Goal: Transaction & Acquisition: Purchase product/service

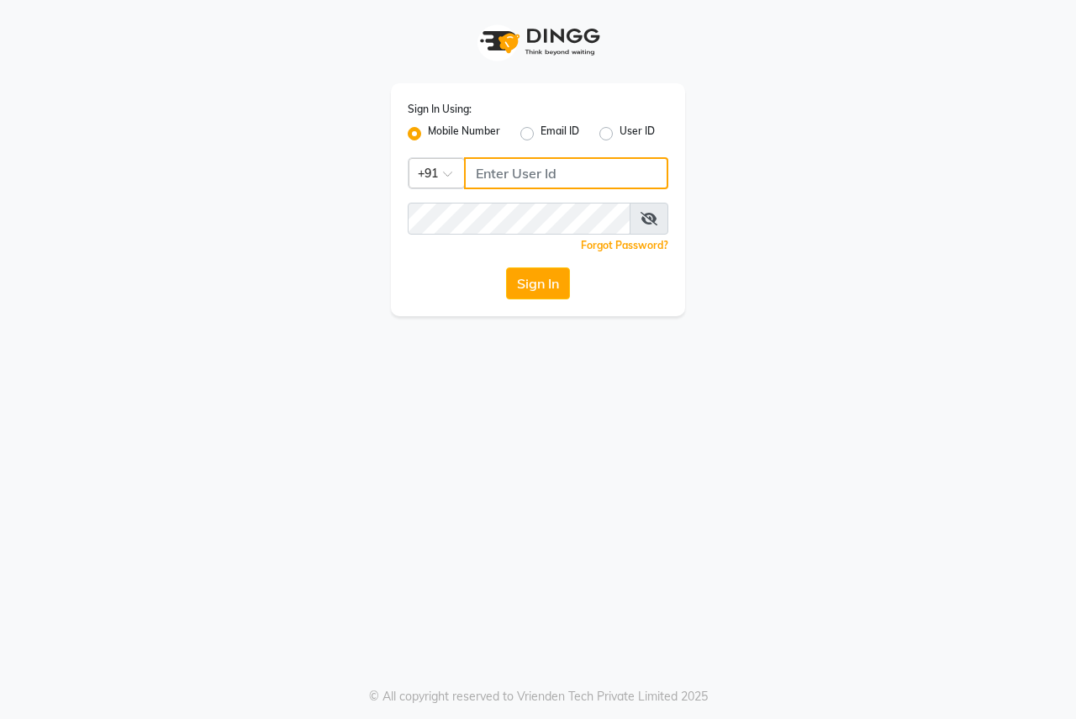
type input "8007975027"
click at [542, 282] on button "Sign In" at bounding box center [538, 283] width 64 height 32
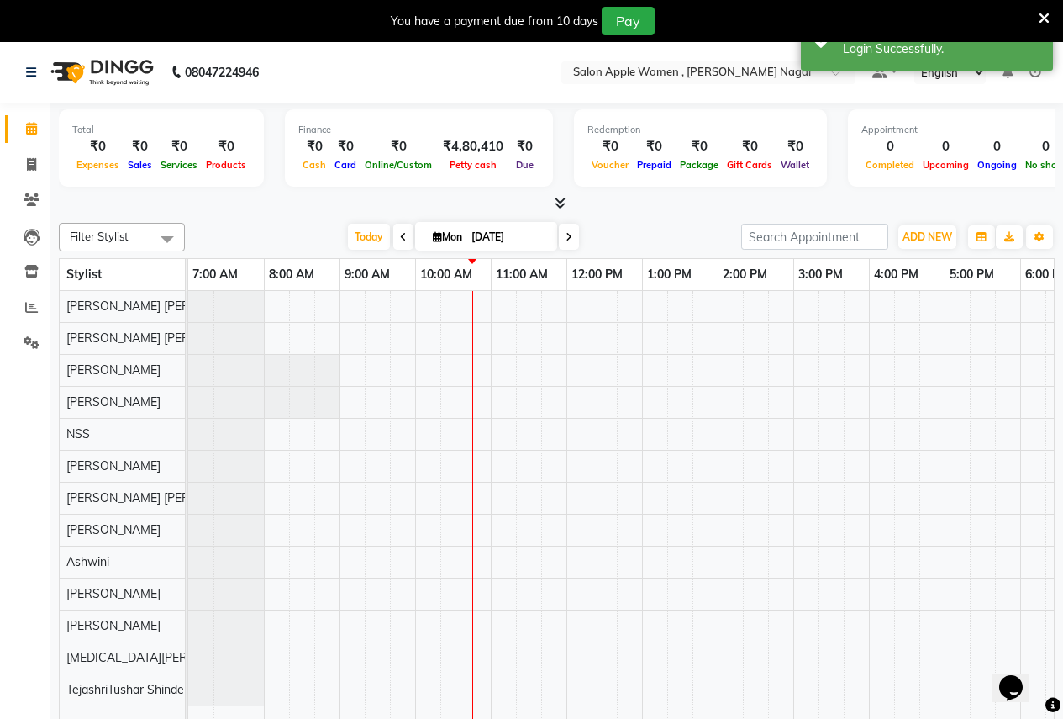
click at [1044, 19] on icon at bounding box center [1044, 18] width 11 height 15
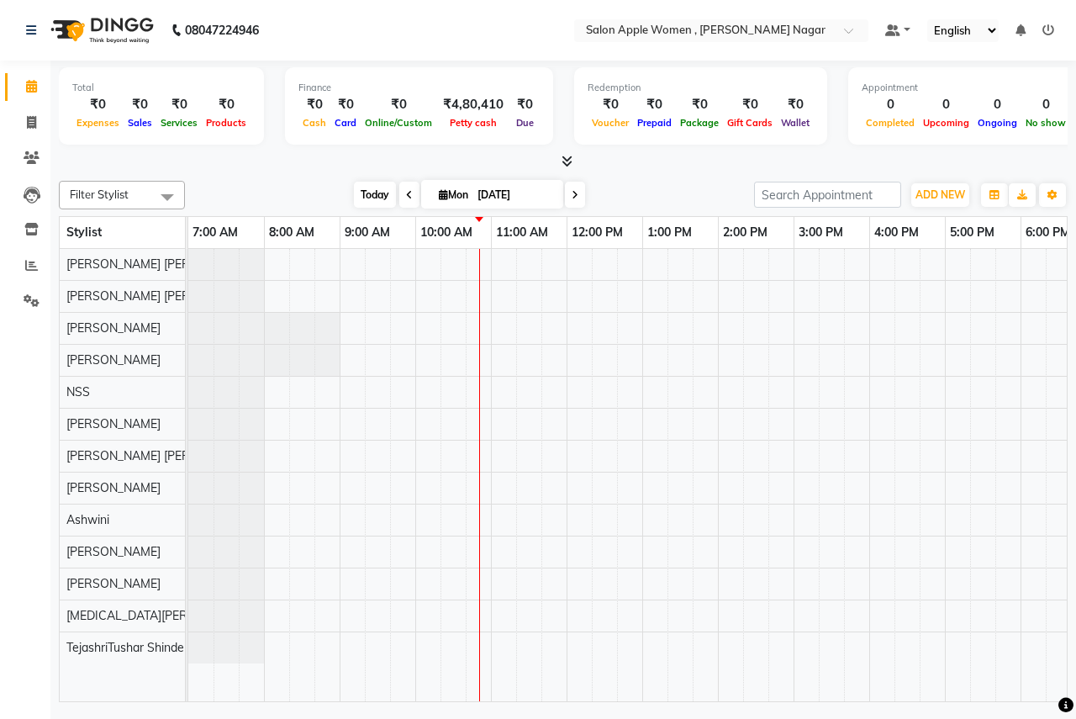
click at [374, 197] on span "Today" at bounding box center [375, 195] width 42 height 26
click at [504, 265] on div at bounding box center [793, 475] width 1211 height 452
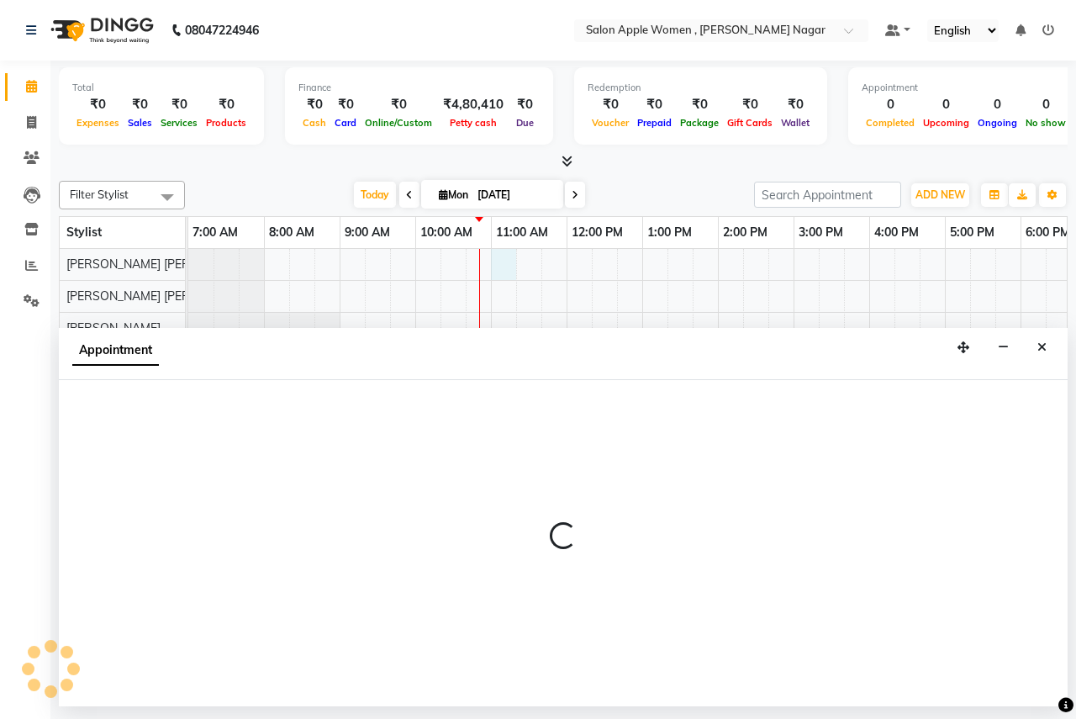
select select "70309"
select select "660"
select select "tentative"
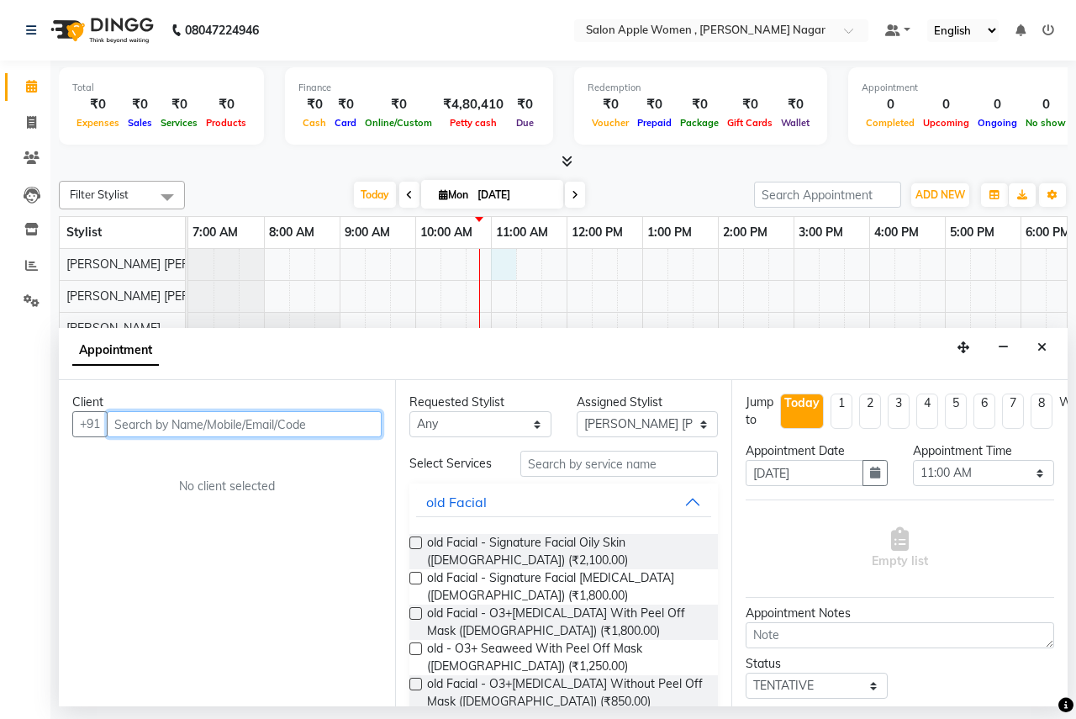
click at [219, 425] on input "text" at bounding box center [244, 424] width 275 height 26
type input "z"
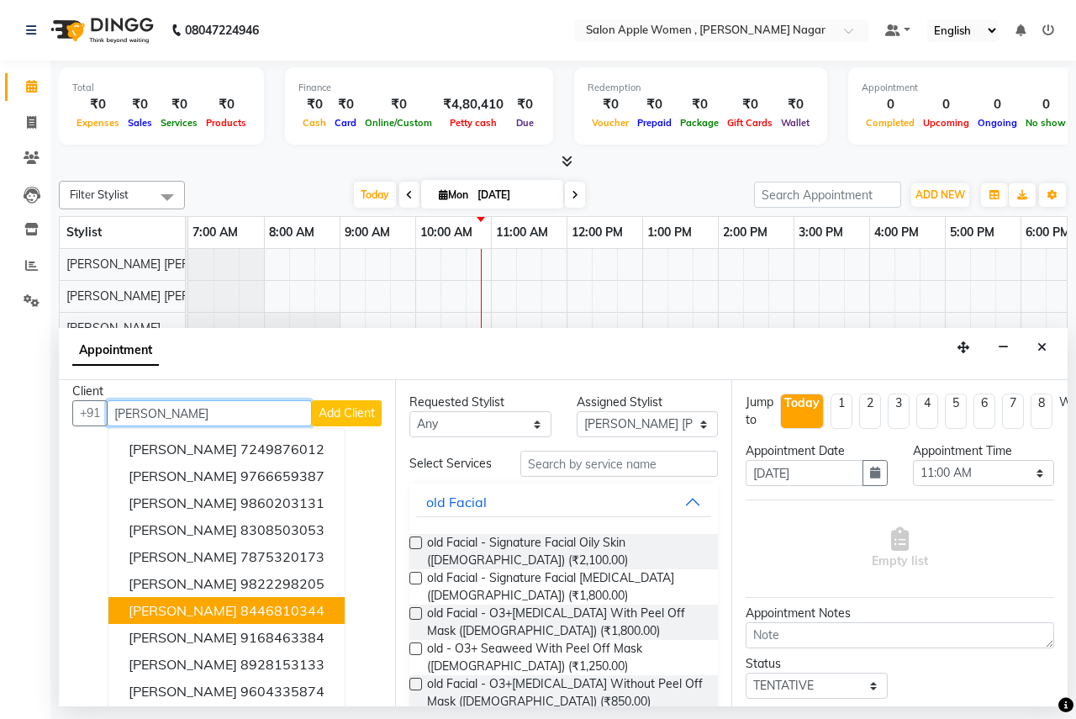
scroll to position [17, 0]
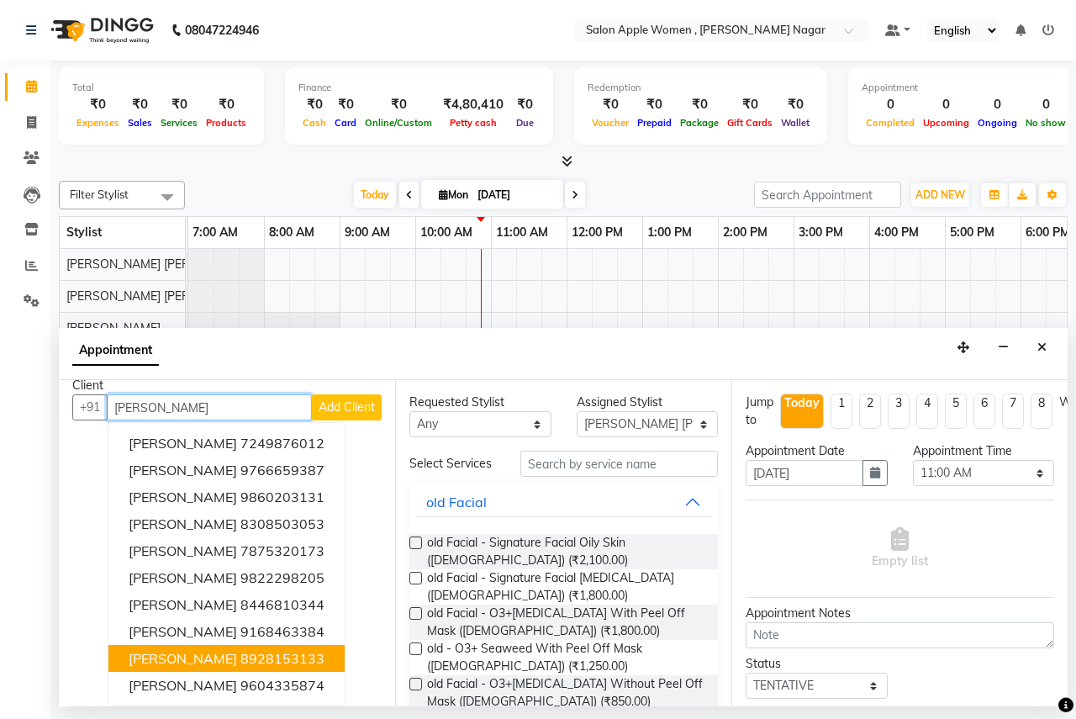
click at [284, 655] on button "Monika 8928153133" at bounding box center [226, 658] width 236 height 27
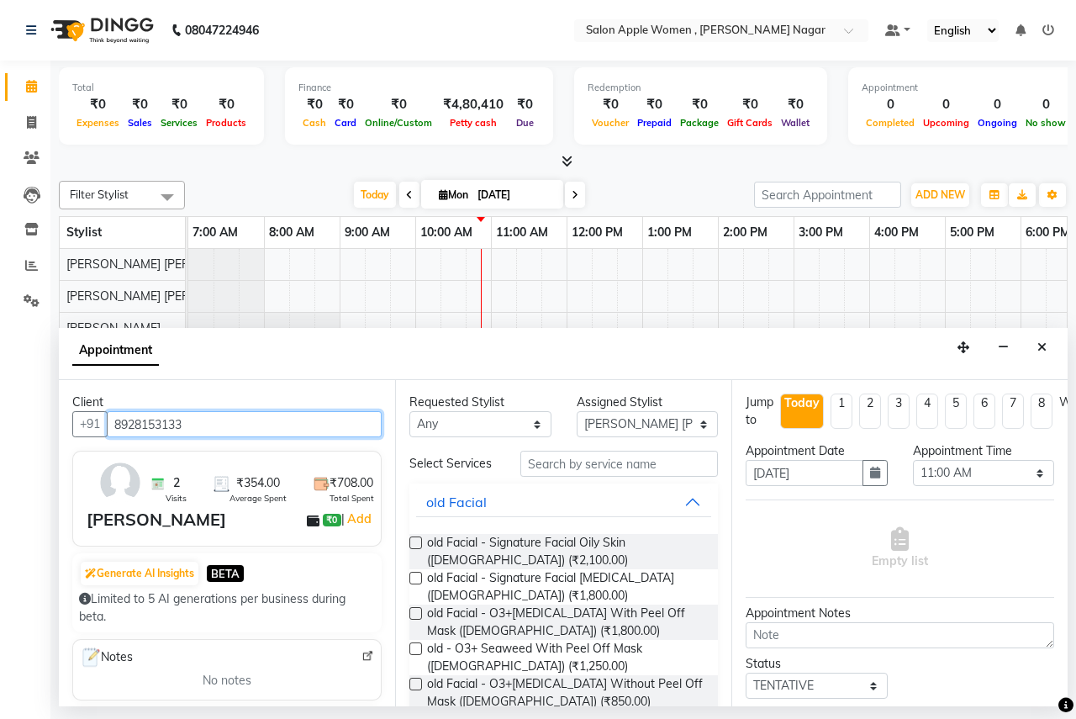
type input "8928153133"
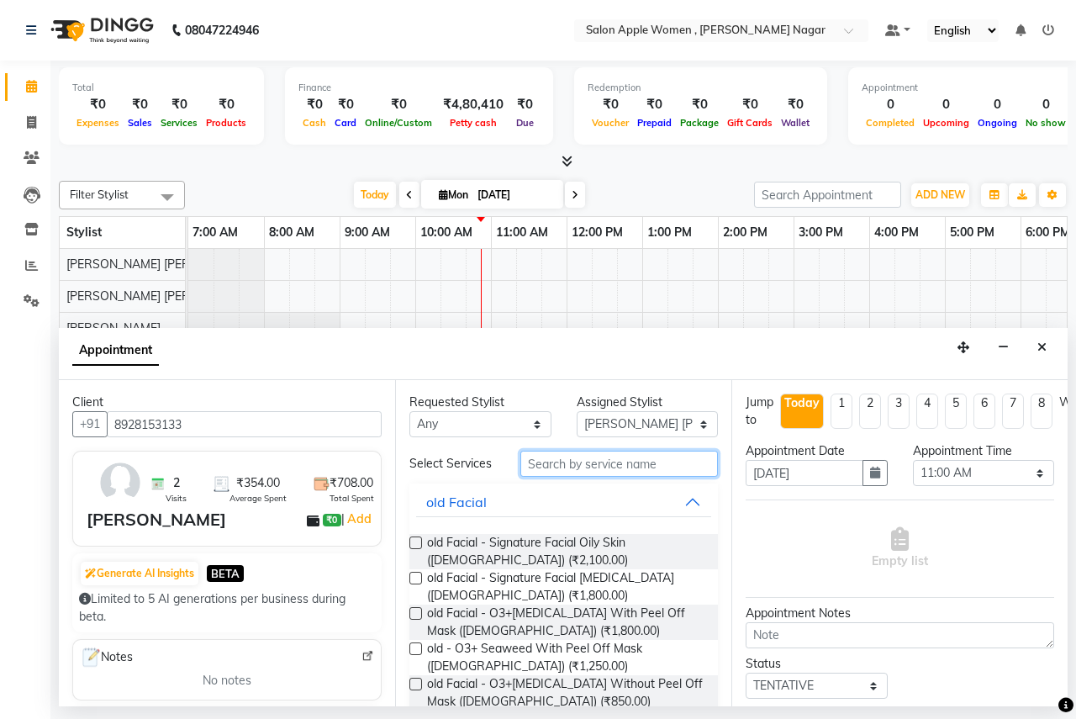
click at [535, 456] on input "text" at bounding box center [619, 464] width 198 height 26
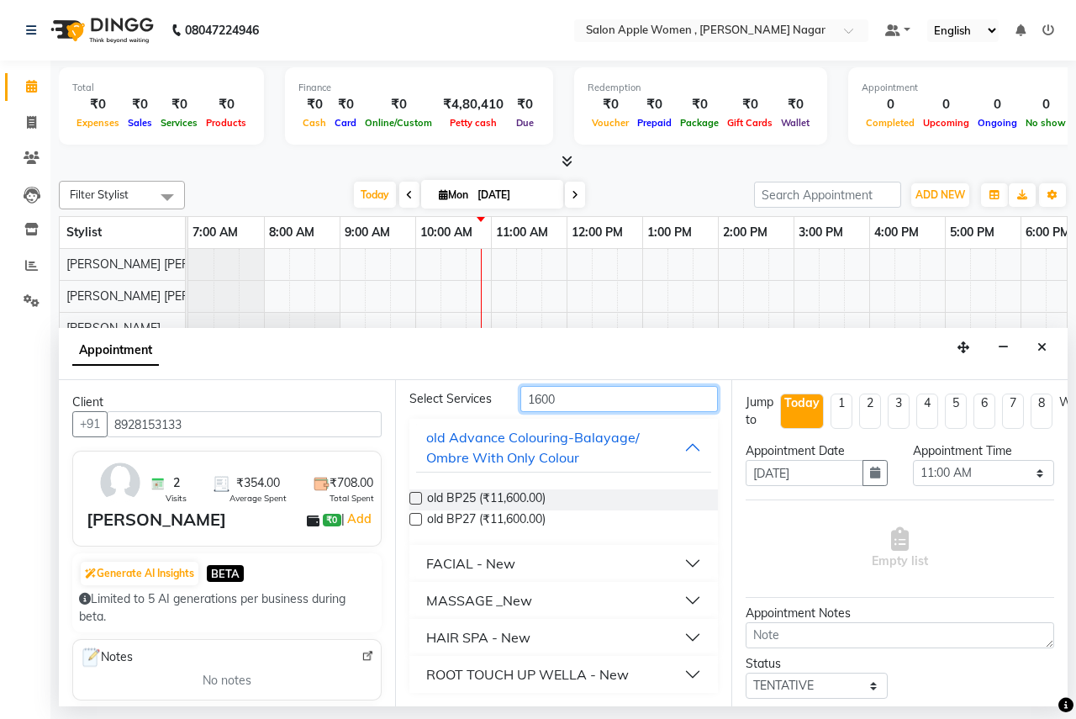
type input "1600"
click at [496, 677] on div "ROOT TOUCH UP WELLA - New" at bounding box center [527, 674] width 203 height 20
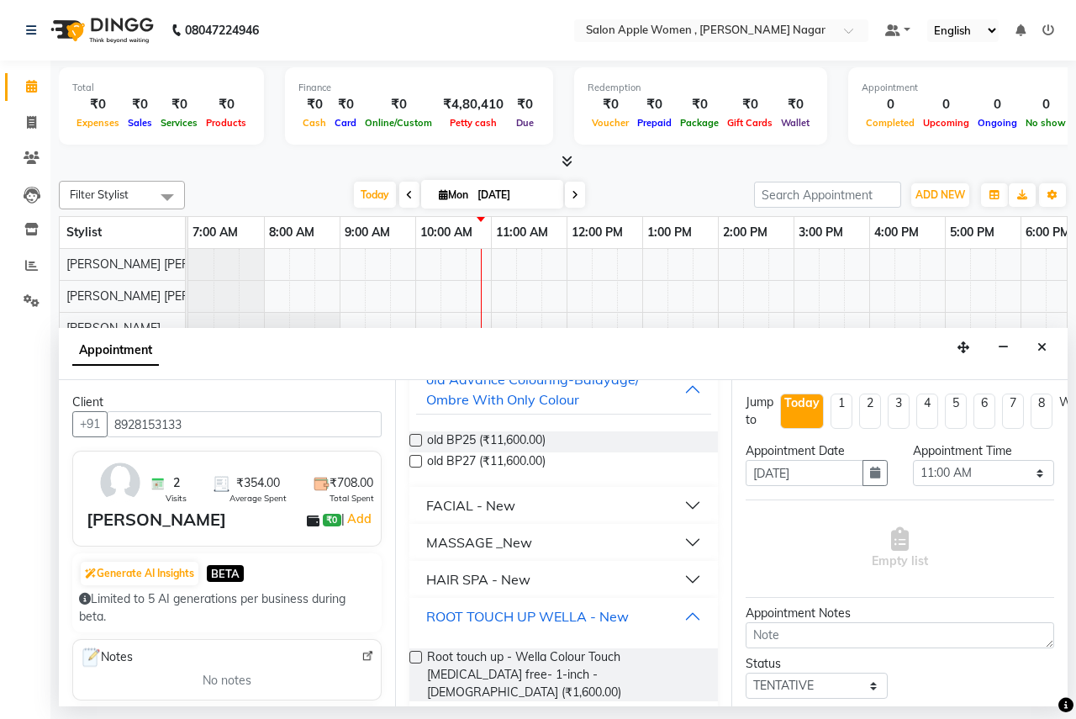
scroll to position [125, 0]
click at [415, 653] on label at bounding box center [415, 654] width 13 height 13
click at [415, 653] on input "checkbox" at bounding box center [414, 656] width 11 height 11
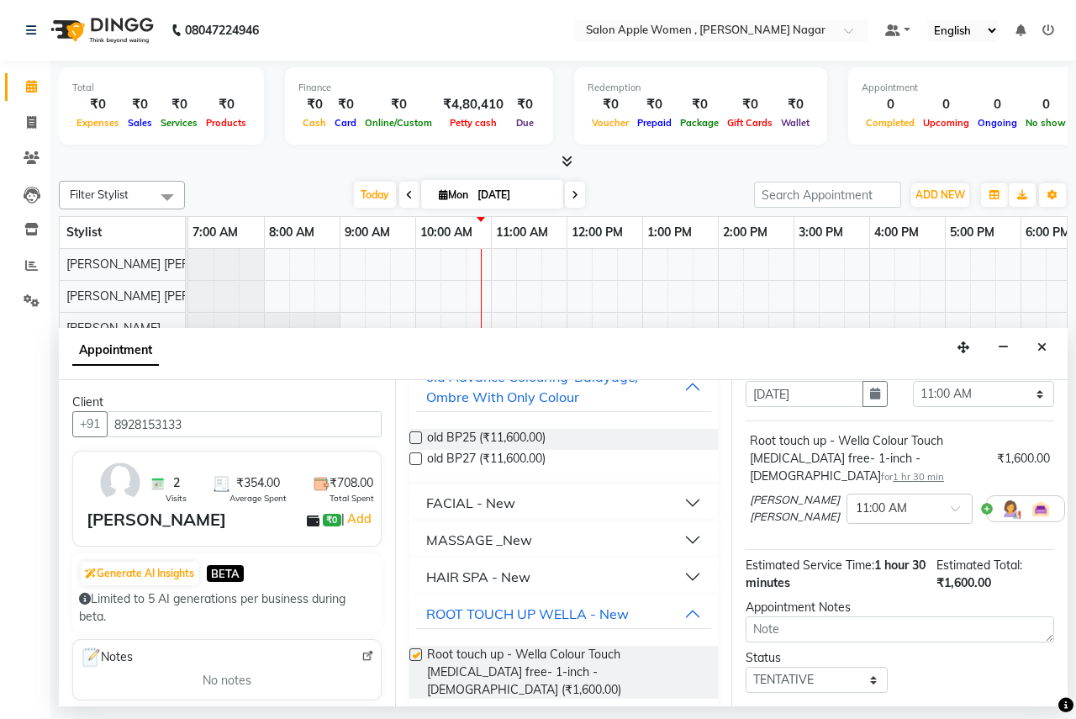
checkbox input "false"
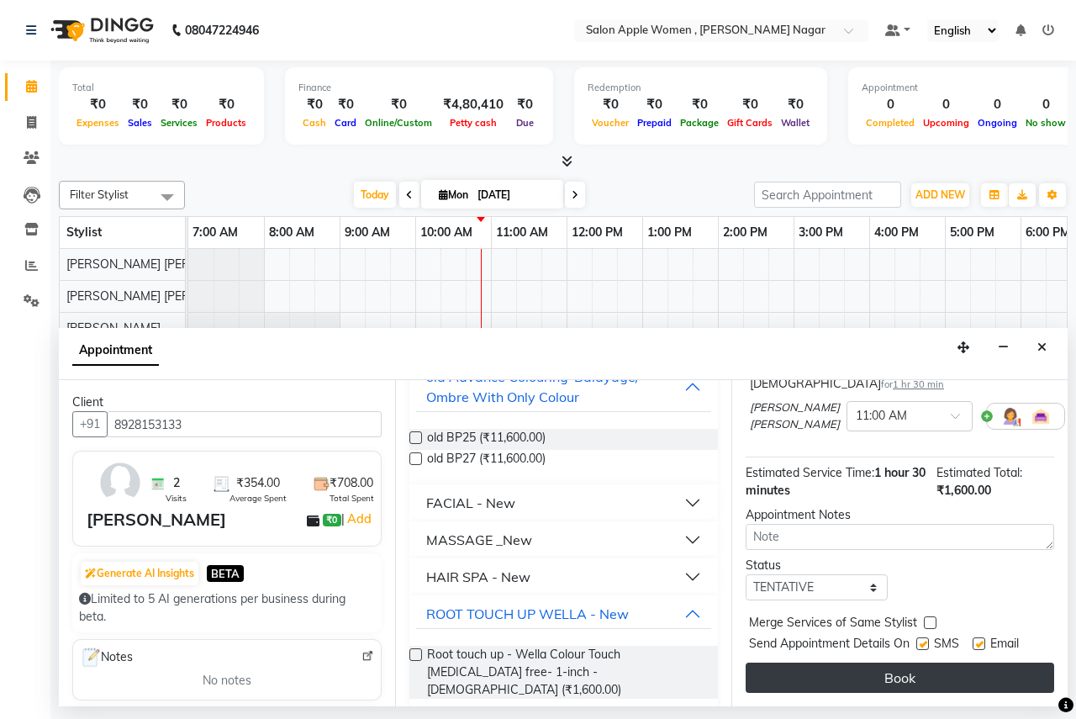
click at [858, 662] on button "Book" at bounding box center [900, 677] width 309 height 30
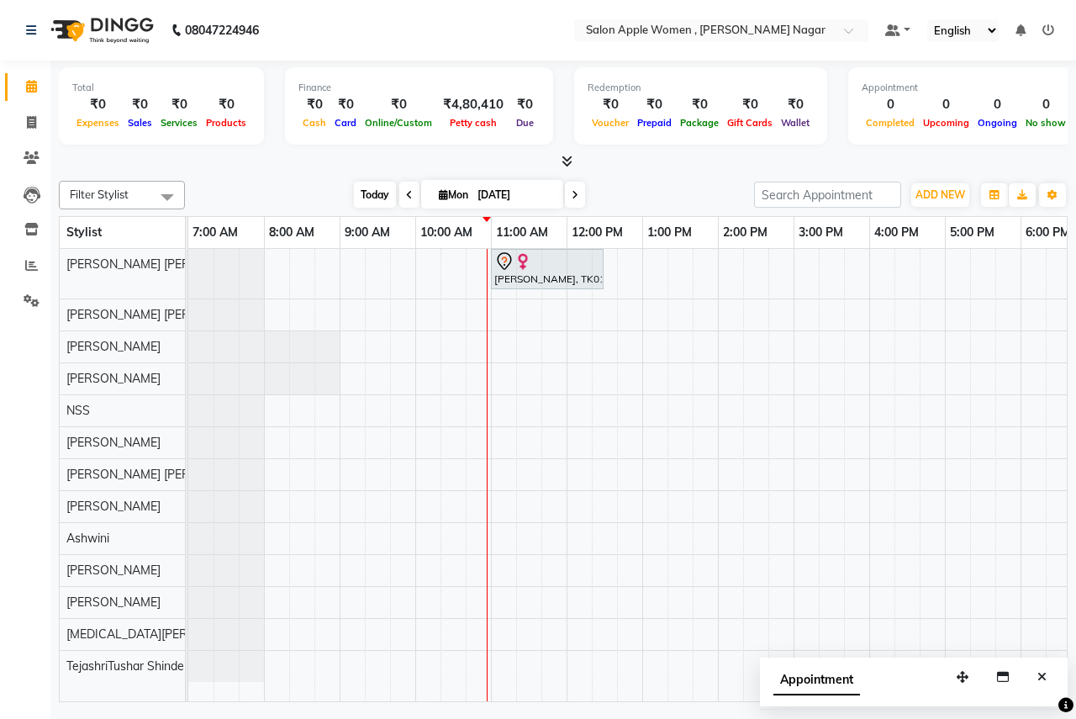
click at [388, 194] on span "Today" at bounding box center [375, 195] width 42 height 26
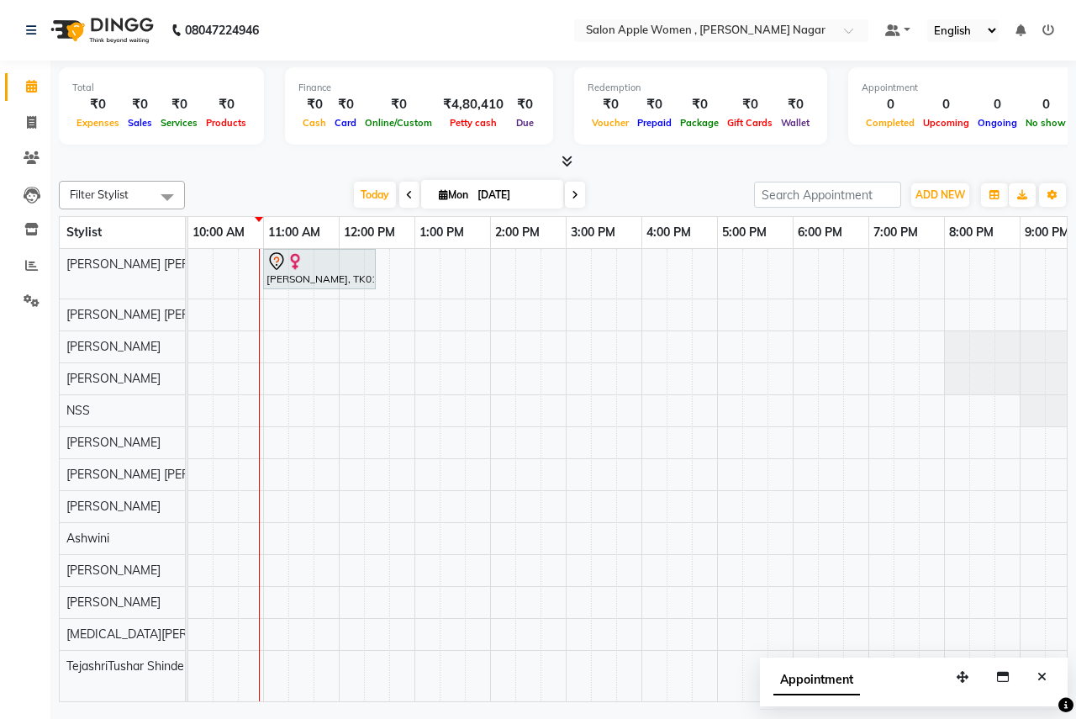
scroll to position [0, 0]
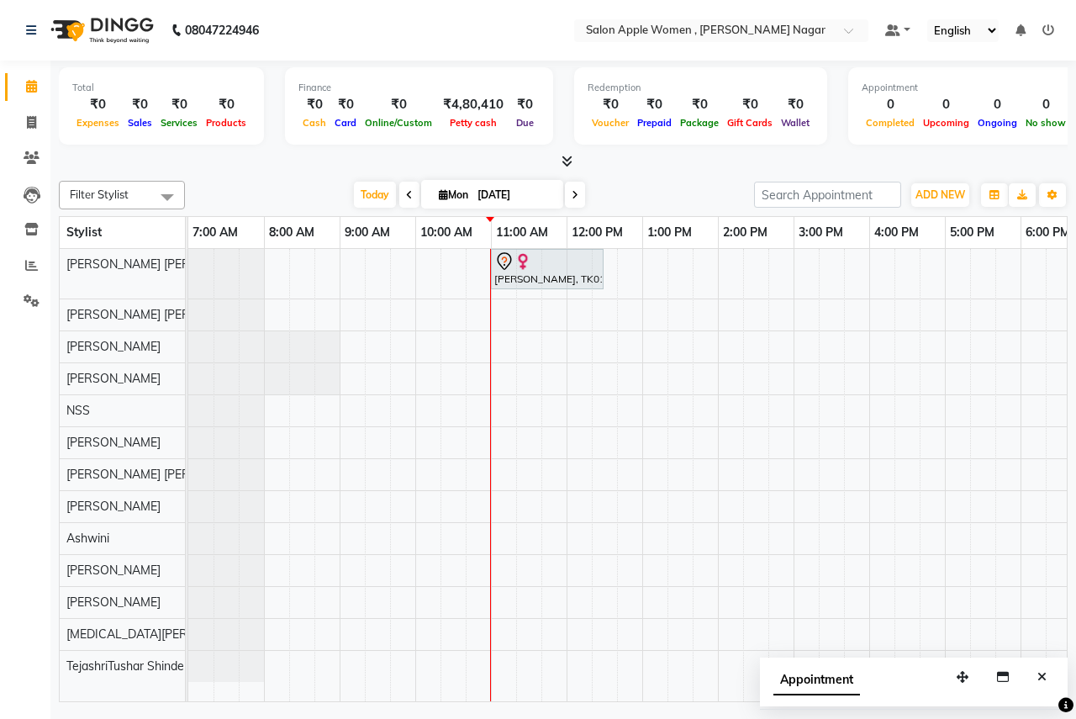
click at [367, 208] on div "Filter Stylist Select All Pratik Balasaheb salunkhe Ajay Rajendra Sonawane Jyot…" at bounding box center [563, 195] width 1009 height 29
click at [367, 199] on span "Today" at bounding box center [375, 195] width 42 height 26
click at [361, 187] on span "Today" at bounding box center [375, 195] width 42 height 26
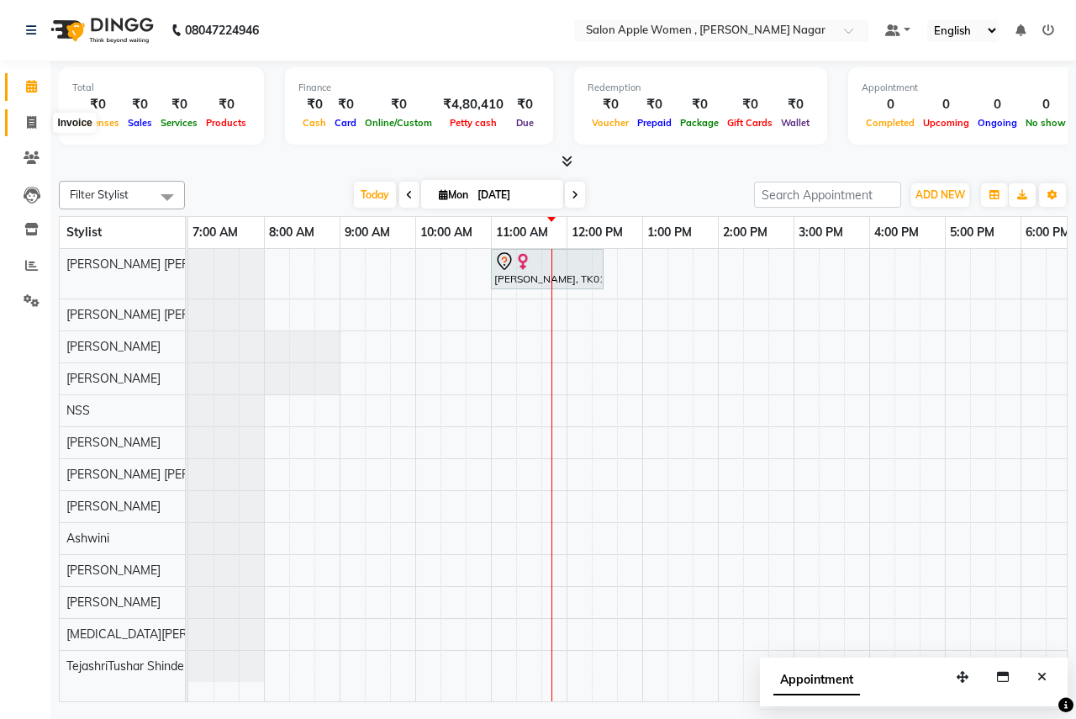
drag, startPoint x: 32, startPoint y: 127, endPoint x: 94, endPoint y: 126, distance: 62.2
click at [32, 127] on icon at bounding box center [31, 122] width 9 height 13
select select "96"
select select "service"
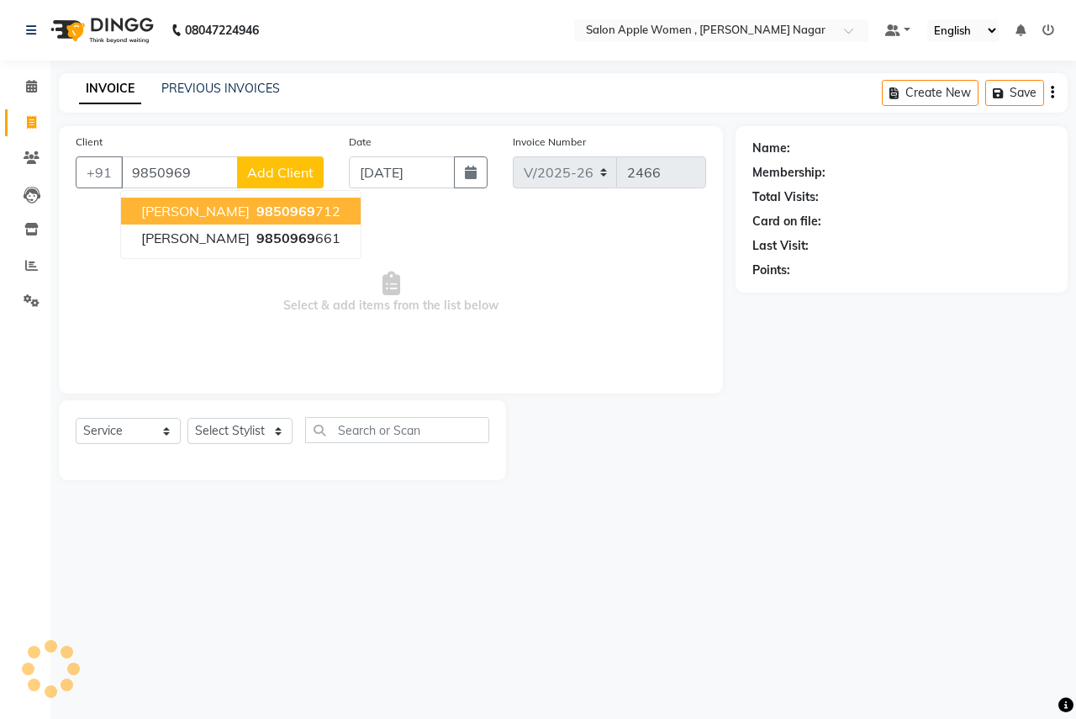
click at [271, 204] on span "9850969" at bounding box center [285, 211] width 59 height 17
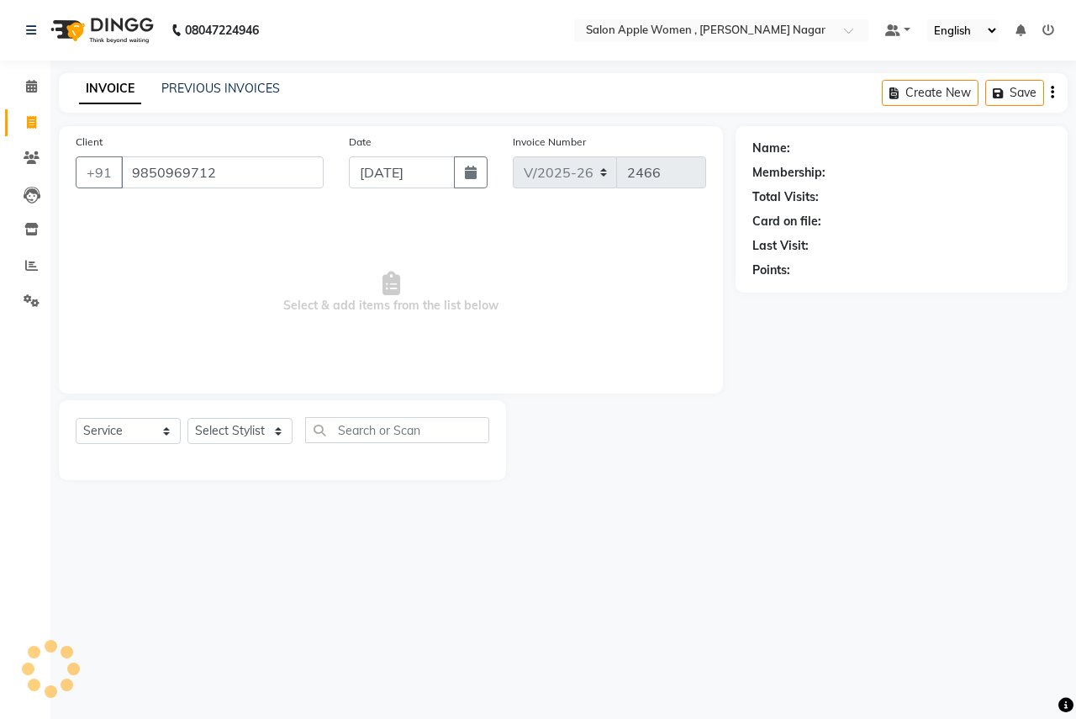
type input "9850969712"
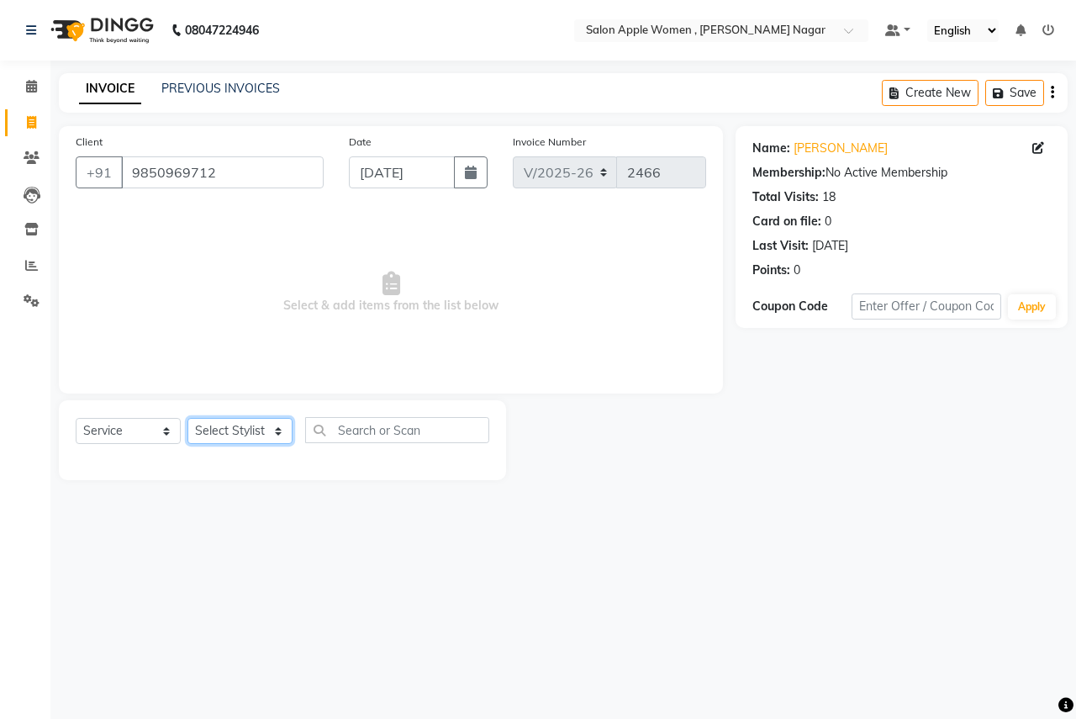
click at [267, 435] on select "Select Stylist [PERSON_NAME] [PERSON_NAME] [PERSON_NAME] [PERSON_NAME] Jyoti Ra…" at bounding box center [239, 431] width 105 height 26
select select "3151"
click at [187, 418] on select "Select Stylist [PERSON_NAME] [PERSON_NAME] [PERSON_NAME] [PERSON_NAME] Jyoti Ra…" at bounding box center [239, 431] width 105 height 26
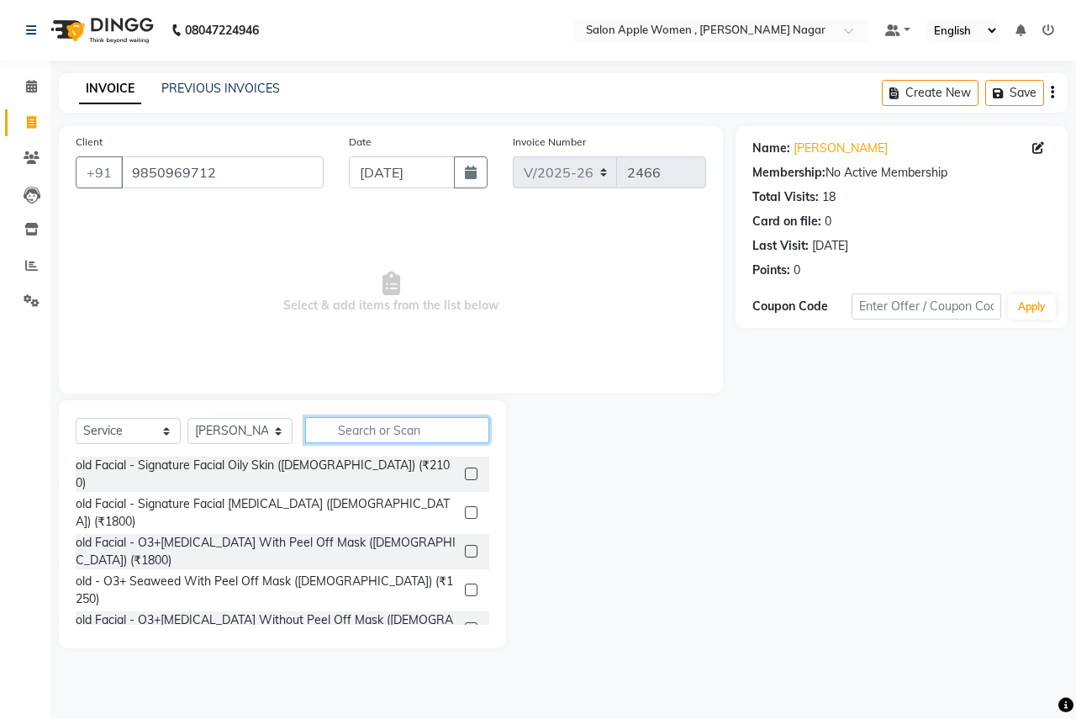
click at [393, 422] on input "text" at bounding box center [397, 430] width 184 height 26
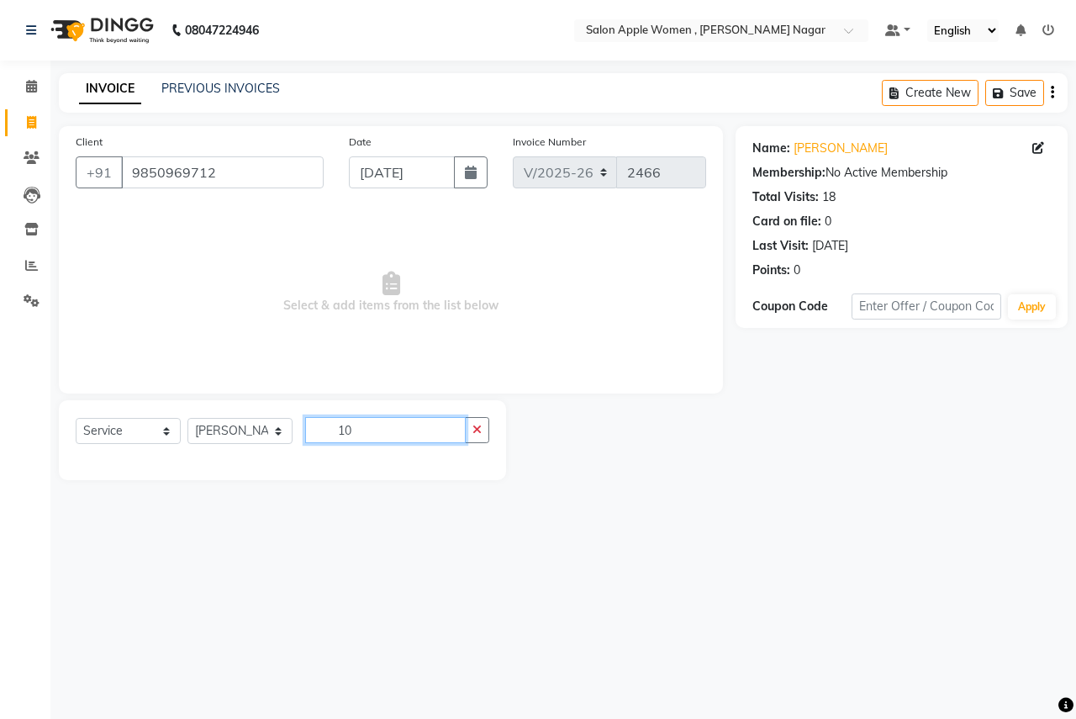
type input "1"
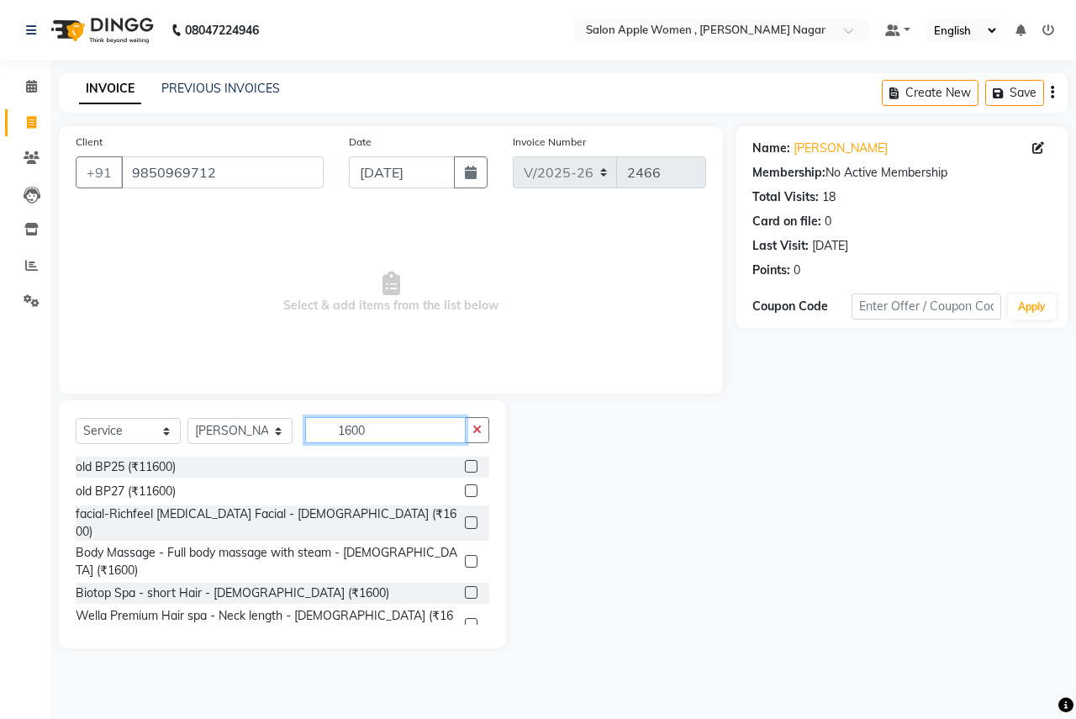
type input "1600"
click at [465, 555] on label at bounding box center [471, 561] width 13 height 13
click at [465, 557] on input "checkbox" at bounding box center [470, 562] width 11 height 11
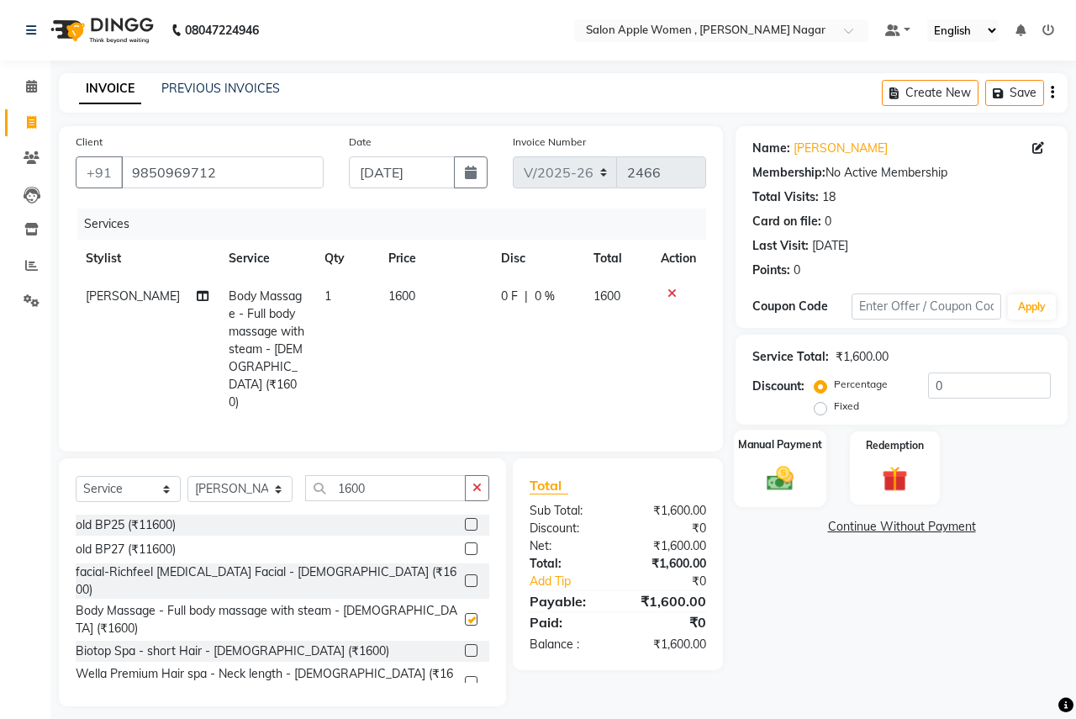
checkbox input "false"
click at [834, 410] on label "Fixed" at bounding box center [846, 405] width 25 height 15
click at [821, 410] on input "Fixed" at bounding box center [824, 406] width 12 height 12
radio input "true"
click at [988, 393] on input "0" at bounding box center [989, 385] width 123 height 26
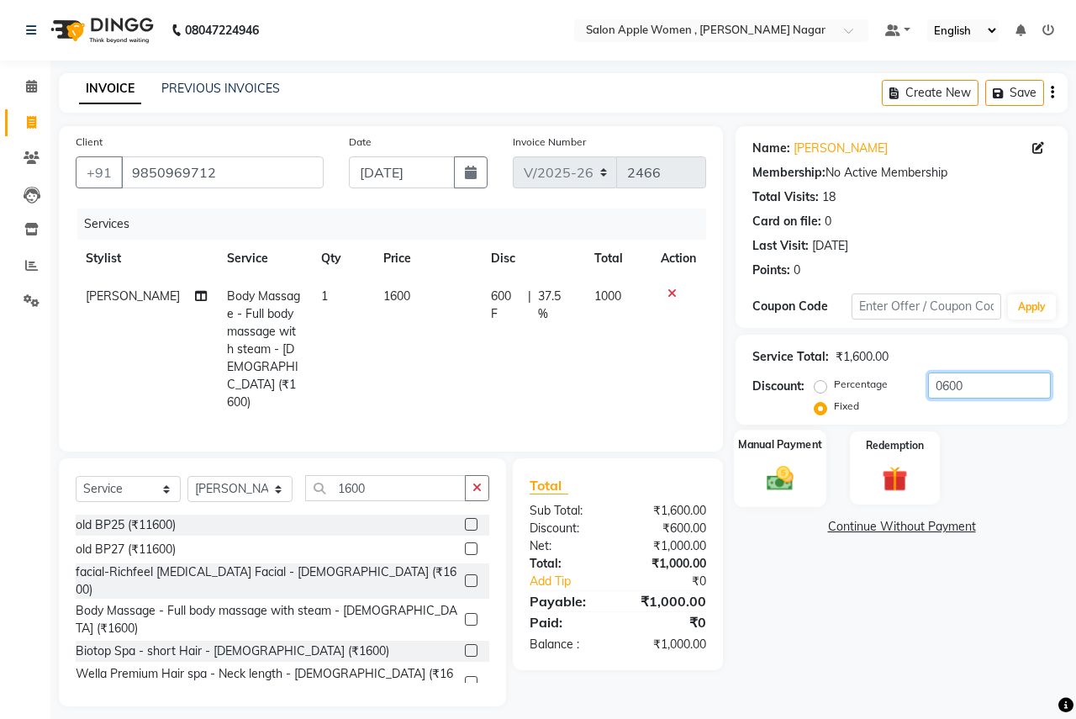
type input "0600"
click at [782, 477] on img at bounding box center [780, 477] width 44 height 31
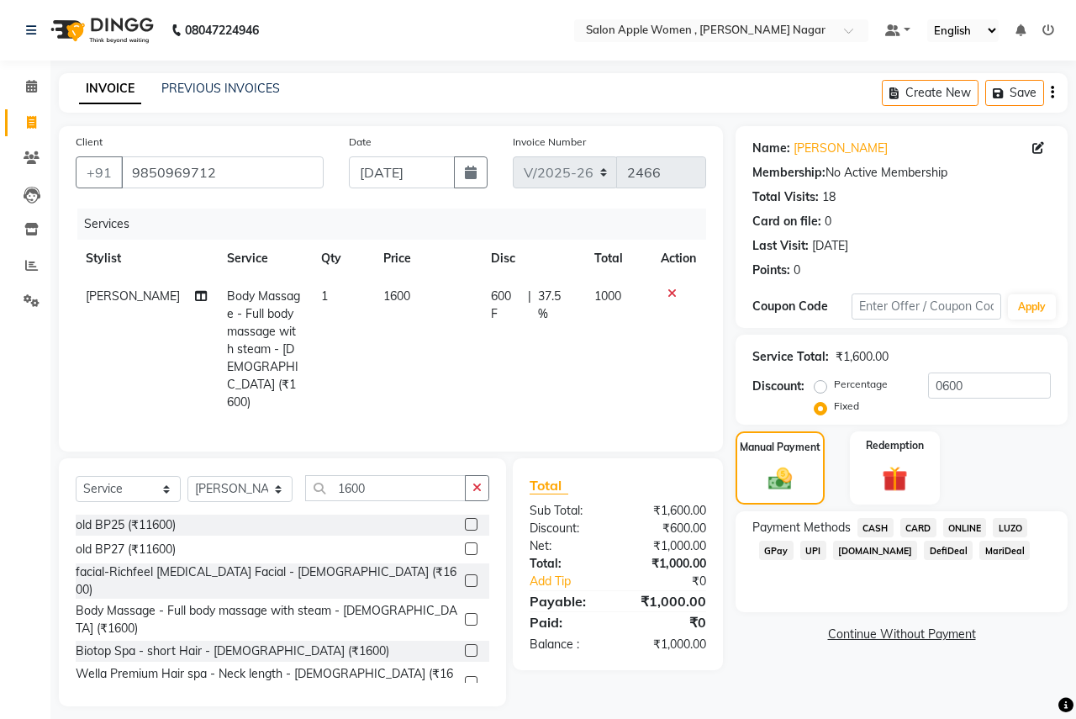
click at [970, 527] on span "ONLINE" at bounding box center [965, 527] width 44 height 19
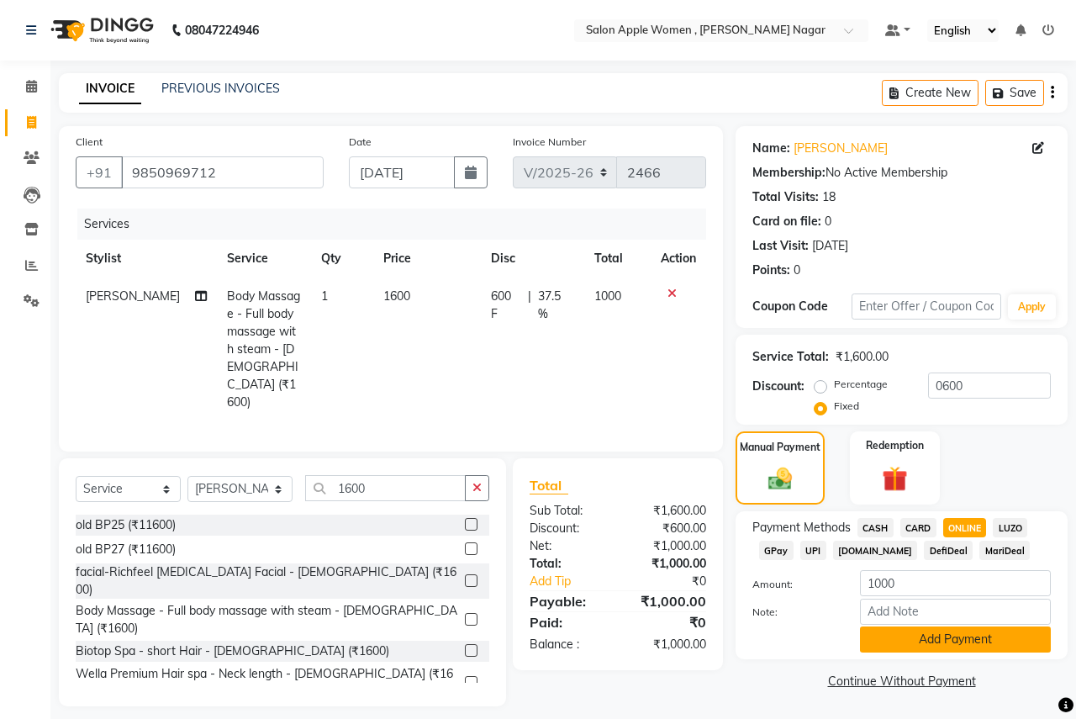
click at [922, 644] on button "Add Payment" at bounding box center [955, 639] width 191 height 26
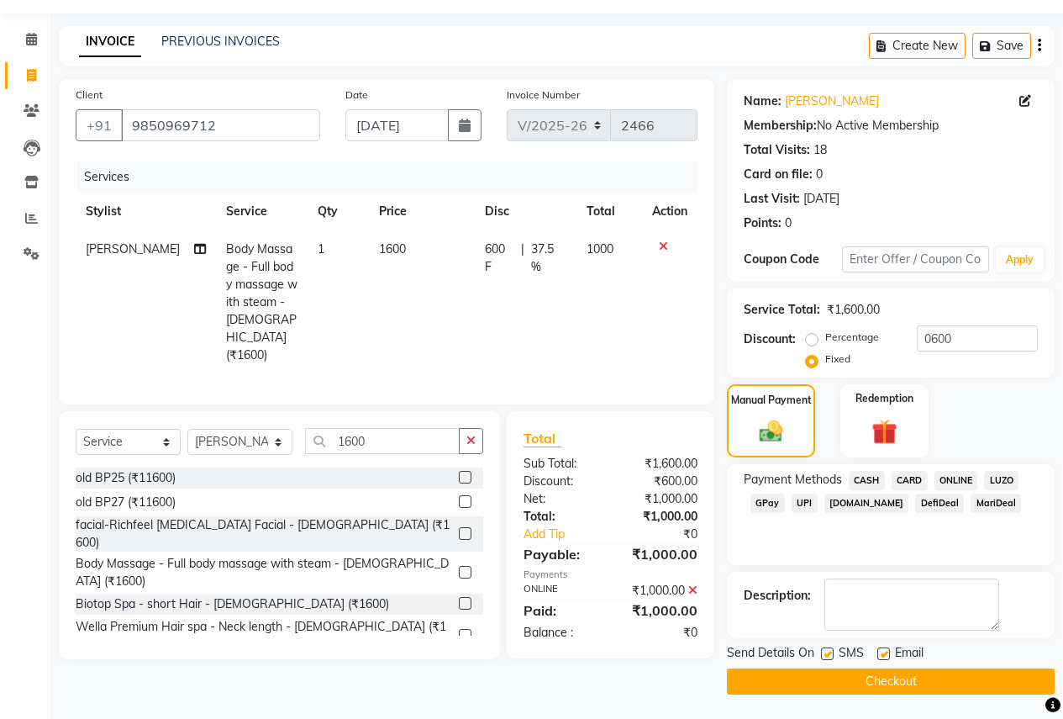
scroll to position [48, 0]
click at [879, 681] on button "Checkout" at bounding box center [891, 681] width 328 height 26
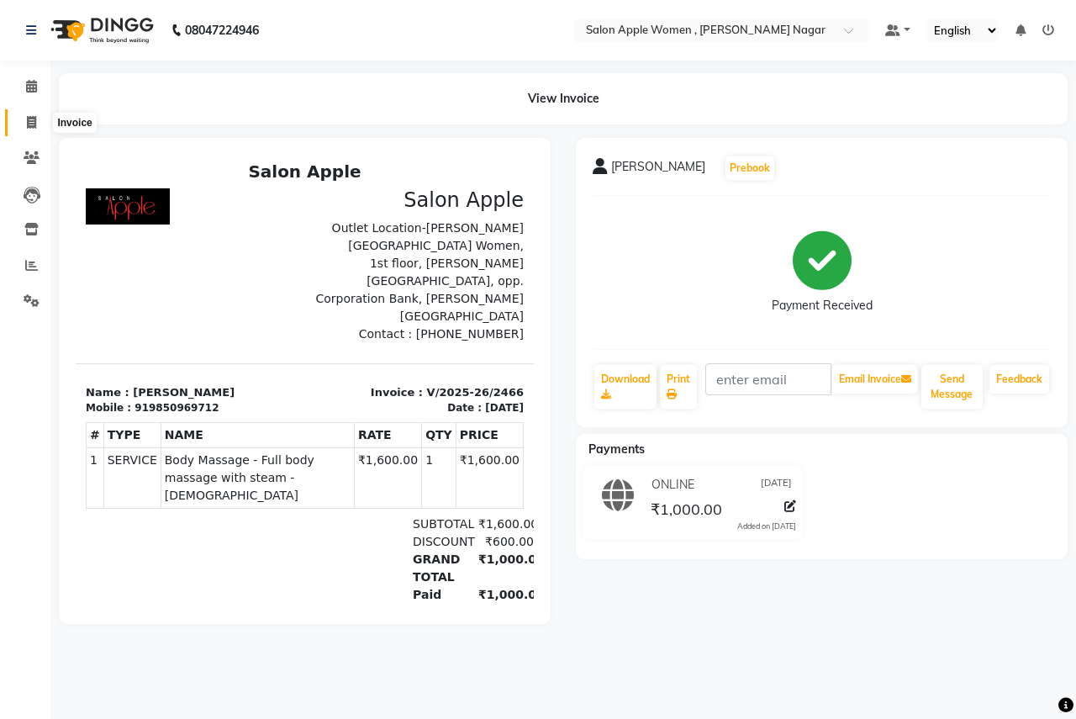
drag, startPoint x: 23, startPoint y: 124, endPoint x: 48, endPoint y: 124, distance: 25.2
click at [23, 124] on span at bounding box center [31, 122] width 29 height 19
select select "service"
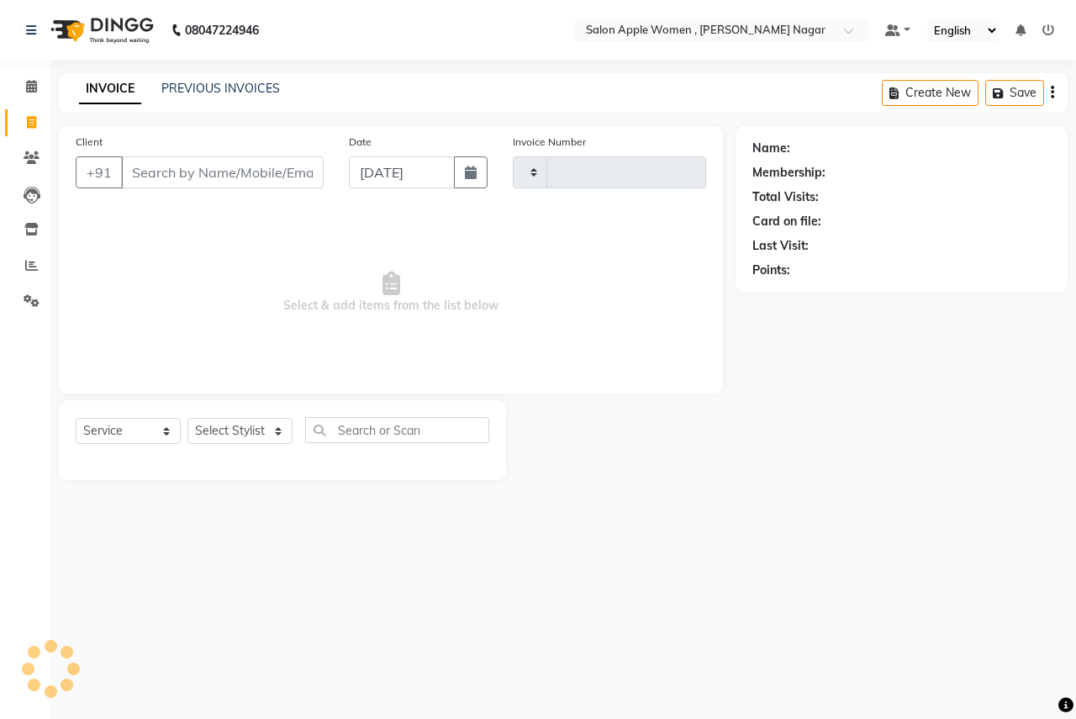
type input "2467"
select select "96"
click at [222, 177] on input "Client" at bounding box center [222, 172] width 203 height 32
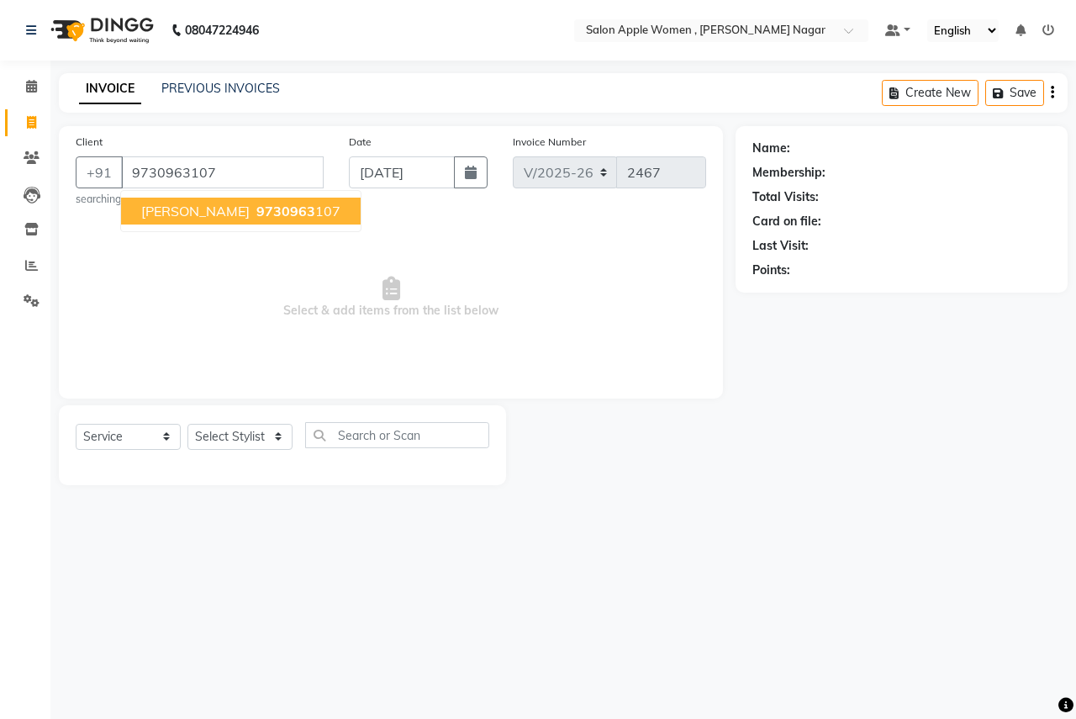
type input "9730963107"
select select "1: Object"
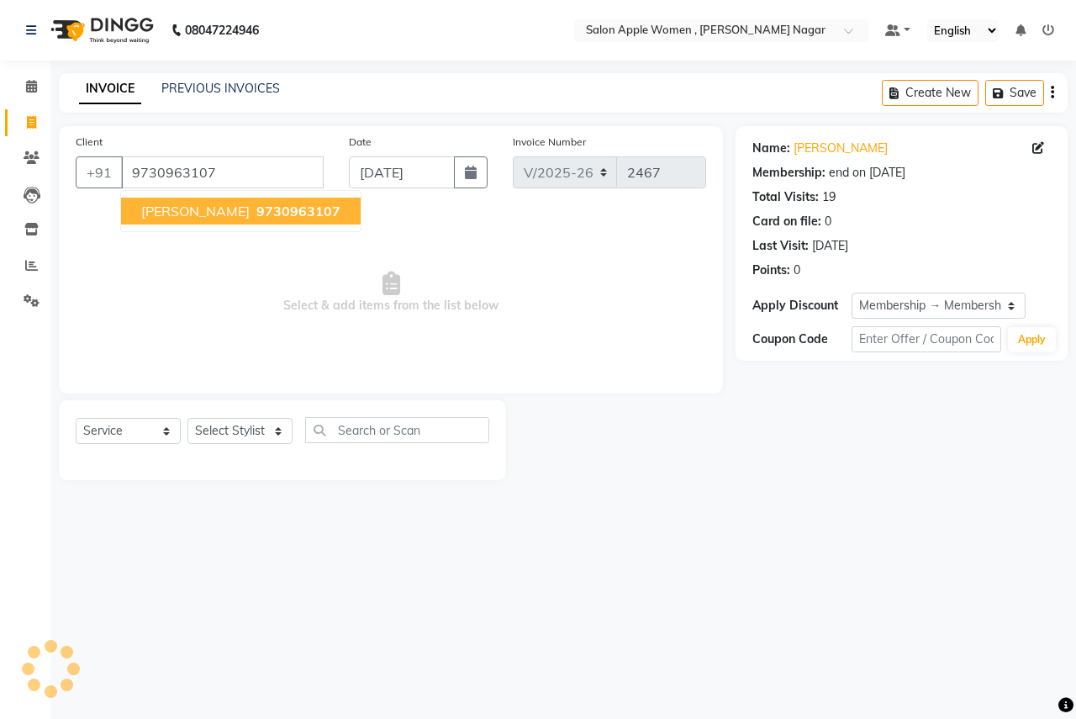
click at [250, 222] on button "shamali waghmare 9730963107" at bounding box center [241, 211] width 240 height 27
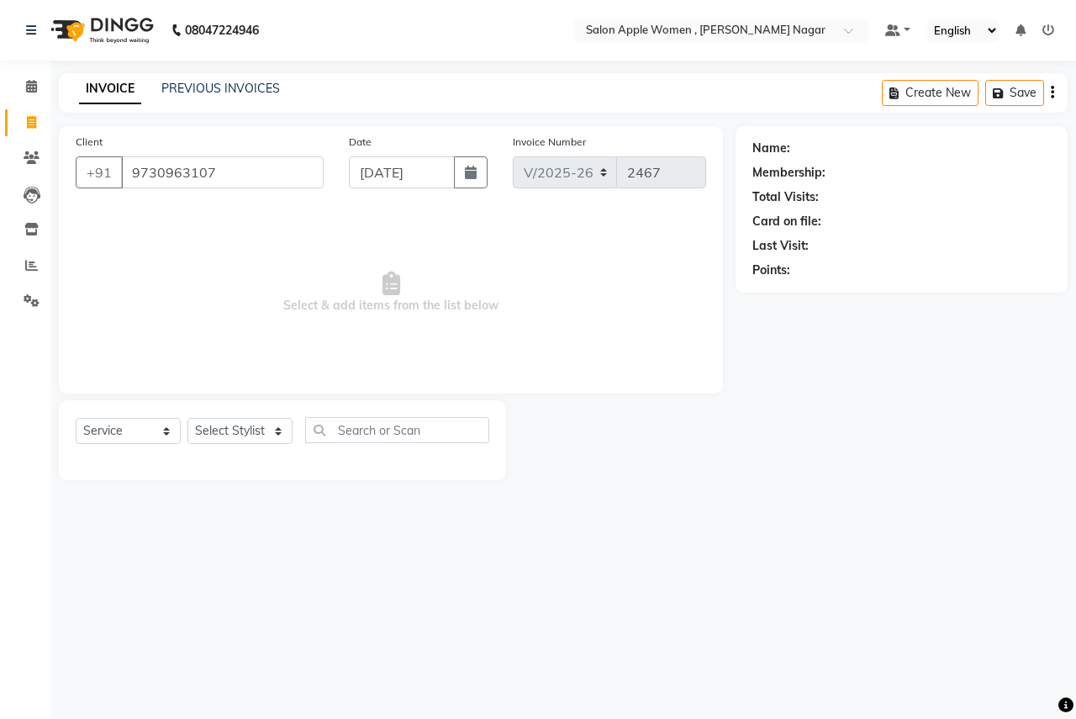
select select "1: Object"
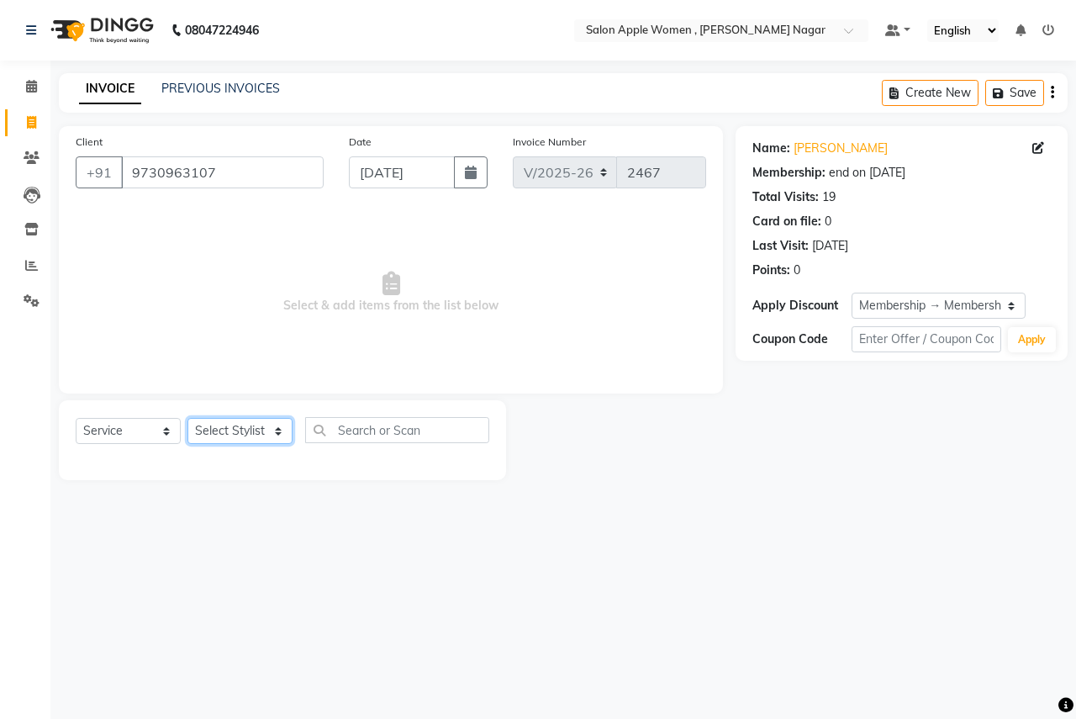
click at [235, 444] on select "Select Stylist [PERSON_NAME] [PERSON_NAME] [PERSON_NAME] [PERSON_NAME] Jyoti Ra…" at bounding box center [239, 431] width 105 height 26
select select "3151"
click at [187, 418] on select "Select Stylist [PERSON_NAME] [PERSON_NAME] [PERSON_NAME] [PERSON_NAME] Jyoti Ra…" at bounding box center [239, 431] width 105 height 26
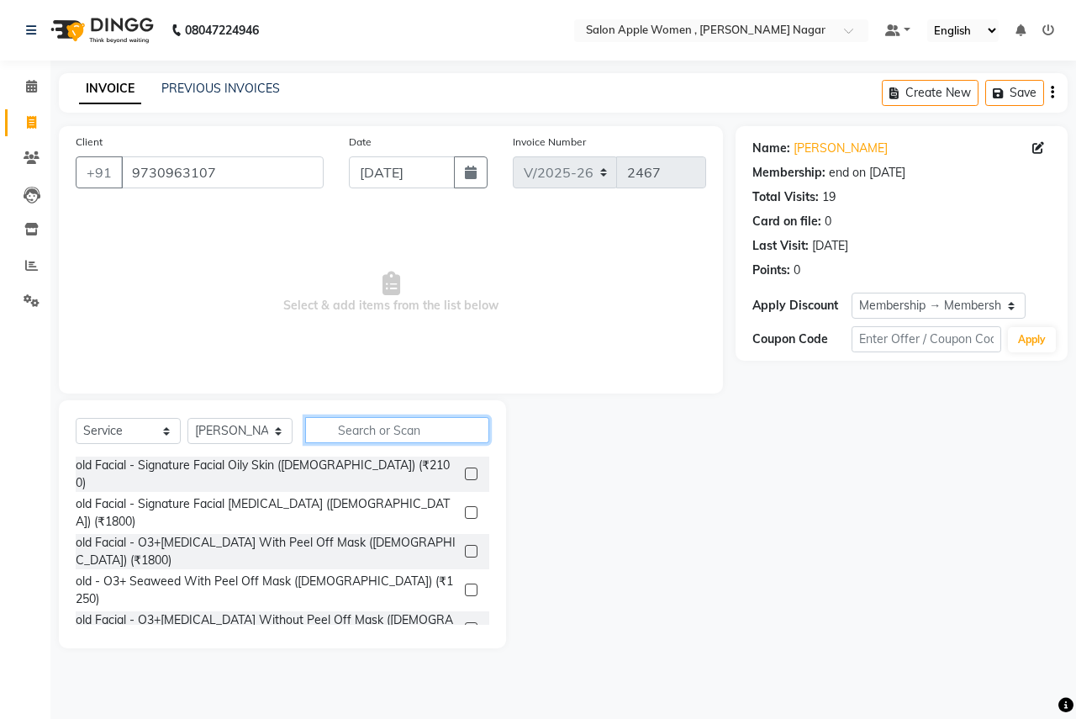
click at [351, 428] on input "text" at bounding box center [397, 430] width 184 height 26
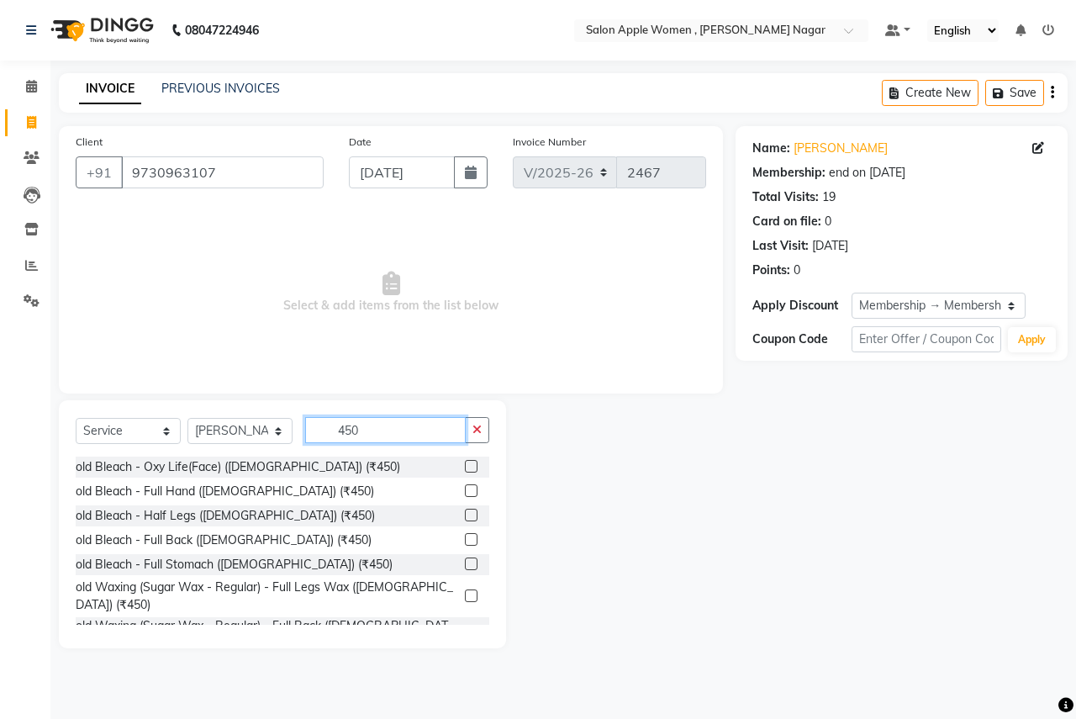
type input "450"
click at [465, 490] on label at bounding box center [471, 490] width 13 height 13
click at [465, 490] on input "checkbox" at bounding box center [470, 491] width 11 height 11
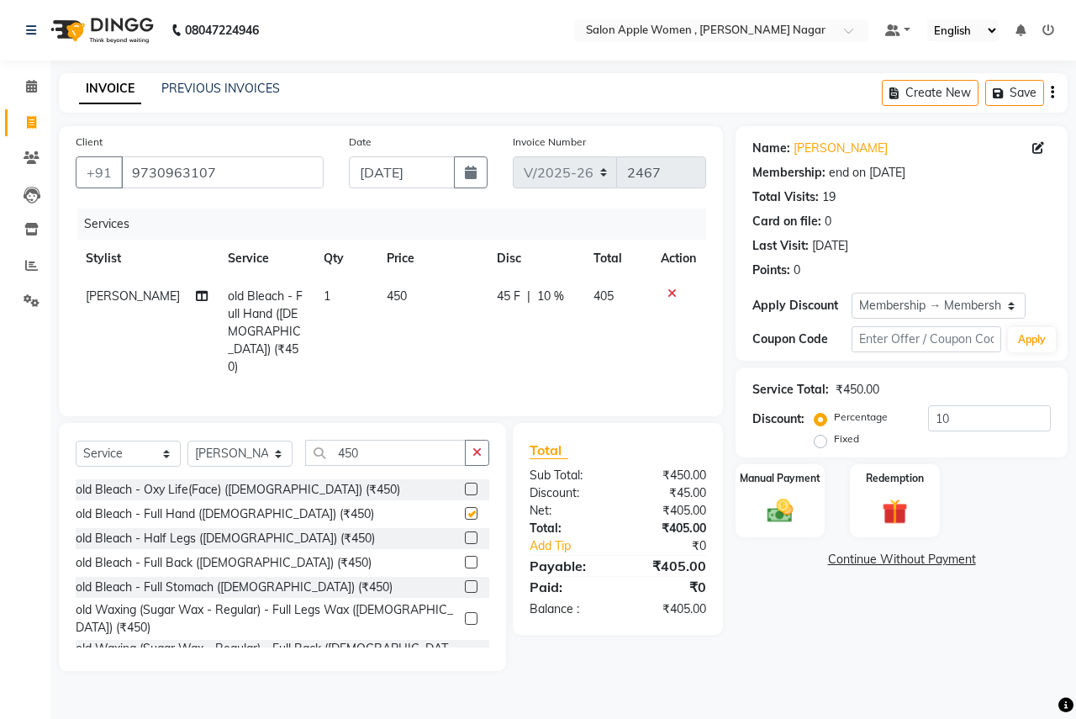
checkbox input "false"
click at [415, 440] on input "450" at bounding box center [385, 453] width 161 height 26
type input "4"
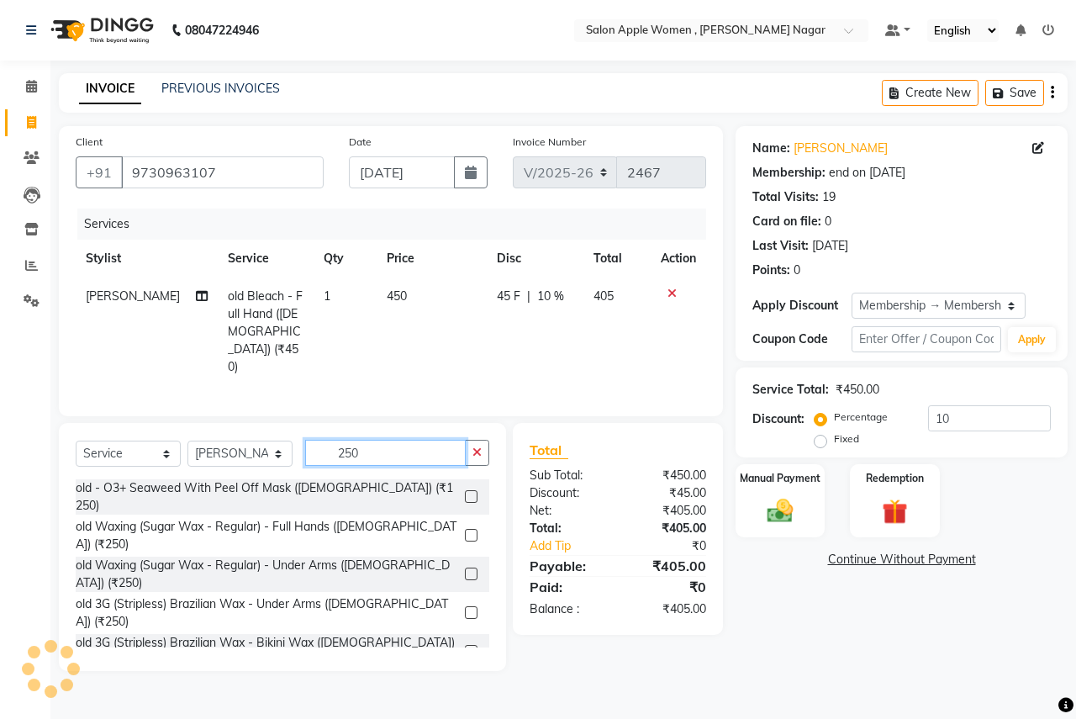
type input "250"
click at [465, 529] on label at bounding box center [471, 535] width 13 height 13
click at [465, 530] on input "checkbox" at bounding box center [470, 535] width 11 height 11
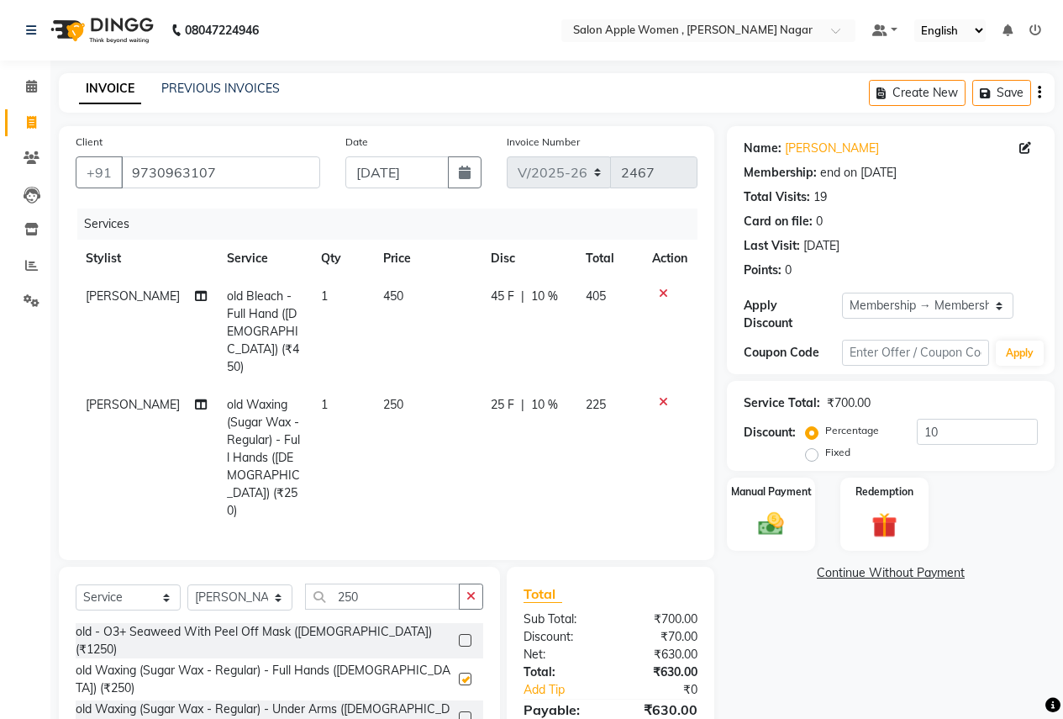
checkbox input "false"
click at [426, 583] on input "250" at bounding box center [382, 596] width 155 height 26
type input "2"
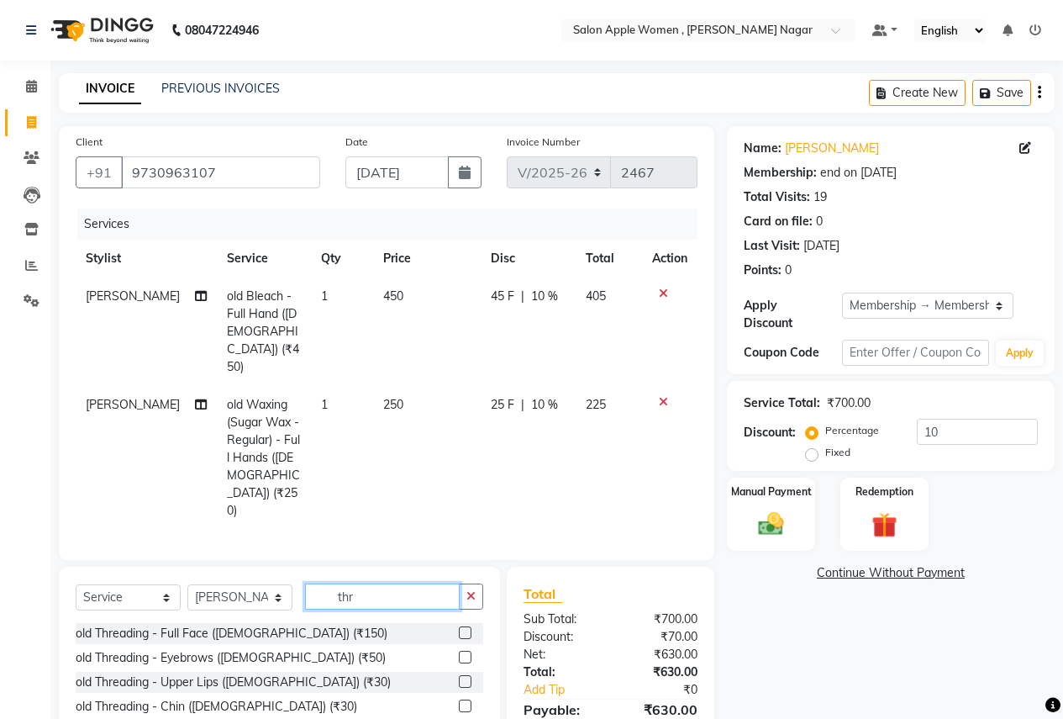
scroll to position [222, 0]
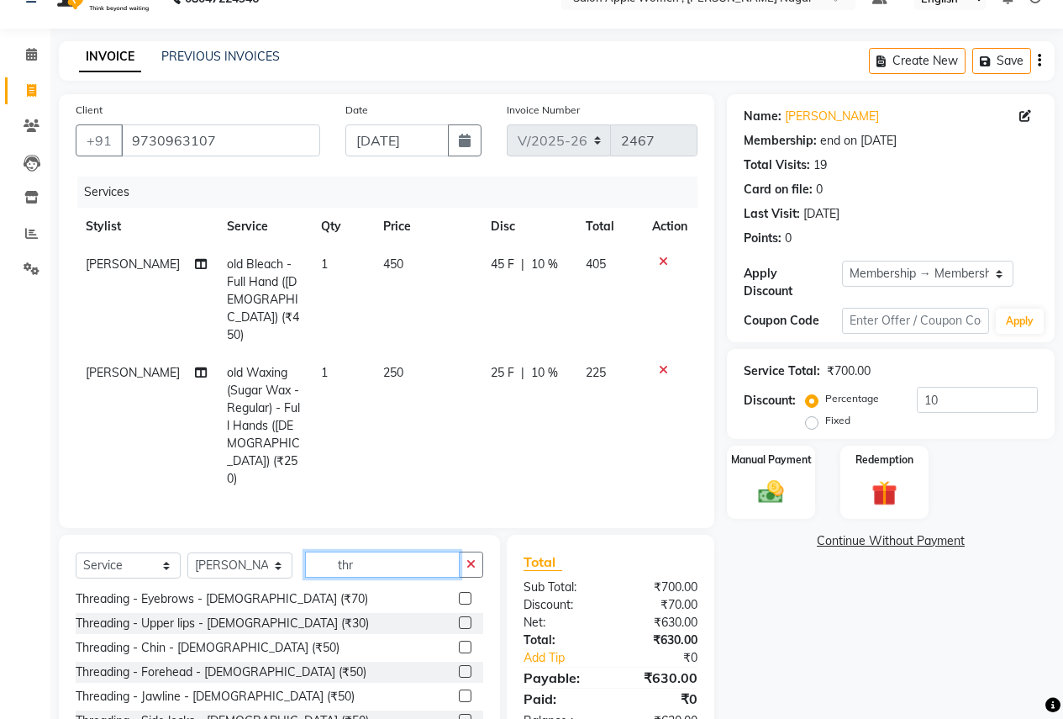
type input "thr"
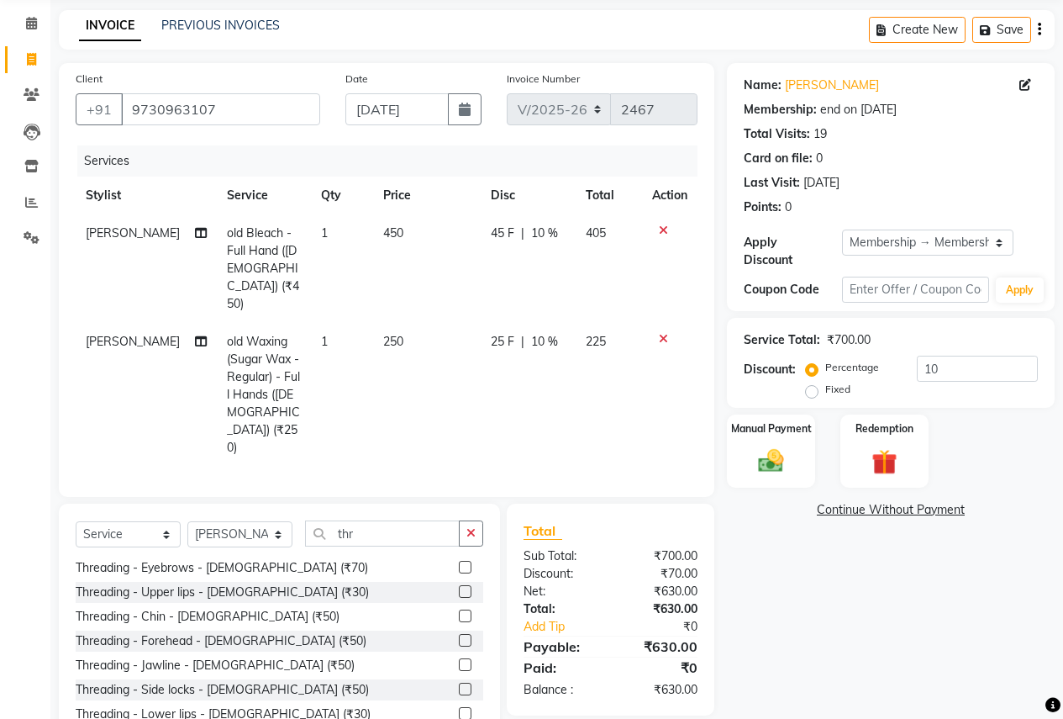
click at [459, 610] on div at bounding box center [464, 619] width 11 height 18
click at [459, 561] on label at bounding box center [465, 567] width 13 height 13
click at [459, 562] on input "checkbox" at bounding box center [464, 567] width 11 height 11
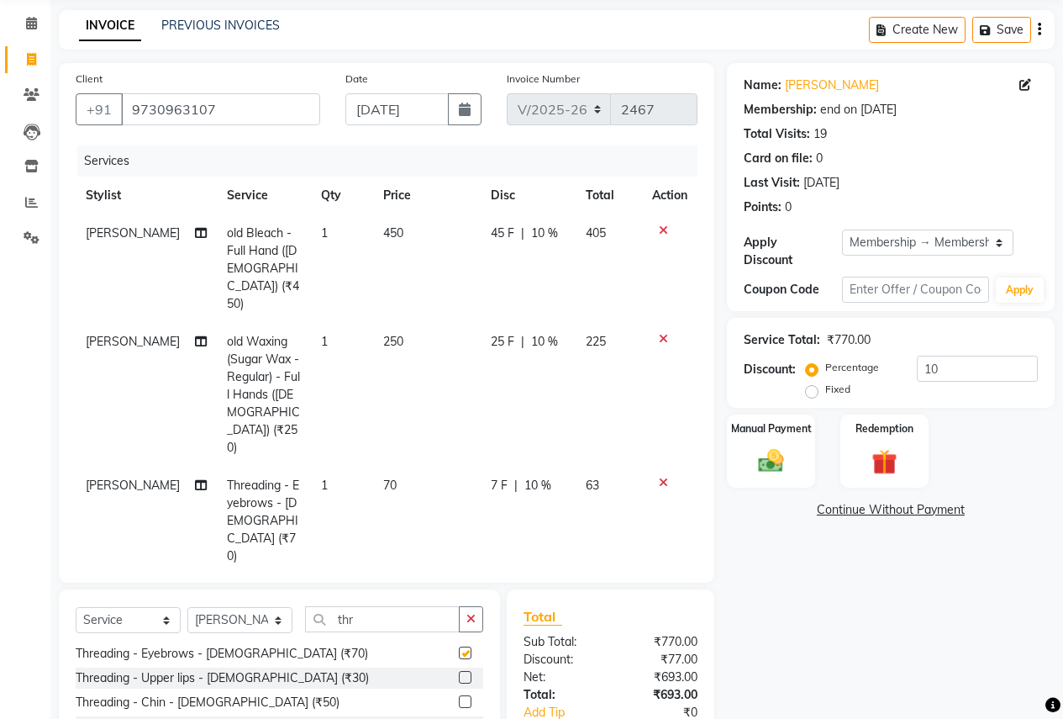
checkbox input "false"
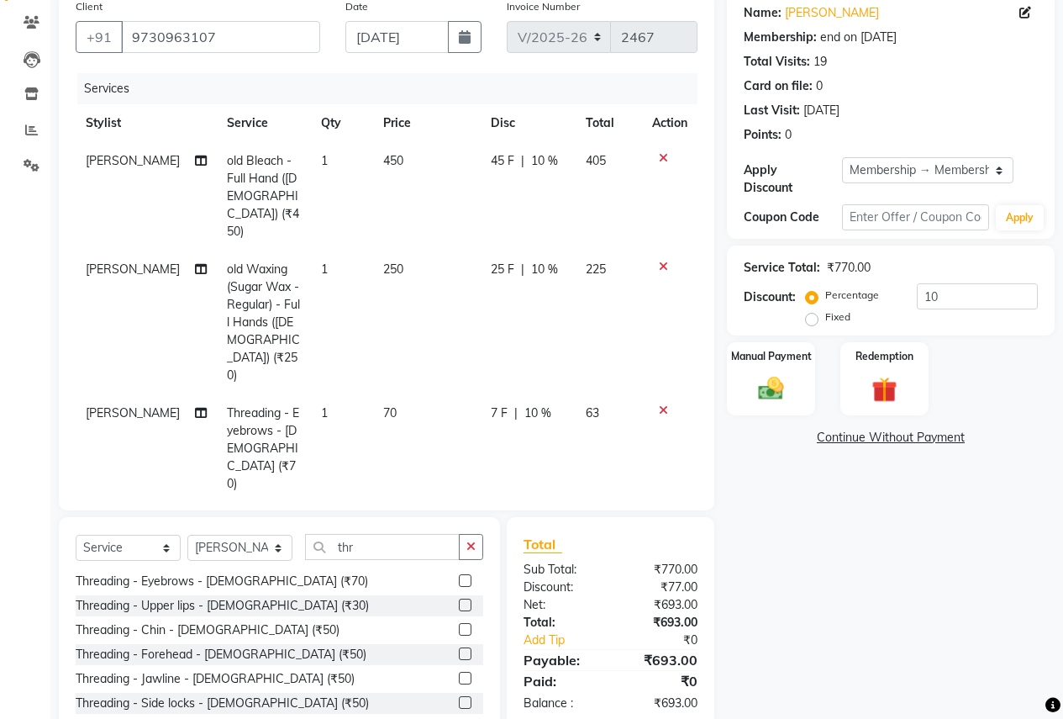
scroll to position [136, 0]
click at [782, 380] on img at bounding box center [771, 387] width 43 height 30
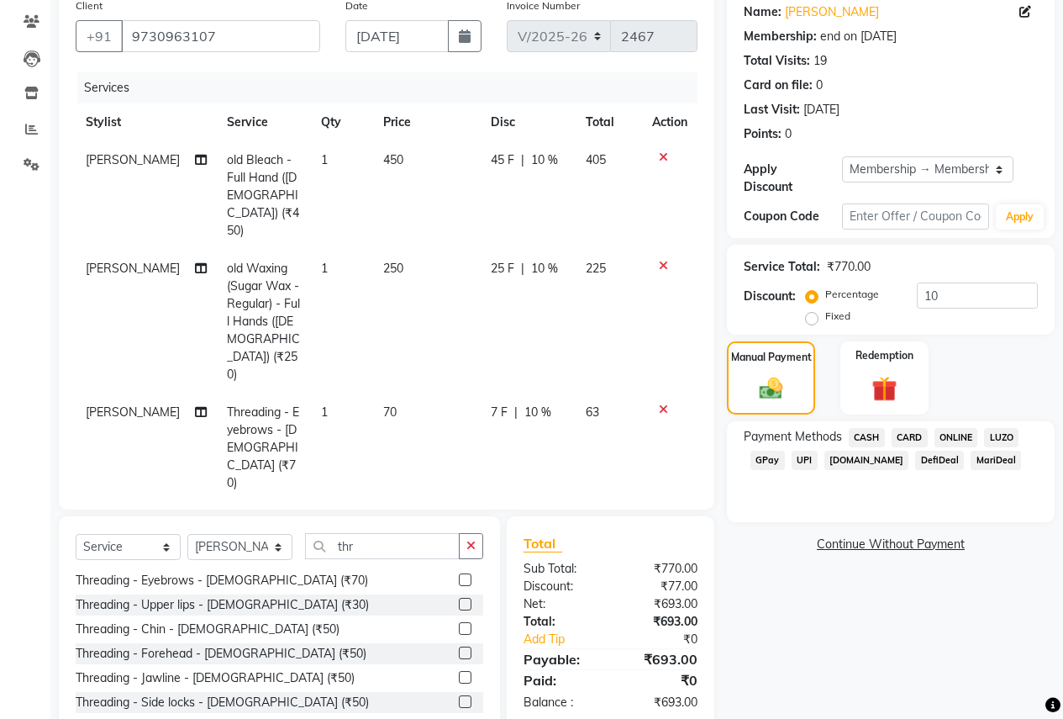
click at [952, 428] on span "ONLINE" at bounding box center [957, 437] width 44 height 19
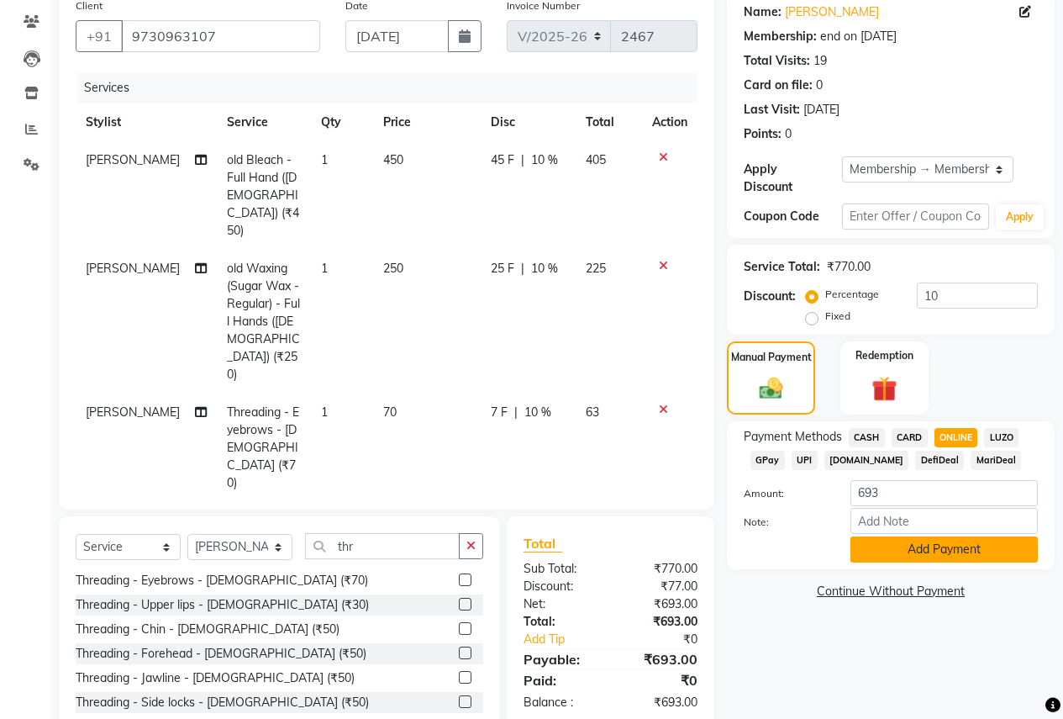
click at [952, 539] on button "Add Payment" at bounding box center [944, 549] width 187 height 26
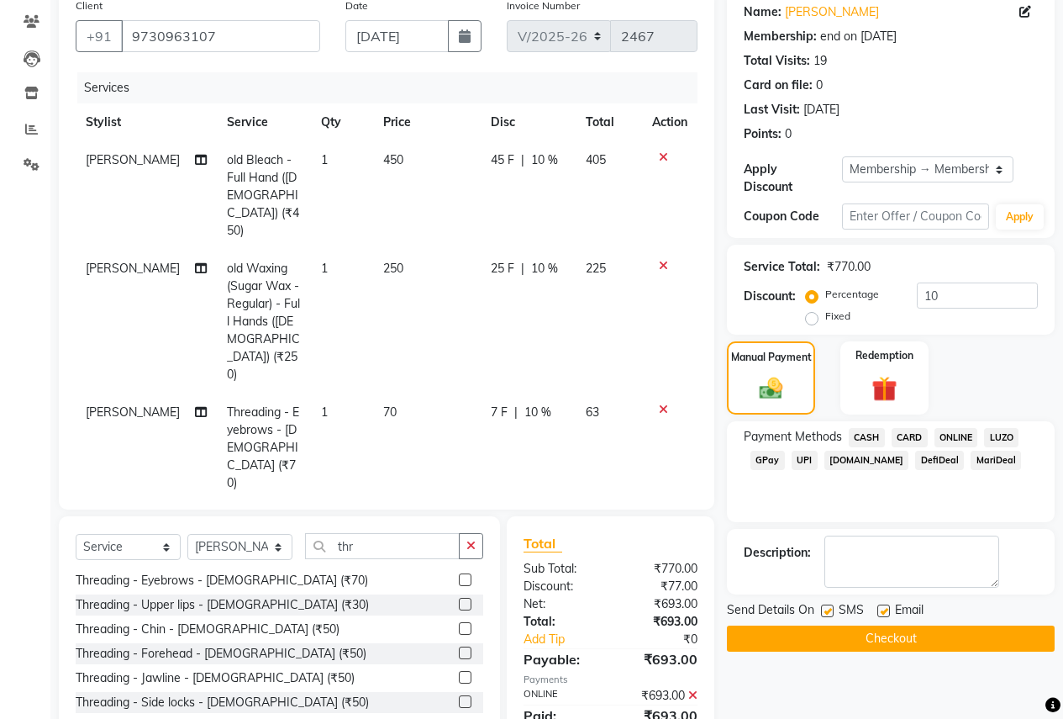
click at [947, 625] on button "Checkout" at bounding box center [891, 638] width 328 height 26
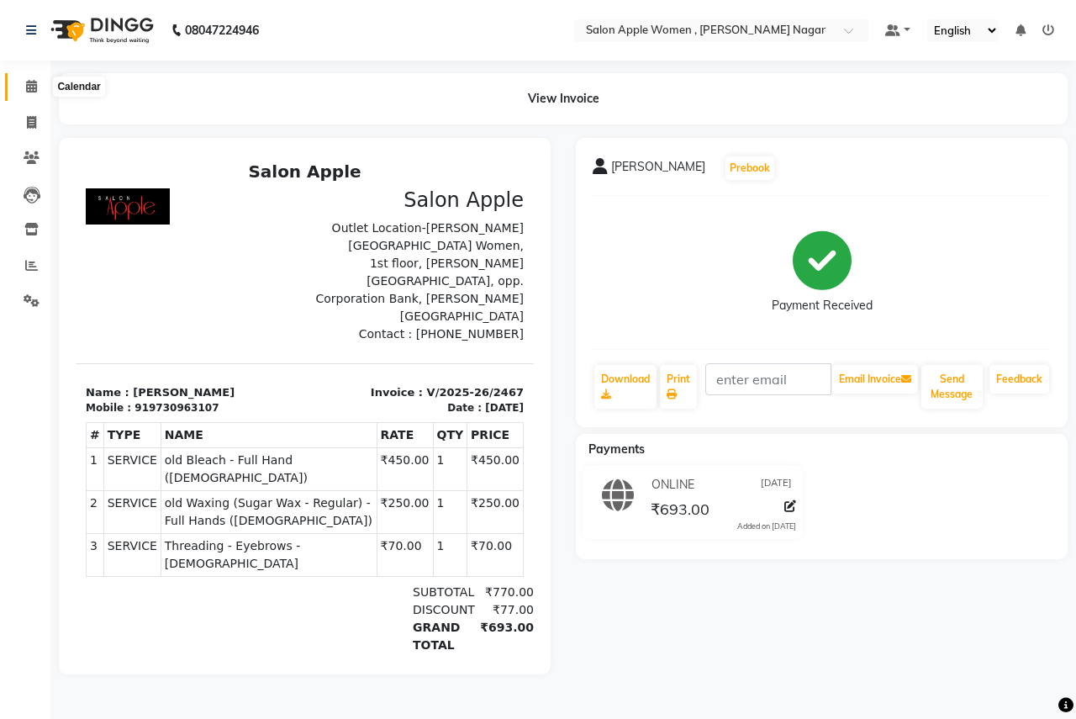
click at [19, 82] on span at bounding box center [31, 86] width 29 height 19
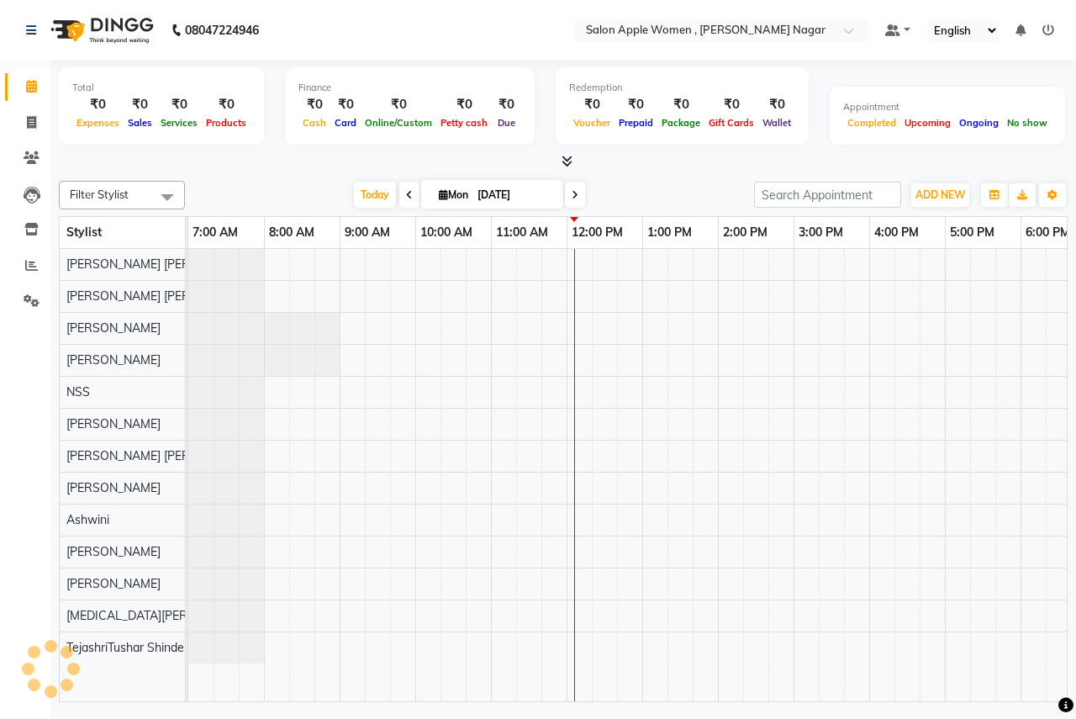
scroll to position [0, 332]
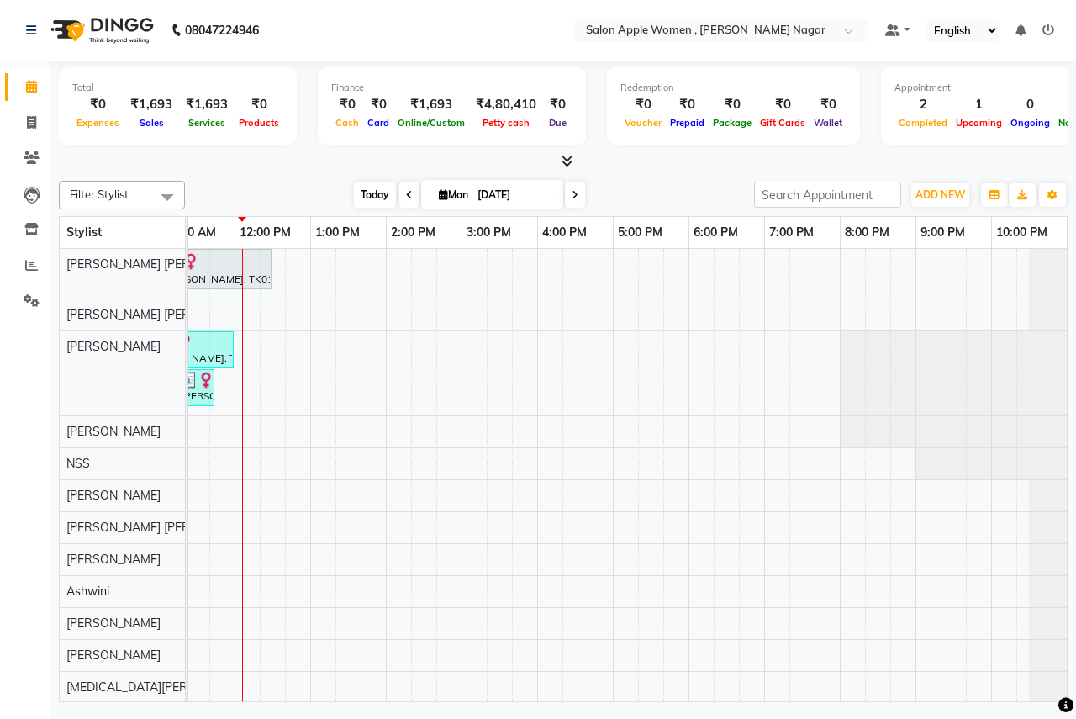
click at [354, 193] on span "Today" at bounding box center [375, 195] width 42 height 26
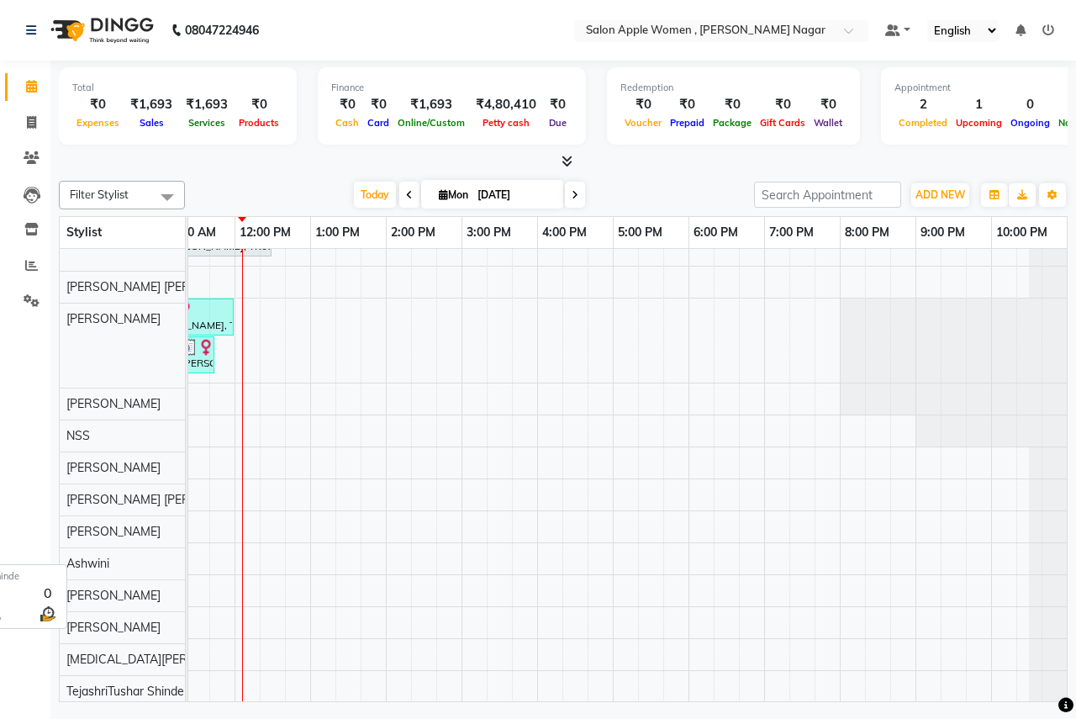
scroll to position [46, 0]
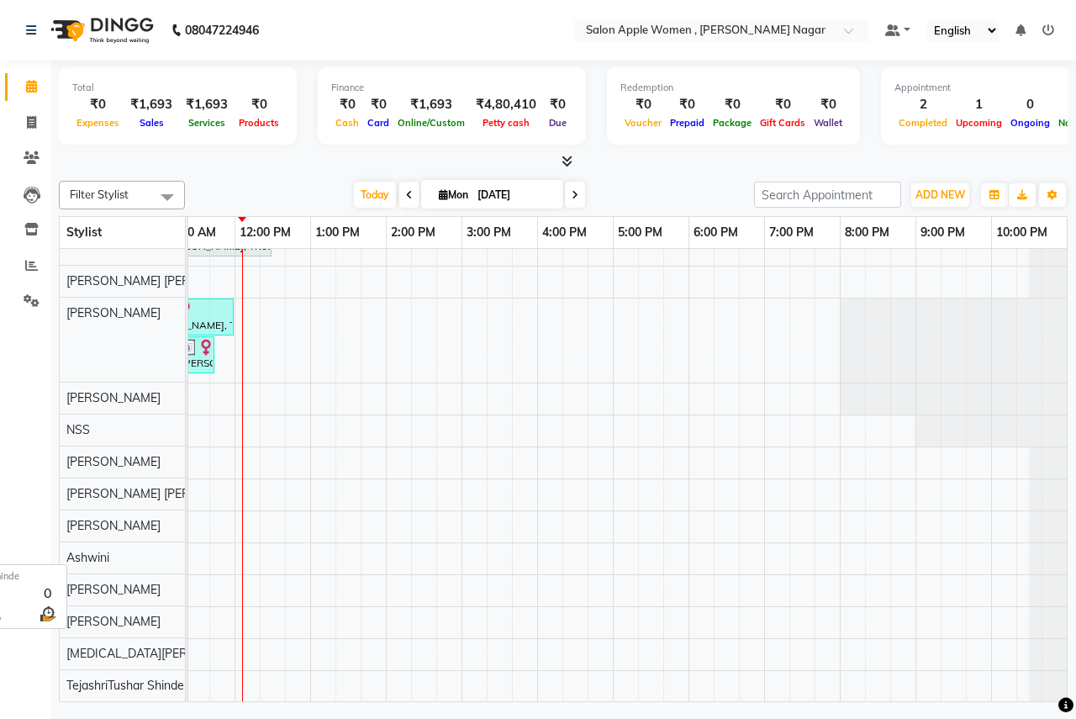
drag, startPoint x: 434, startPoint y: 686, endPoint x: 68, endPoint y: 688, distance: 365.7
click at [68, 688] on tr "Pratik Balasaheb salunkhe Ajay Rajendra Sonawane Jyoti Rahul Shinde Anjali Anil…" at bounding box center [564, 475] width 1008 height 453
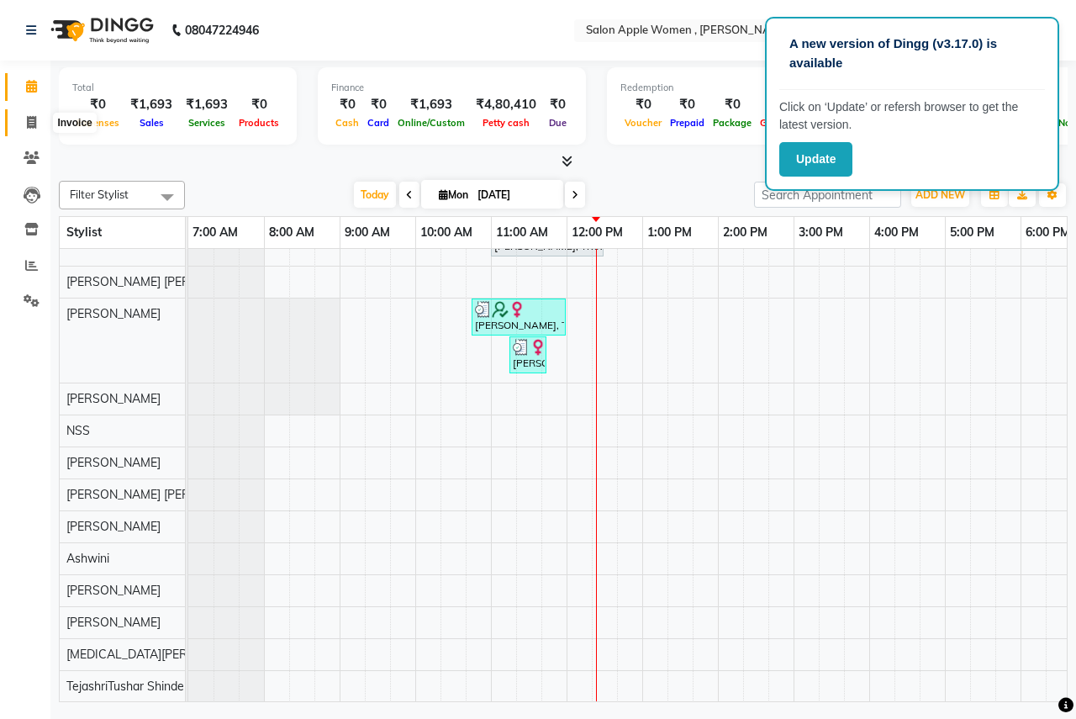
click at [34, 124] on icon at bounding box center [31, 122] width 9 height 13
select select "96"
select select "service"
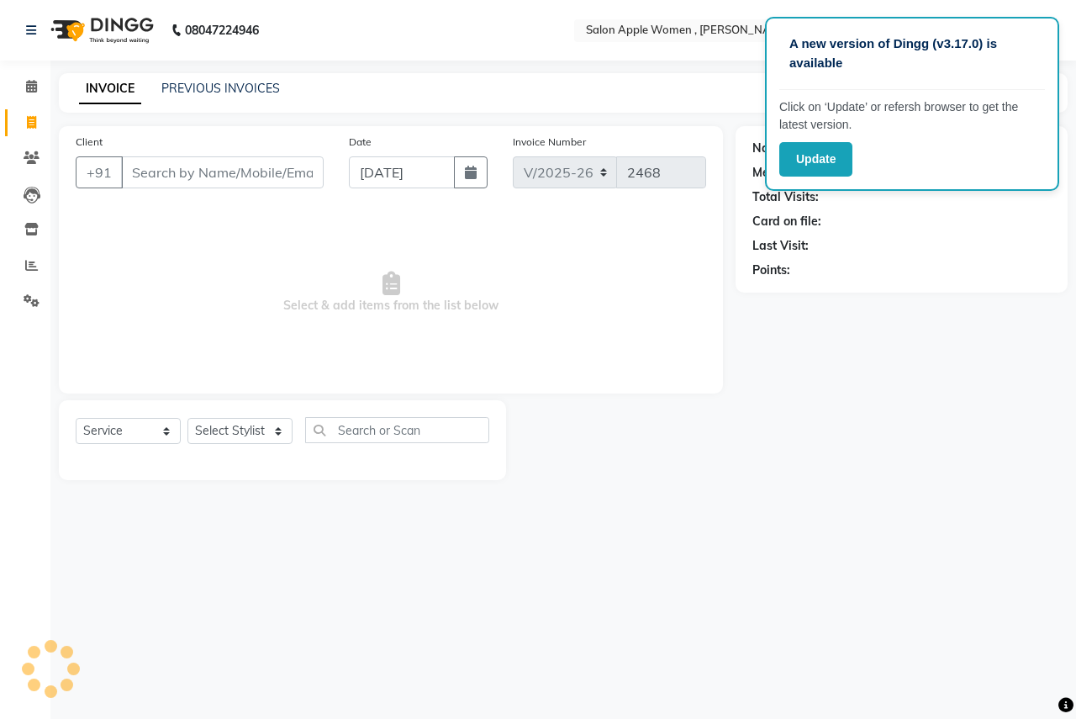
click at [172, 184] on input "Client" at bounding box center [222, 172] width 203 height 32
click at [264, 171] on input "Client" at bounding box center [222, 172] width 203 height 32
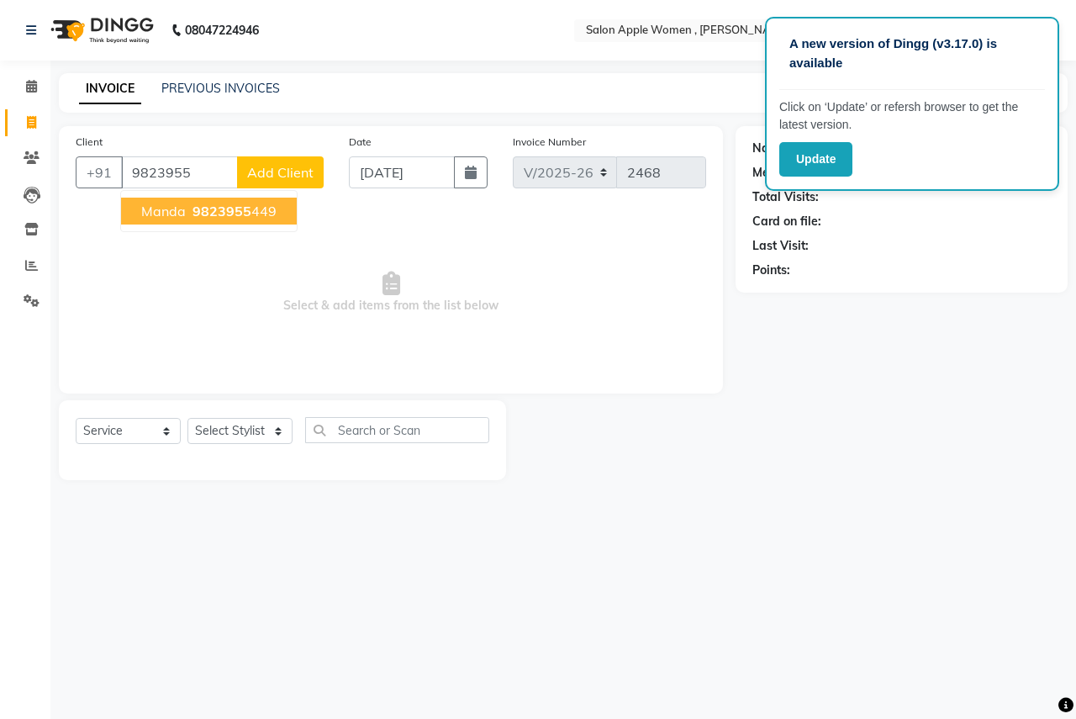
click at [275, 220] on button "manda 9823955 449" at bounding box center [209, 211] width 176 height 27
type input "9823955449"
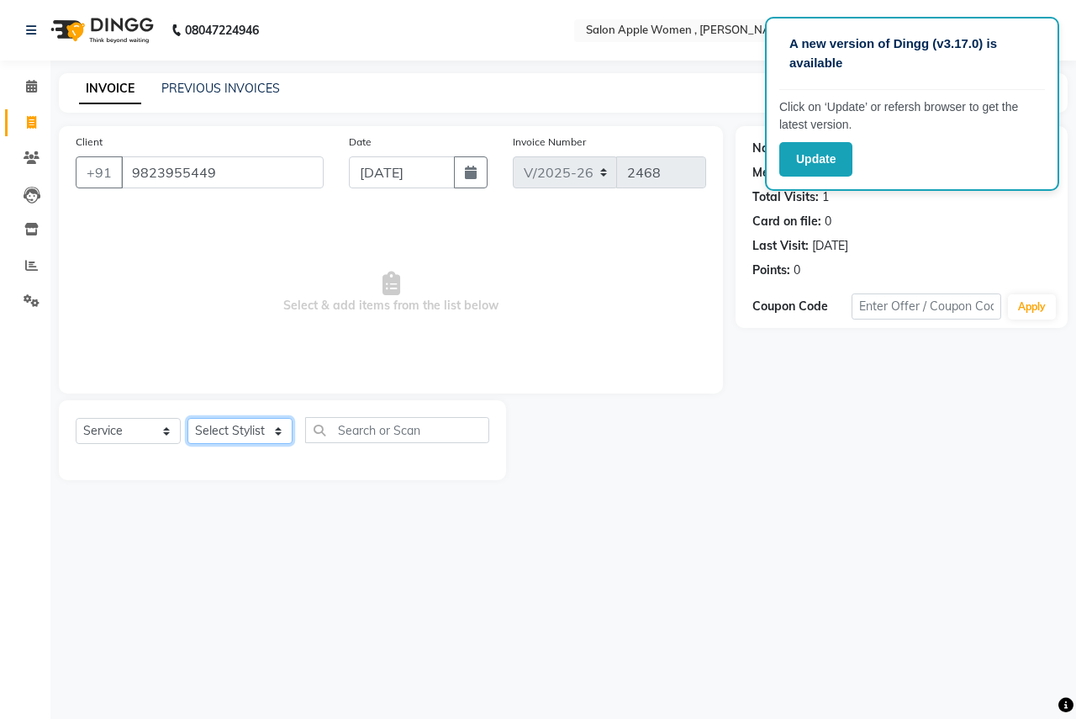
click at [259, 441] on select "Select Stylist [PERSON_NAME] [PERSON_NAME] [PERSON_NAME] [PERSON_NAME] Jyoti Ra…" at bounding box center [239, 431] width 105 height 26
click at [806, 160] on button "Update" at bounding box center [815, 159] width 73 height 34
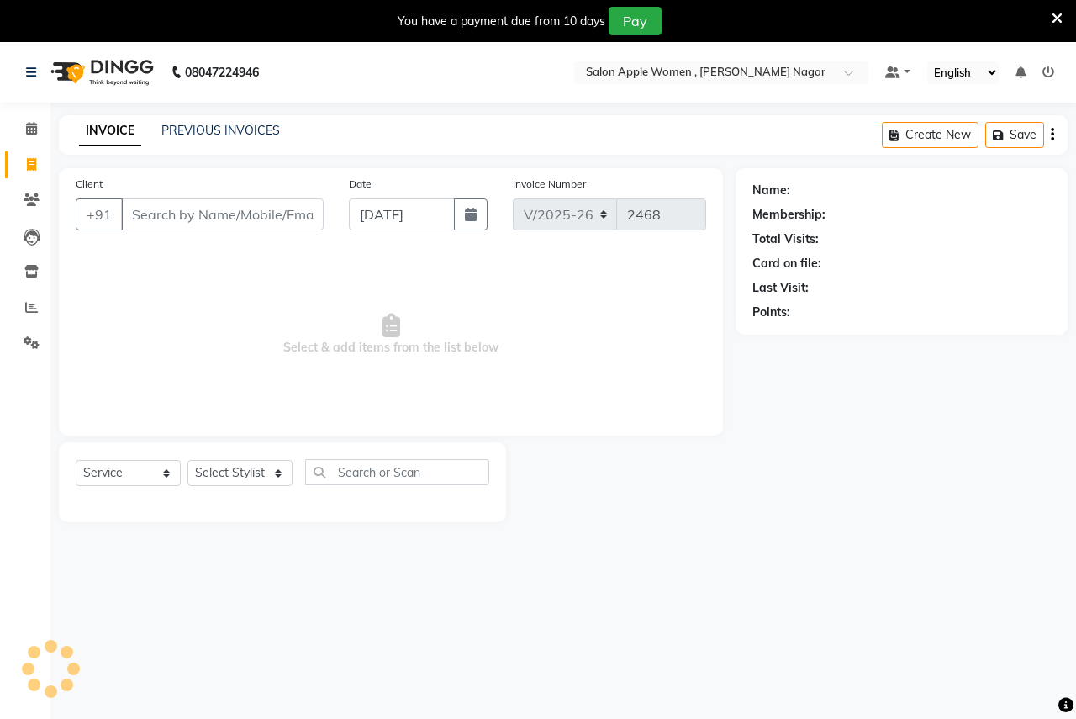
select select "96"
select select "service"
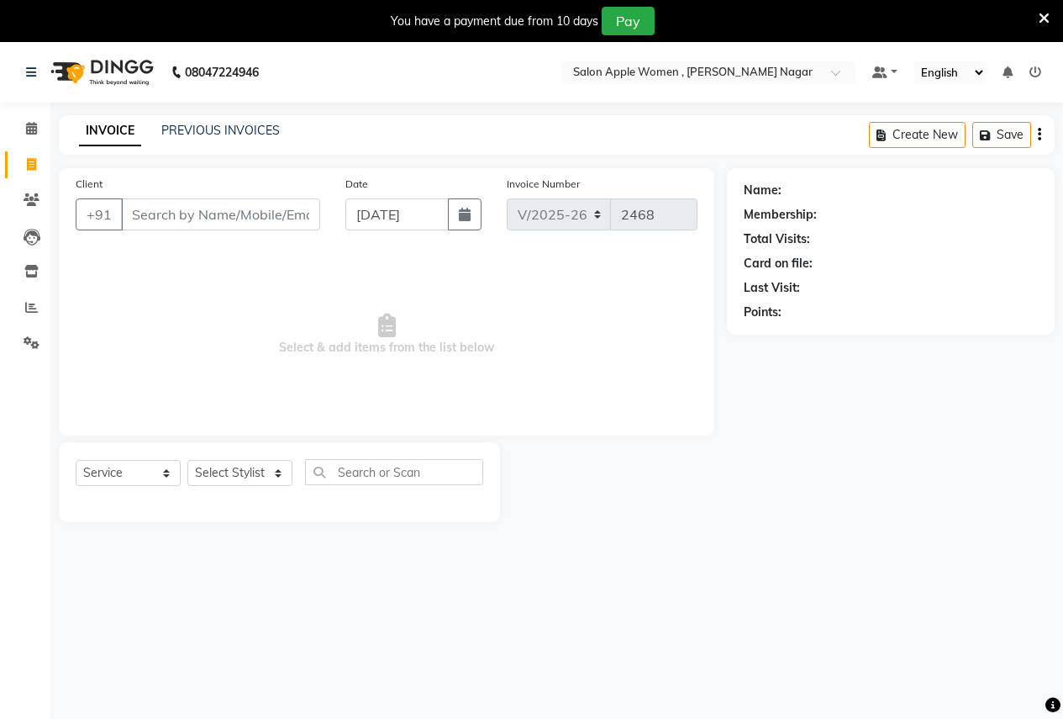
click at [223, 219] on input "Client" at bounding box center [220, 214] width 199 height 32
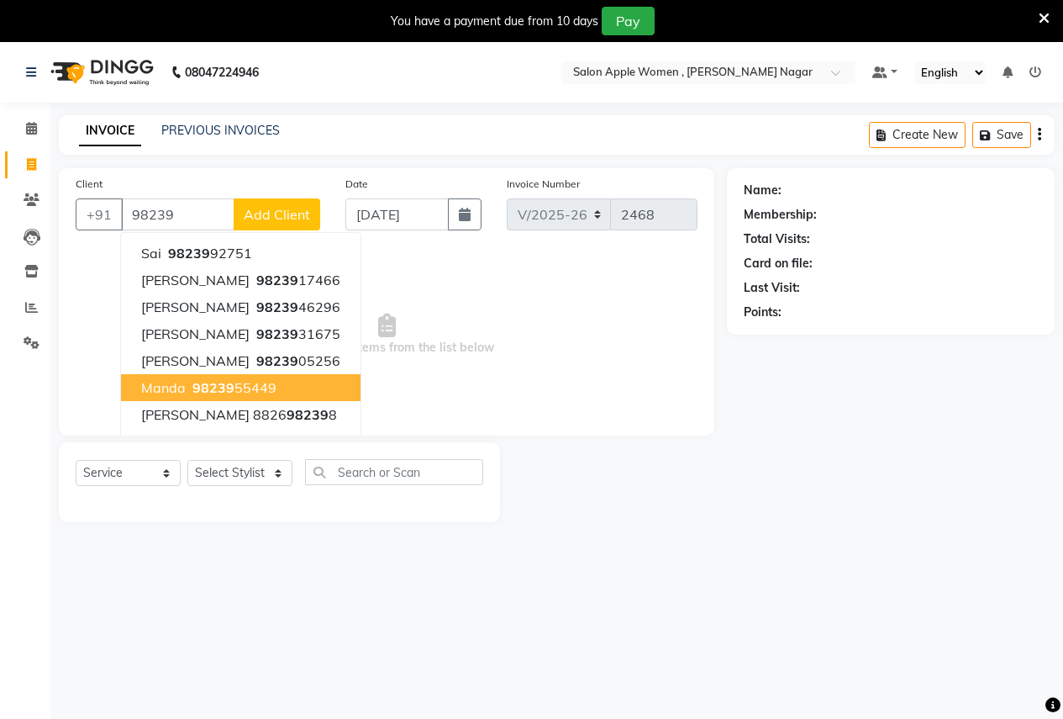
click at [262, 389] on ngb-highlight "98239 55449" at bounding box center [232, 387] width 87 height 17
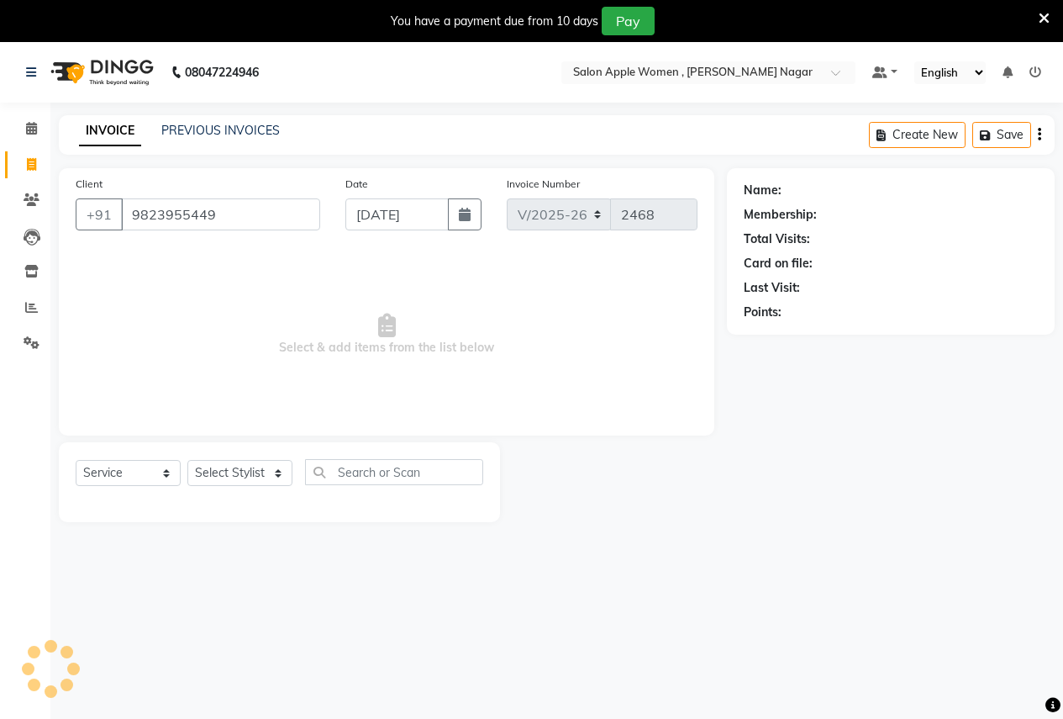
type input "9823955449"
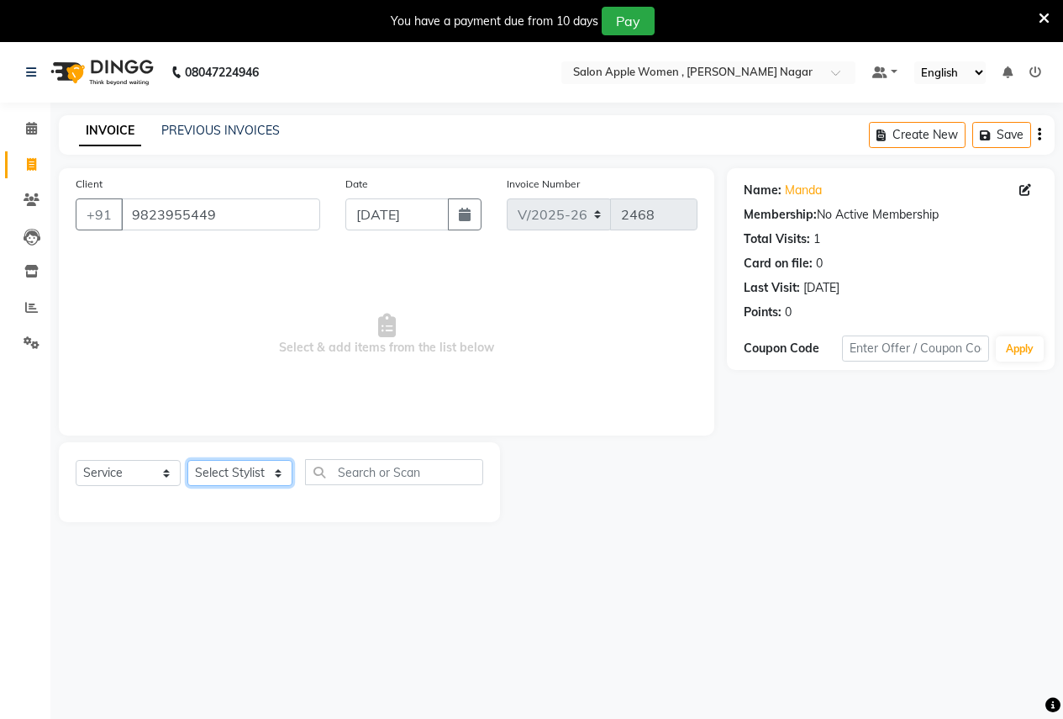
click at [251, 483] on select "Select Stylist [PERSON_NAME] [PERSON_NAME] [PERSON_NAME] [PERSON_NAME] Jyoti Ra…" at bounding box center [239, 473] width 105 height 26
select select "57564"
click at [187, 460] on select "Select Stylist [PERSON_NAME] [PERSON_NAME] [PERSON_NAME] [PERSON_NAME] Jyoti Ra…" at bounding box center [239, 473] width 105 height 26
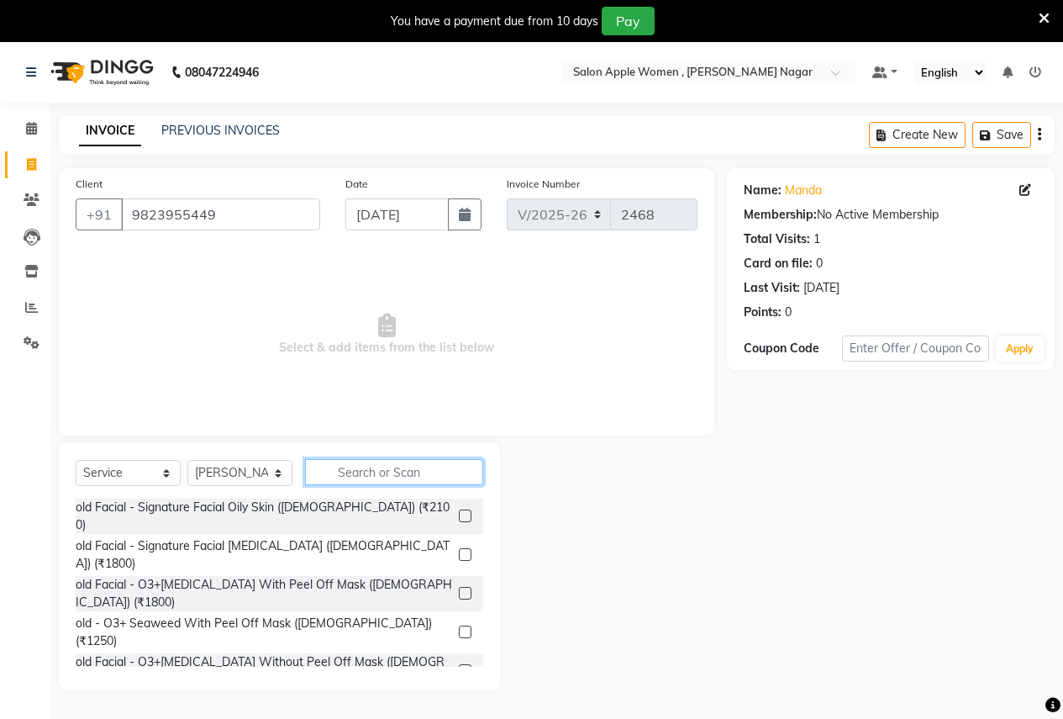
click at [354, 482] on input "text" at bounding box center [394, 472] width 178 height 26
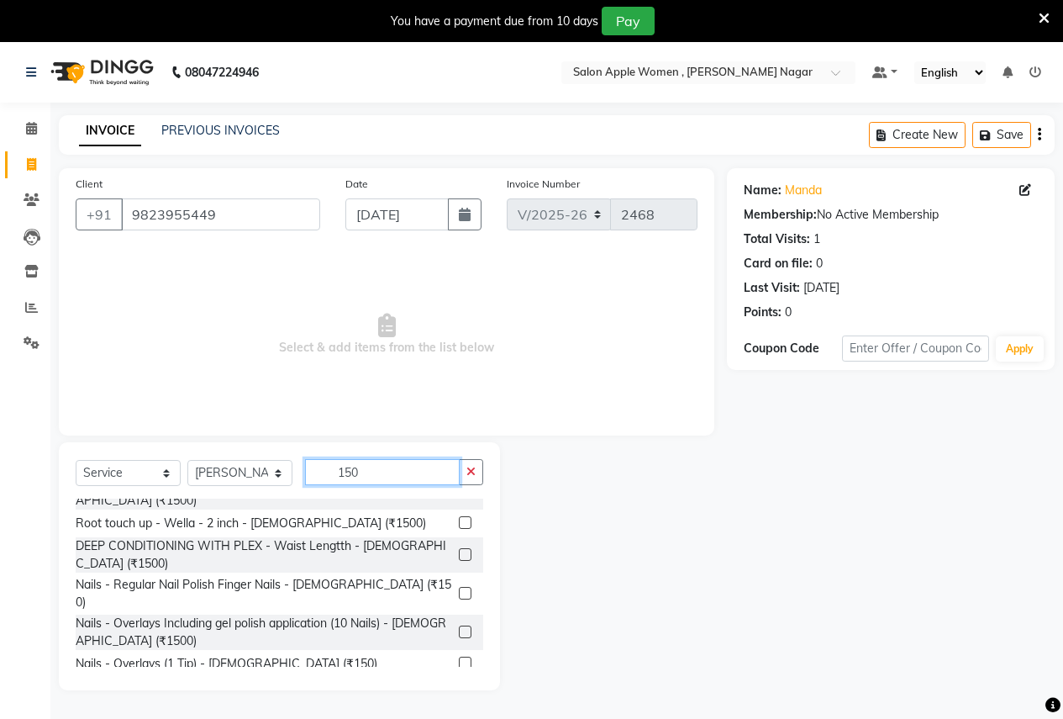
scroll to position [42, 0]
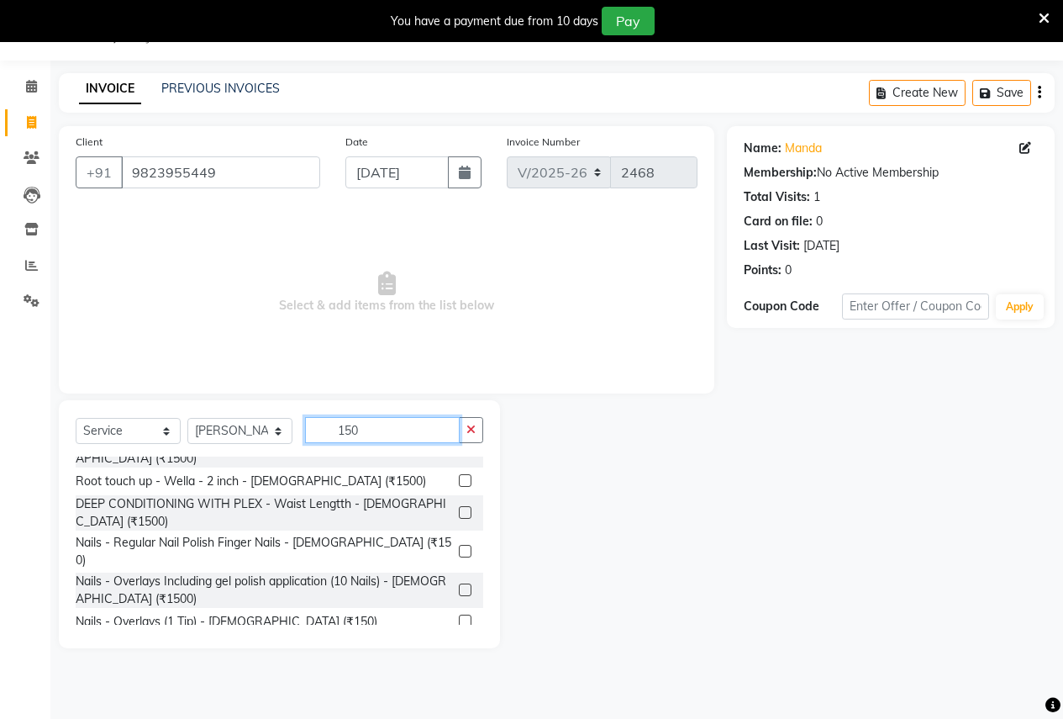
type input "150"
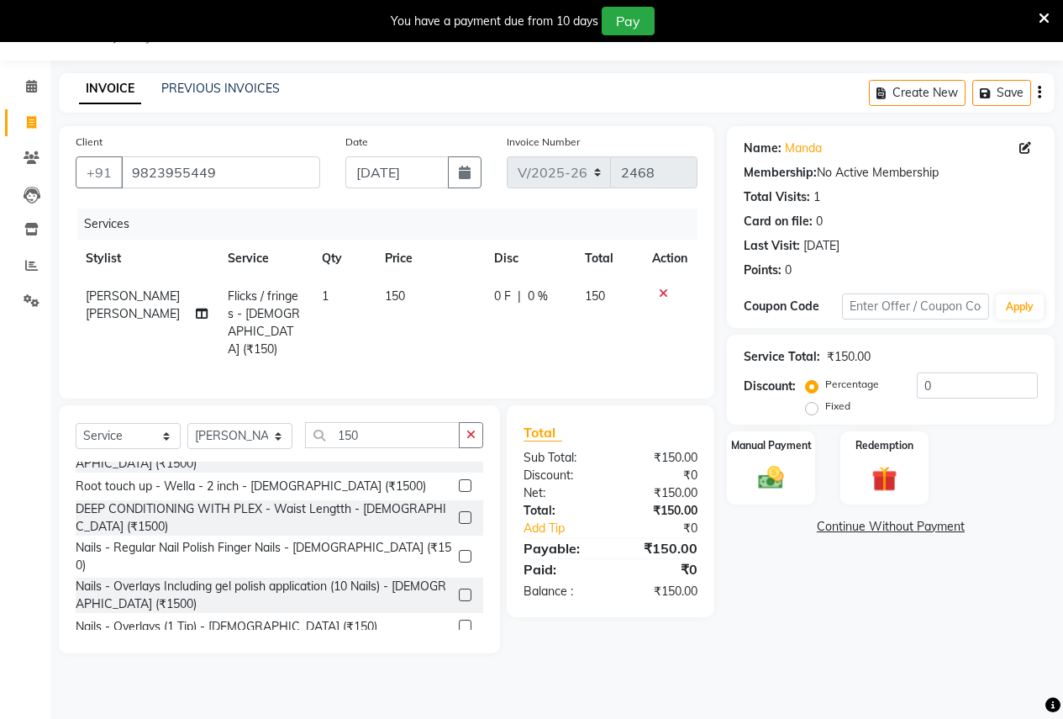
checkbox input "false"
click at [782, 466] on img at bounding box center [771, 477] width 43 height 30
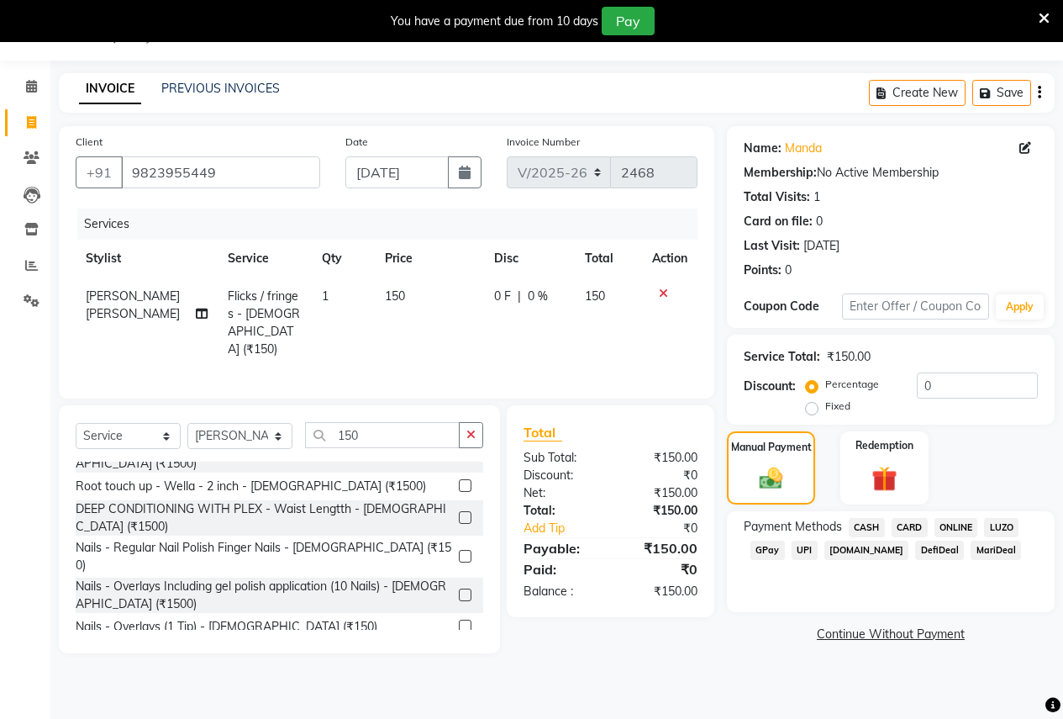
click at [947, 521] on span "ONLINE" at bounding box center [957, 527] width 44 height 19
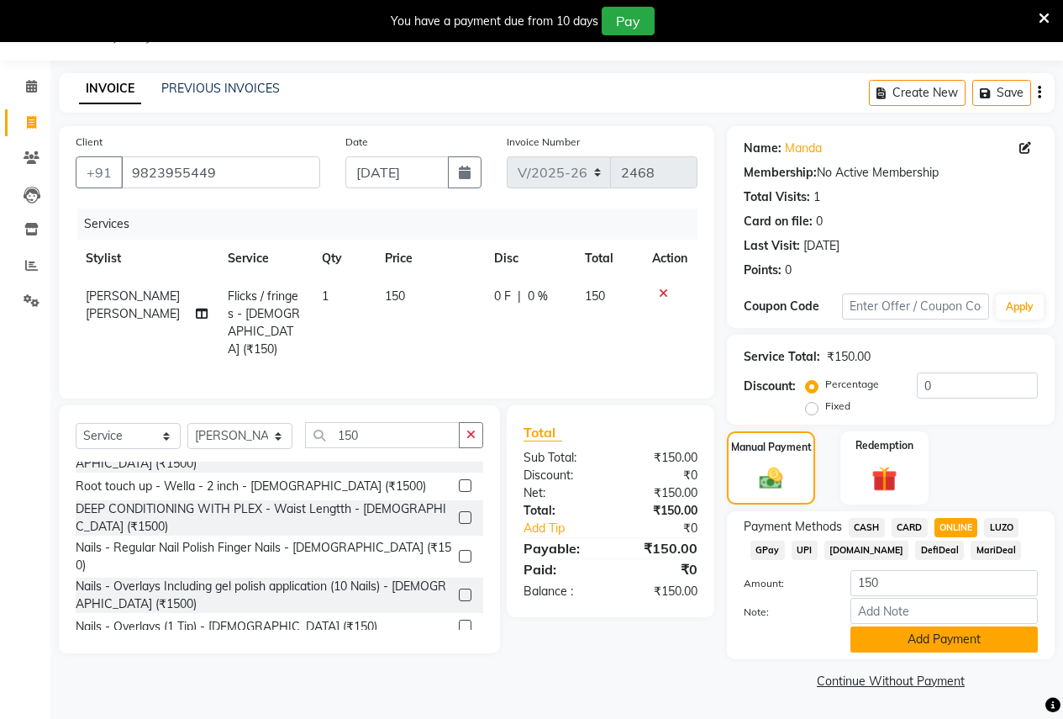
click at [916, 648] on button "Add Payment" at bounding box center [944, 639] width 187 height 26
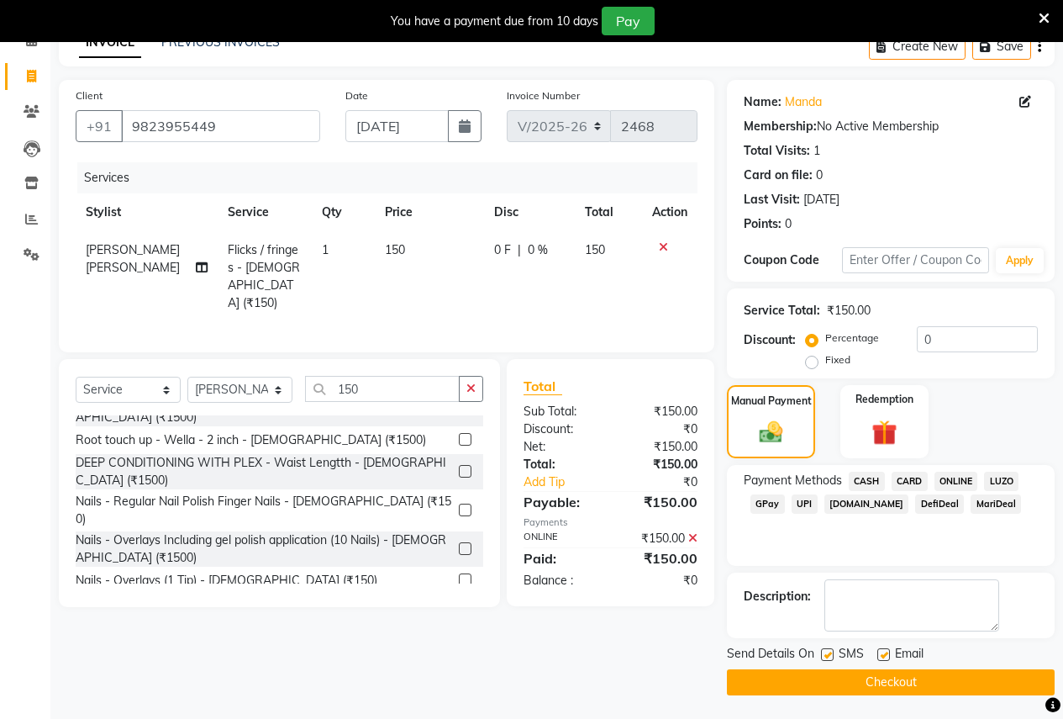
scroll to position [90, 0]
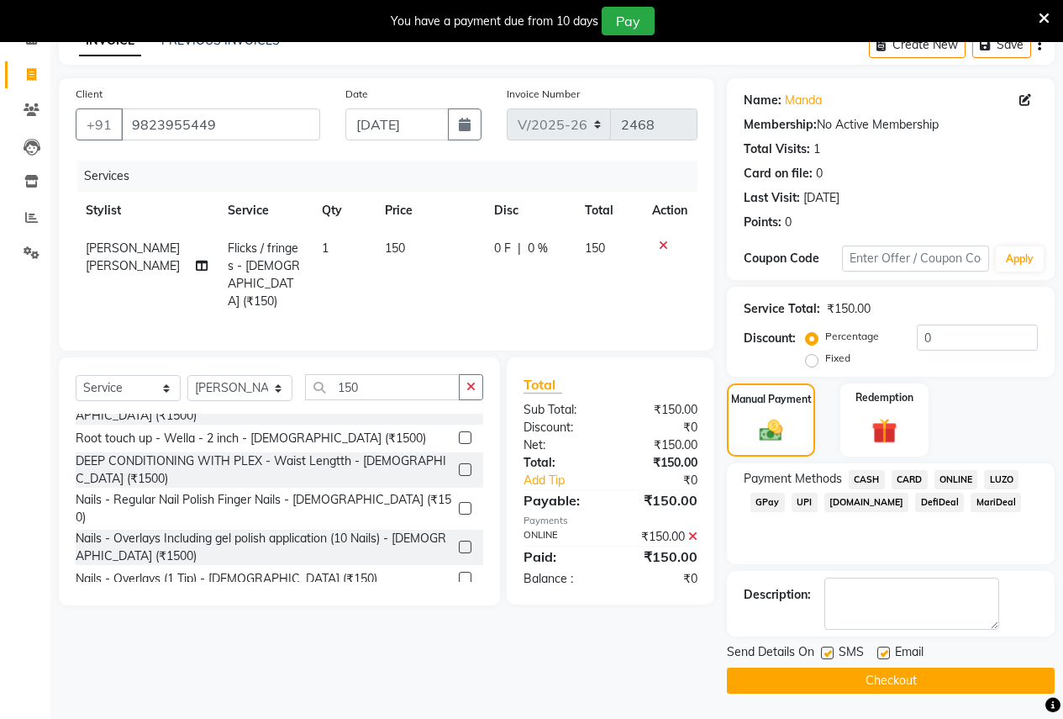
click at [911, 673] on button "Checkout" at bounding box center [891, 681] width 328 height 26
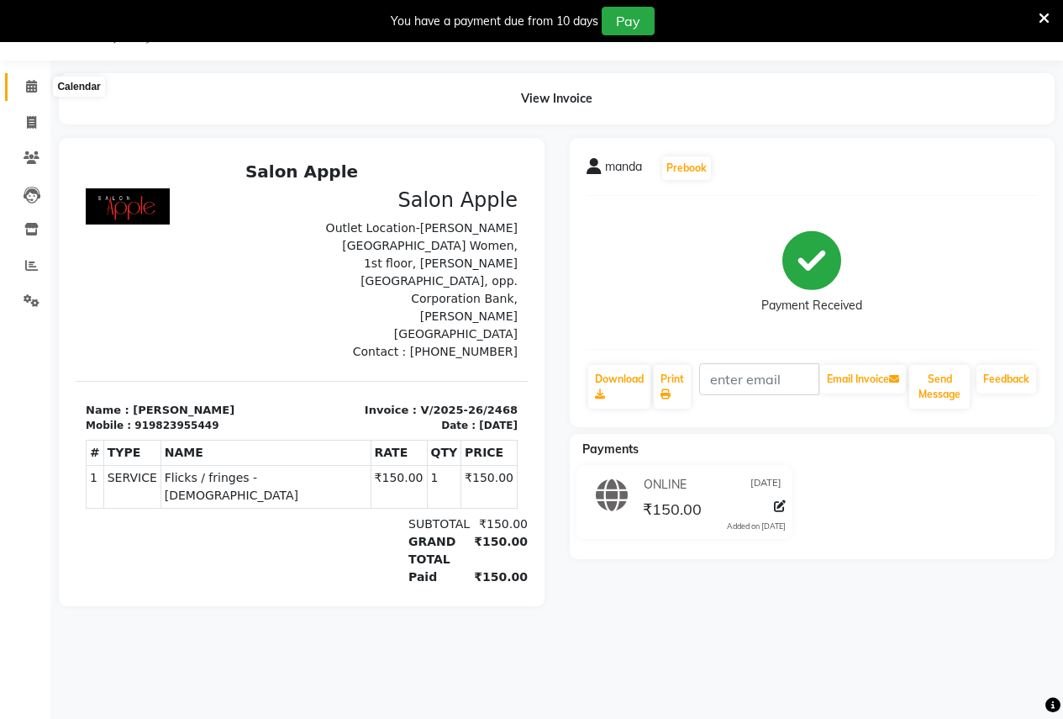
click at [23, 90] on span at bounding box center [31, 86] width 29 height 19
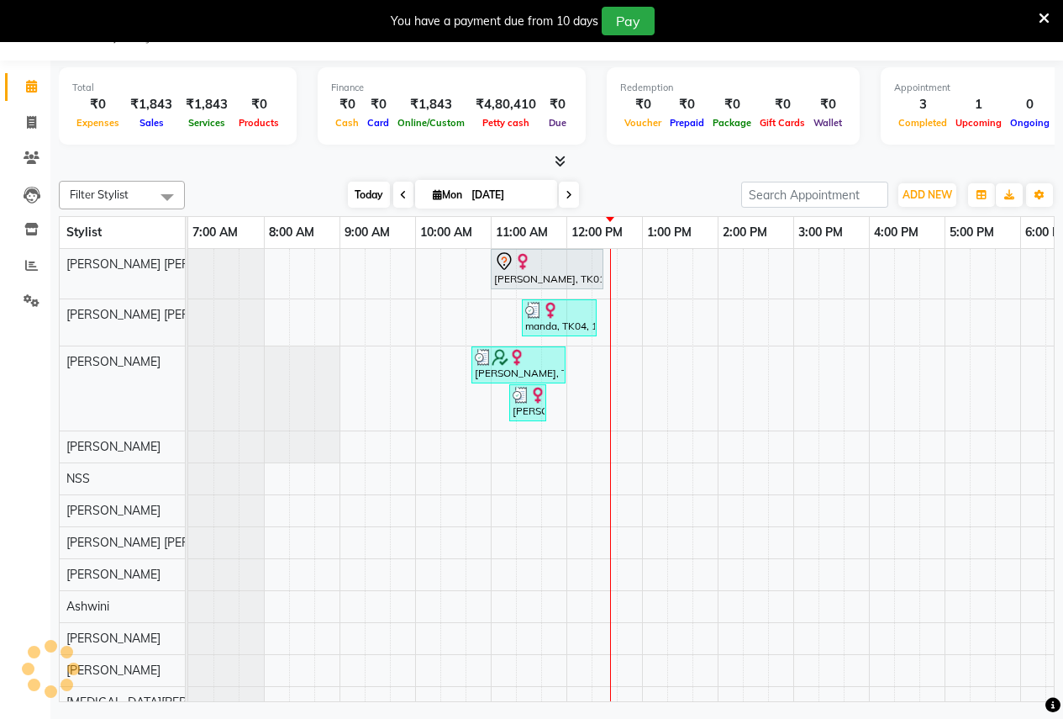
click at [348, 184] on span "Today" at bounding box center [369, 195] width 42 height 26
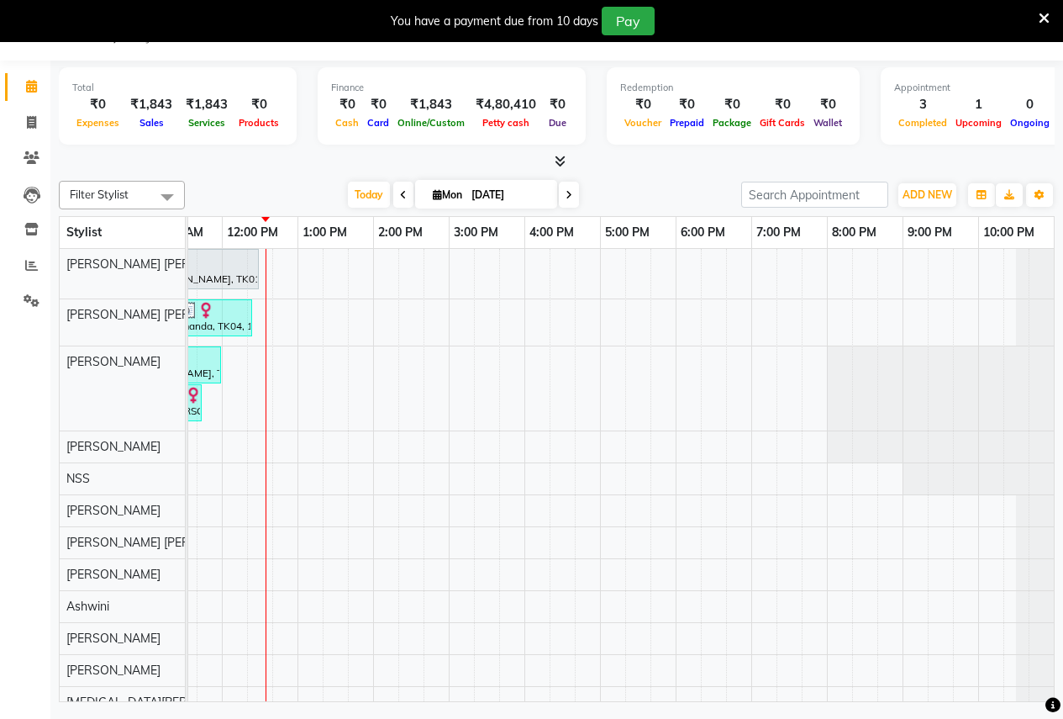
click at [1037, 26] on div "You have a payment due from 10 days Pay" at bounding box center [523, 21] width 1032 height 29
click at [1048, 12] on icon at bounding box center [1044, 18] width 11 height 15
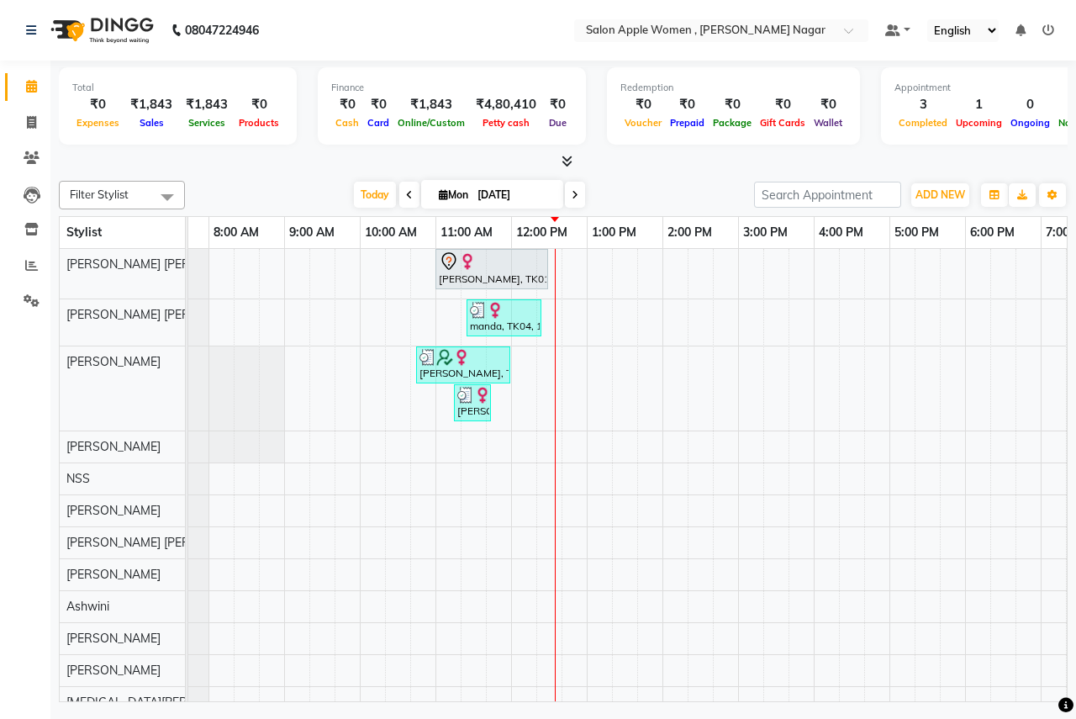
scroll to position [0, 0]
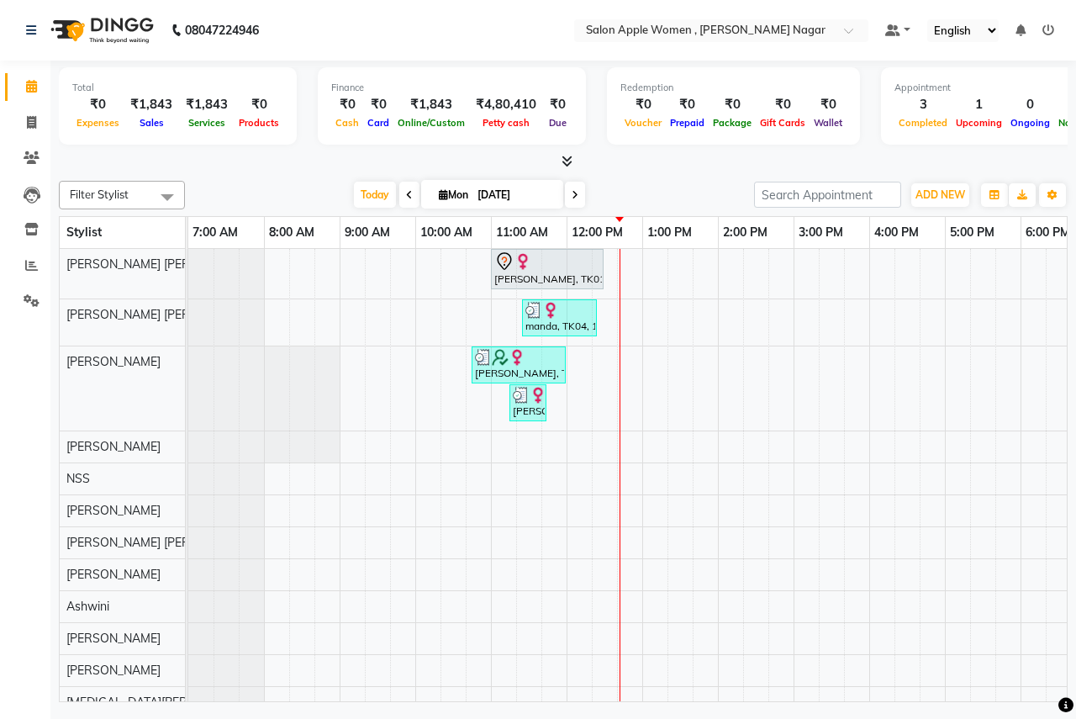
click at [378, 214] on div "Filter Stylist Select All [PERSON_NAME] [PERSON_NAME] [PERSON_NAME] Jyoti [PERS…" at bounding box center [563, 438] width 1009 height 528
click at [376, 201] on span "Today" at bounding box center [375, 195] width 42 height 26
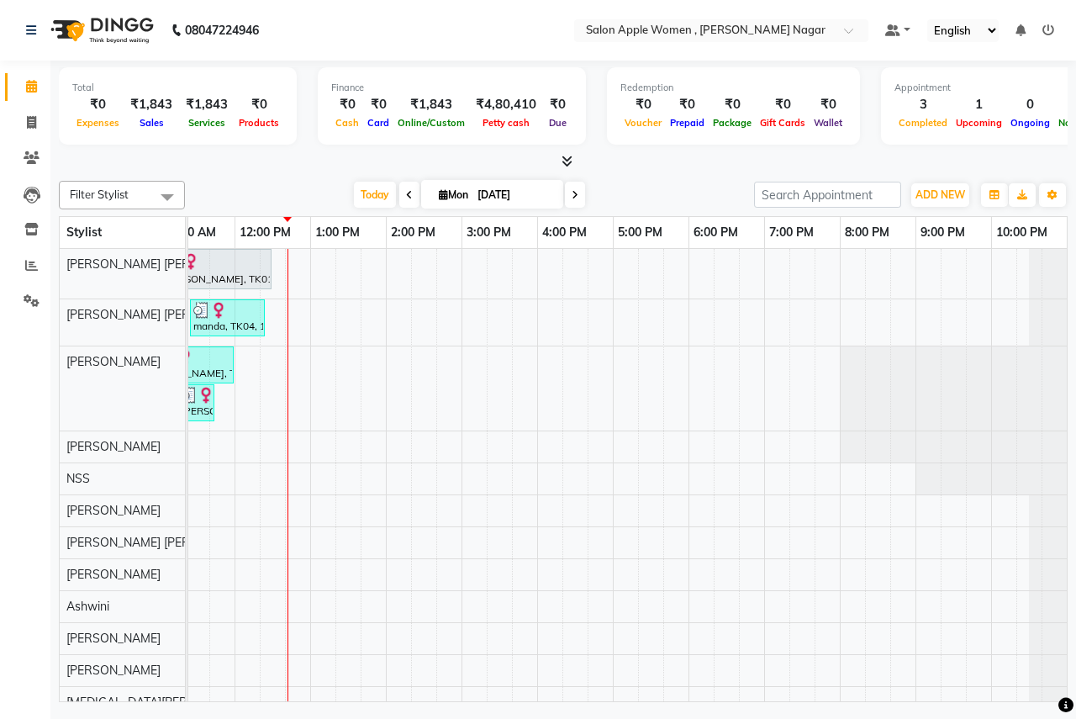
click at [403, 203] on span at bounding box center [409, 195] width 20 height 26
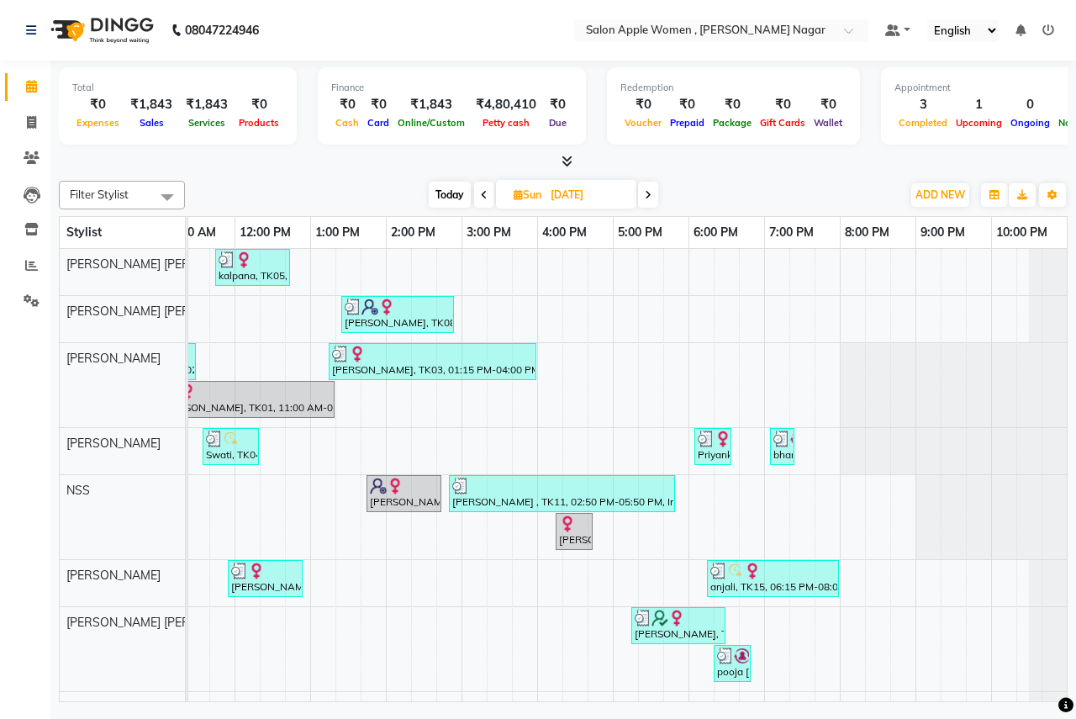
scroll to position [0, 0]
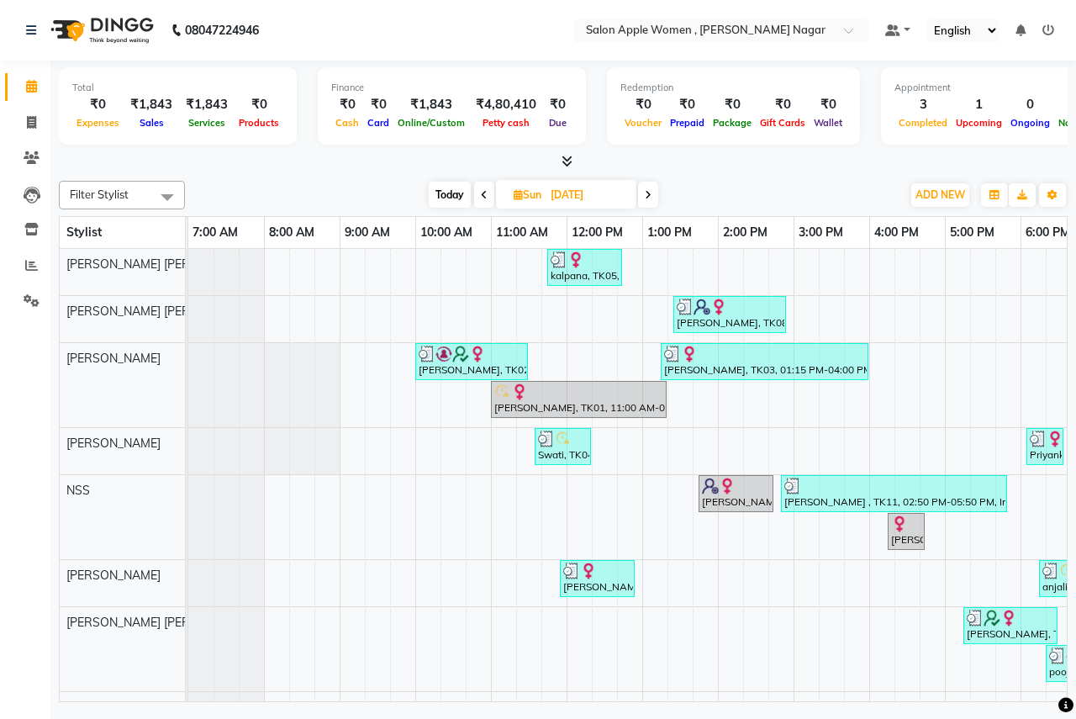
click at [450, 202] on span "Today" at bounding box center [450, 195] width 42 height 26
type input "[DATE]"
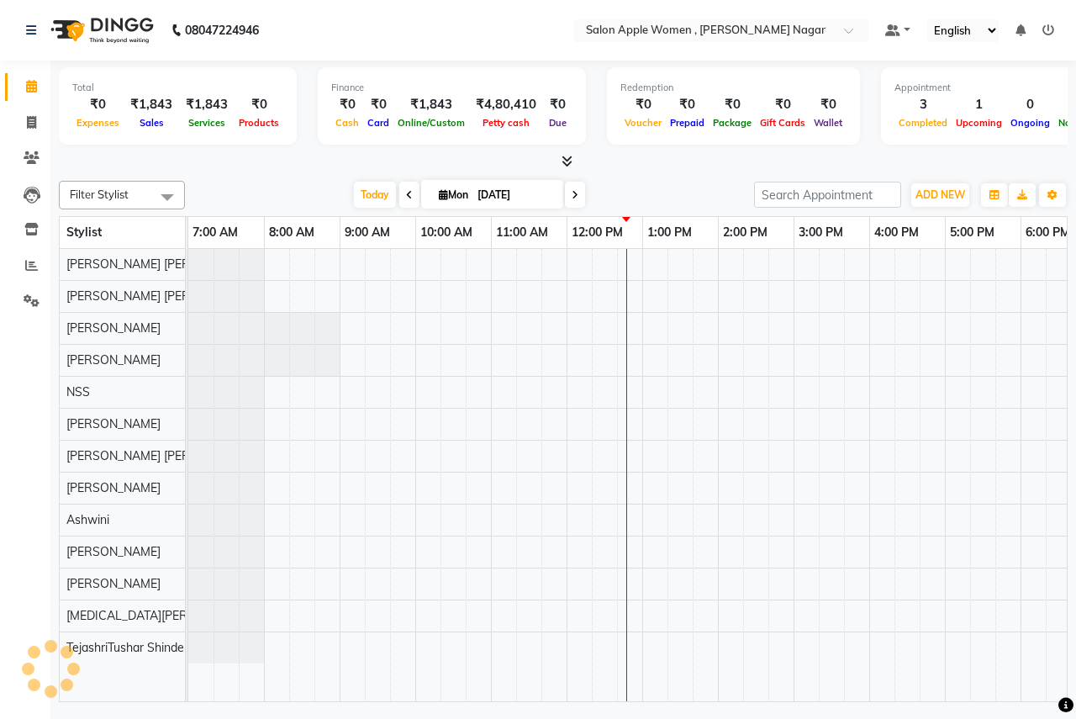
scroll to position [0, 332]
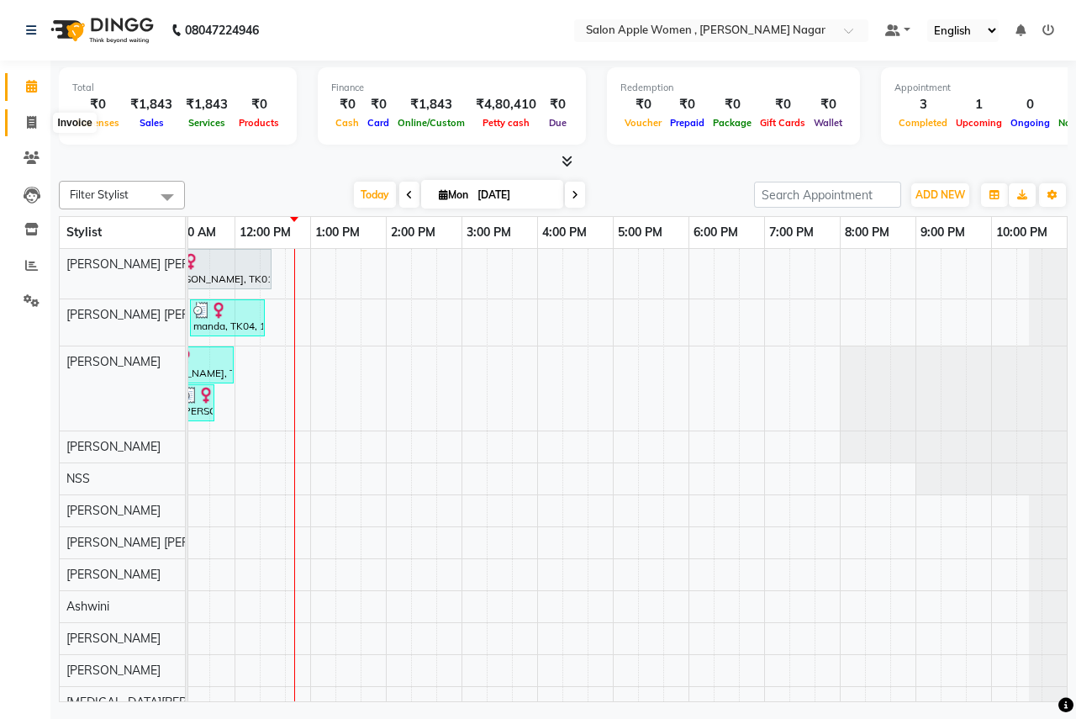
click at [41, 120] on span at bounding box center [31, 122] width 29 height 19
select select "96"
select select "service"
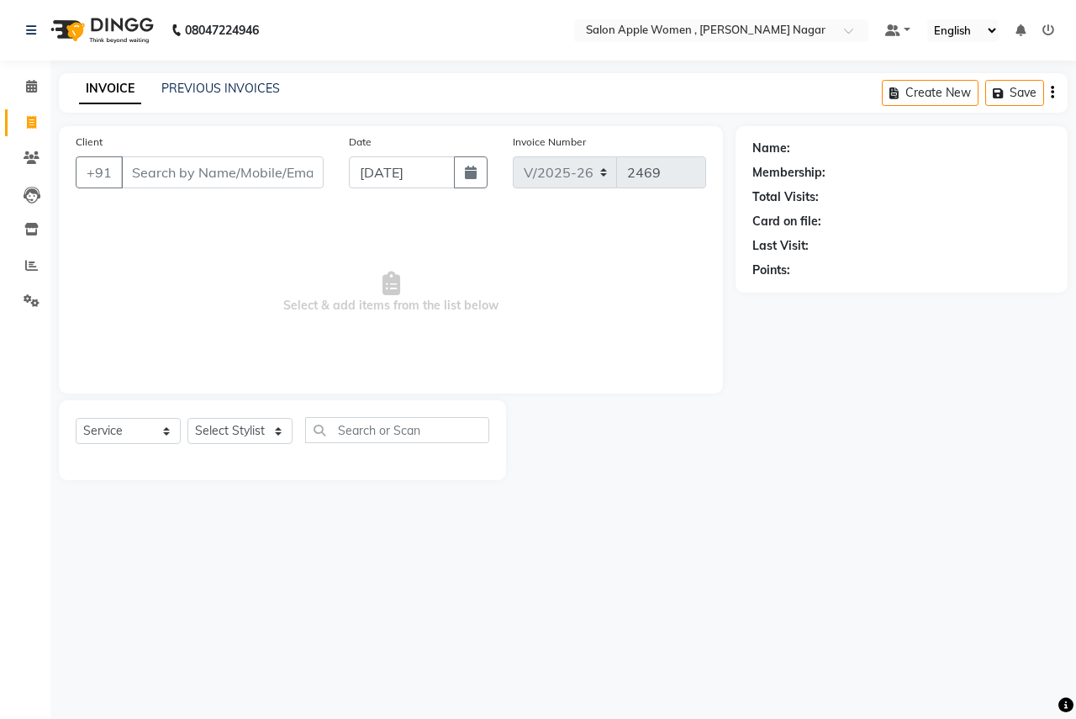
click at [198, 189] on div "Client +91" at bounding box center [199, 167] width 273 height 69
click at [207, 172] on input "Client" at bounding box center [222, 172] width 203 height 32
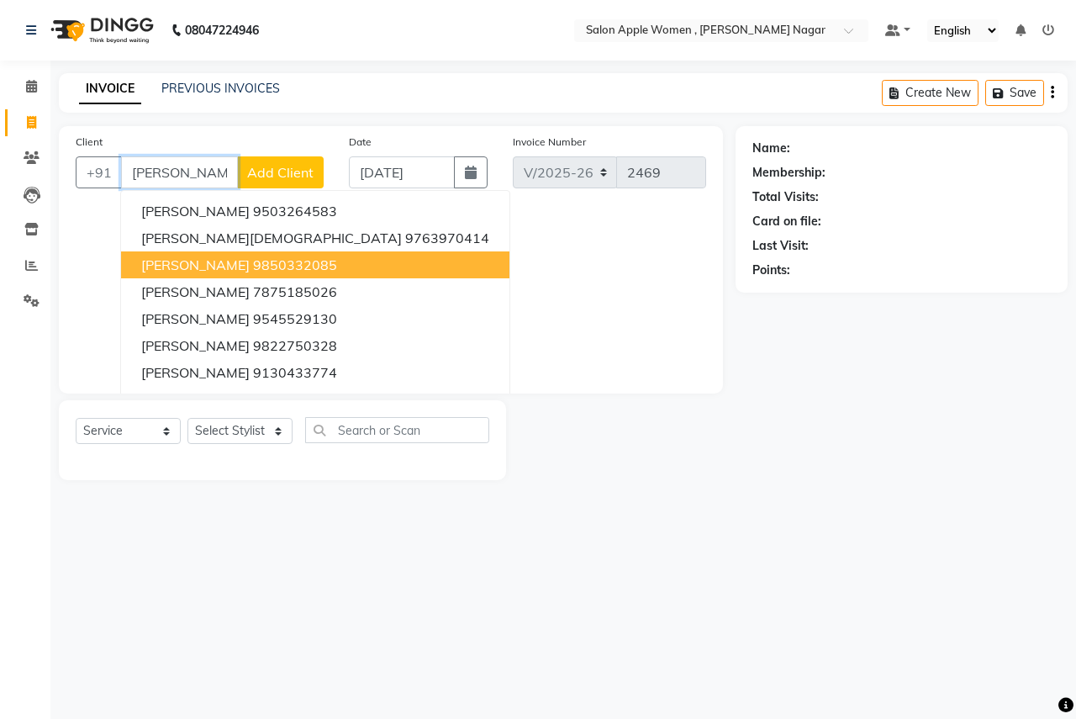
click at [253, 266] on ngb-highlight "9850332085" at bounding box center [295, 264] width 84 height 17
type input "9850332085"
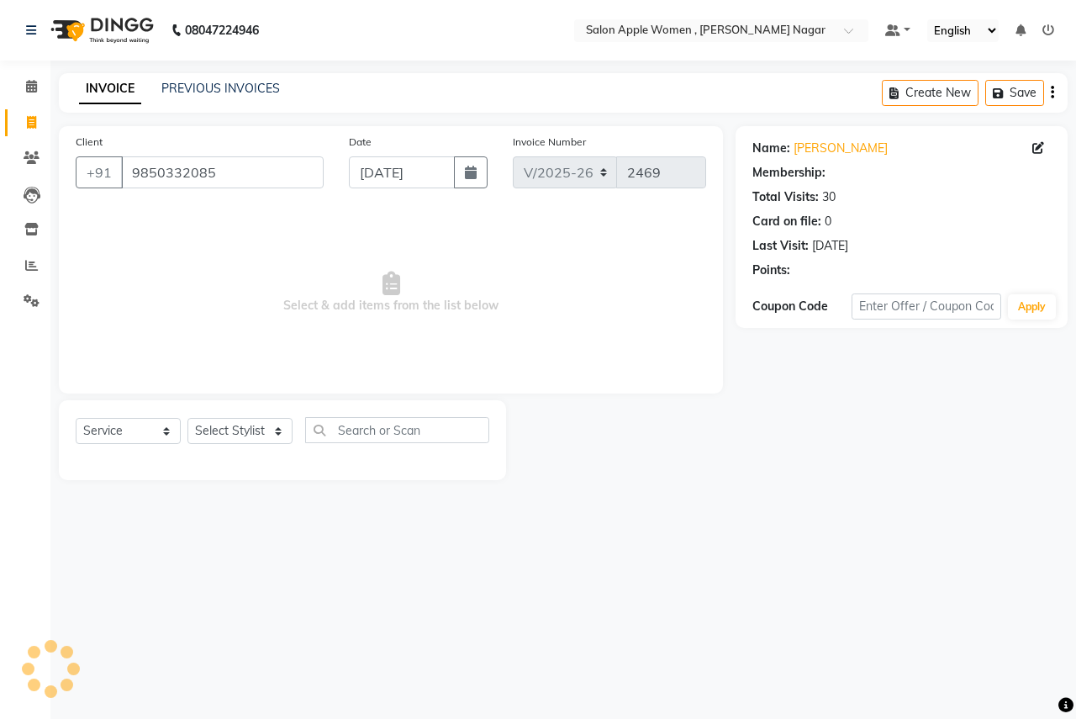
select select "1: Object"
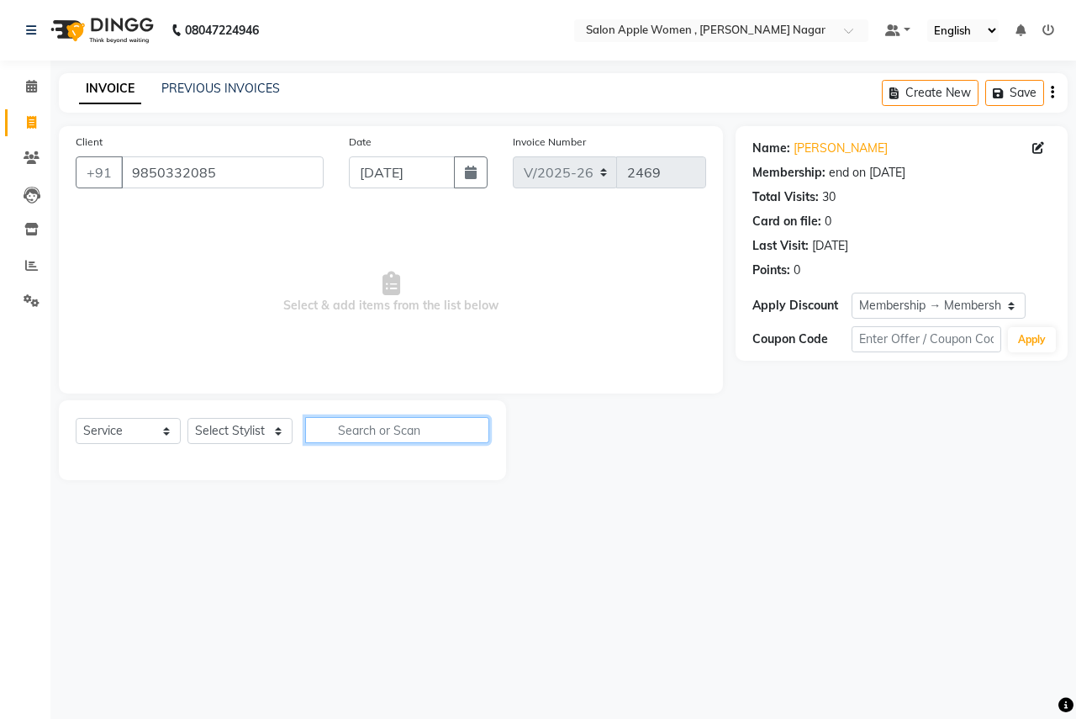
click at [354, 426] on input "text" at bounding box center [397, 430] width 184 height 26
click at [279, 438] on select "Select Stylist [PERSON_NAME] [PERSON_NAME] [PERSON_NAME] [PERSON_NAME] Jyoti Ra…" at bounding box center [239, 431] width 105 height 26
select select "57564"
click at [187, 418] on select "Select Stylist [PERSON_NAME] [PERSON_NAME] [PERSON_NAME] [PERSON_NAME] Jyoti Ra…" at bounding box center [239, 431] width 105 height 26
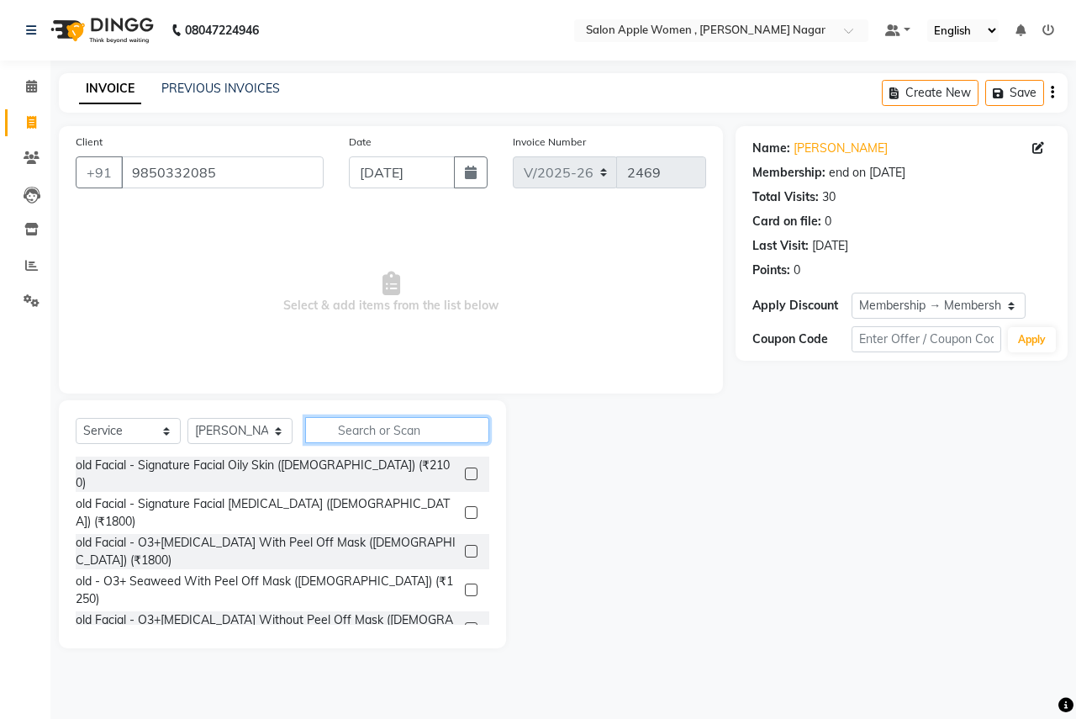
click at [376, 431] on input "text" at bounding box center [397, 430] width 184 height 26
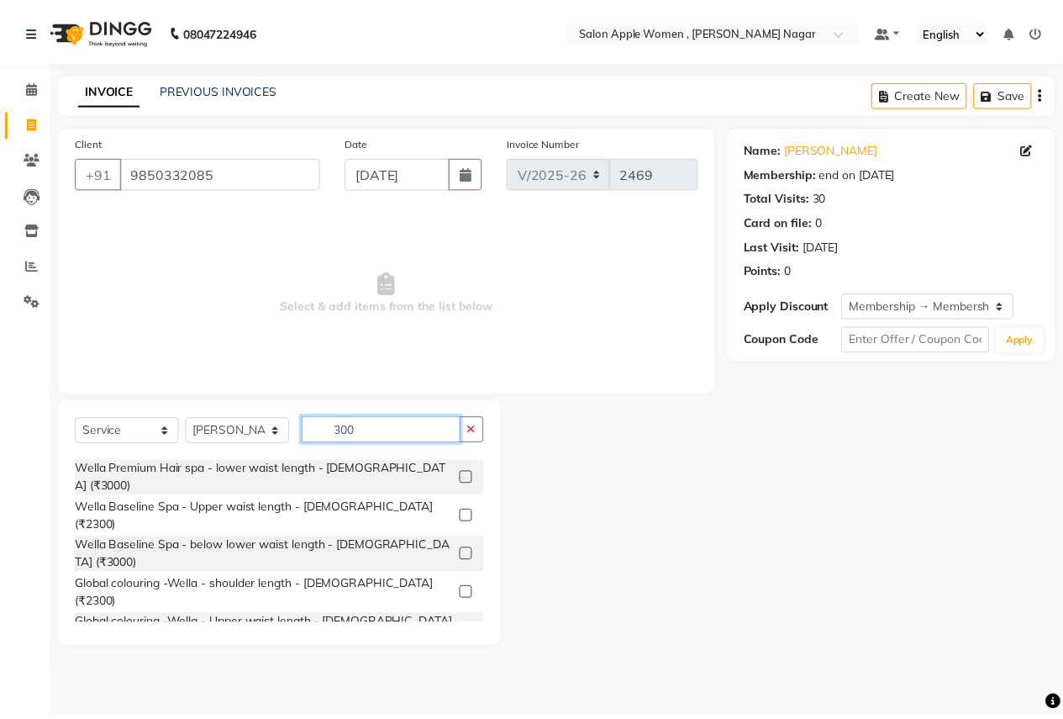
scroll to position [708, 0]
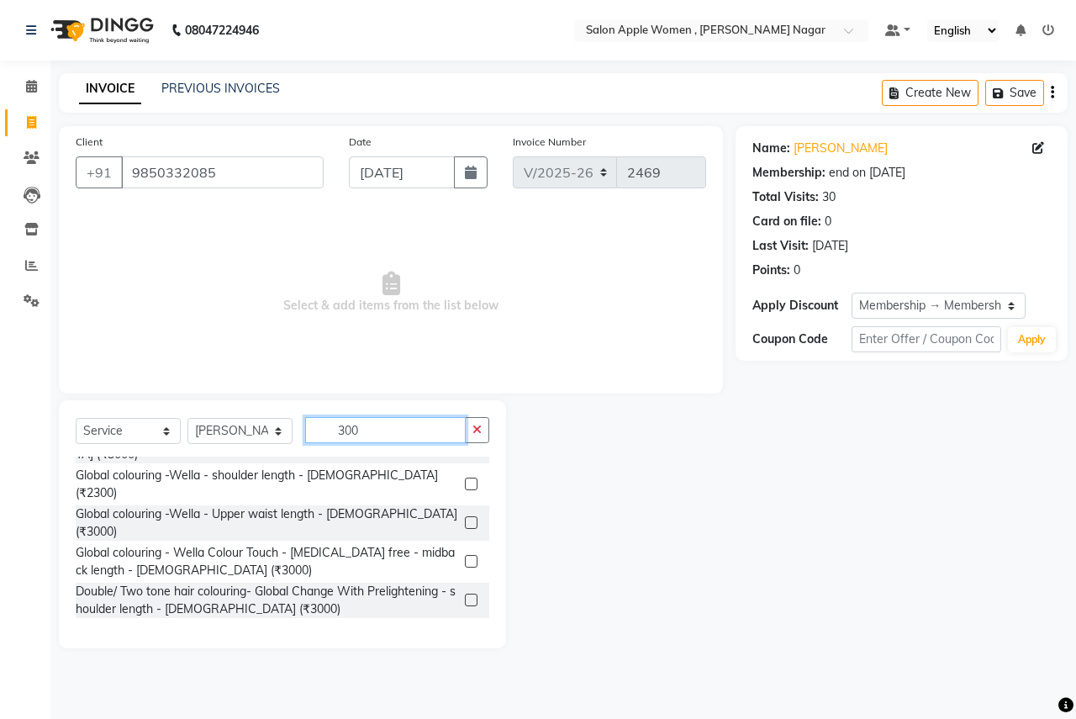
type input "300"
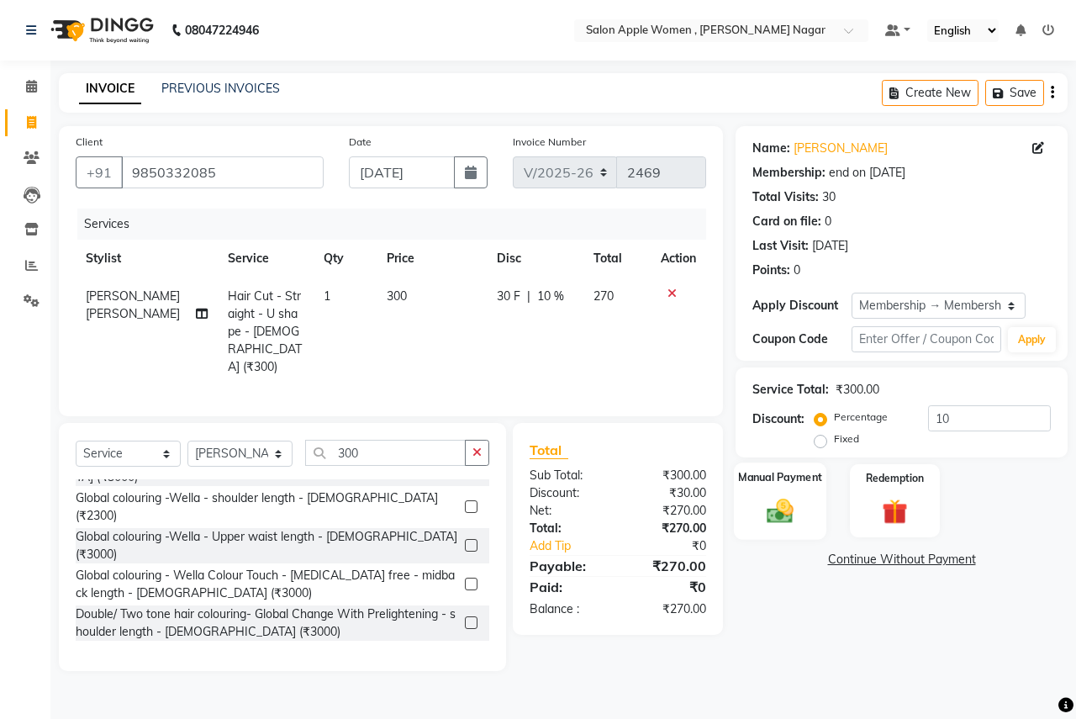
checkbox input "false"
click at [1016, 424] on input "10" at bounding box center [989, 418] width 123 height 26
type input "1"
click at [800, 492] on div "Manual Payment" at bounding box center [780, 500] width 93 height 77
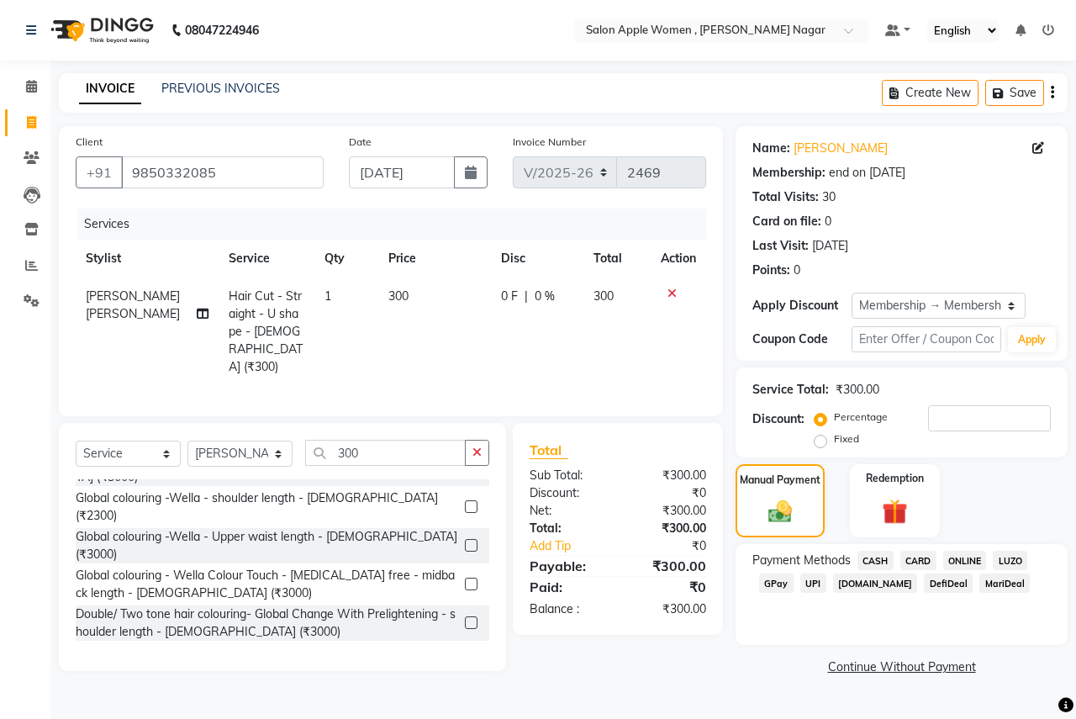
click at [974, 557] on span "ONLINE" at bounding box center [965, 560] width 44 height 19
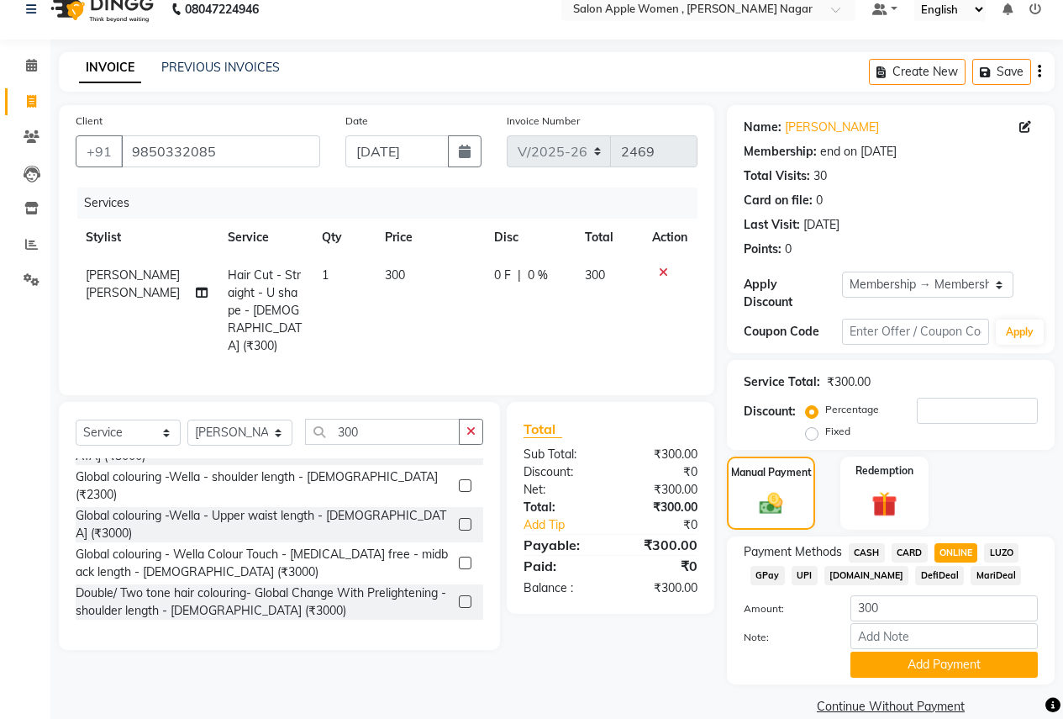
scroll to position [33, 0]
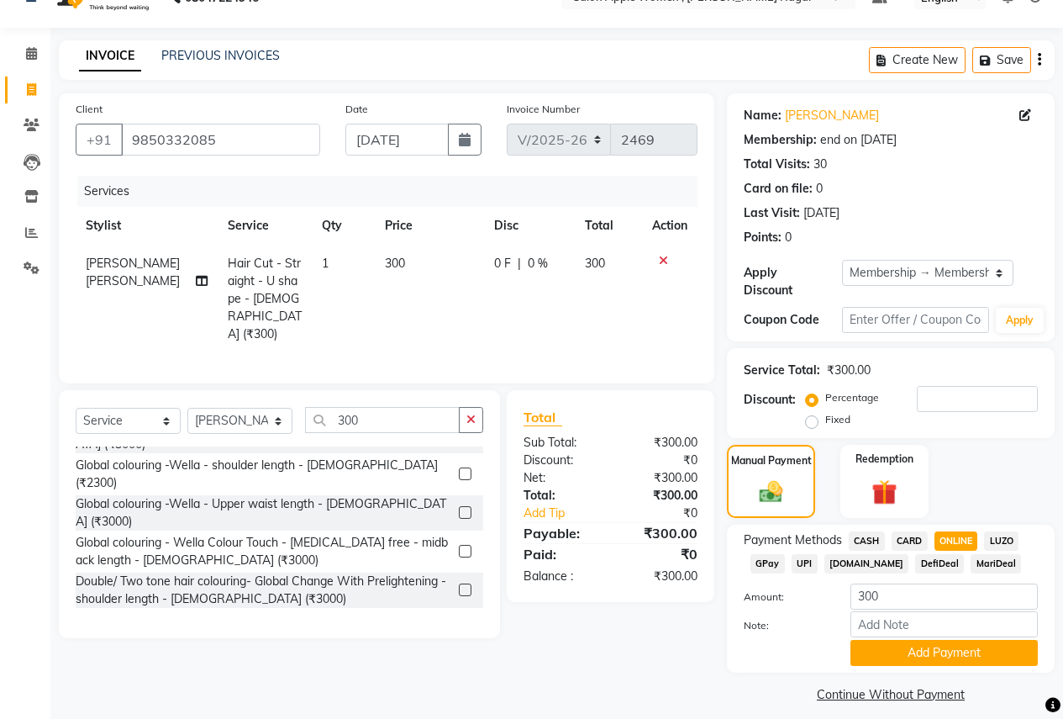
click at [896, 656] on div "Payment Methods CASH CARD ONLINE LUZO GPay UPI [DOMAIN_NAME] DefiDeal MariDeal …" at bounding box center [891, 599] width 328 height 148
click at [896, 655] on div "Payment Methods CASH CARD ONLINE LUZO GPay UPI [DOMAIN_NAME] DefiDeal MariDeal …" at bounding box center [891, 599] width 328 height 148
click at [901, 641] on button "Add Payment" at bounding box center [944, 653] width 187 height 26
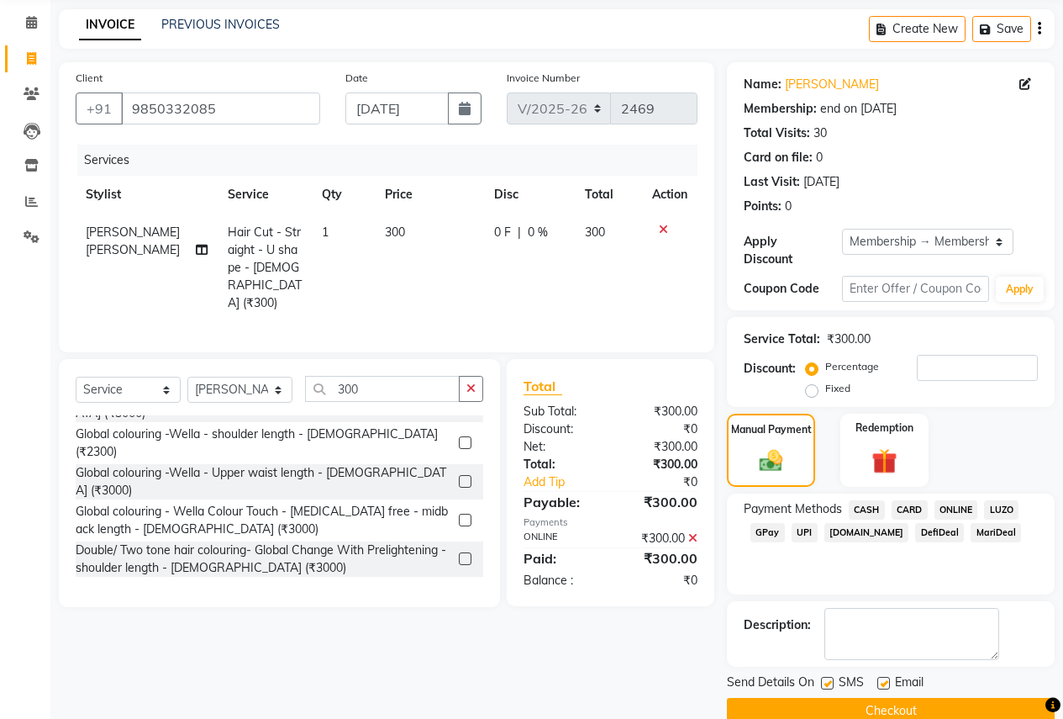
scroll to position [81, 0]
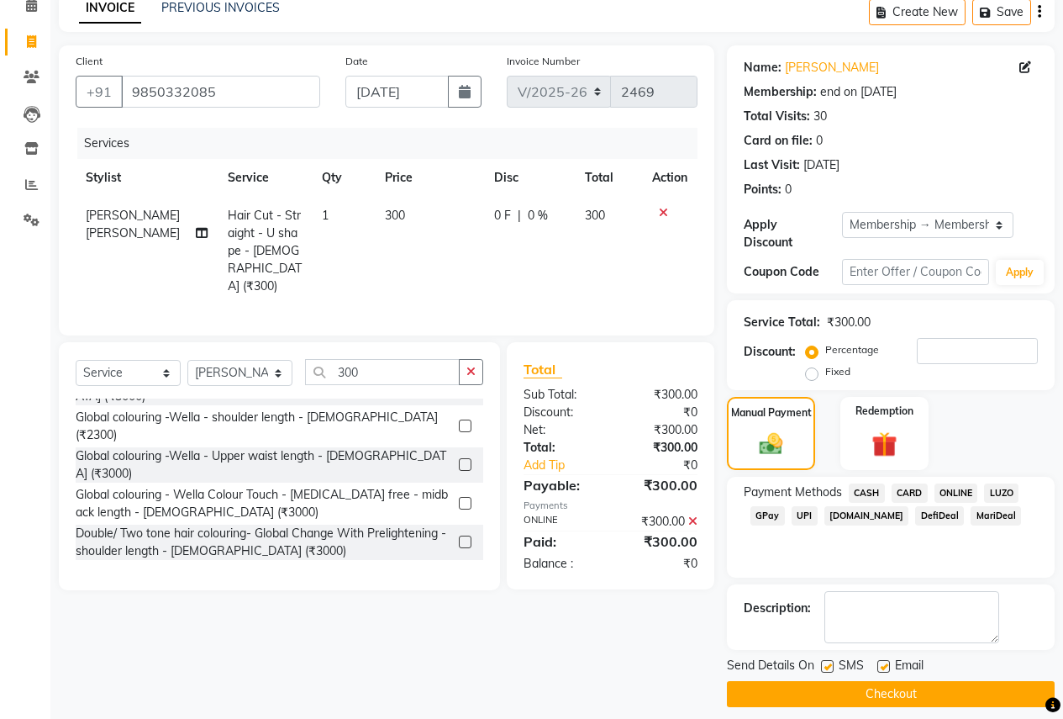
click at [895, 686] on button "Checkout" at bounding box center [891, 694] width 328 height 26
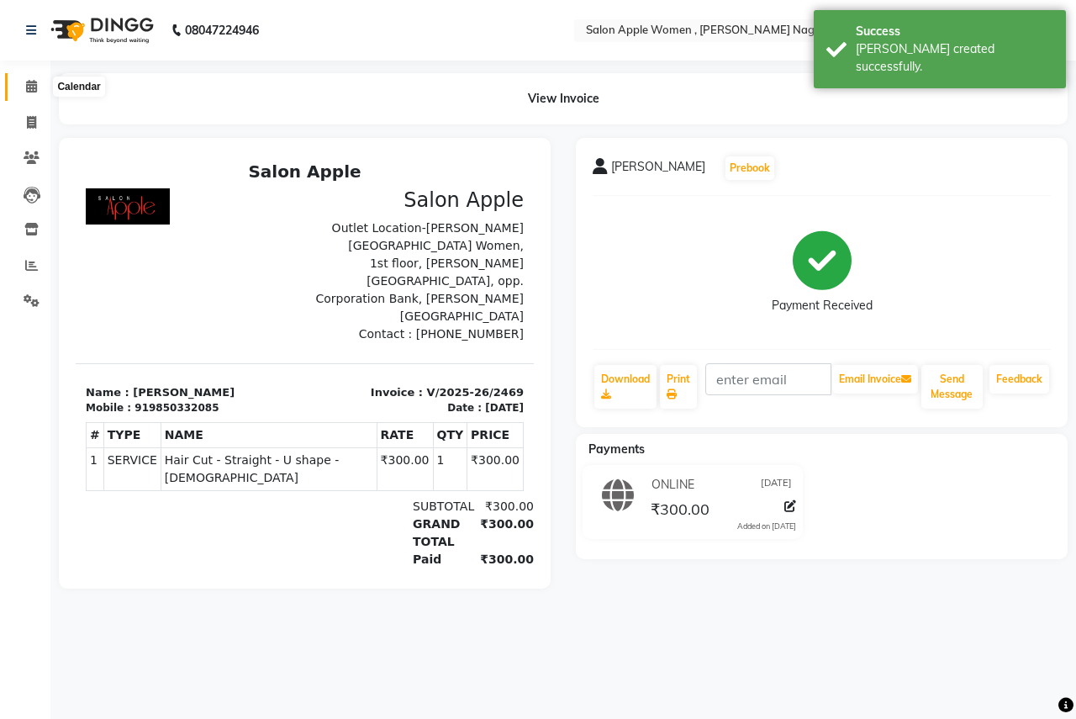
click at [38, 87] on span at bounding box center [31, 86] width 29 height 19
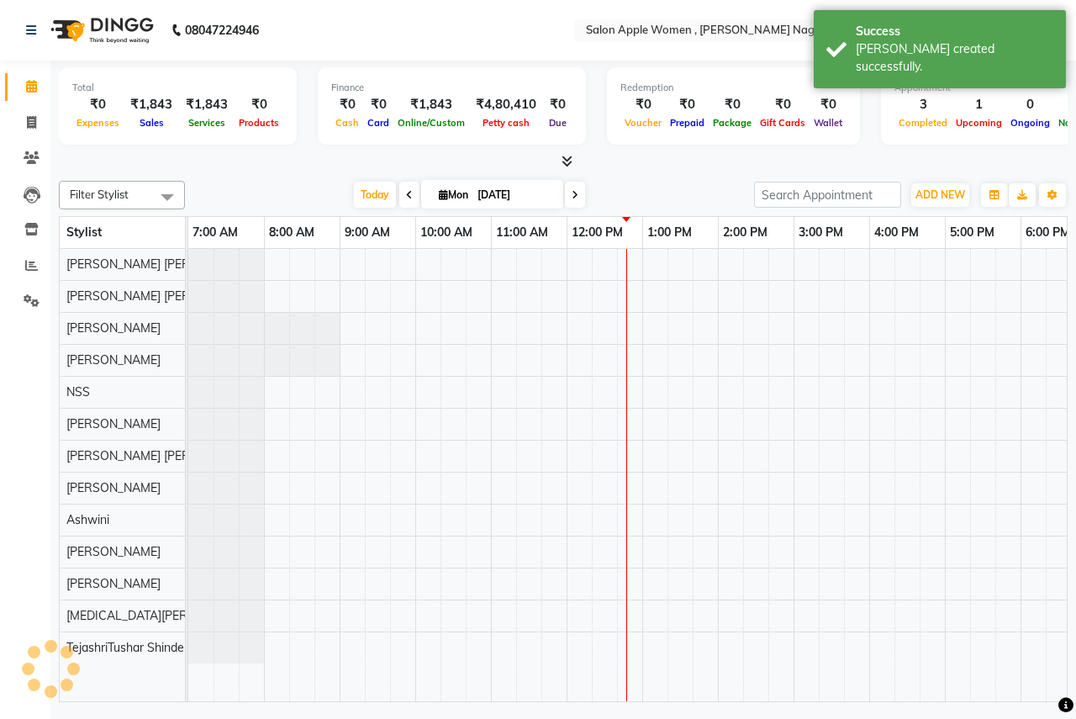
scroll to position [0, 332]
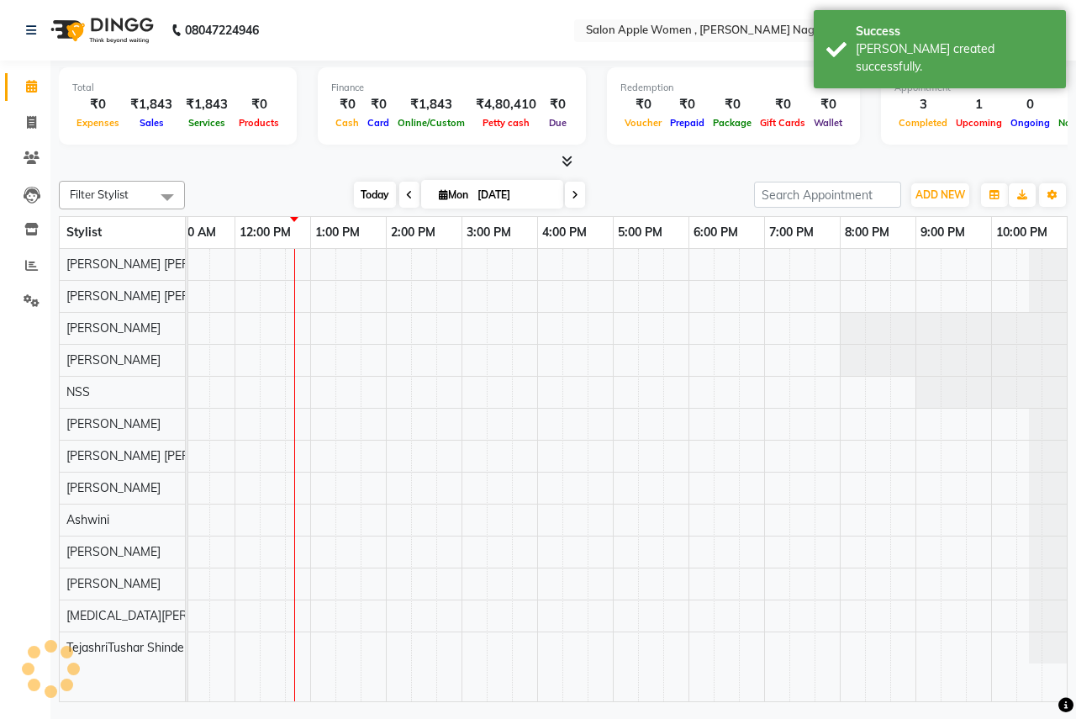
click at [370, 203] on span "Today" at bounding box center [375, 195] width 42 height 26
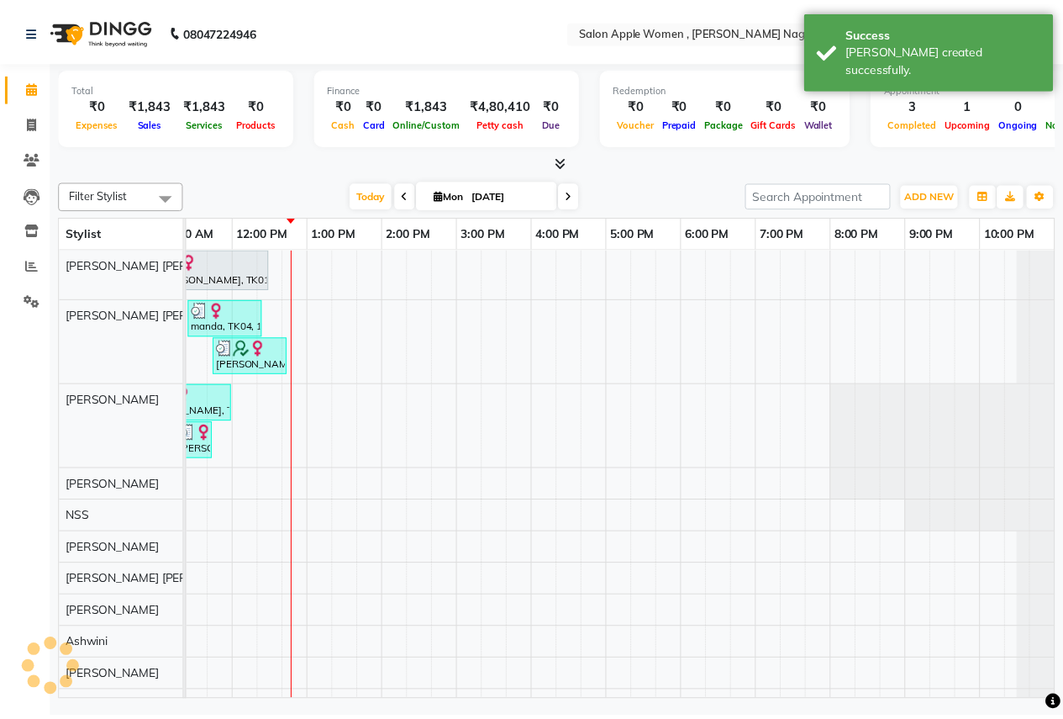
scroll to position [0, 0]
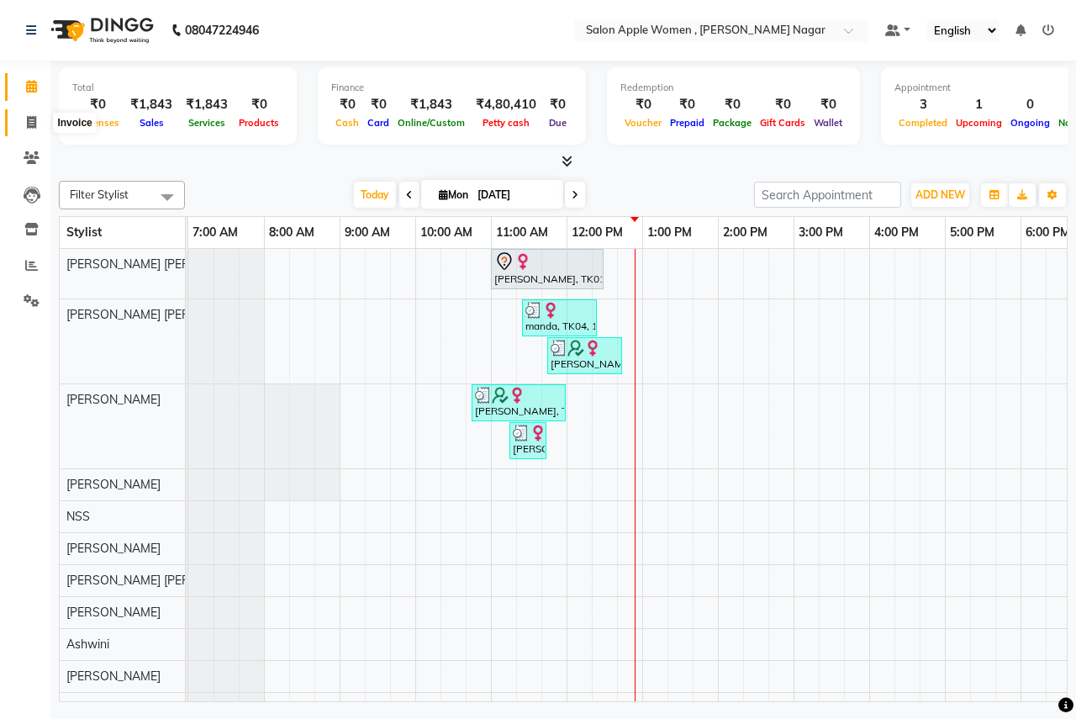
drag, startPoint x: 34, startPoint y: 127, endPoint x: 85, endPoint y: 131, distance: 50.6
click at [34, 126] on icon at bounding box center [31, 122] width 9 height 13
select select "96"
select select "service"
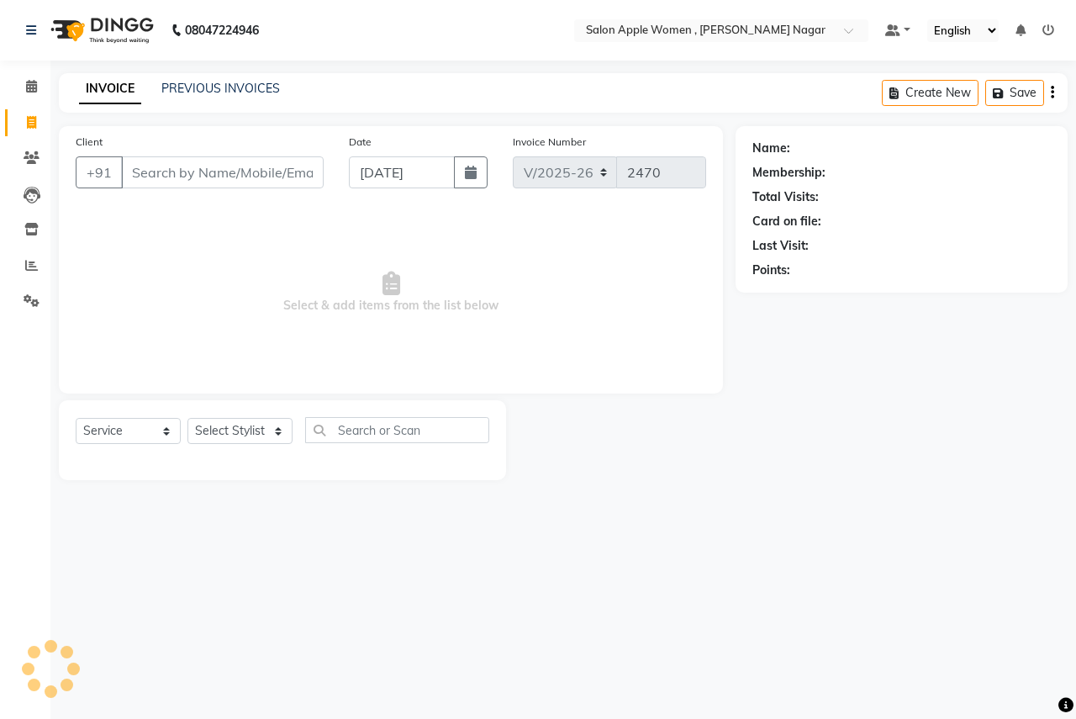
click at [203, 177] on input "Client" at bounding box center [222, 172] width 203 height 32
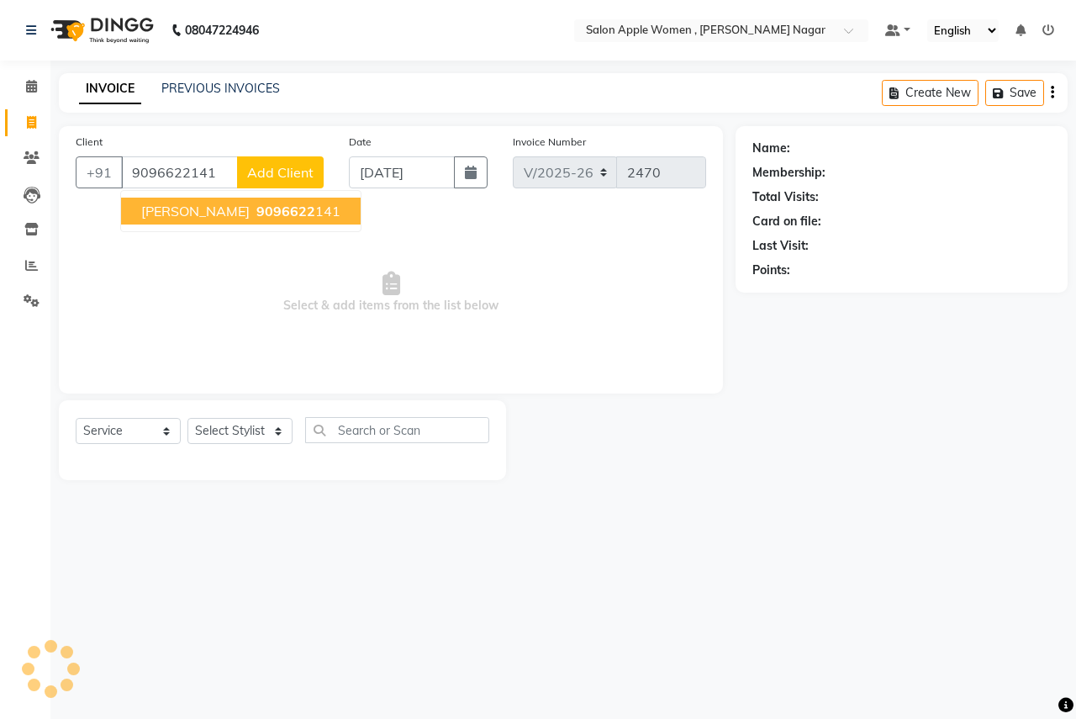
type input "9096622141"
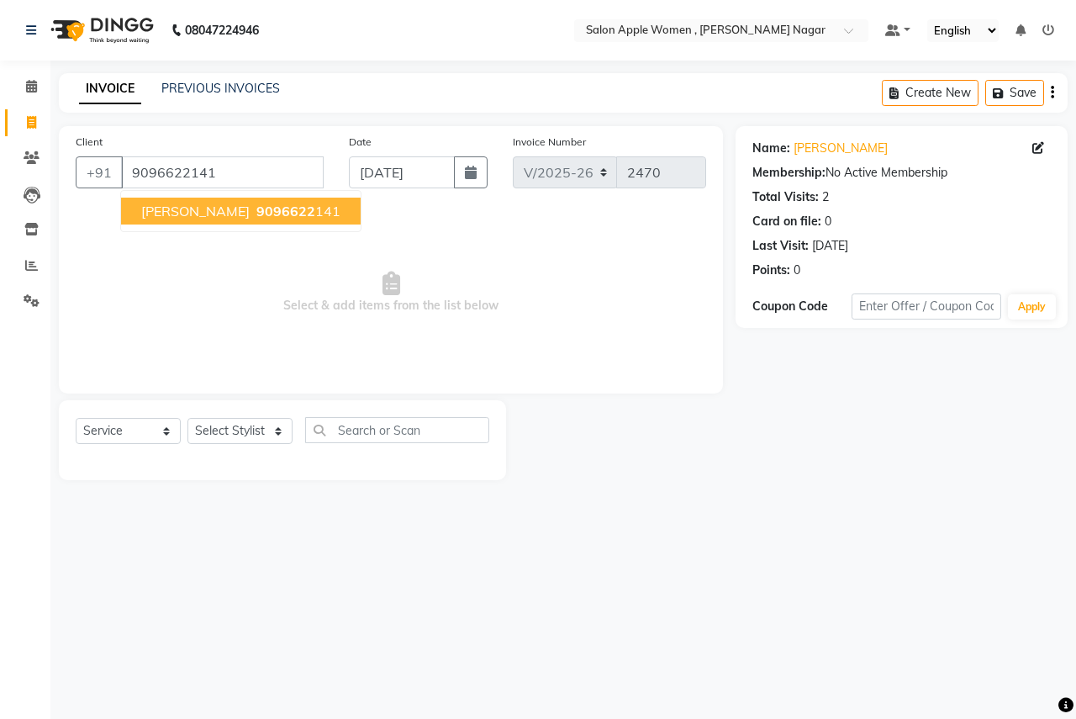
click at [194, 214] on button "[PERSON_NAME] 9096622 141" at bounding box center [241, 211] width 240 height 27
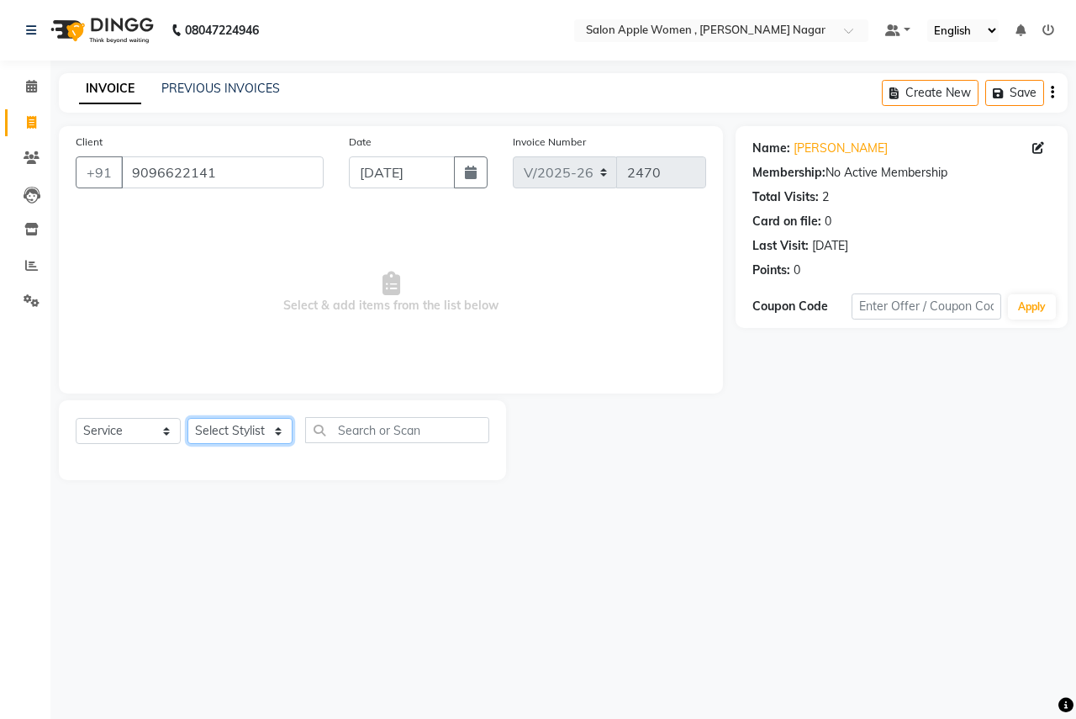
click at [272, 425] on select "Select Stylist [PERSON_NAME] [PERSON_NAME] [PERSON_NAME] [PERSON_NAME] Jyoti Ra…" at bounding box center [239, 431] width 105 height 26
select select "21394"
click at [187, 418] on select "Select Stylist [PERSON_NAME] [PERSON_NAME] [PERSON_NAME] [PERSON_NAME] Jyoti Ra…" at bounding box center [239, 431] width 105 height 26
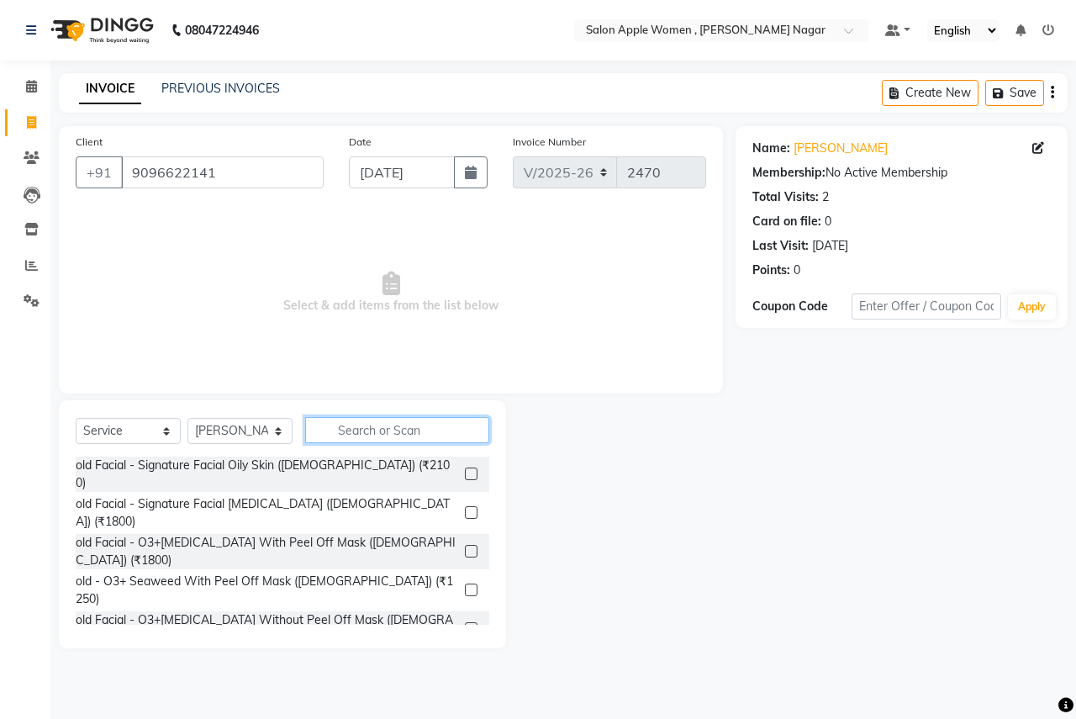
click at [369, 417] on input "text" at bounding box center [397, 430] width 184 height 26
type input "250"
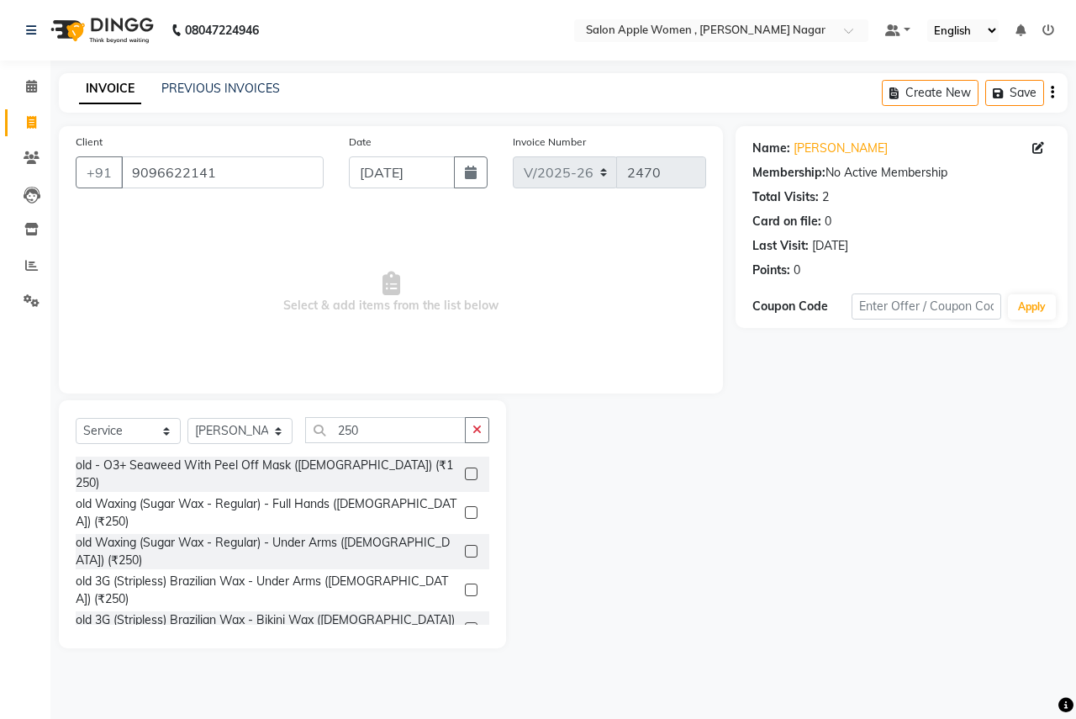
click at [465, 506] on label at bounding box center [471, 512] width 13 height 13
click at [465, 508] on input "checkbox" at bounding box center [470, 513] width 11 height 11
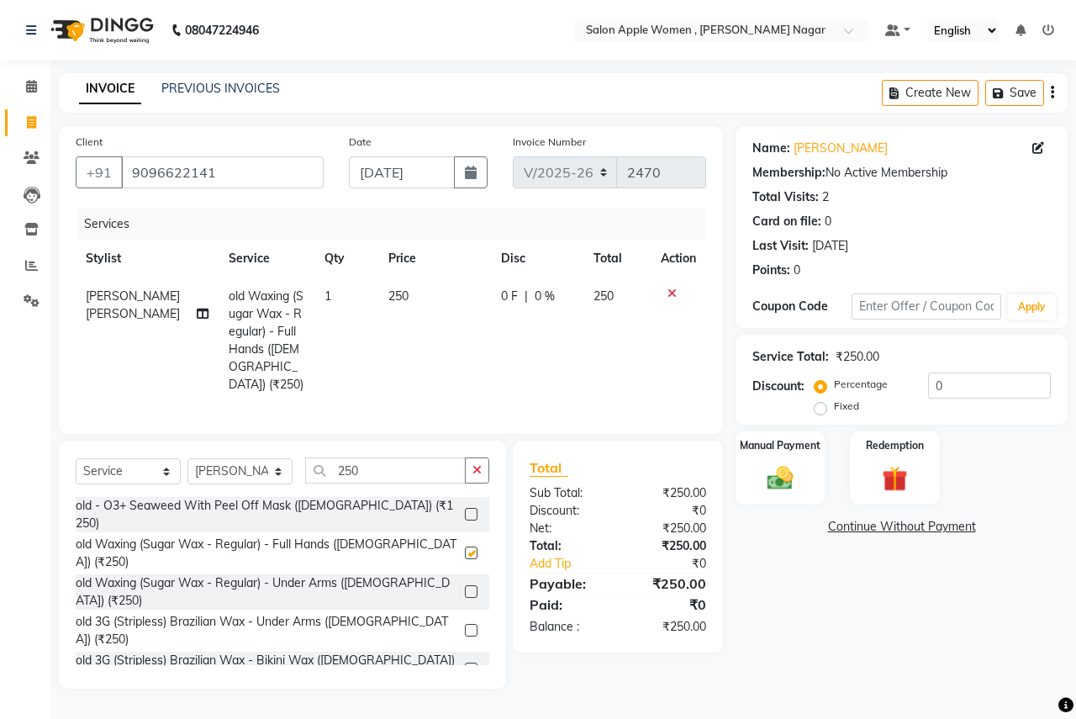
checkbox input "false"
click at [769, 466] on img at bounding box center [780, 477] width 44 height 31
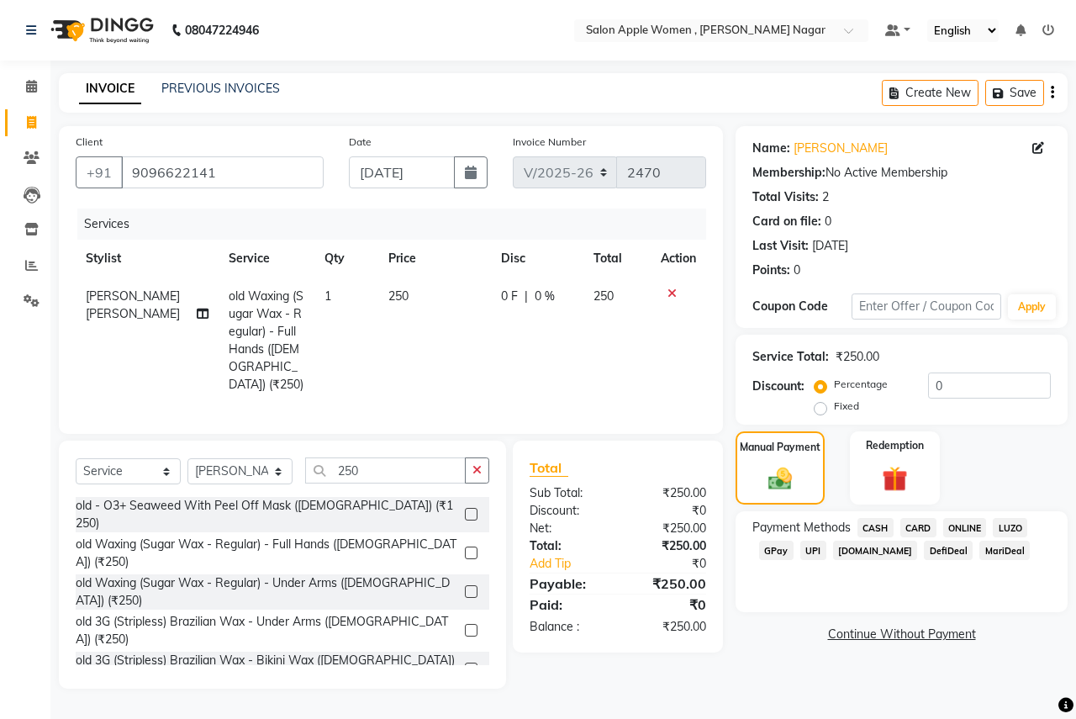
click at [883, 526] on span "CASH" at bounding box center [876, 527] width 36 height 19
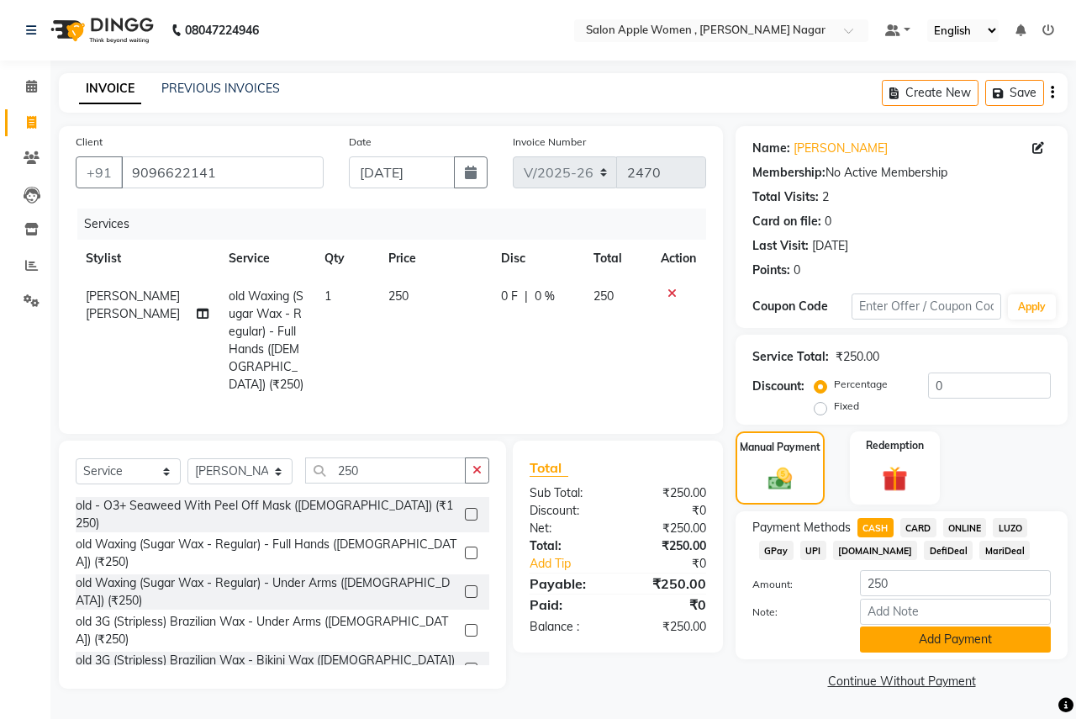
click at [916, 628] on button "Add Payment" at bounding box center [955, 639] width 191 height 26
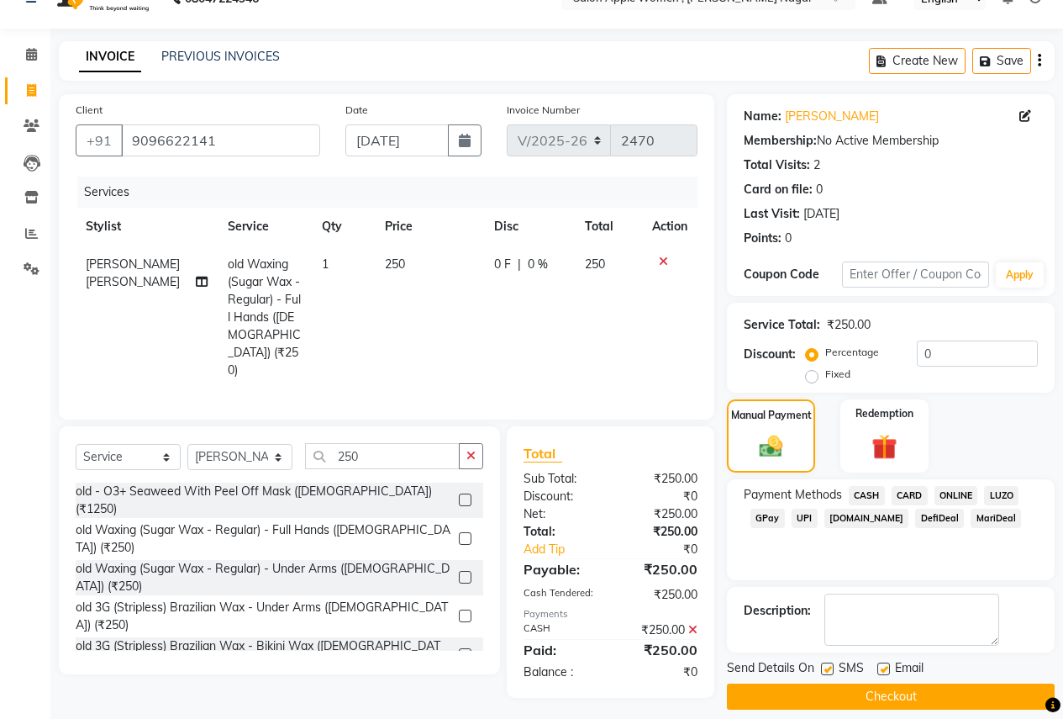
scroll to position [48, 0]
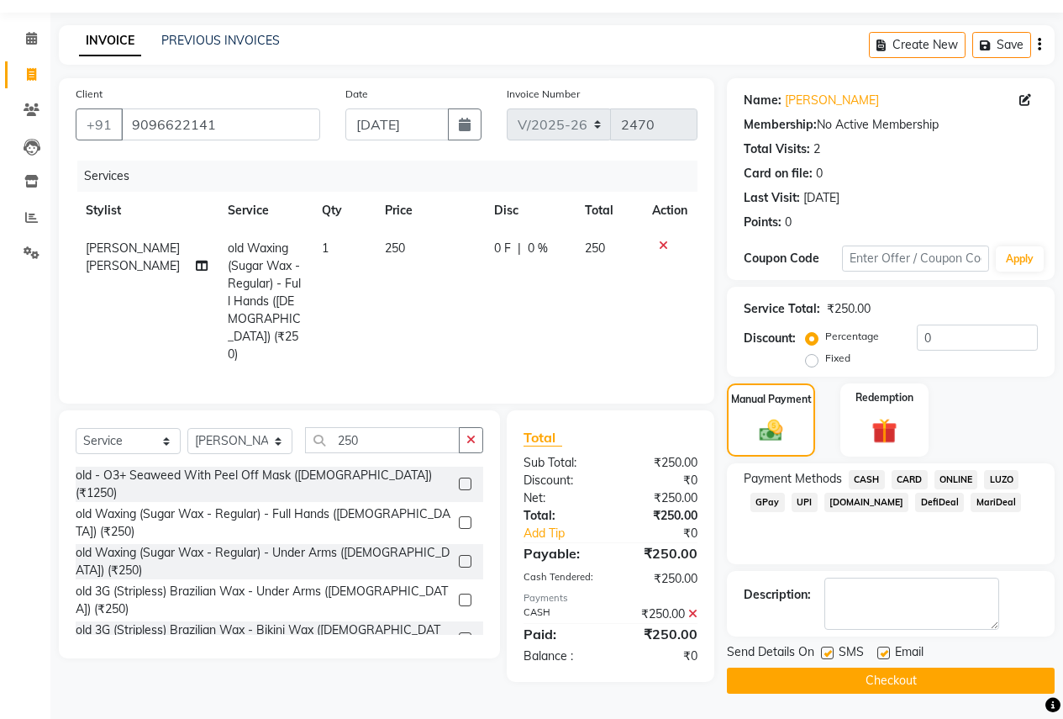
click at [873, 686] on button "Checkout" at bounding box center [891, 681] width 328 height 26
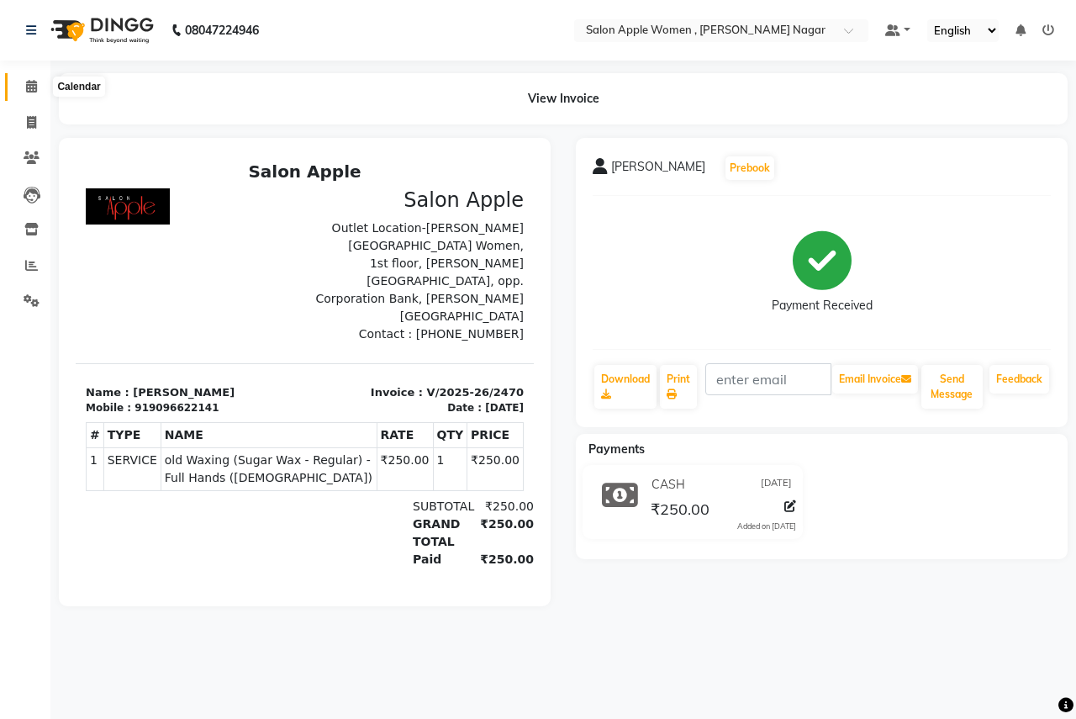
click at [29, 82] on icon at bounding box center [31, 86] width 11 height 13
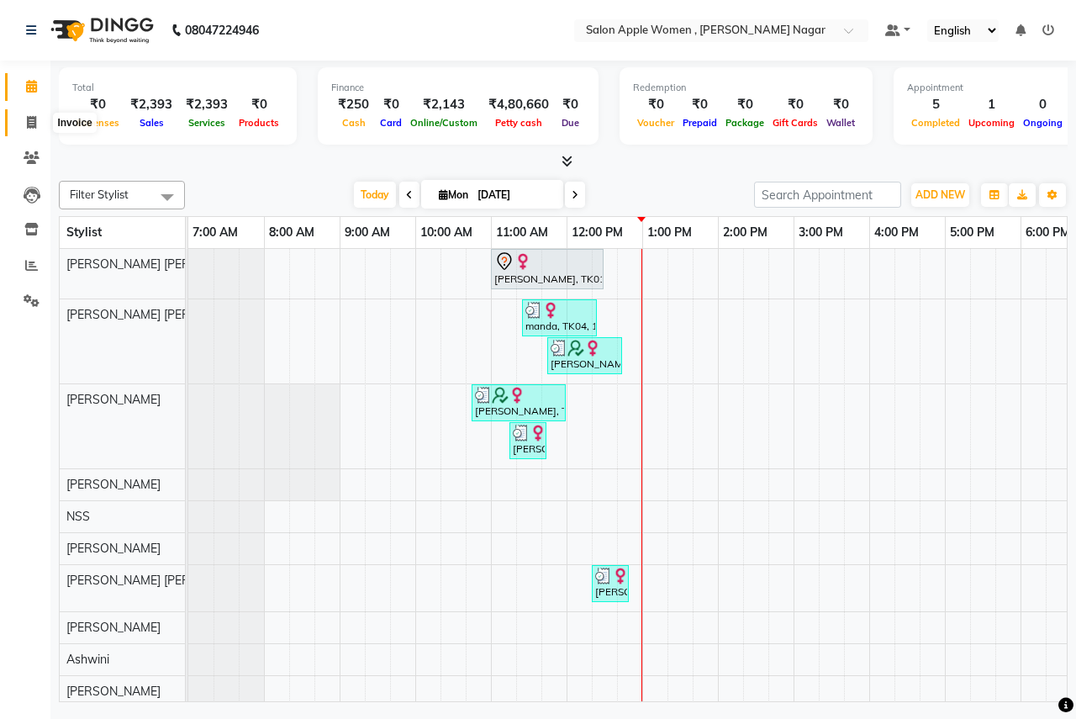
click at [33, 124] on icon at bounding box center [31, 122] width 9 height 13
select select "96"
select select "service"
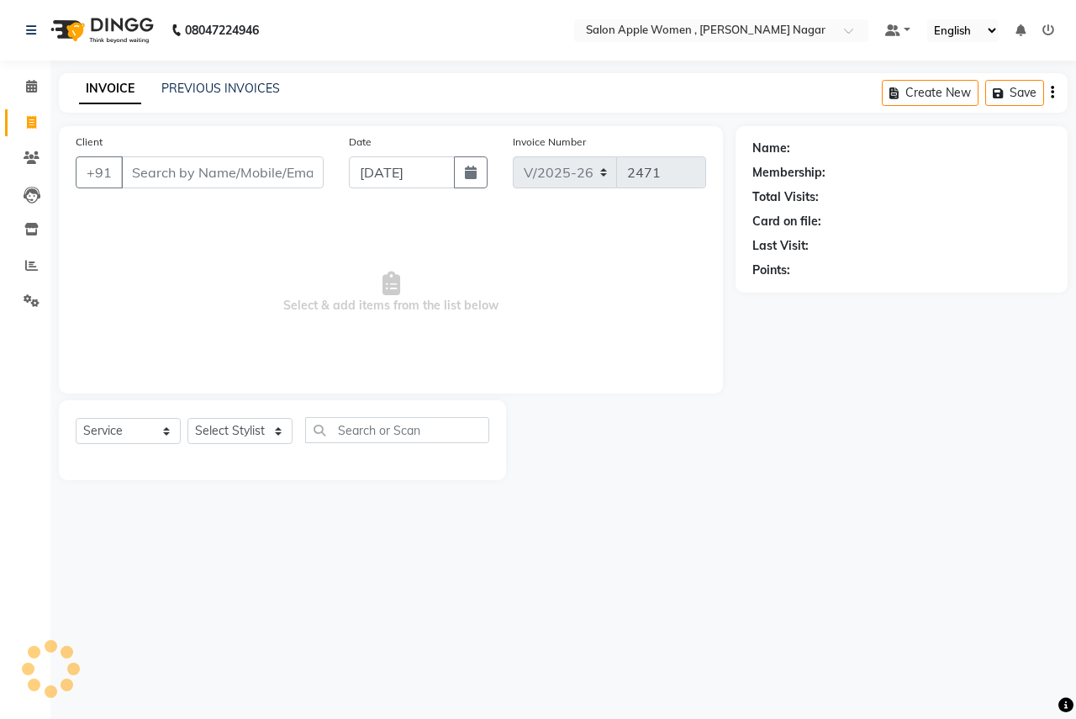
click at [172, 161] on input "Client" at bounding box center [222, 172] width 203 height 32
click at [215, 176] on input "Client" at bounding box center [222, 172] width 203 height 32
click at [27, 87] on icon at bounding box center [31, 86] width 11 height 13
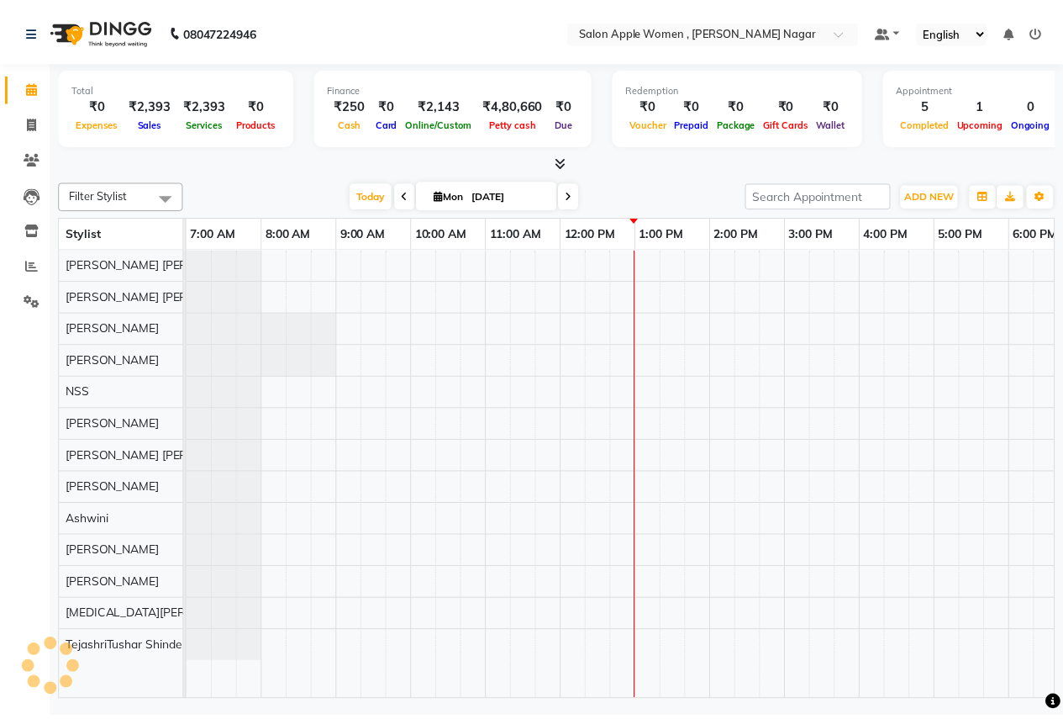
scroll to position [0, 332]
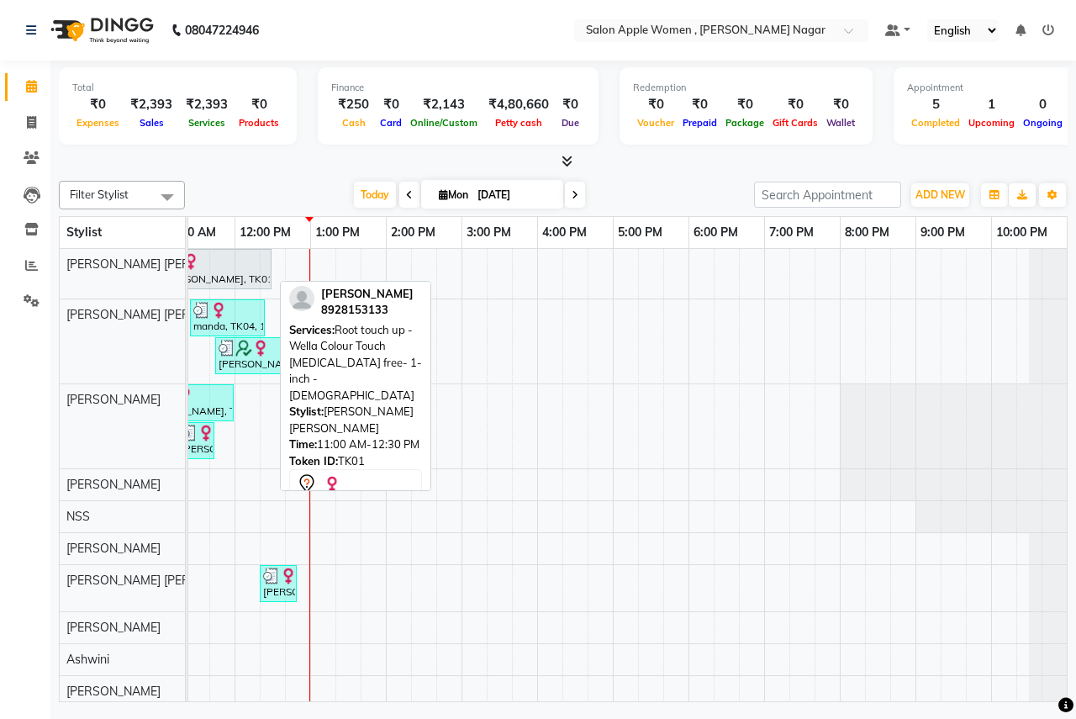
click at [232, 263] on div at bounding box center [215, 261] width 106 height 20
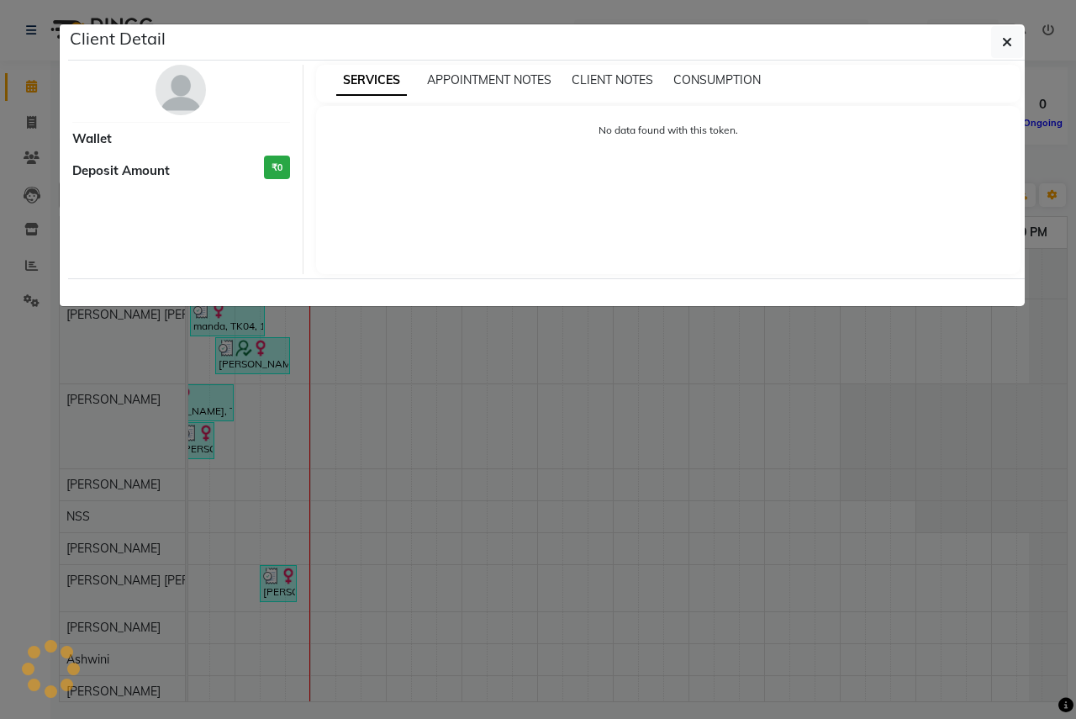
select select "7"
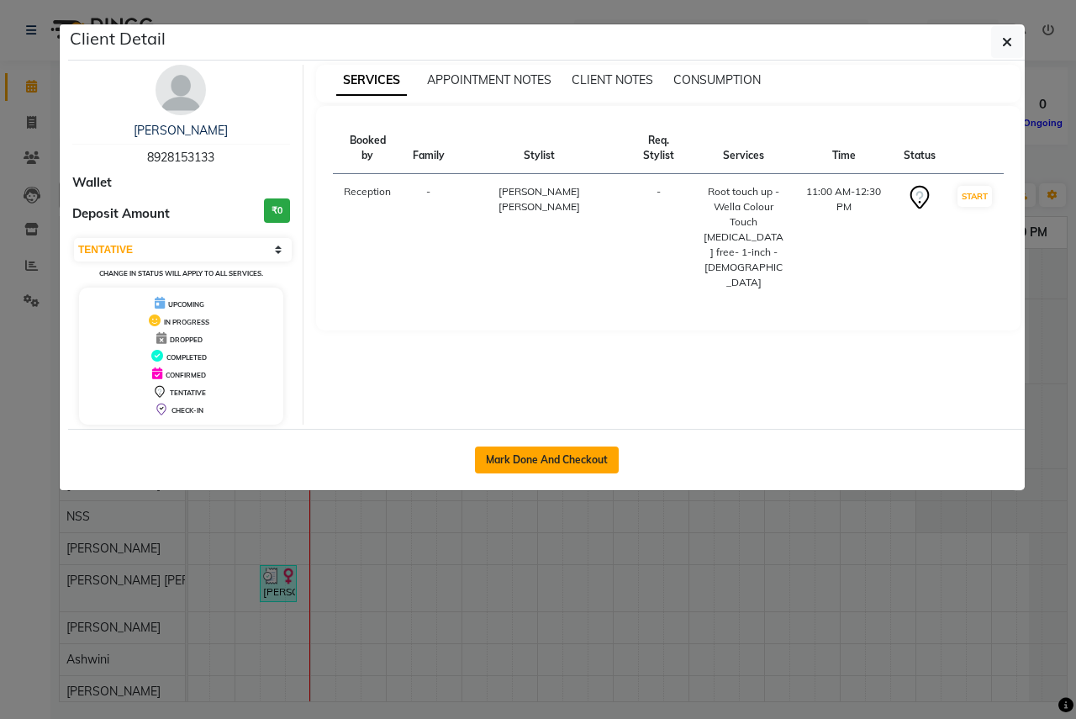
click at [572, 450] on button "Mark Done And Checkout" at bounding box center [547, 459] width 144 height 27
select select "96"
select select "service"
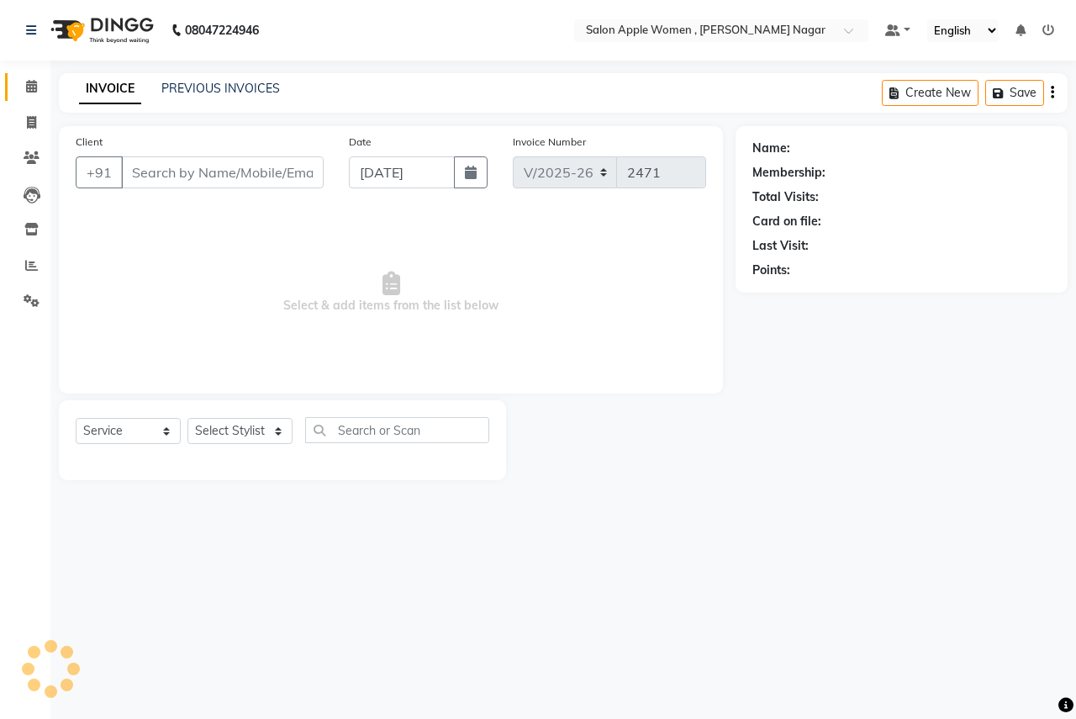
type input "8928153133"
select select "70309"
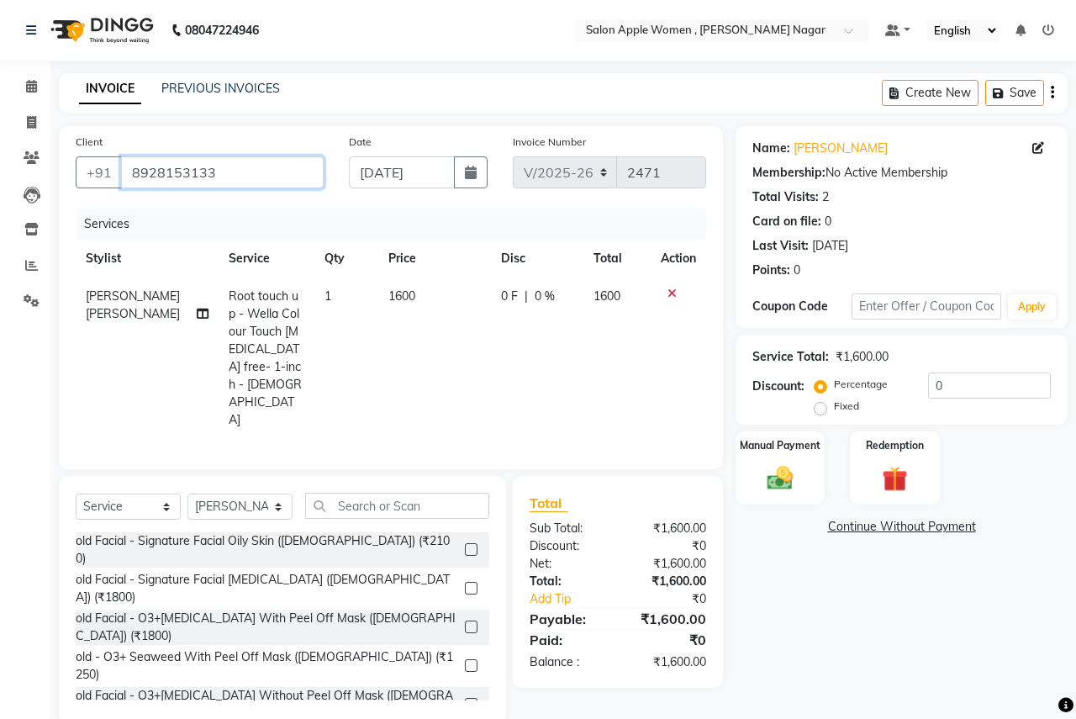
drag, startPoint x: 132, startPoint y: 173, endPoint x: 235, endPoint y: 173, distance: 102.6
click at [235, 173] on input "8928153133" at bounding box center [222, 172] width 203 height 32
type input "="
click at [263, 166] on input "Client" at bounding box center [222, 172] width 203 height 32
click at [228, 178] on input "Client" at bounding box center [222, 172] width 203 height 32
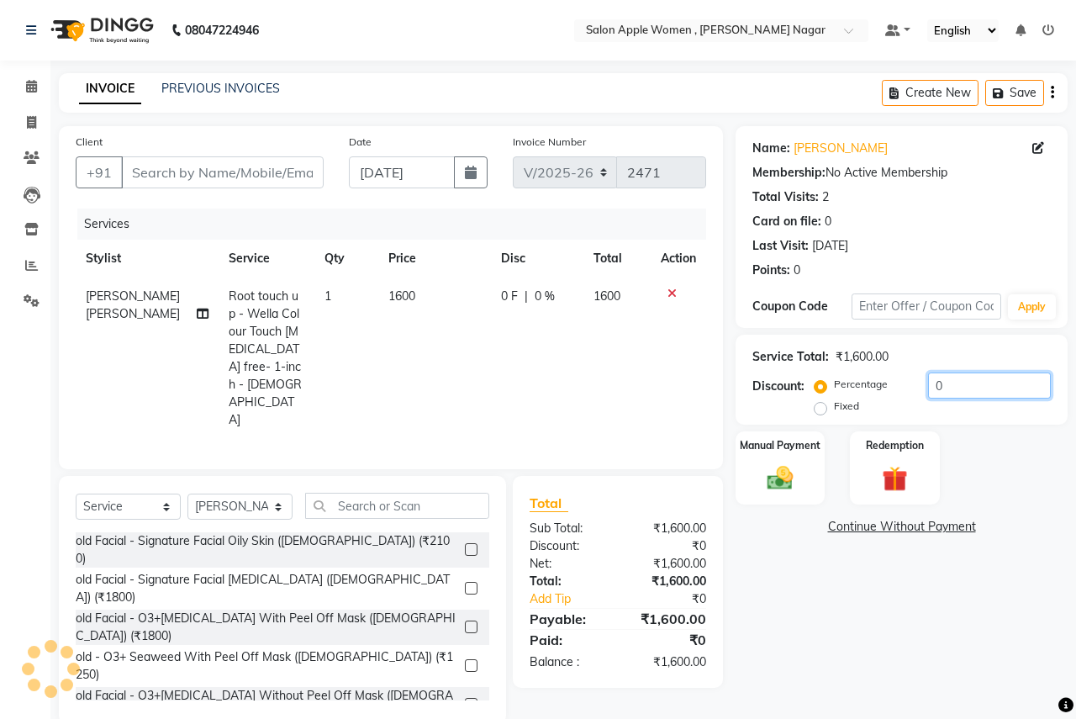
click at [953, 398] on input "0" at bounding box center [989, 385] width 123 height 26
type input "010"
click at [787, 482] on img at bounding box center [780, 477] width 44 height 31
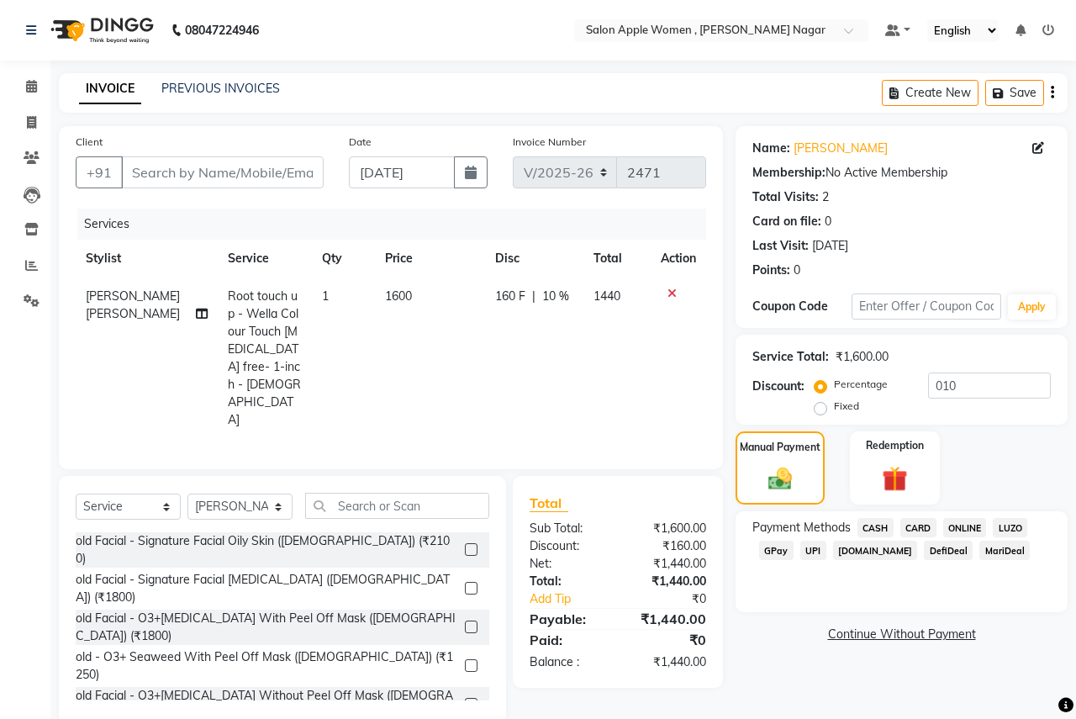
click at [966, 529] on span "ONLINE" at bounding box center [965, 527] width 44 height 19
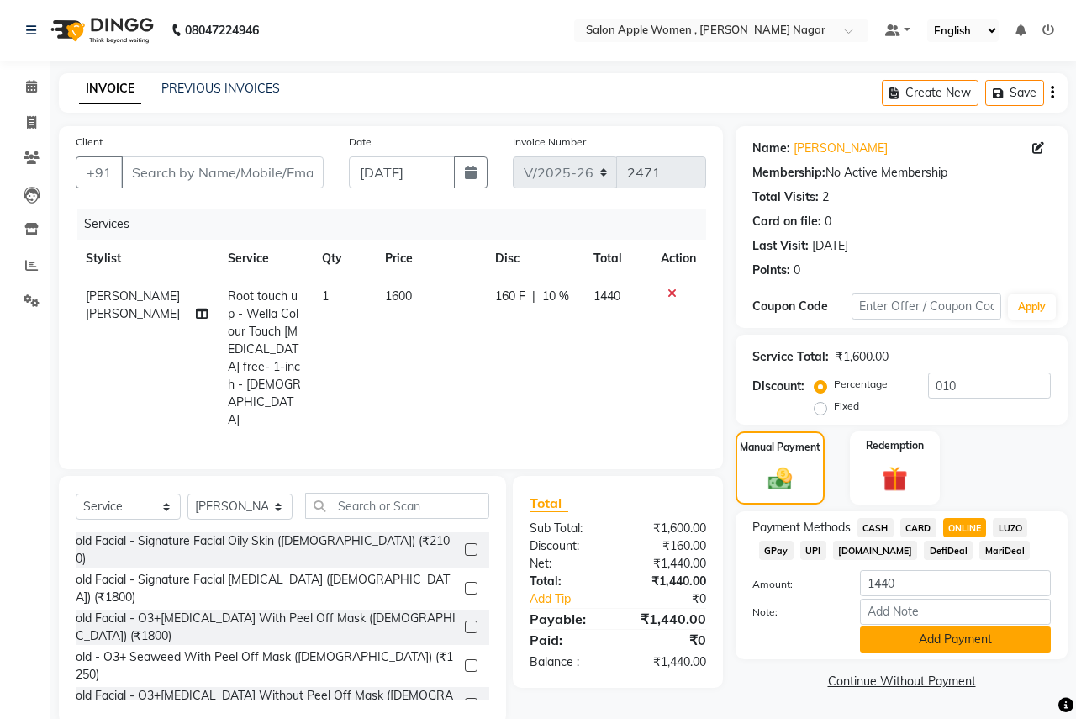
click at [896, 646] on button "Add Payment" at bounding box center [955, 639] width 191 height 26
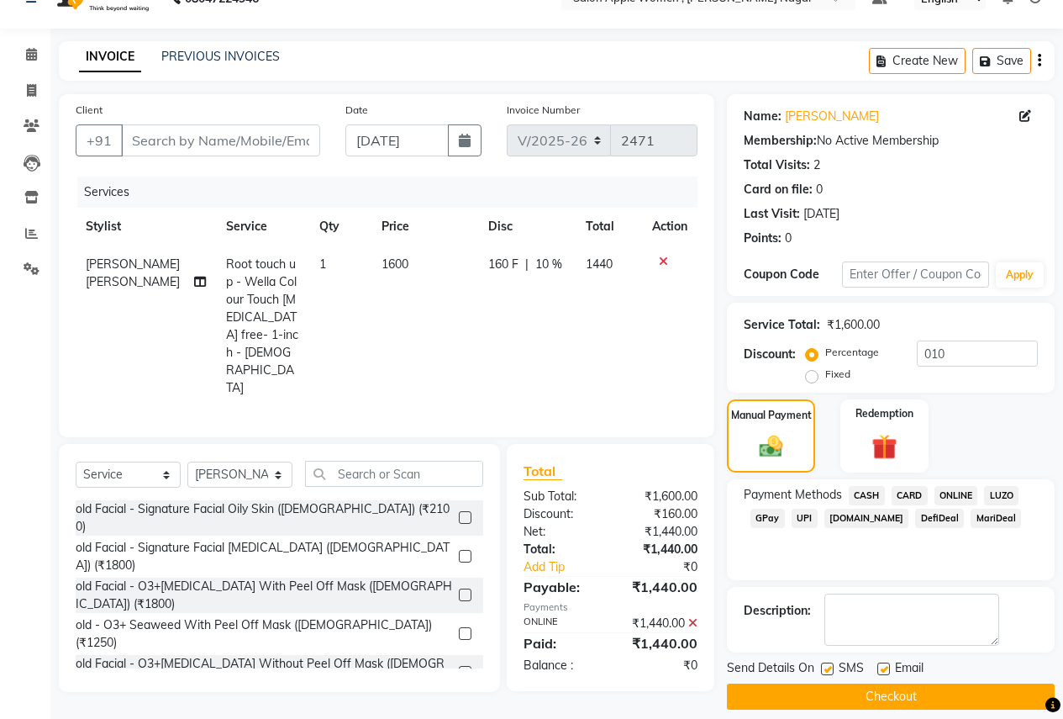
scroll to position [48, 0]
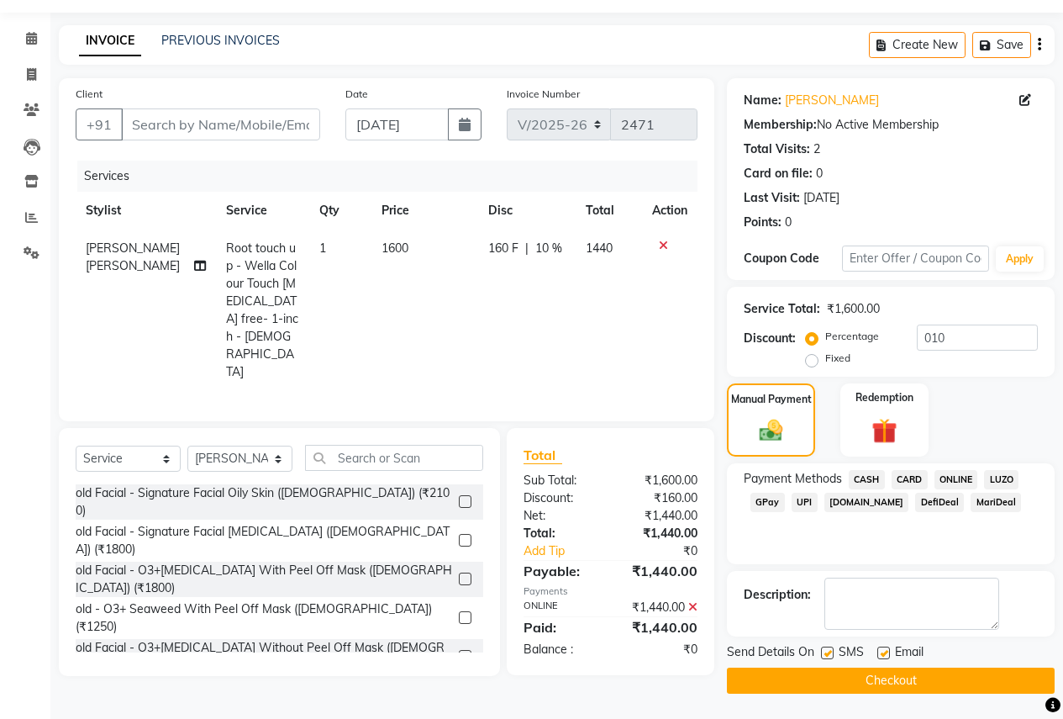
click at [892, 680] on button "Checkout" at bounding box center [891, 681] width 328 height 26
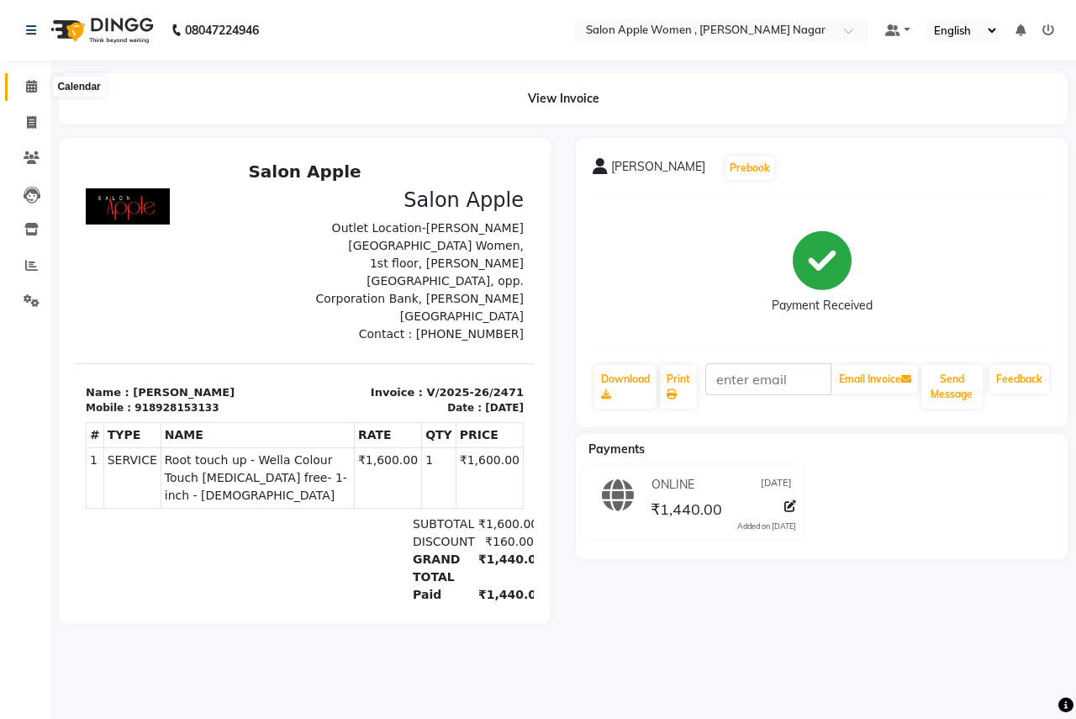
click at [28, 89] on icon at bounding box center [31, 86] width 11 height 13
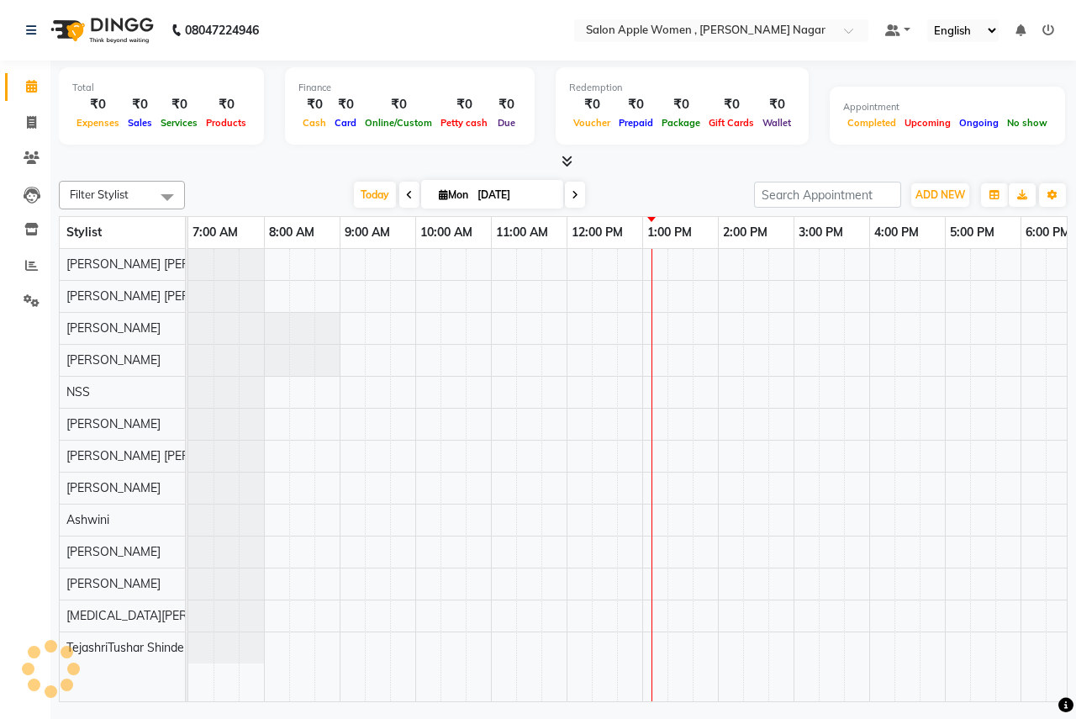
scroll to position [0, 332]
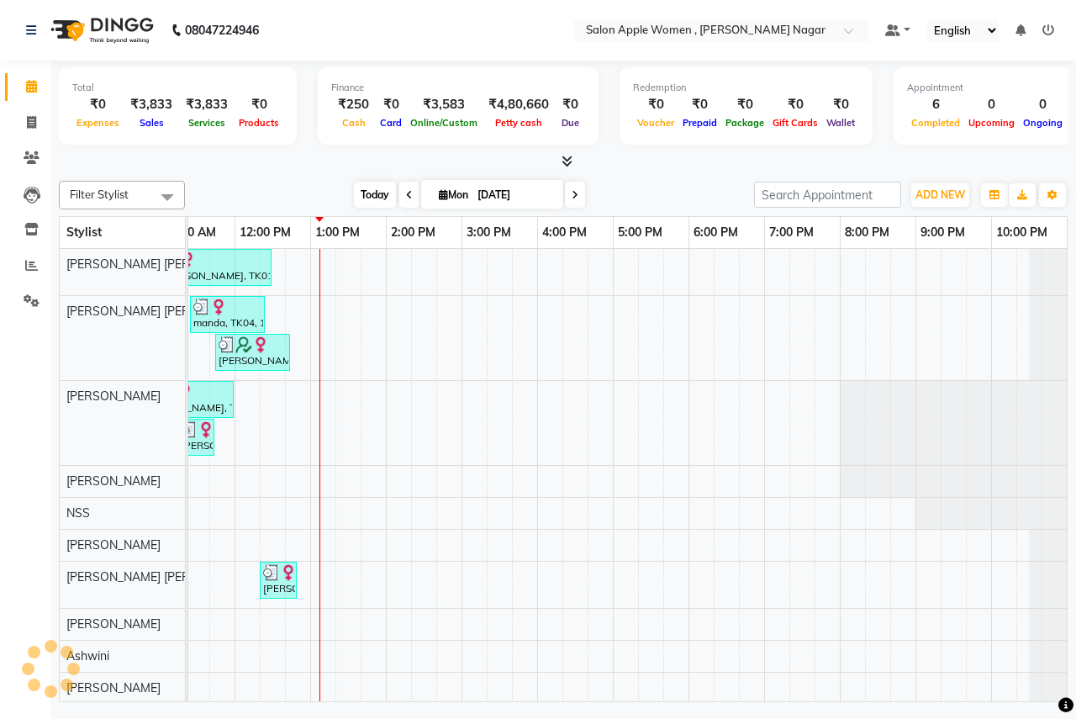
click at [375, 192] on span "Today" at bounding box center [375, 195] width 42 height 26
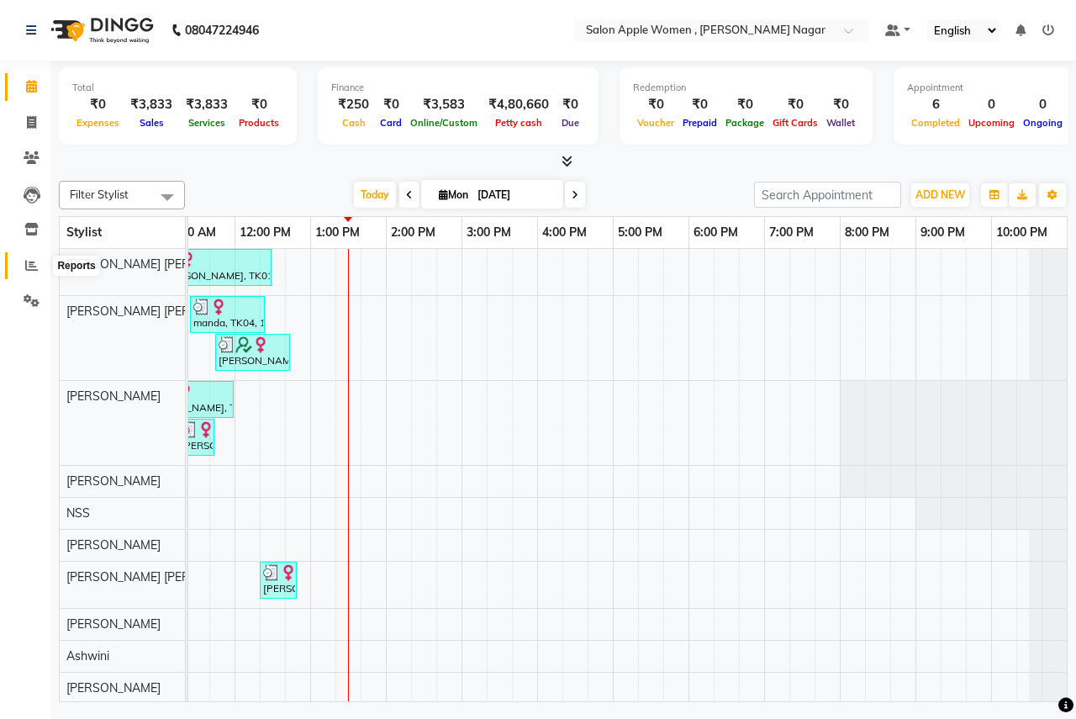
click at [34, 270] on icon at bounding box center [31, 265] width 13 height 13
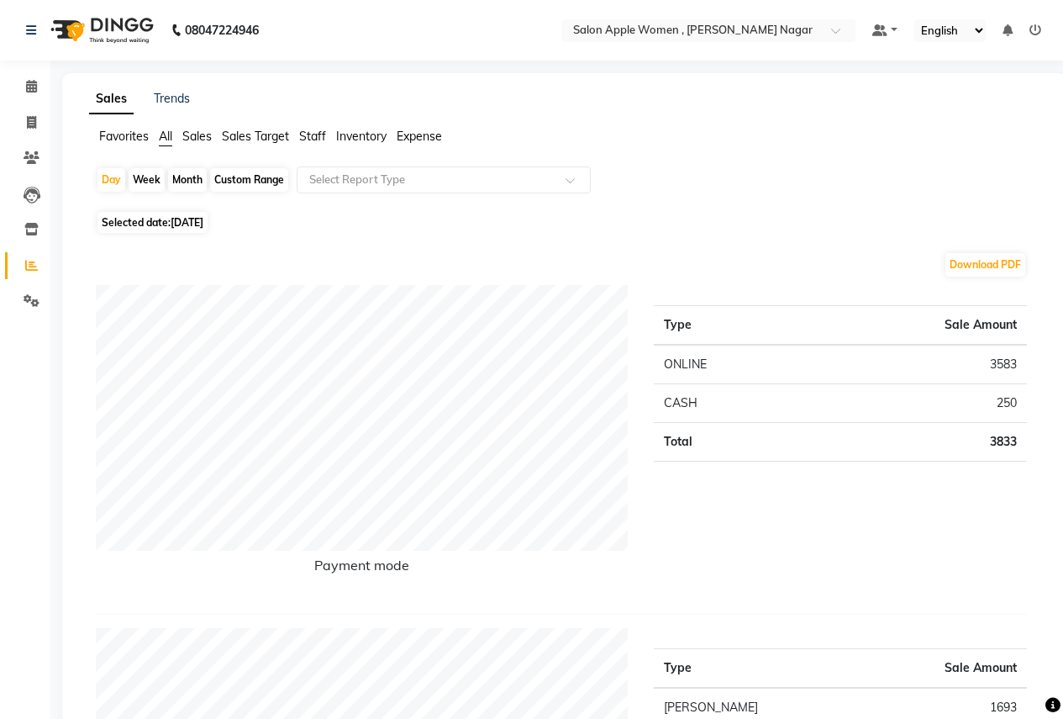
click at [204, 133] on span "Sales" at bounding box center [196, 136] width 29 height 15
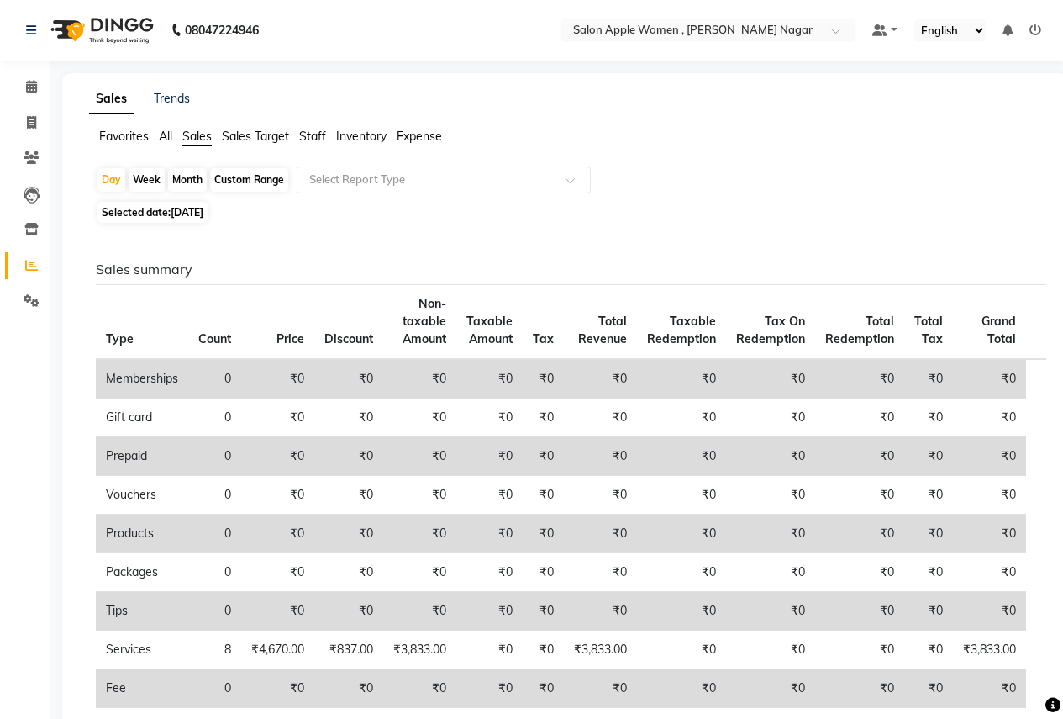
click at [186, 178] on div "Month" at bounding box center [187, 180] width 39 height 24
select select "9"
select select "2025"
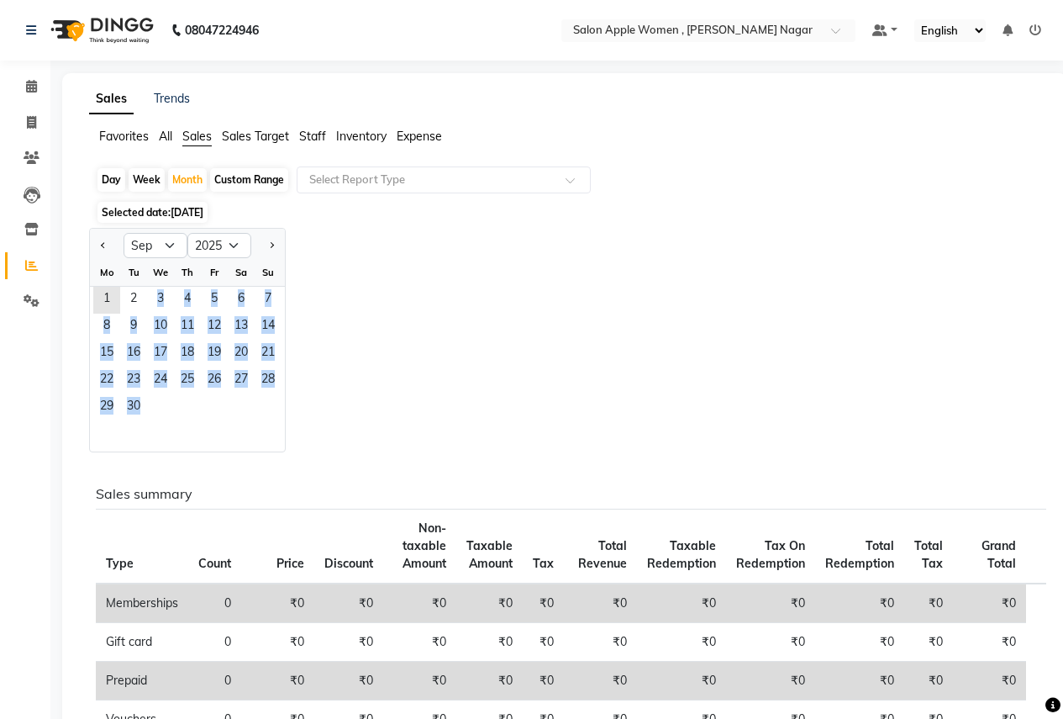
drag, startPoint x: 123, startPoint y: 295, endPoint x: 221, endPoint y: 405, distance: 147.7
click at [221, 405] on ngb-datepicker-month "Mo Tu We Th Fr Sa Su 1 2 3 4 5 6 7 8 9 10 11 12 13 14 15 16 17 18 19 20 21 22 2…" at bounding box center [187, 355] width 195 height 193
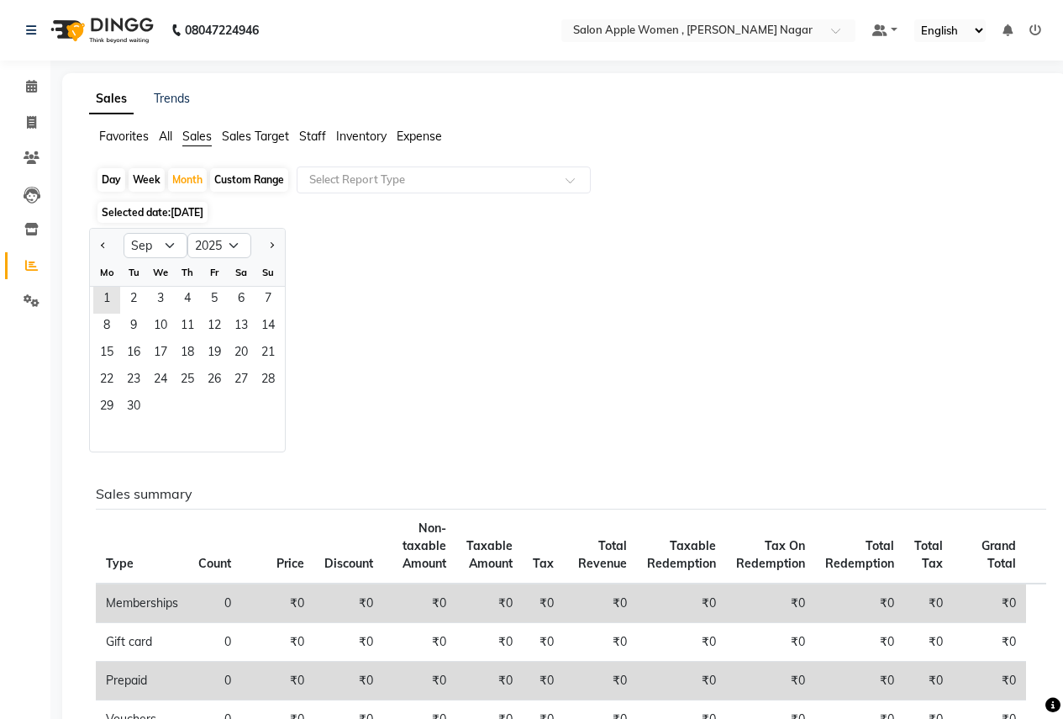
click at [224, 134] on span "Sales Target" at bounding box center [255, 136] width 67 height 15
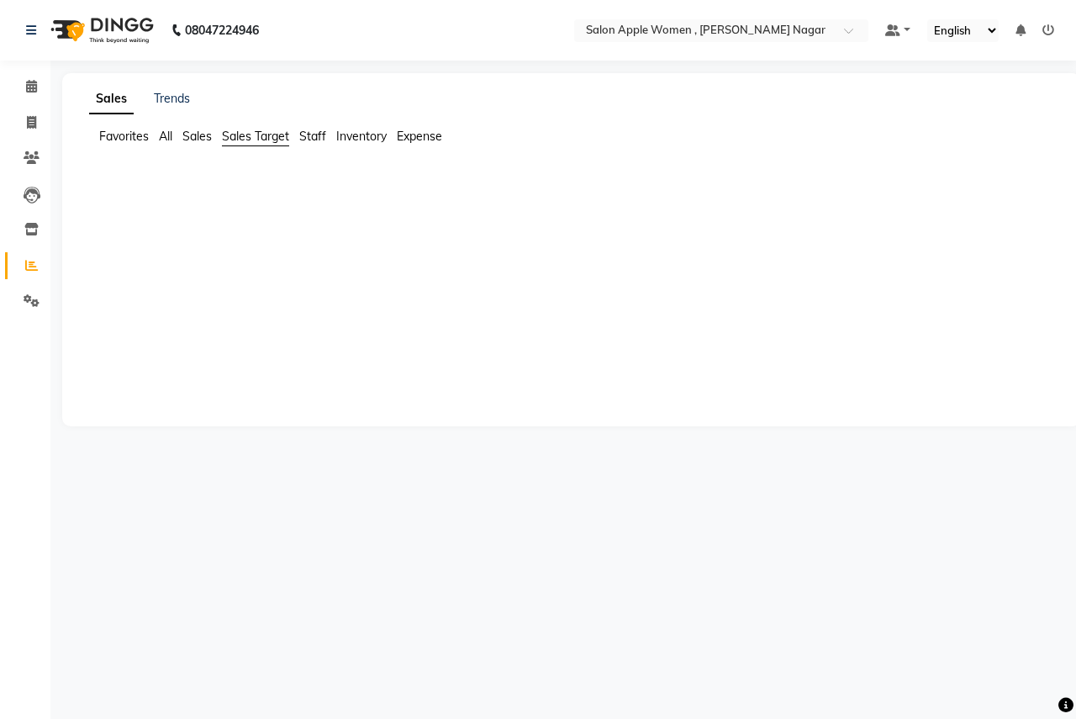
click at [196, 138] on span "Sales" at bounding box center [196, 136] width 29 height 15
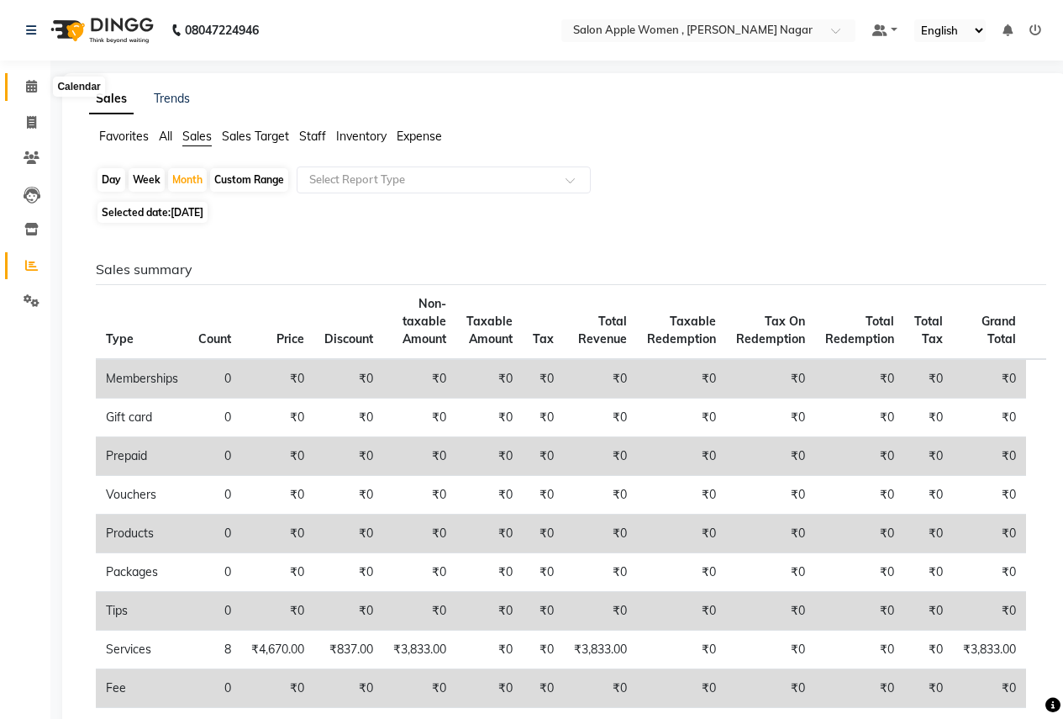
click at [30, 77] on span at bounding box center [31, 86] width 29 height 19
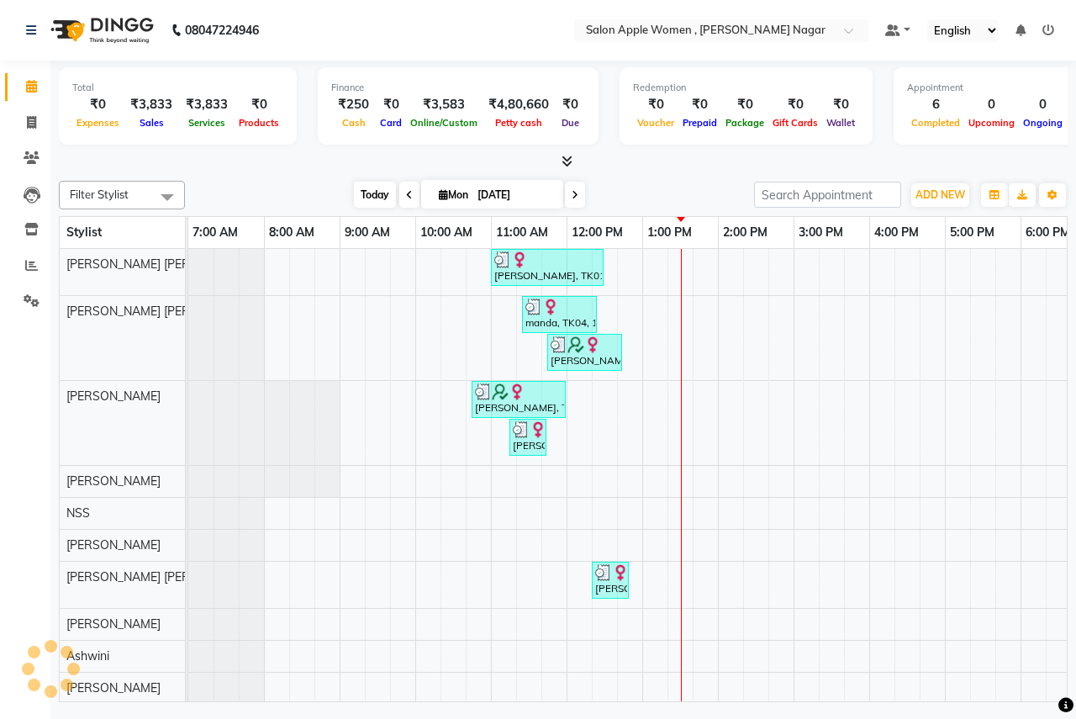
click at [381, 201] on span "Today" at bounding box center [375, 195] width 42 height 26
click at [320, 2] on nav "08047224946 Select Location × Salon Apple Women , [PERSON_NAME] Nagar Default P…" at bounding box center [538, 30] width 1076 height 61
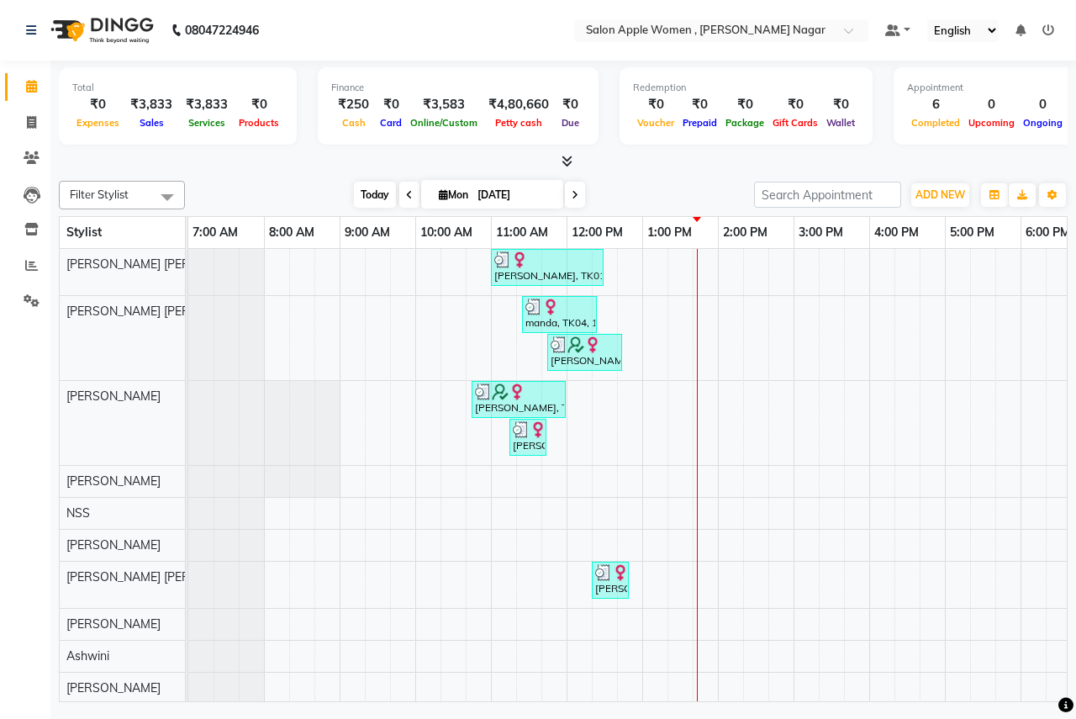
click at [356, 204] on span "Today" at bounding box center [375, 195] width 42 height 26
click at [371, 203] on span "Today" at bounding box center [375, 195] width 42 height 26
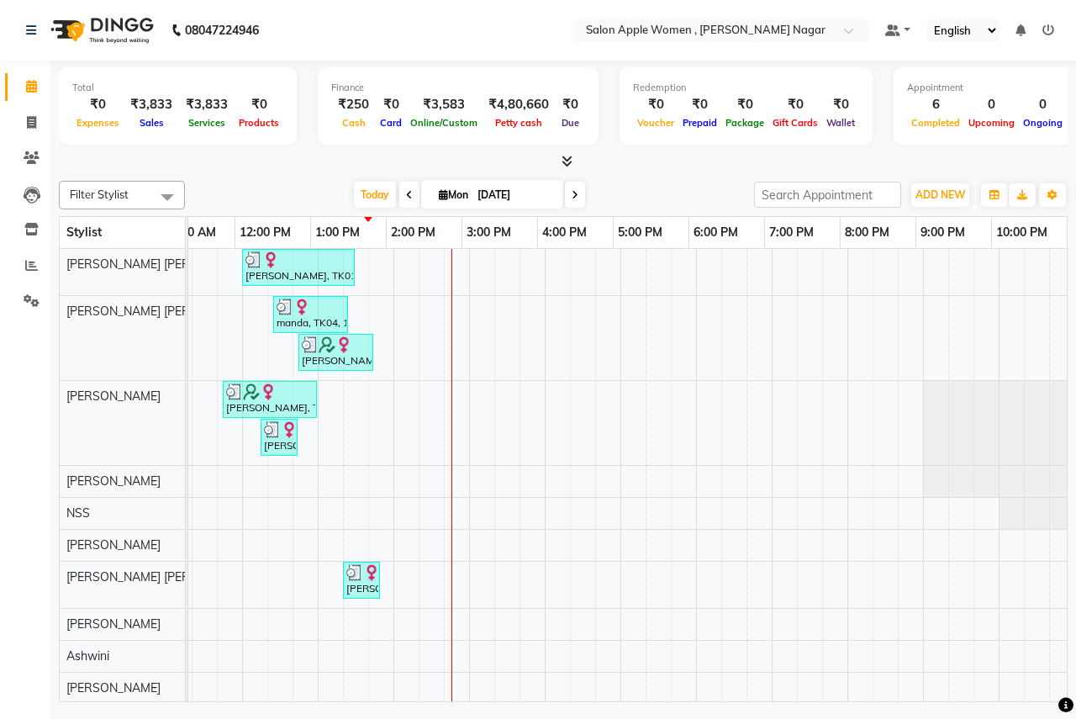
scroll to position [0, 332]
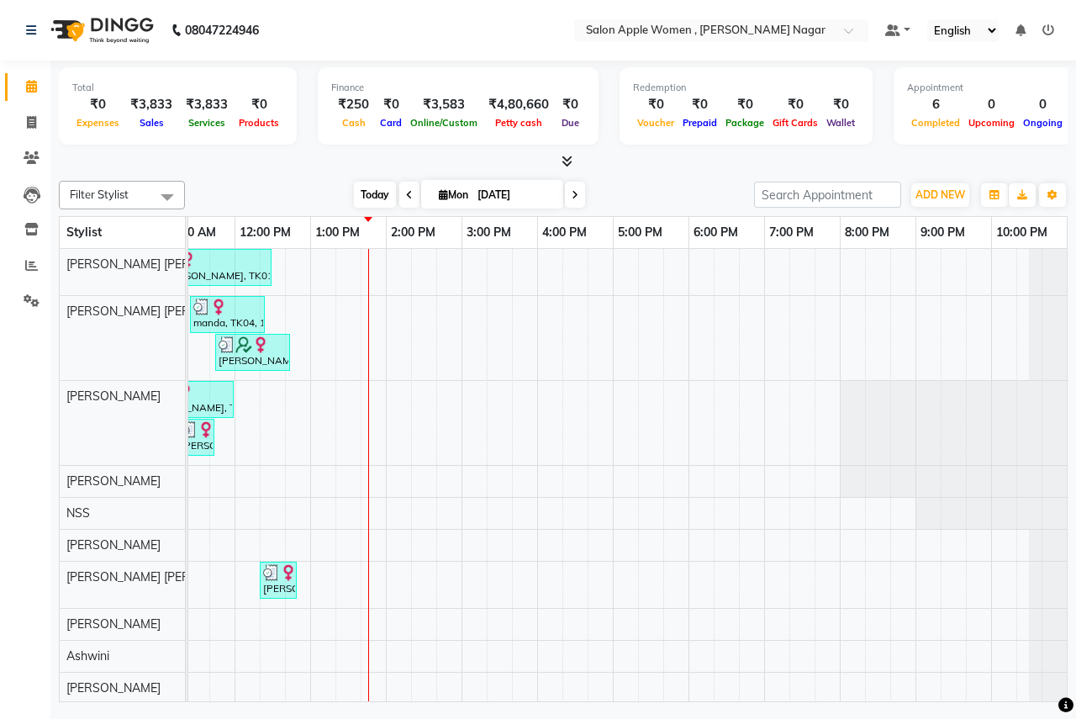
click at [372, 198] on span "Today" at bounding box center [375, 195] width 42 height 26
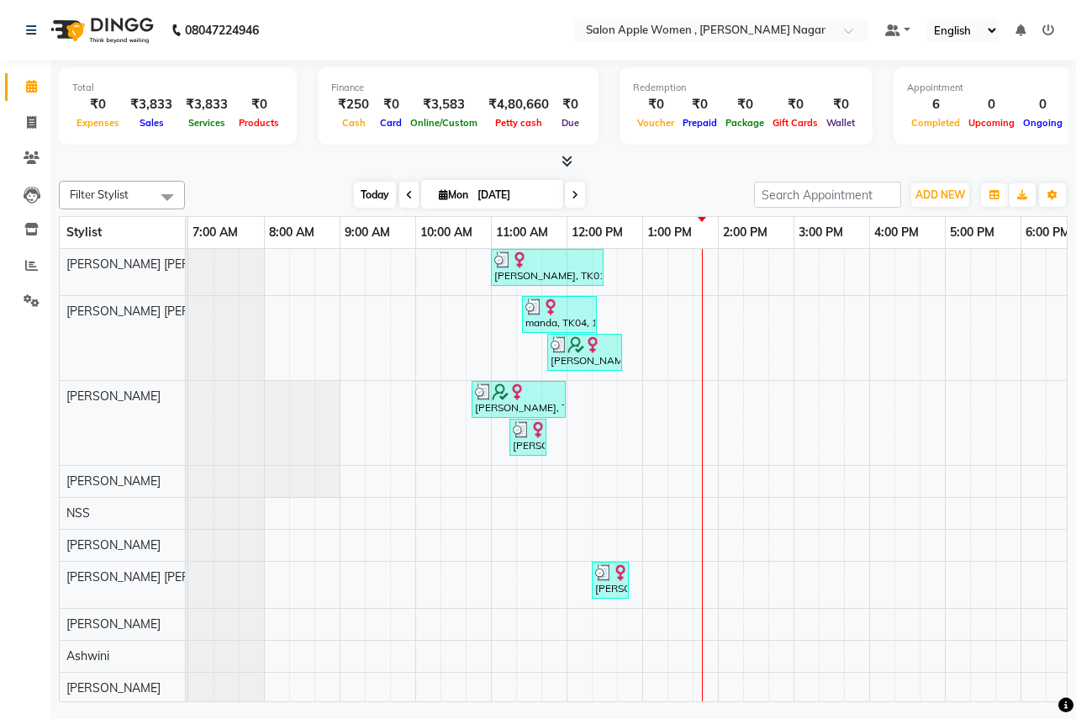
click at [368, 193] on span "Today" at bounding box center [375, 195] width 42 height 26
click at [371, 187] on span "Today" at bounding box center [375, 195] width 42 height 26
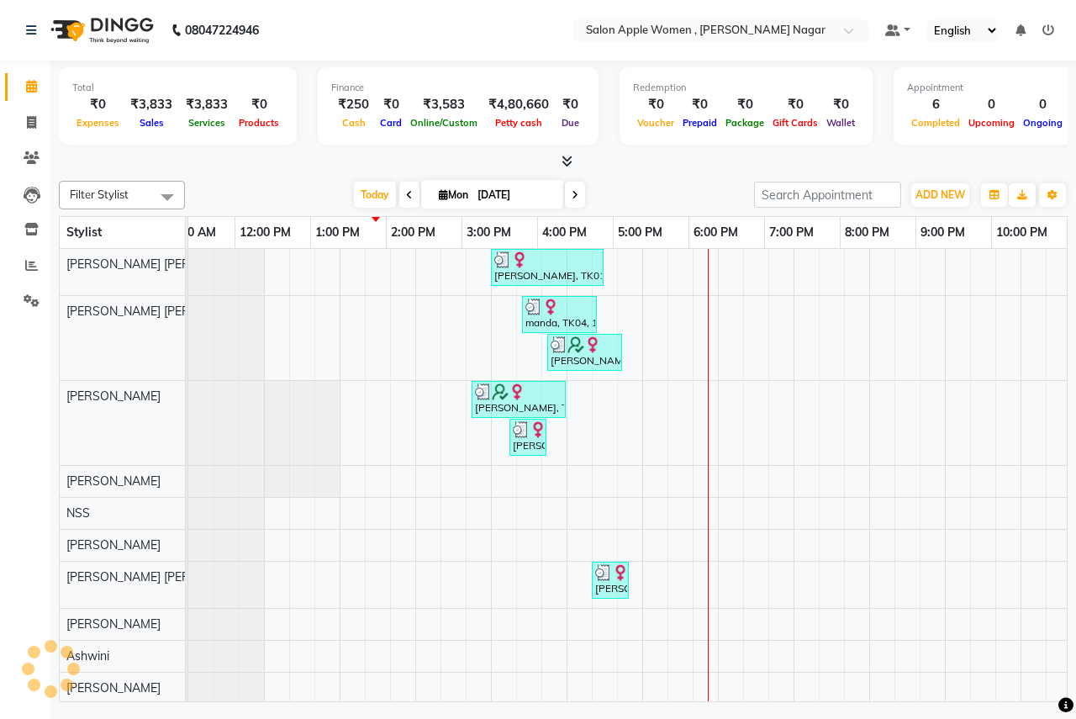
scroll to position [0, 332]
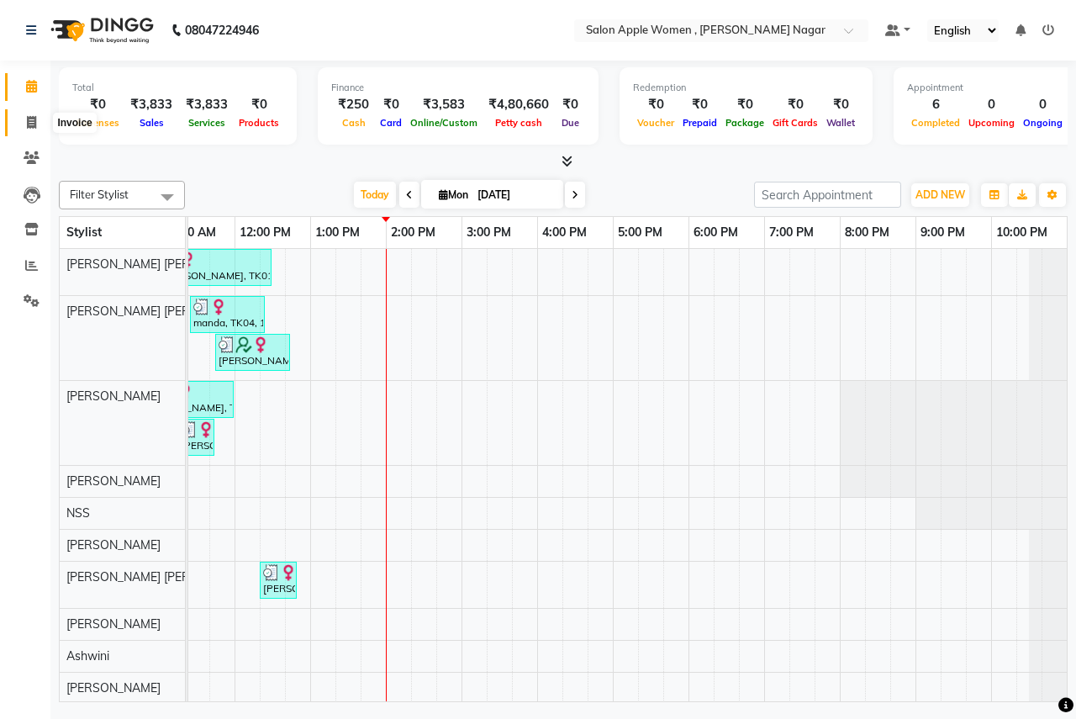
click at [31, 129] on span at bounding box center [31, 122] width 29 height 19
select select "96"
select select "service"
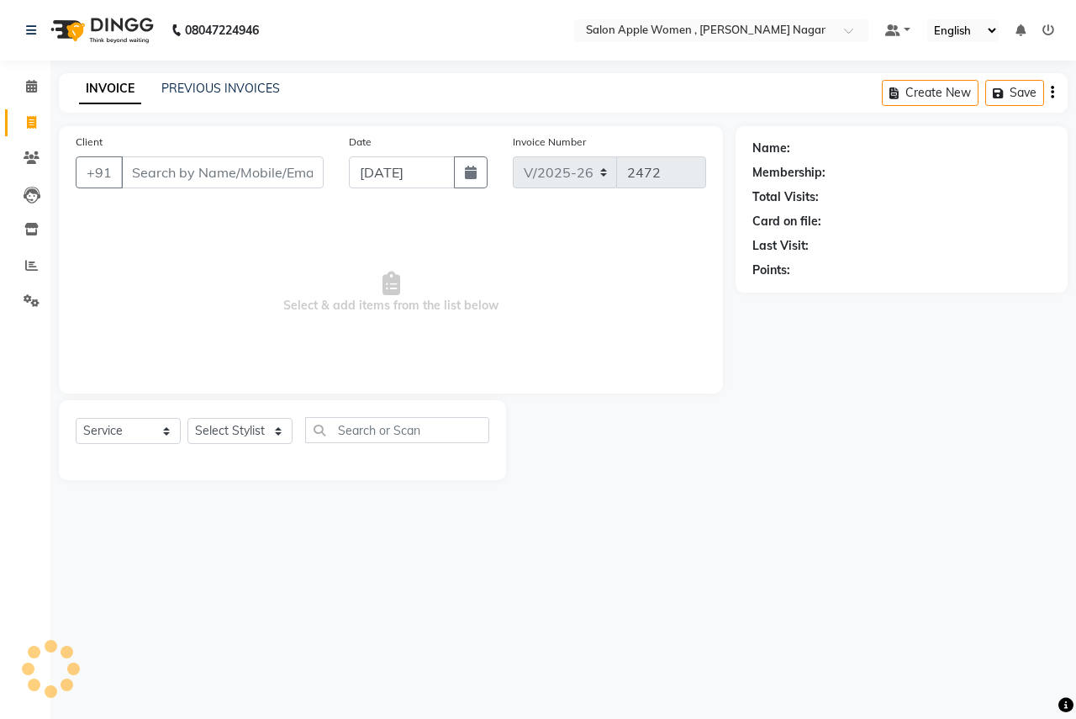
click at [278, 165] on input "Client" at bounding box center [222, 172] width 203 height 32
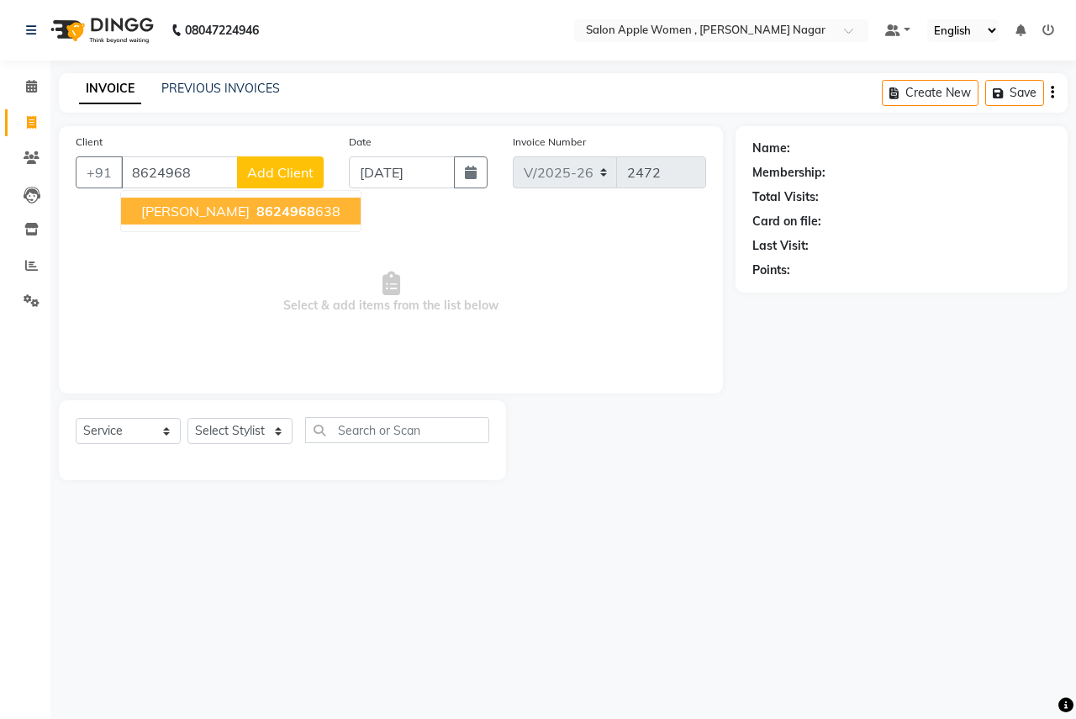
click at [259, 219] on ngb-highlight "8624968 638" at bounding box center [296, 211] width 87 height 17
type input "8624968638"
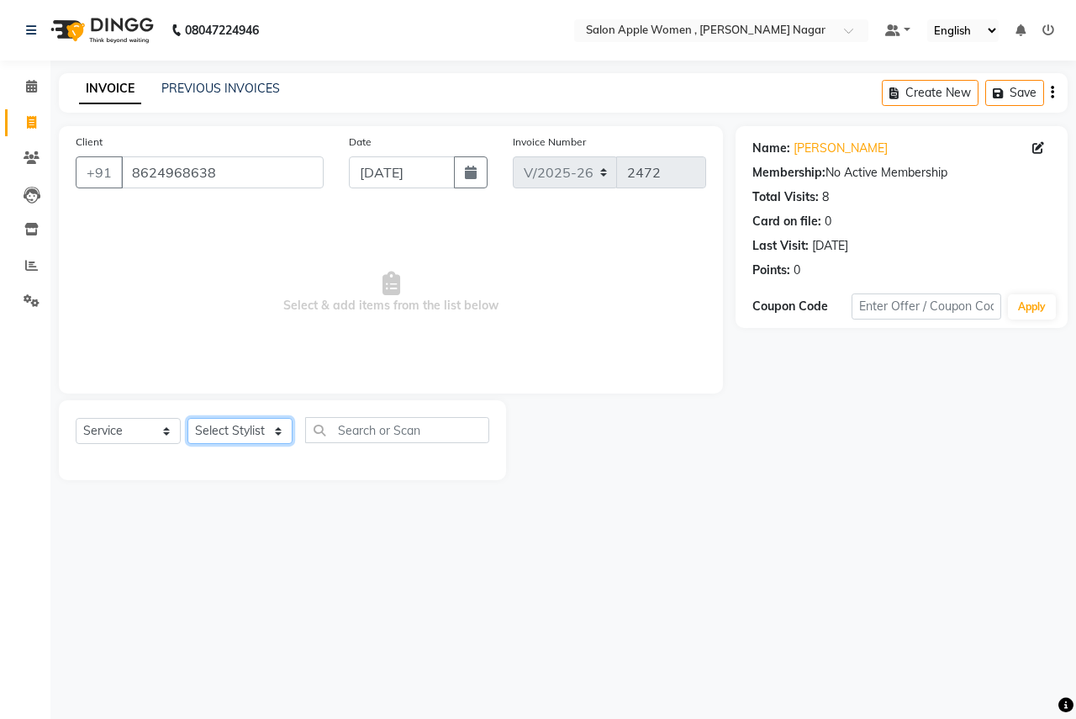
click at [243, 432] on select "Select Stylist [PERSON_NAME] [PERSON_NAME] [PERSON_NAME] [PERSON_NAME] Jyoti Ra…" at bounding box center [239, 431] width 105 height 26
select select "12123"
click at [187, 418] on select "Select Stylist [PERSON_NAME] [PERSON_NAME] [PERSON_NAME] [PERSON_NAME] Jyoti Ra…" at bounding box center [239, 431] width 105 height 26
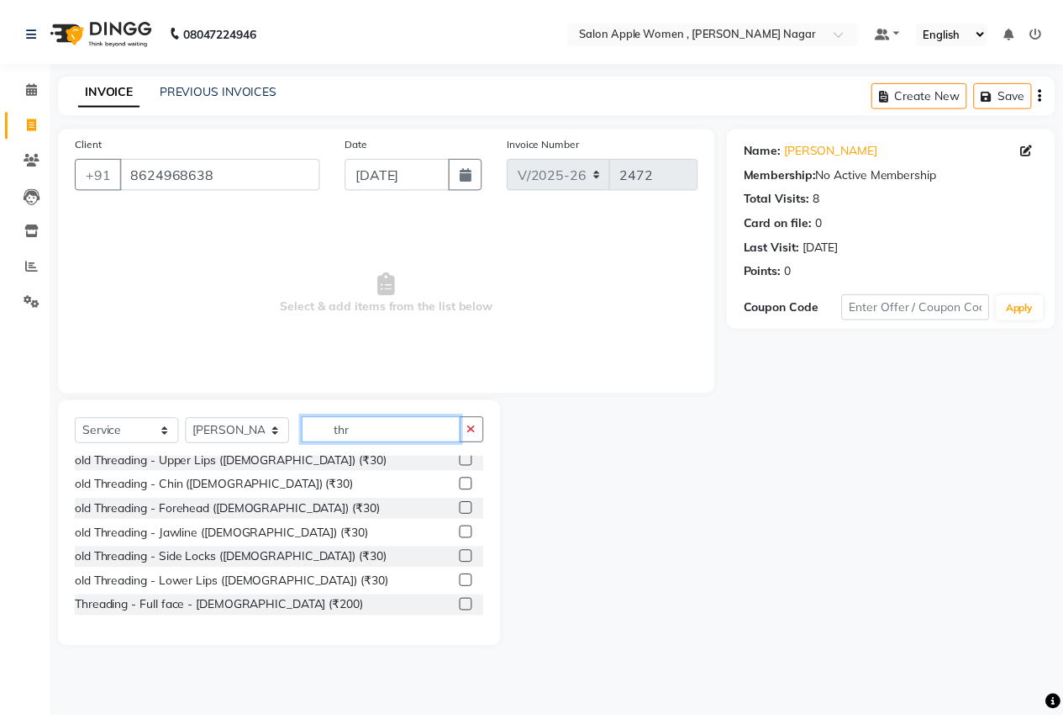
scroll to position [84, 0]
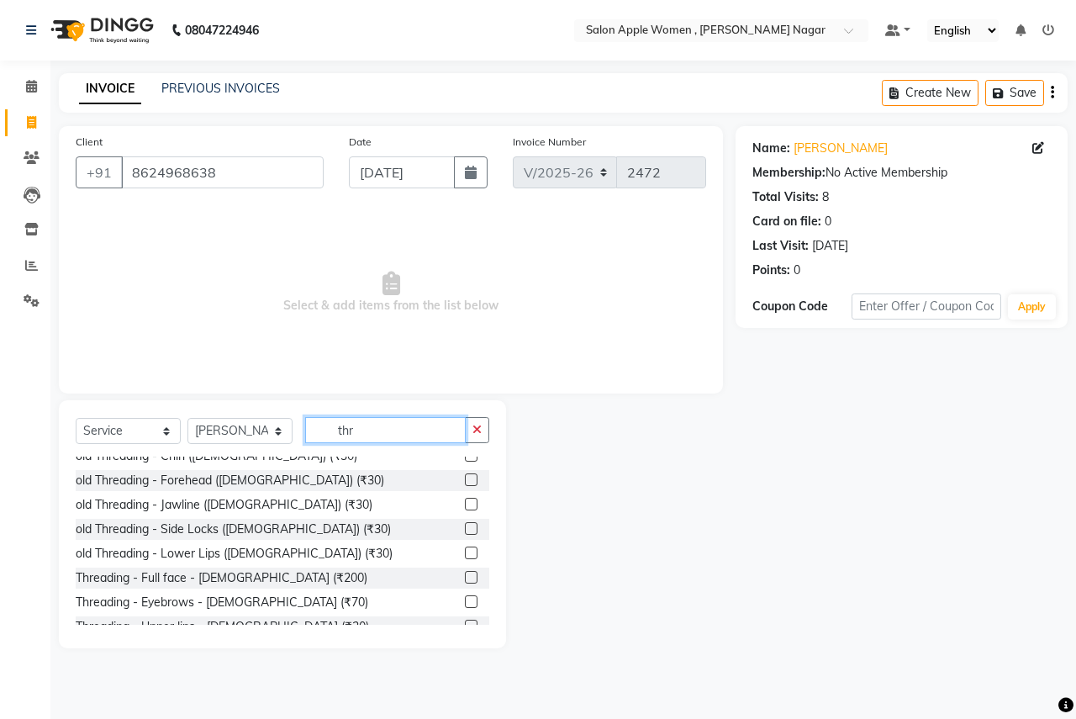
type input "thr"
click at [465, 603] on label at bounding box center [471, 601] width 13 height 13
click at [465, 603] on input "checkbox" at bounding box center [470, 602] width 11 height 11
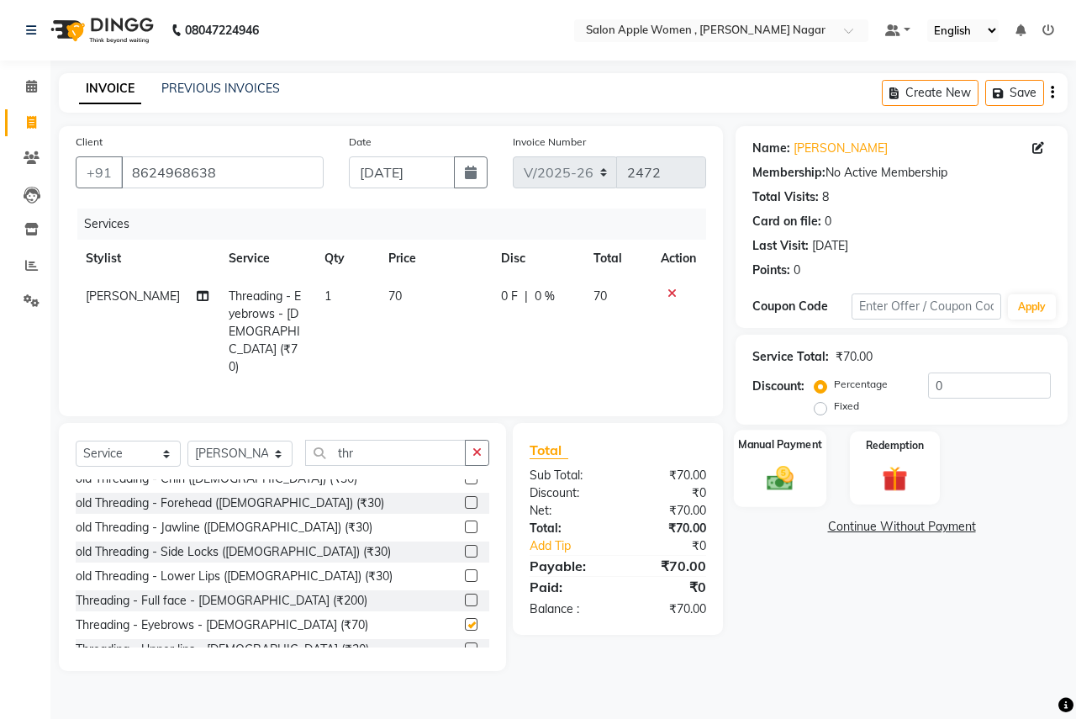
checkbox input "false"
click at [796, 478] on img at bounding box center [780, 477] width 44 height 31
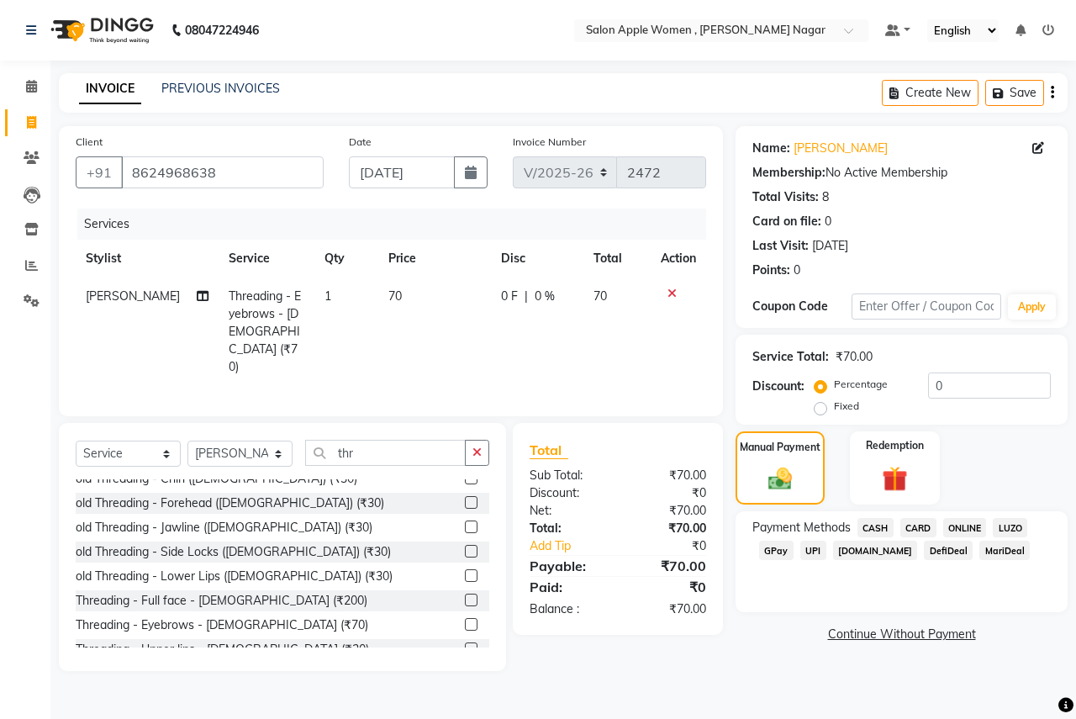
click at [949, 527] on span "ONLINE" at bounding box center [965, 527] width 44 height 19
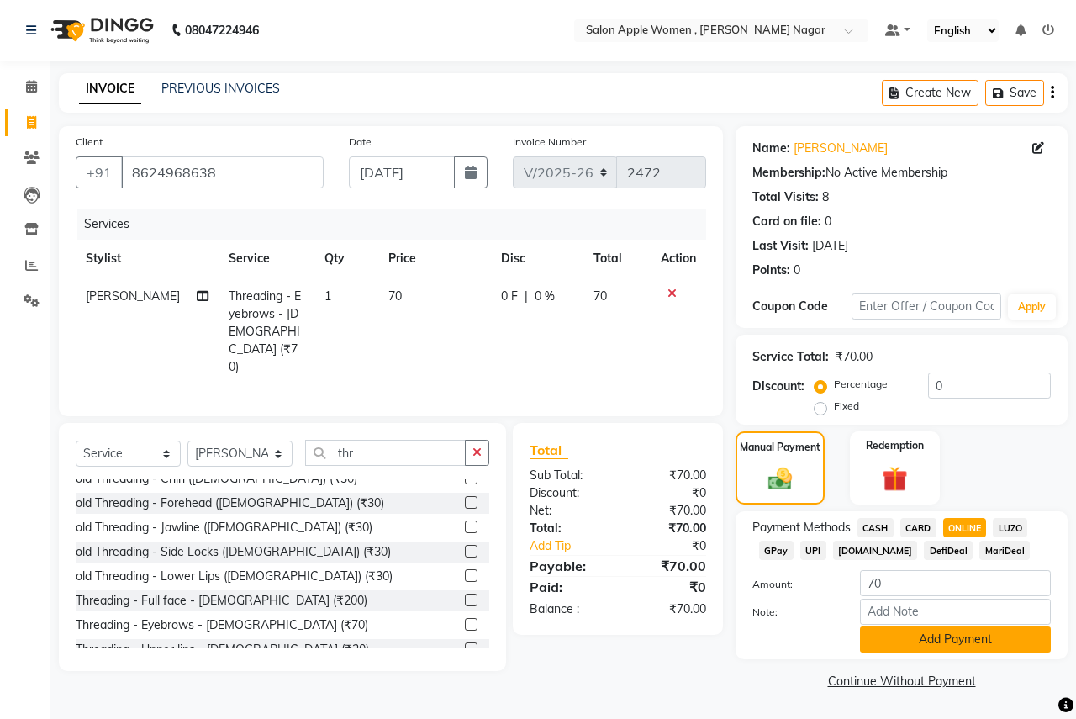
click at [917, 633] on button "Add Payment" at bounding box center [955, 639] width 191 height 26
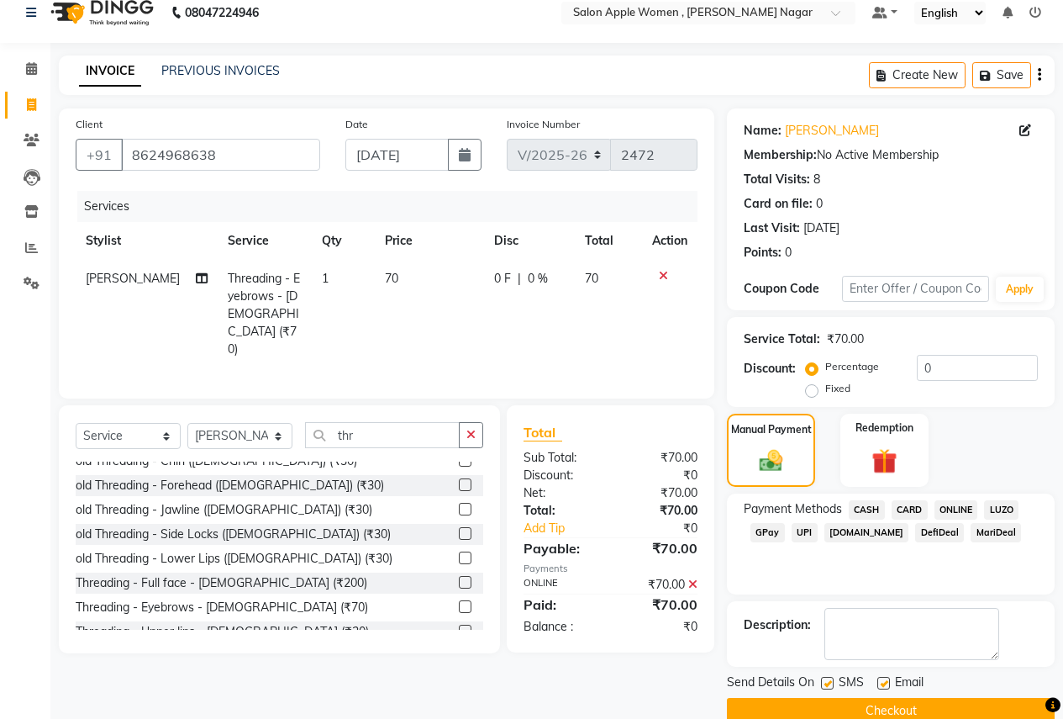
scroll to position [48, 0]
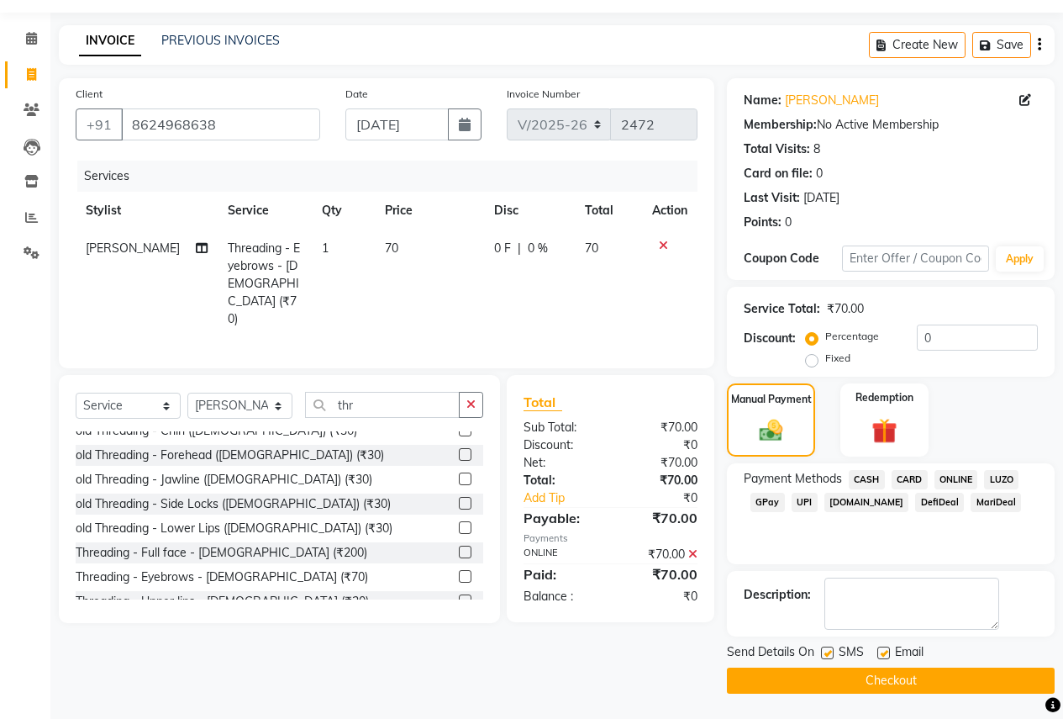
click at [893, 680] on button "Checkout" at bounding box center [891, 681] width 328 height 26
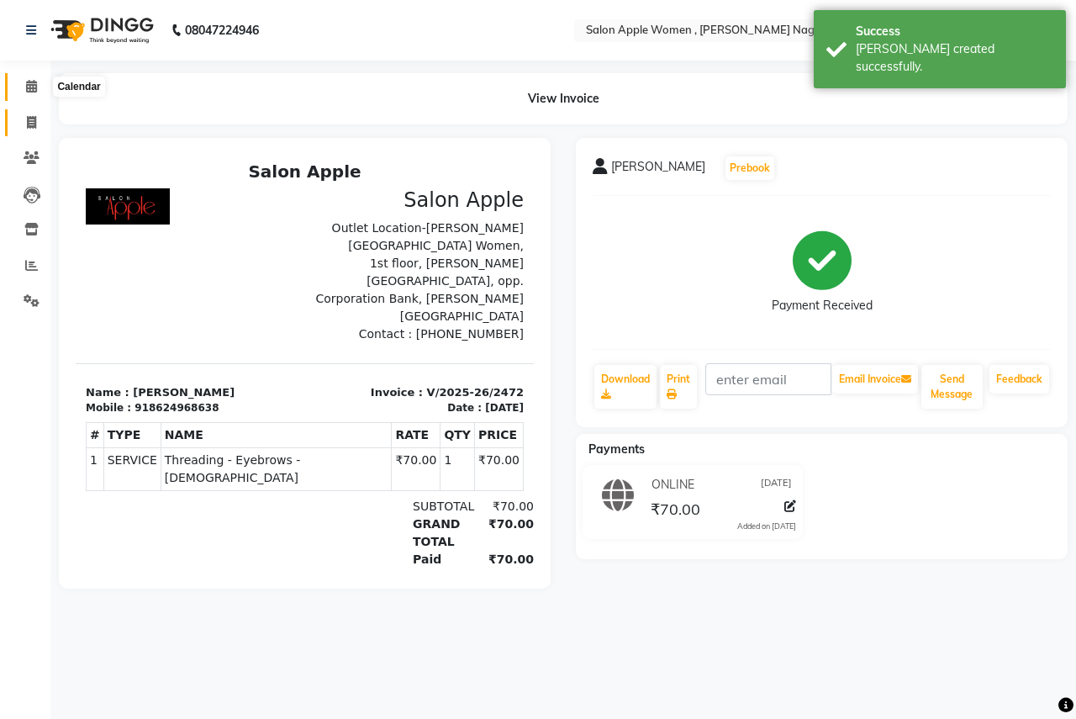
drag, startPoint x: 32, startPoint y: 85, endPoint x: 39, endPoint y: 109, distance: 25.3
click at [32, 85] on icon at bounding box center [31, 86] width 11 height 13
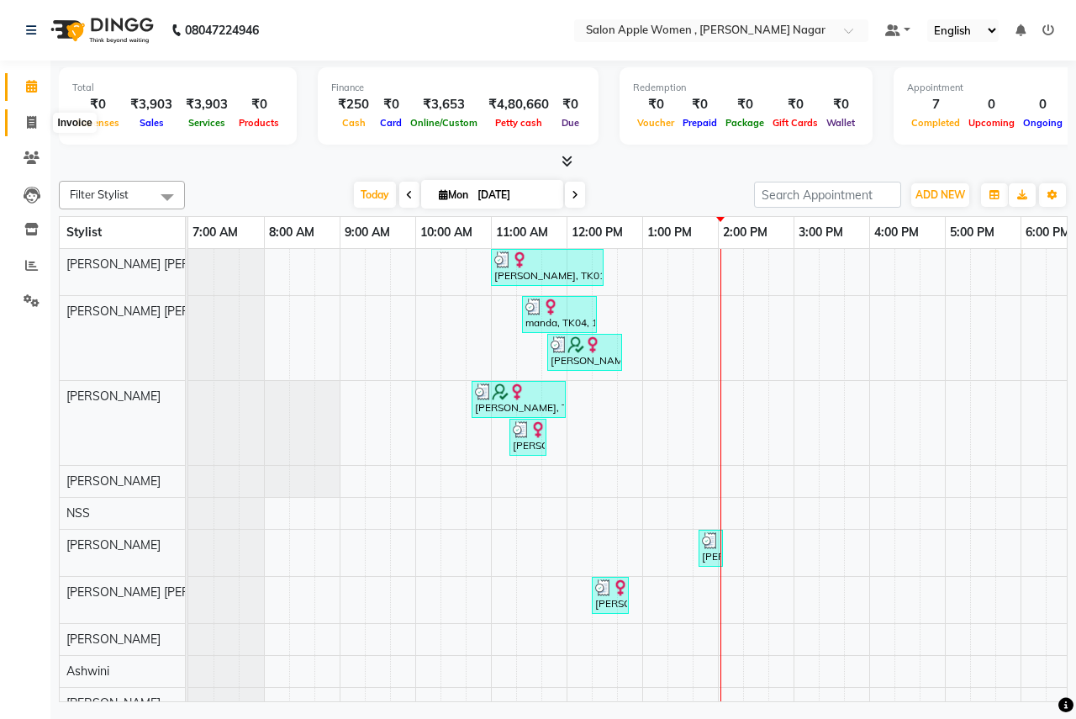
click at [39, 114] on span at bounding box center [31, 122] width 29 height 19
select select "service"
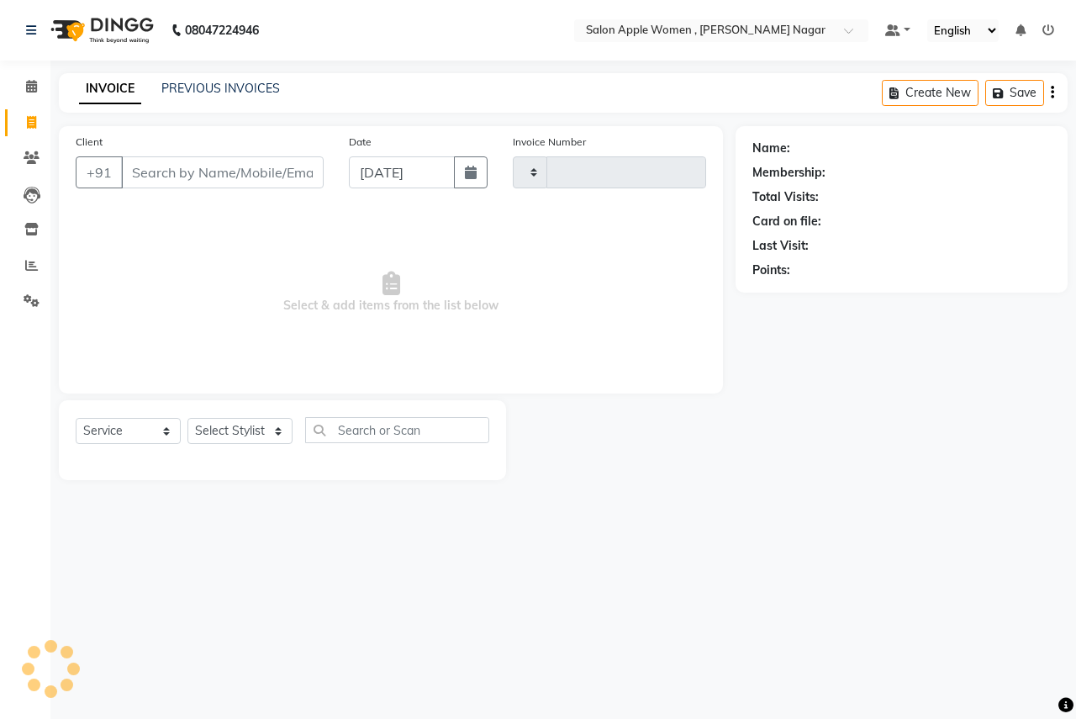
type input "2473"
select select "96"
click at [182, 168] on input "Client" at bounding box center [222, 172] width 203 height 32
type input "v"
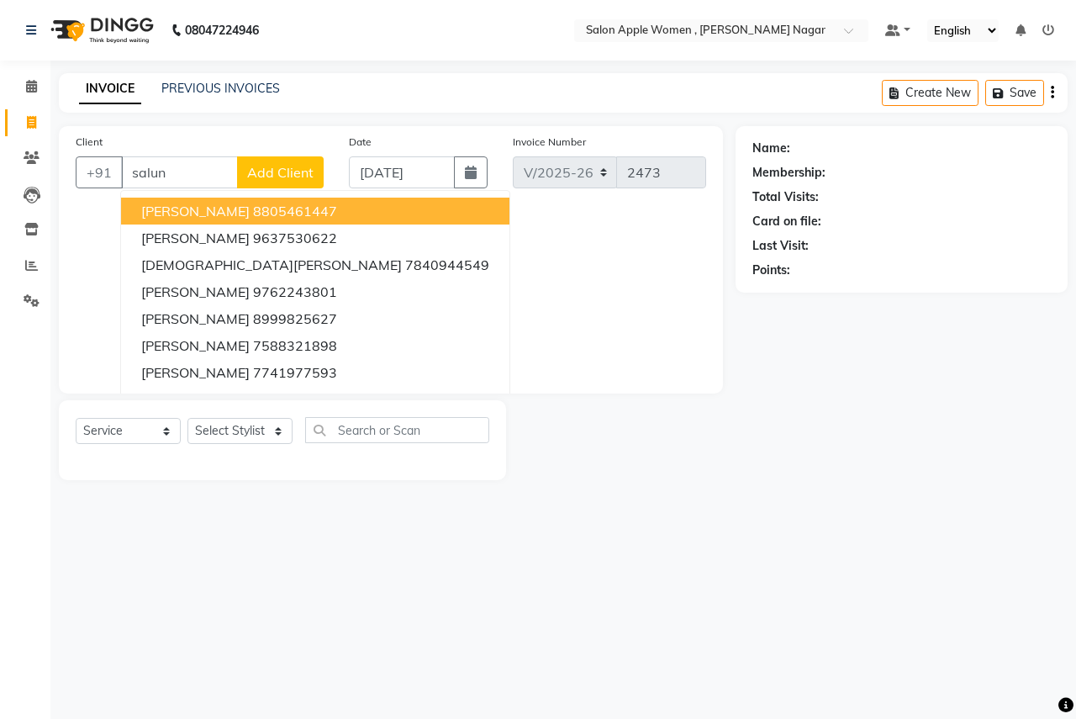
click at [176, 170] on input "salun" at bounding box center [179, 172] width 117 height 32
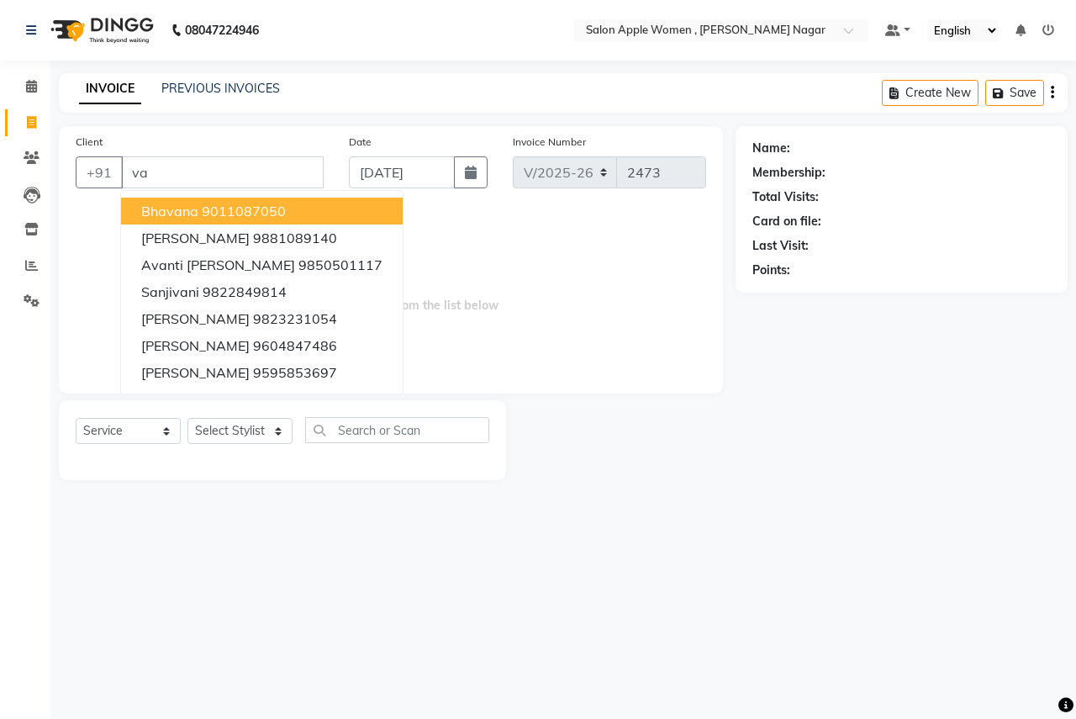
type input "v"
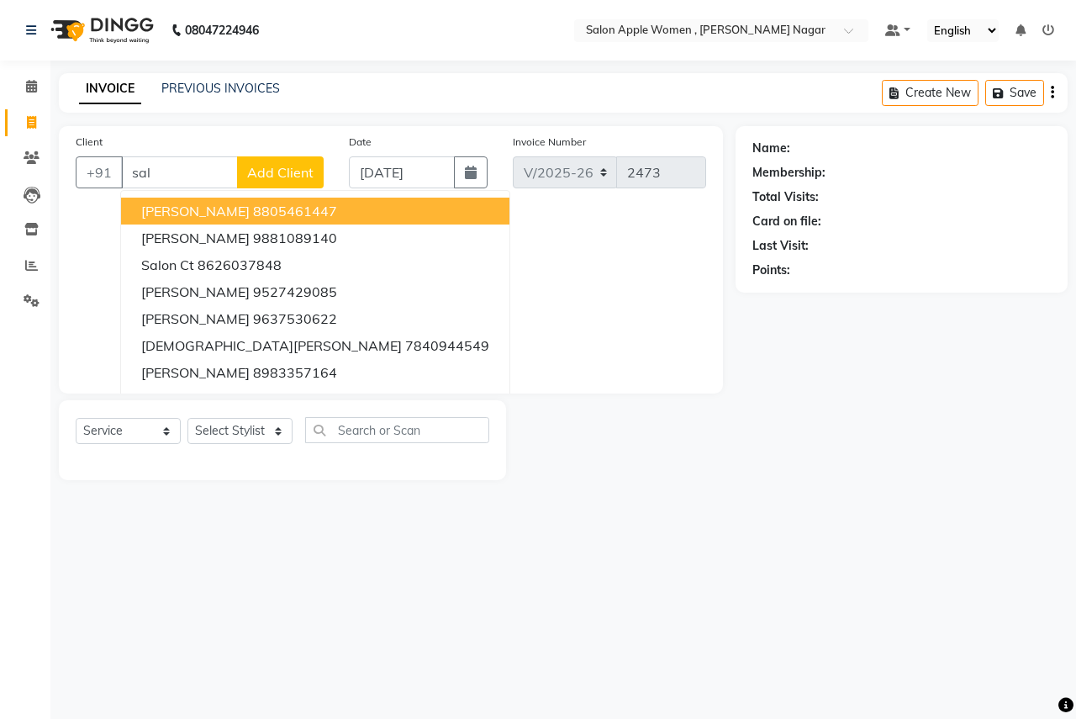
type input "salu"
click at [204, 181] on input "salu" at bounding box center [179, 172] width 117 height 32
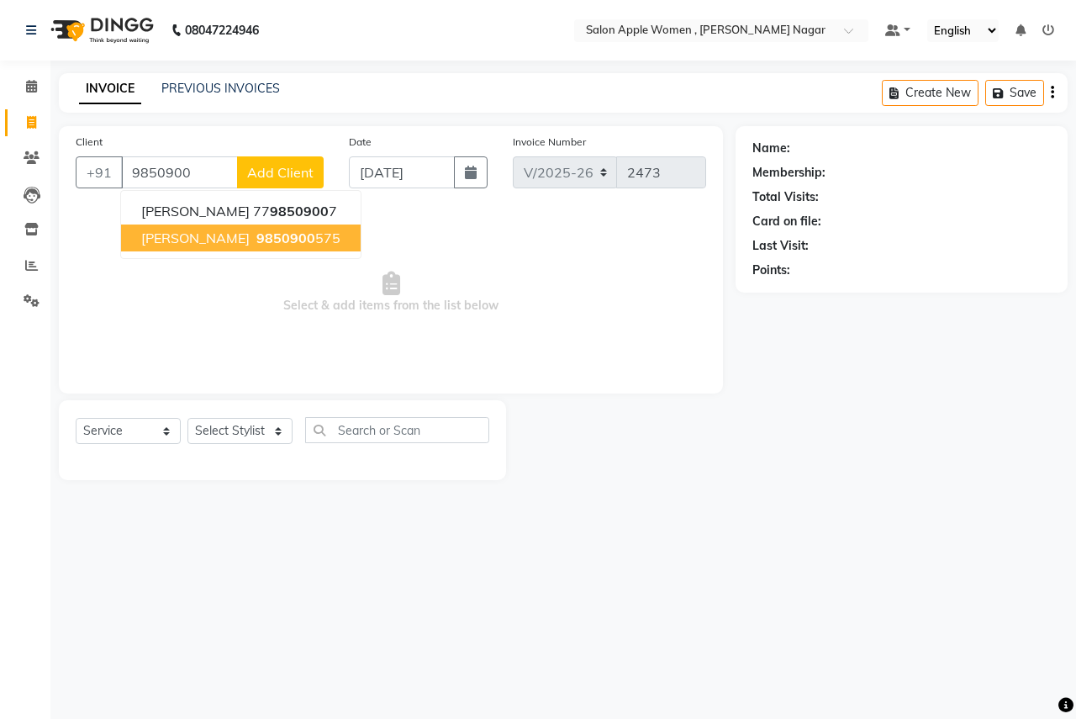
click at [187, 243] on span "[PERSON_NAME]" at bounding box center [195, 238] width 108 height 17
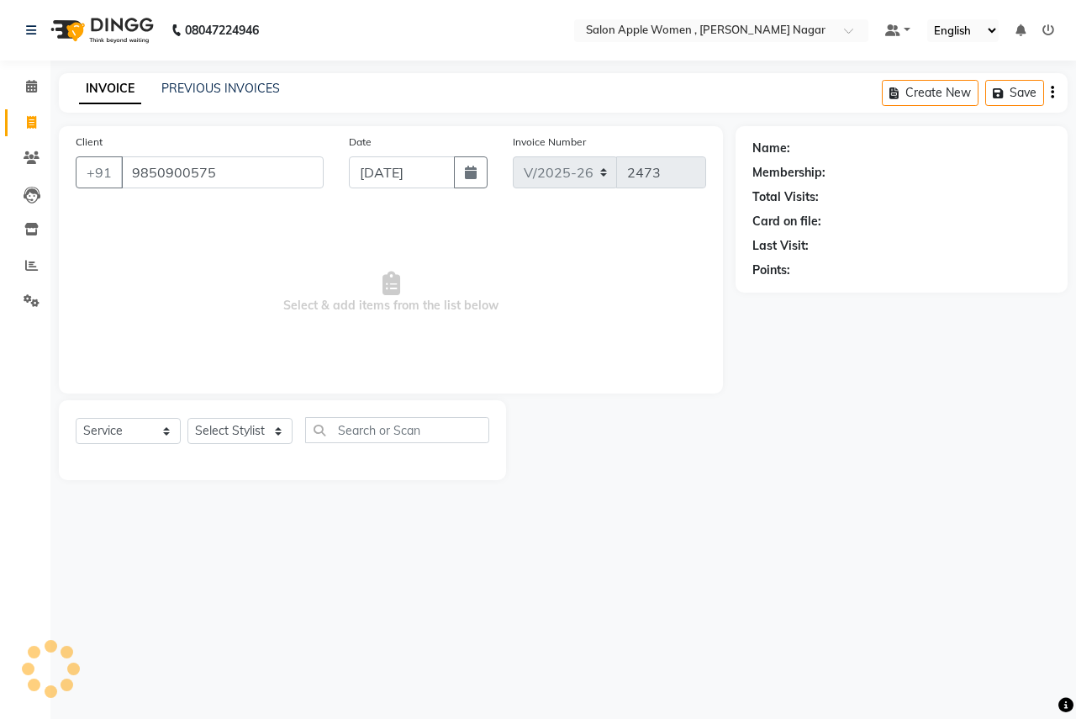
type input "9850900575"
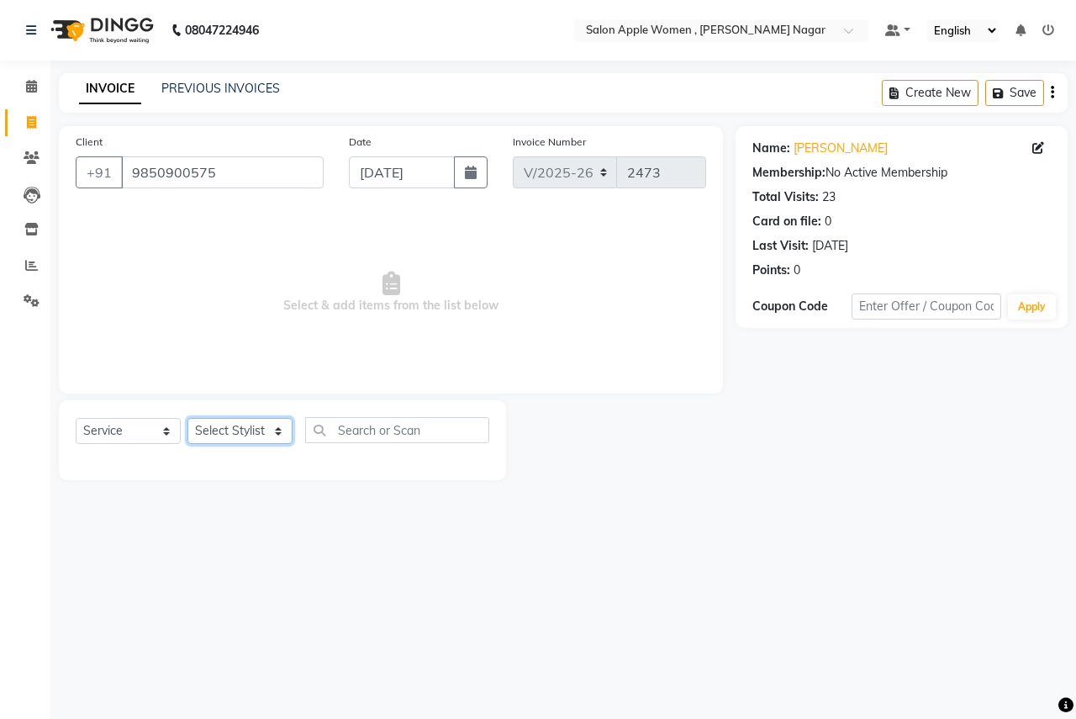
click at [223, 435] on select "Select Stylist [PERSON_NAME] [PERSON_NAME] [PERSON_NAME] [PERSON_NAME] Jyoti Ra…" at bounding box center [239, 431] width 105 height 26
select select "3151"
click at [187, 418] on select "Select Stylist [PERSON_NAME] [PERSON_NAME] [PERSON_NAME] [PERSON_NAME] Jyoti Ra…" at bounding box center [239, 431] width 105 height 26
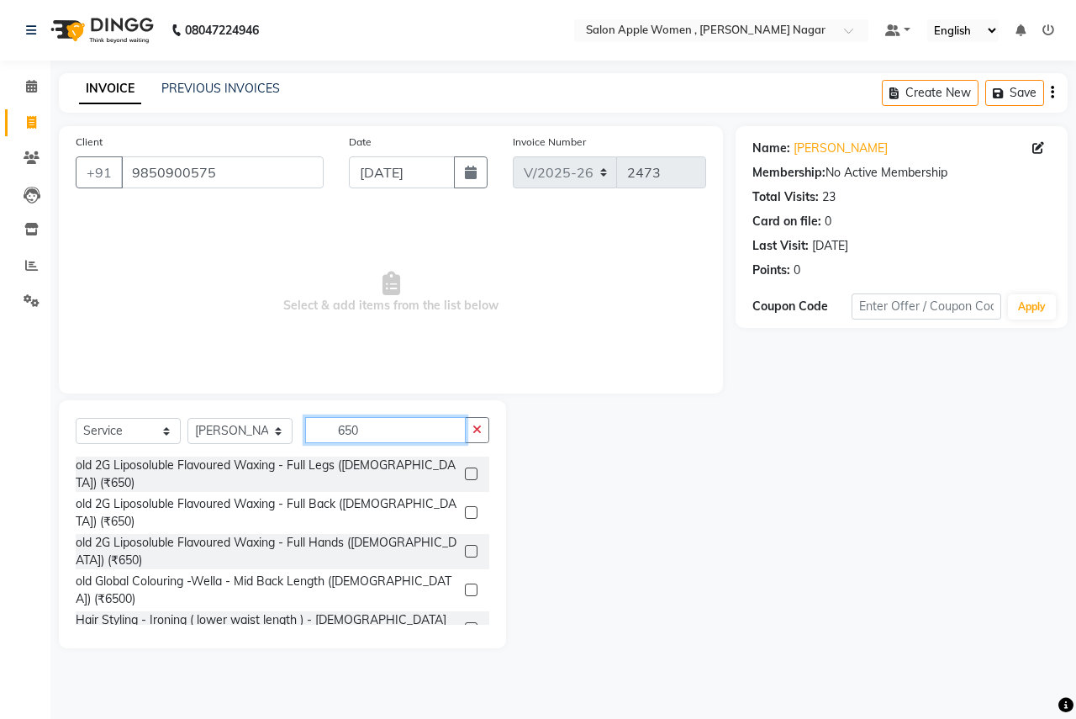
type input "650"
click at [465, 467] on label at bounding box center [471, 473] width 13 height 13
click at [465, 469] on input "checkbox" at bounding box center [470, 474] width 11 height 11
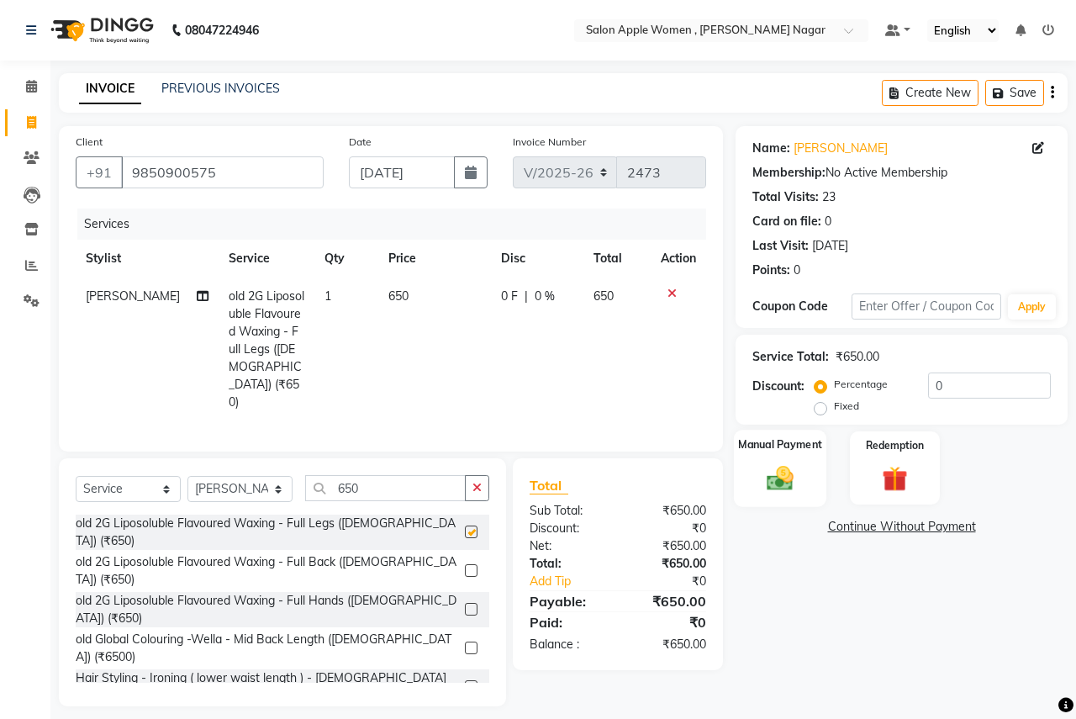
checkbox input "false"
click at [994, 384] on input "0" at bounding box center [989, 385] width 123 height 26
type input "010"
drag, startPoint x: 981, startPoint y: 388, endPoint x: 458, endPoint y: 398, distance: 523.0
click at [458, 398] on div "Client [PHONE_NUMBER] Date [DATE] Invoice Number V/2025 V/[PHONE_NUMBER] Servic…" at bounding box center [563, 416] width 1034 height 580
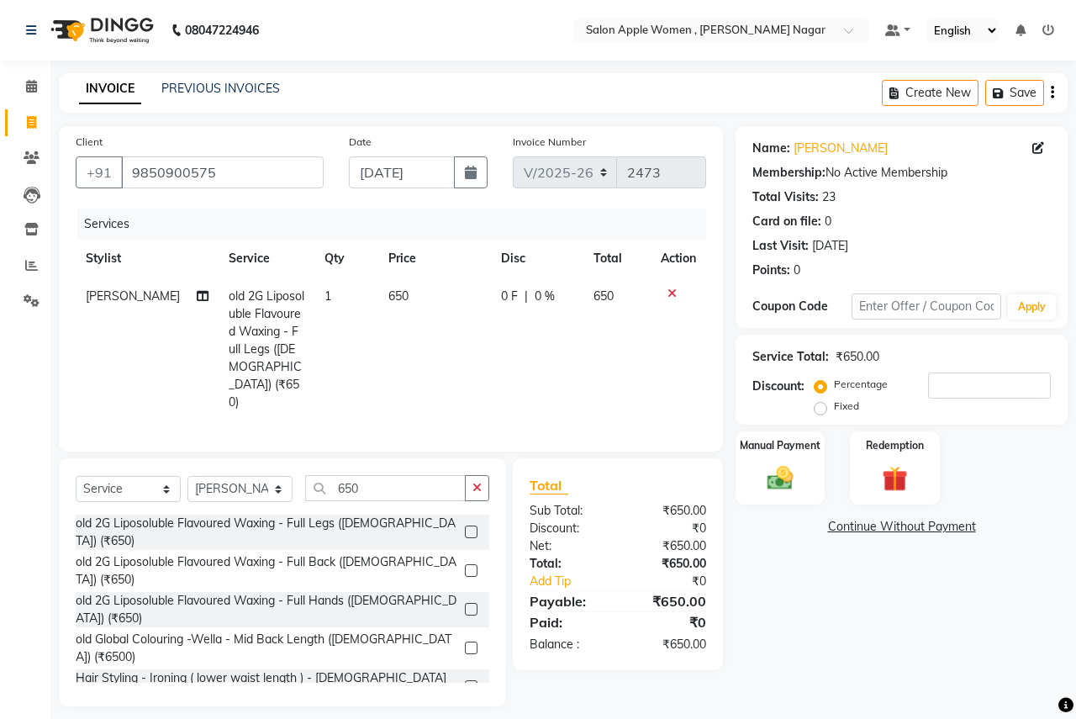
click at [671, 292] on icon at bounding box center [672, 294] width 9 height 12
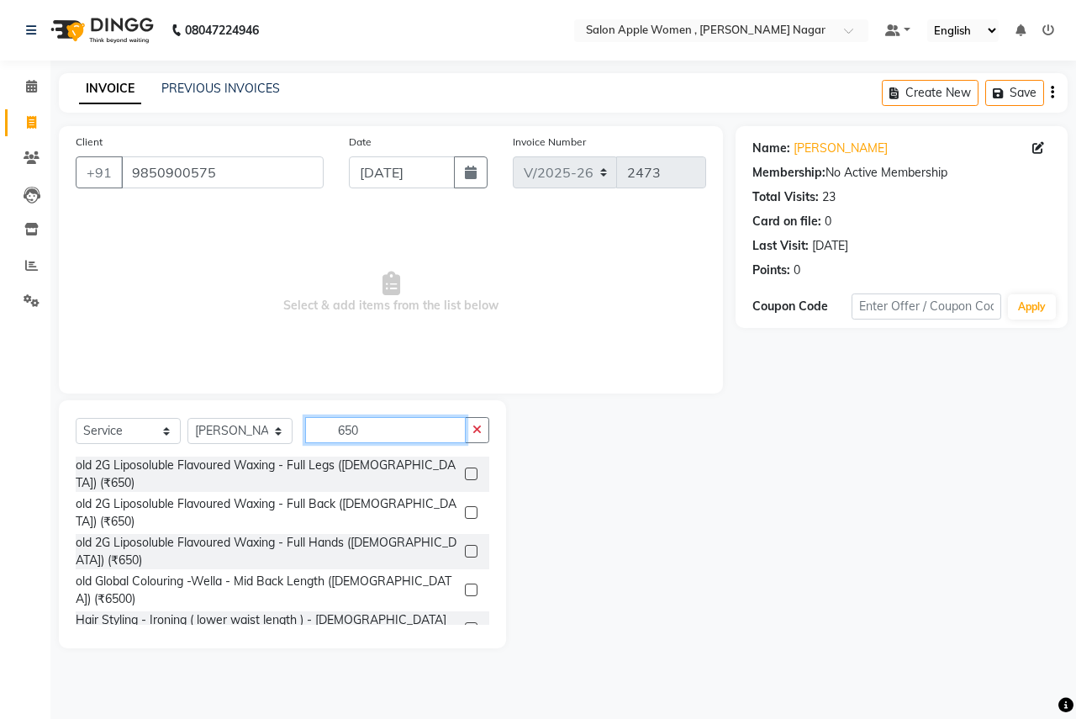
click at [383, 419] on input "650" at bounding box center [385, 430] width 161 height 26
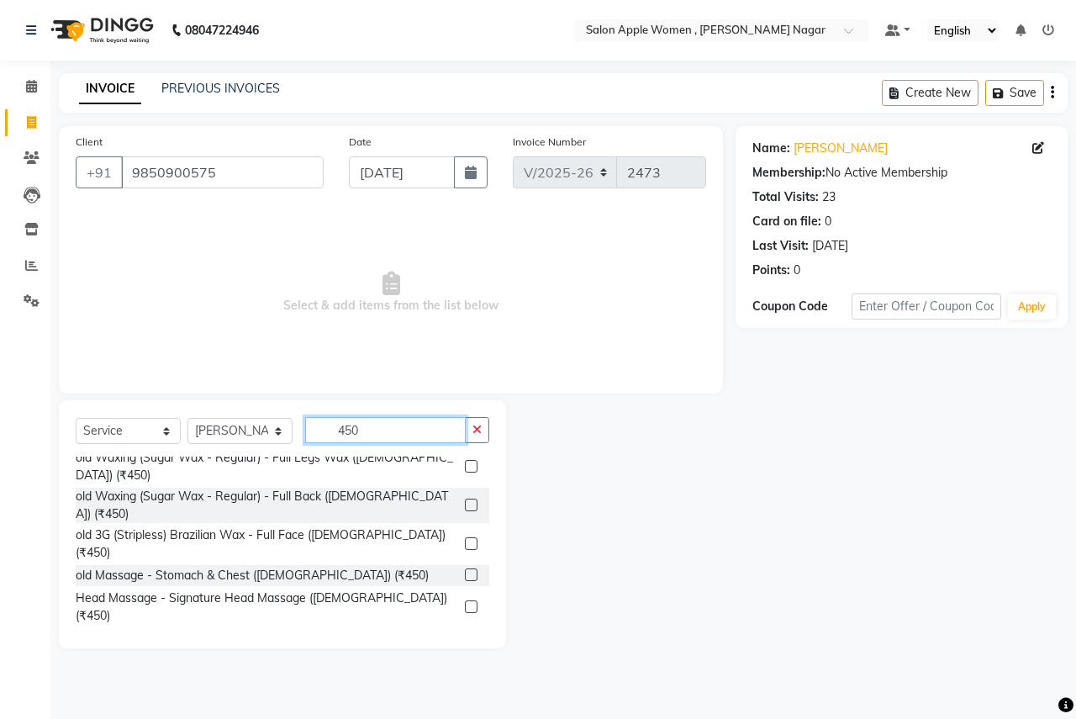
scroll to position [168, 0]
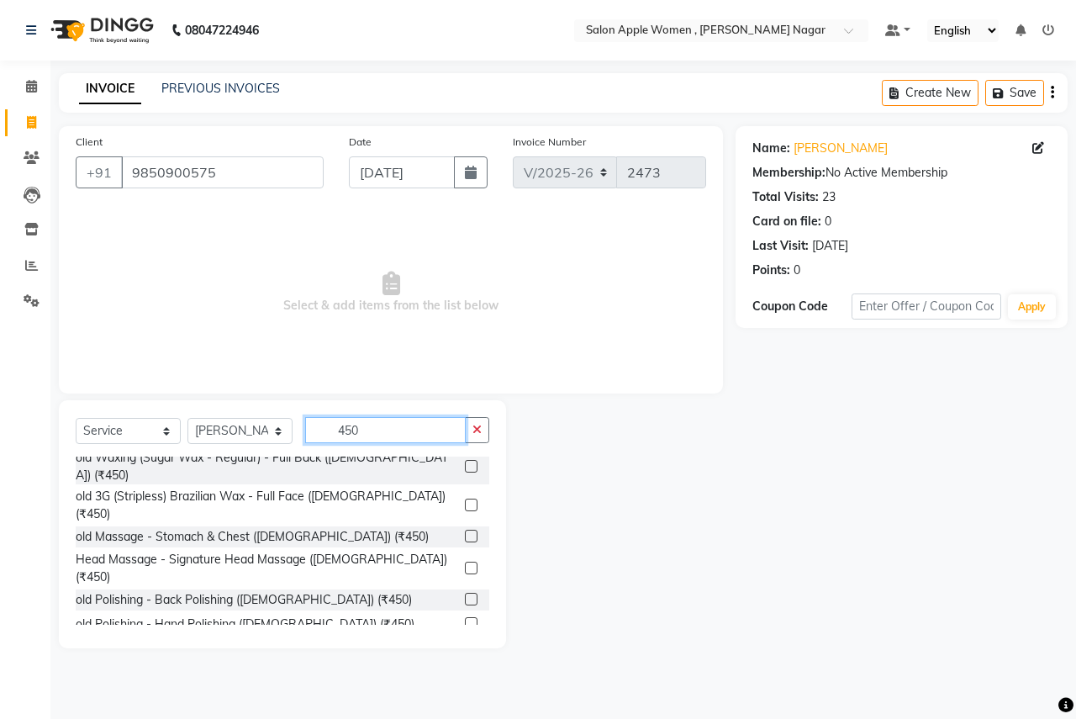
type input "450"
click at [465, 673] on label at bounding box center [471, 679] width 13 height 13
click at [465, 675] on input "checkbox" at bounding box center [470, 680] width 11 height 11
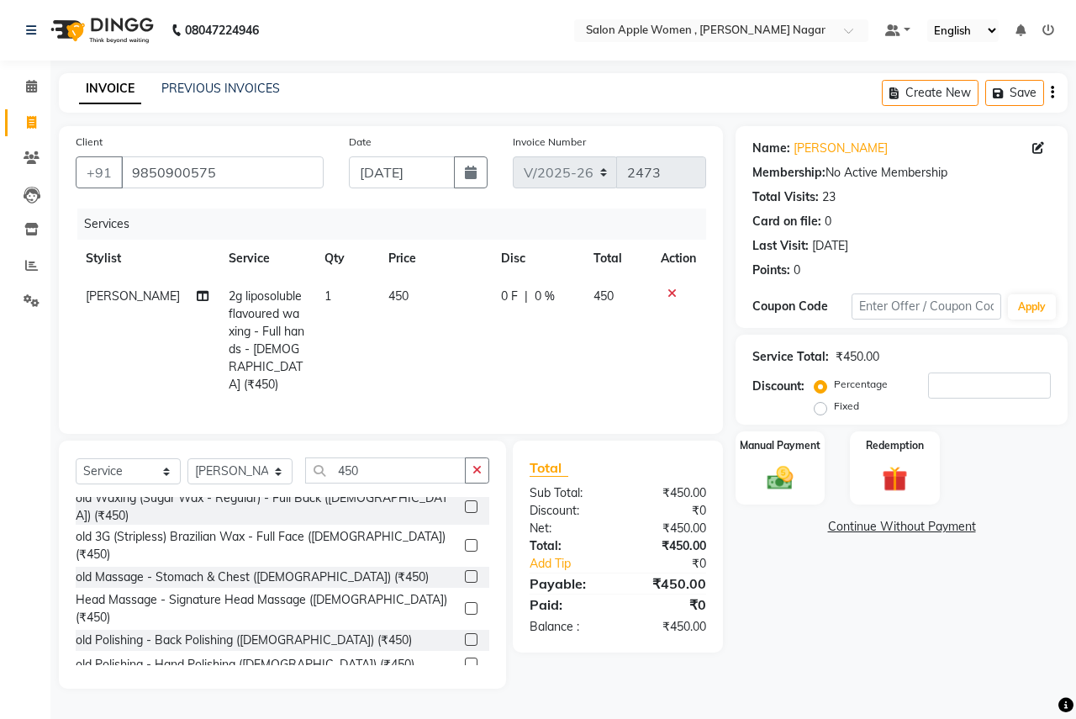
checkbox input "false"
click at [371, 457] on input "450" at bounding box center [385, 470] width 161 height 26
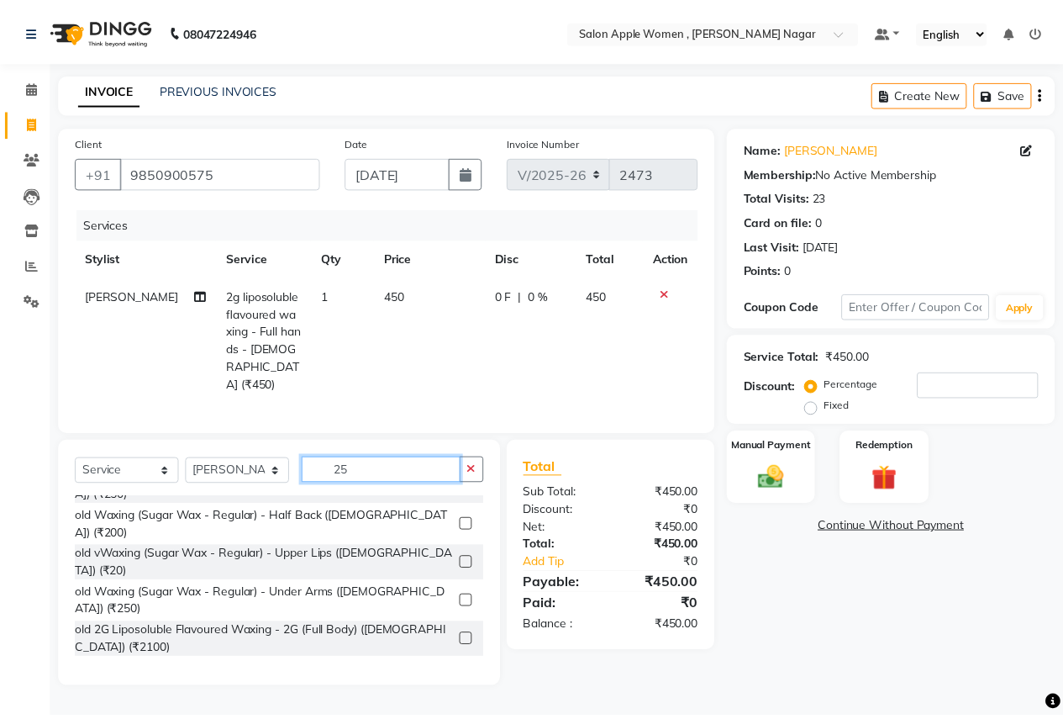
scroll to position [32, 0]
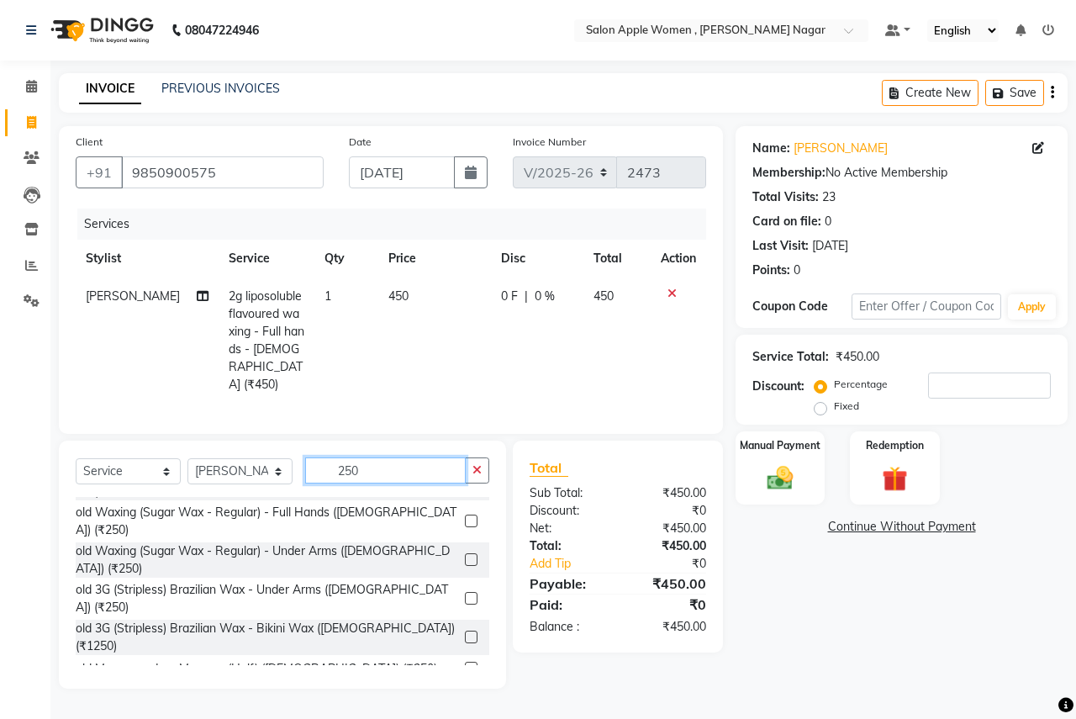
type input "250"
click at [465, 592] on label at bounding box center [471, 598] width 13 height 13
click at [465, 594] on input "checkbox" at bounding box center [470, 599] width 11 height 11
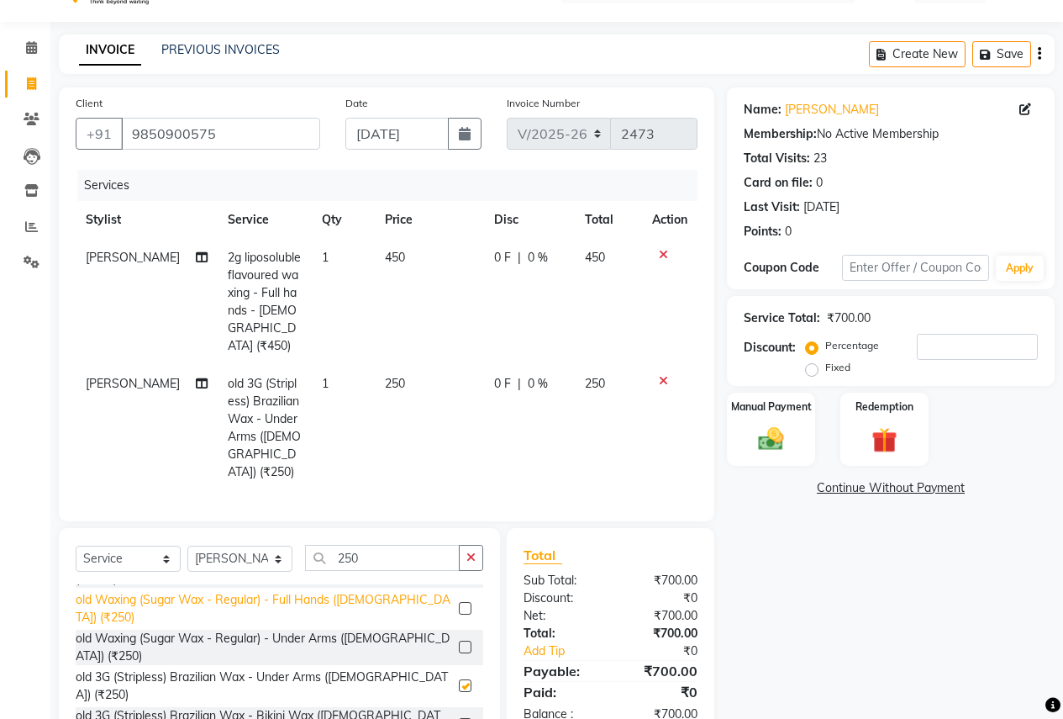
scroll to position [98, 0]
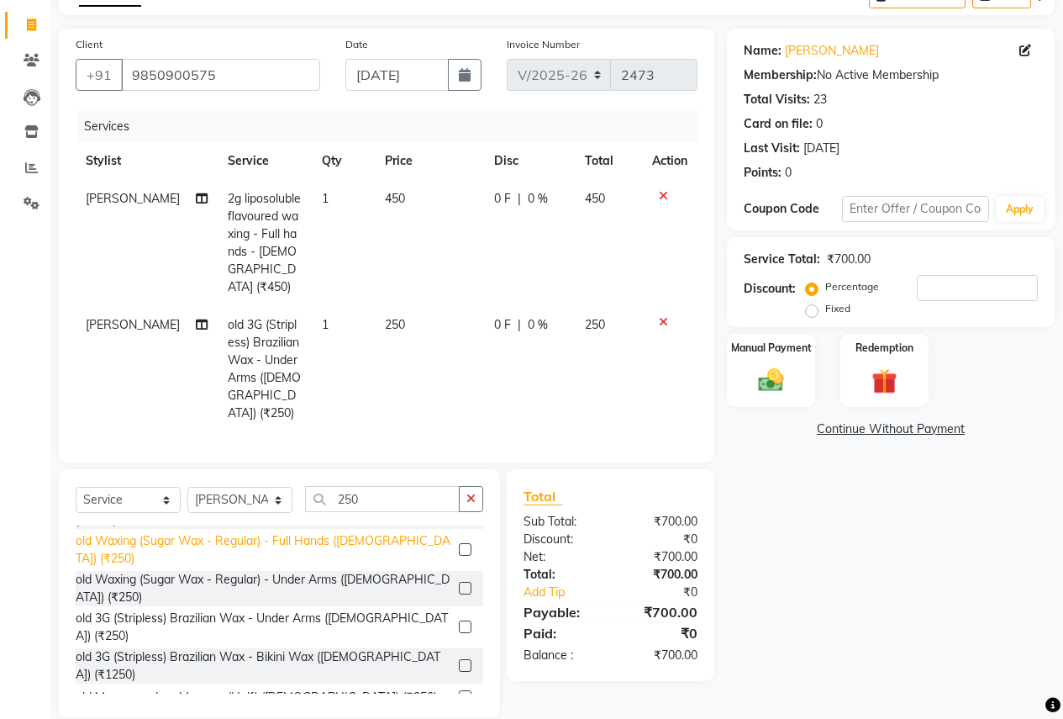
checkbox input "false"
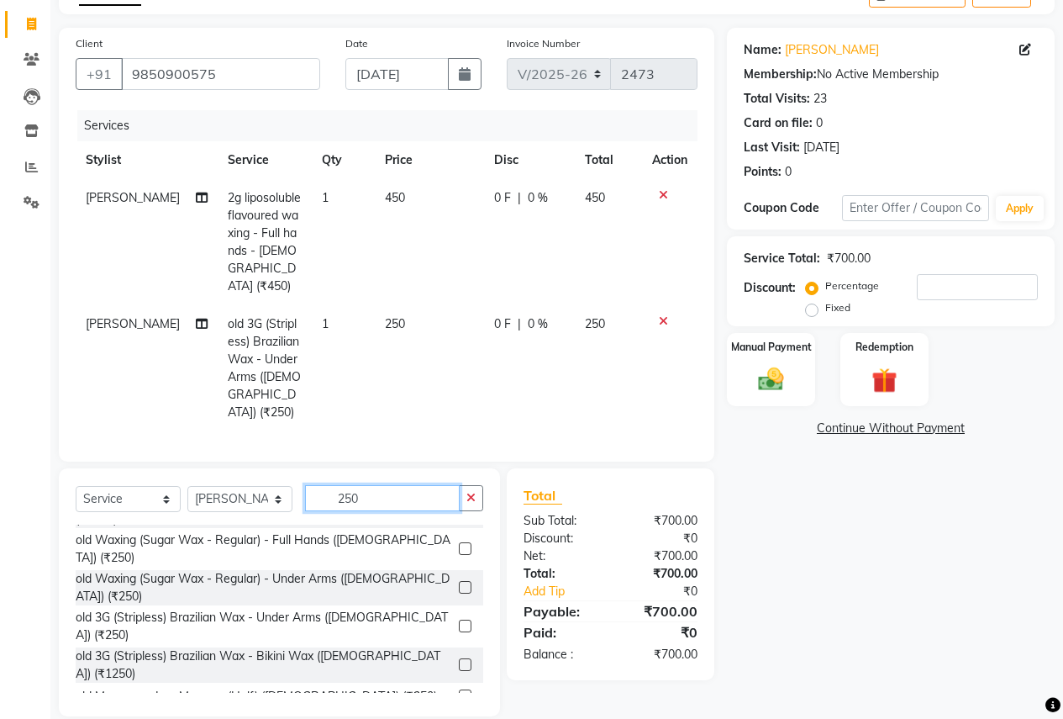
click at [381, 485] on input "250" at bounding box center [382, 498] width 155 height 26
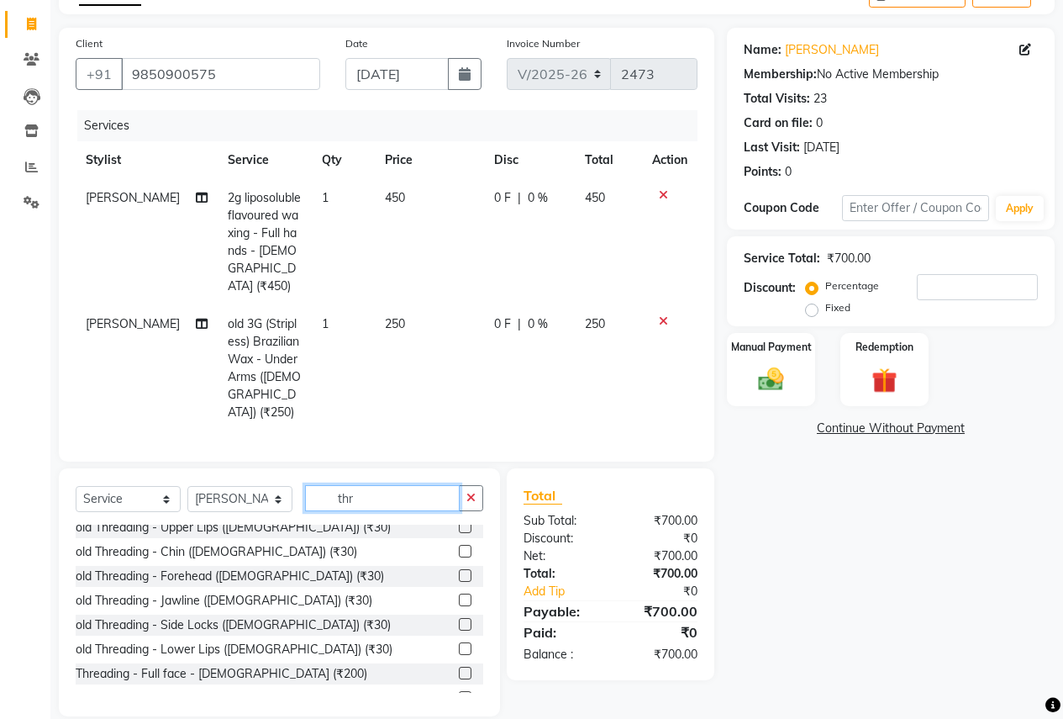
scroll to position [140, 0]
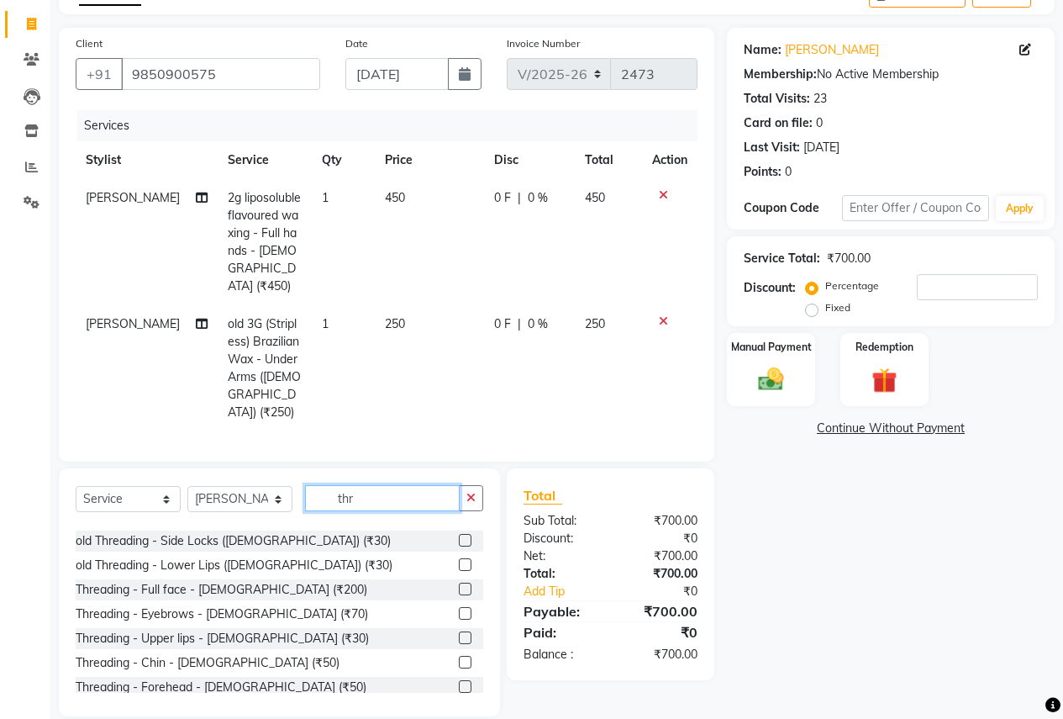
type input "thr"
click at [459, 607] on label at bounding box center [465, 613] width 13 height 13
click at [459, 609] on input "checkbox" at bounding box center [464, 614] width 11 height 11
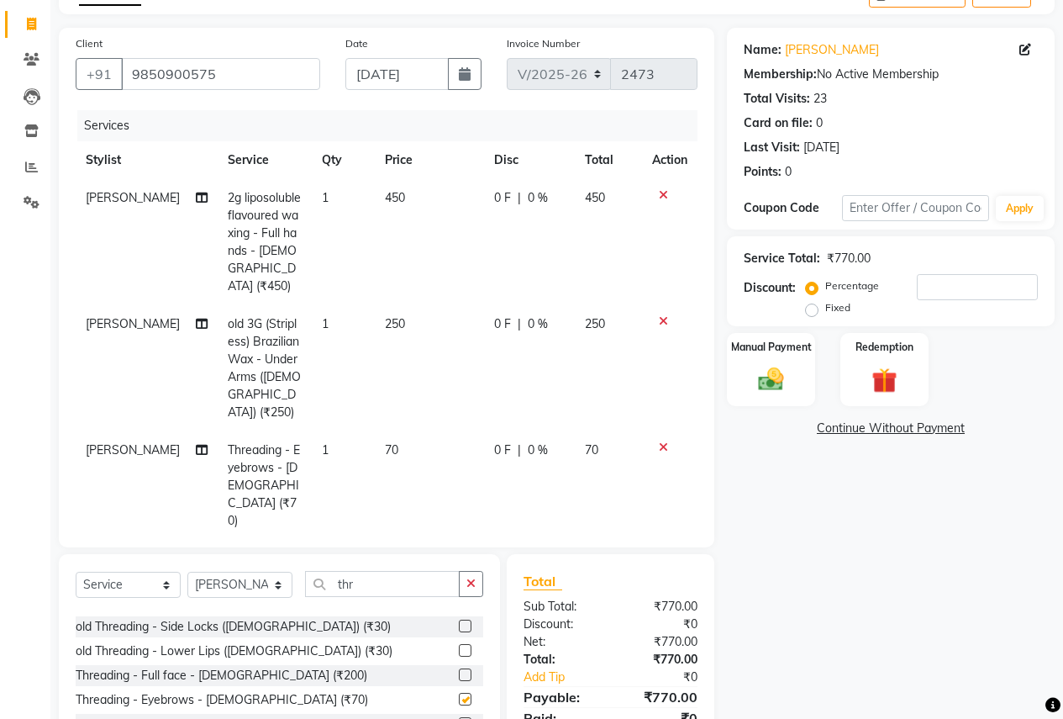
checkbox input "false"
click at [664, 441] on icon at bounding box center [663, 447] width 9 height 12
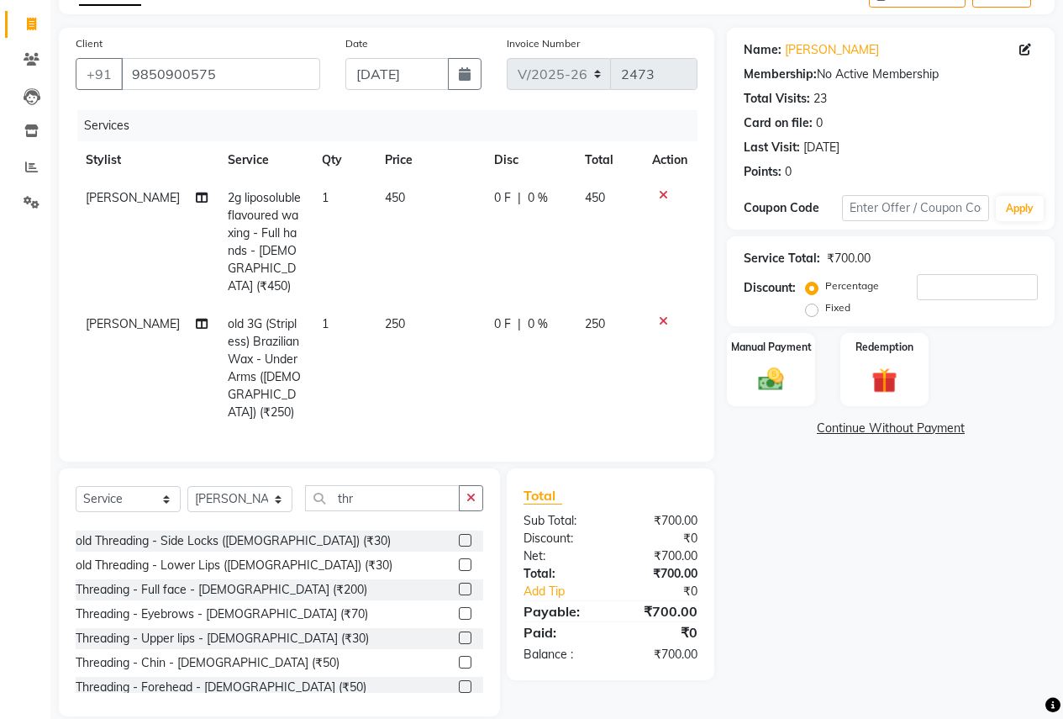
click at [459, 631] on label at bounding box center [465, 637] width 13 height 13
click at [459, 633] on input "checkbox" at bounding box center [464, 638] width 11 height 11
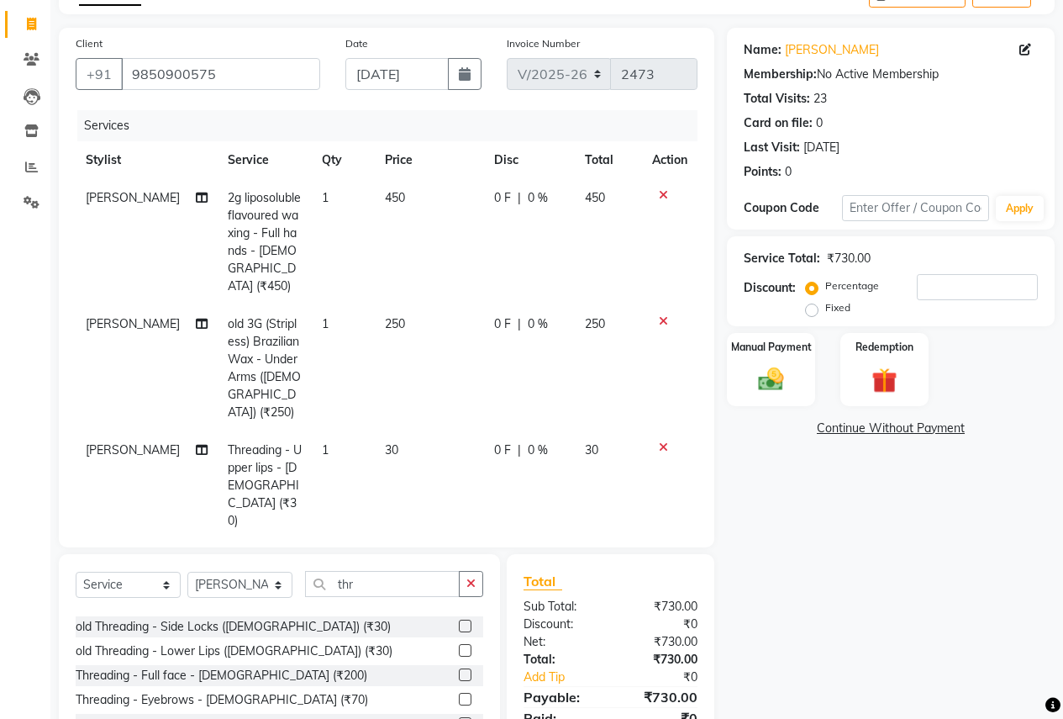
checkbox input "false"
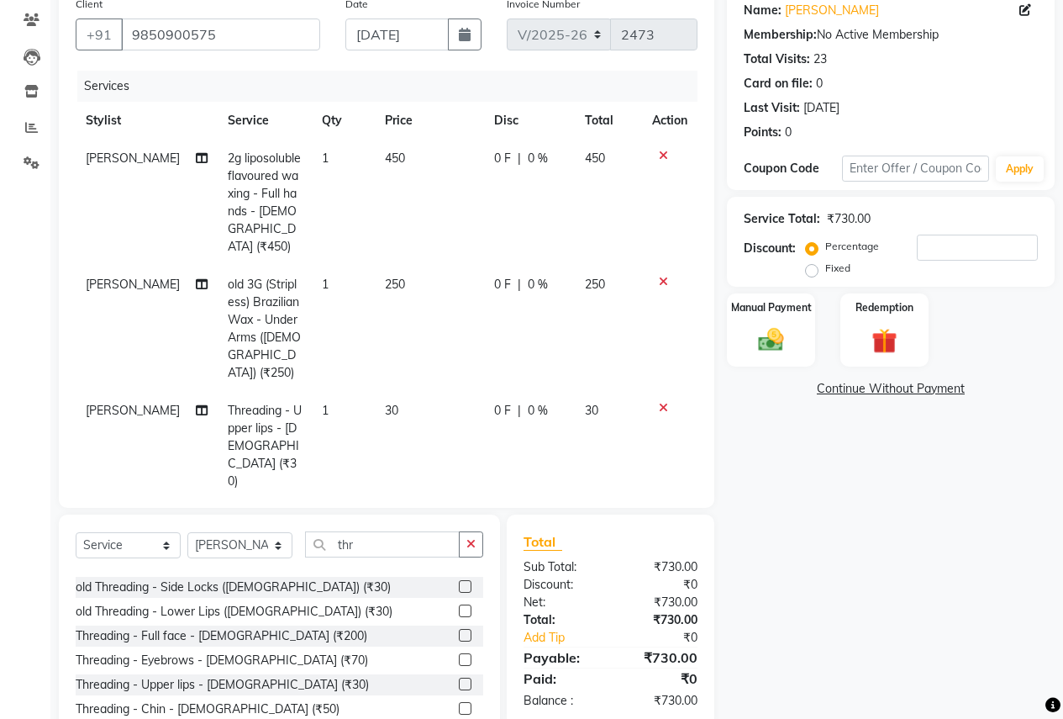
scroll to position [172, 0]
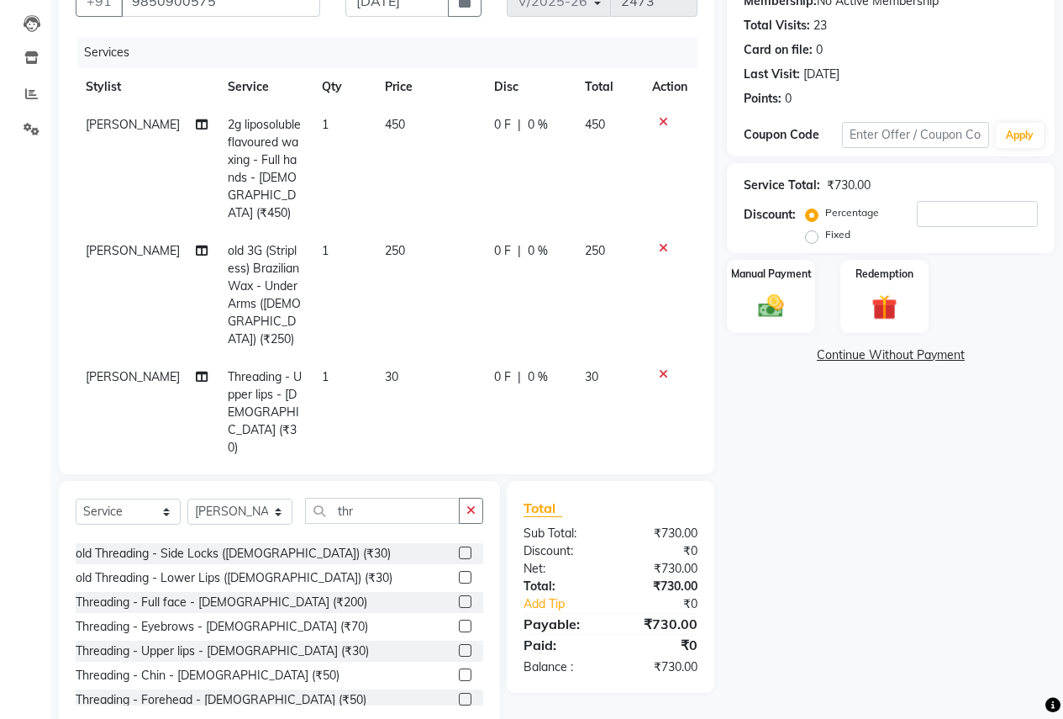
click at [459, 668] on label at bounding box center [465, 674] width 13 height 13
click at [459, 670] on input "checkbox" at bounding box center [464, 675] width 11 height 11
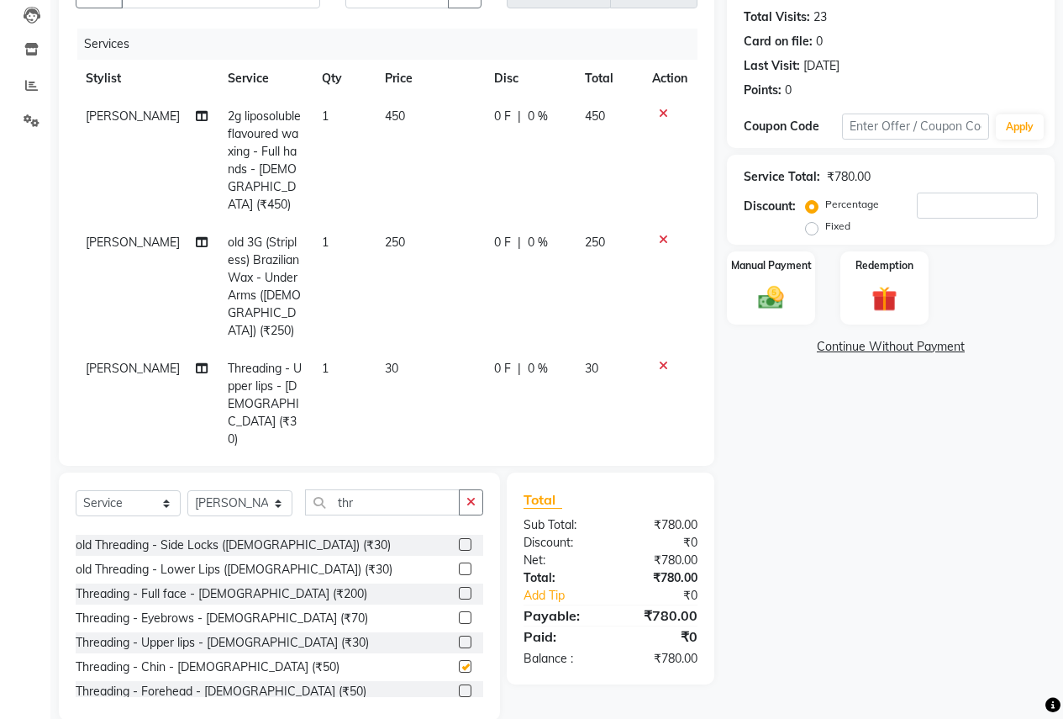
scroll to position [207, 0]
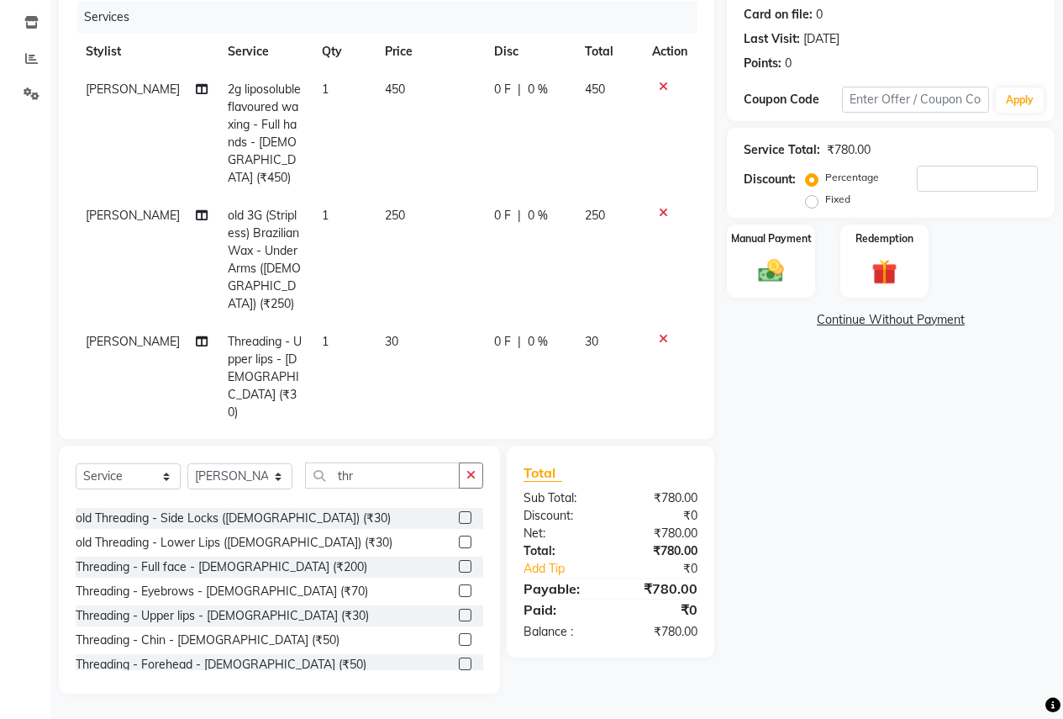
checkbox input "false"
click at [459, 664] on label at bounding box center [465, 663] width 13 height 13
click at [459, 664] on input "checkbox" at bounding box center [464, 664] width 11 height 11
checkbox input "false"
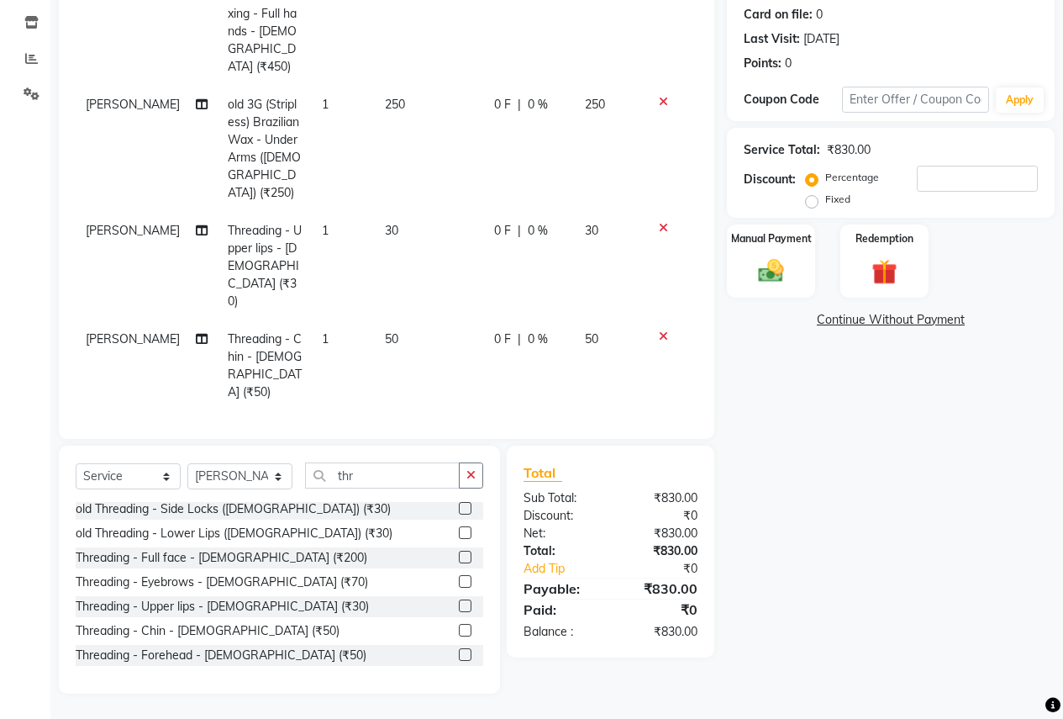
scroll to position [168, 0]
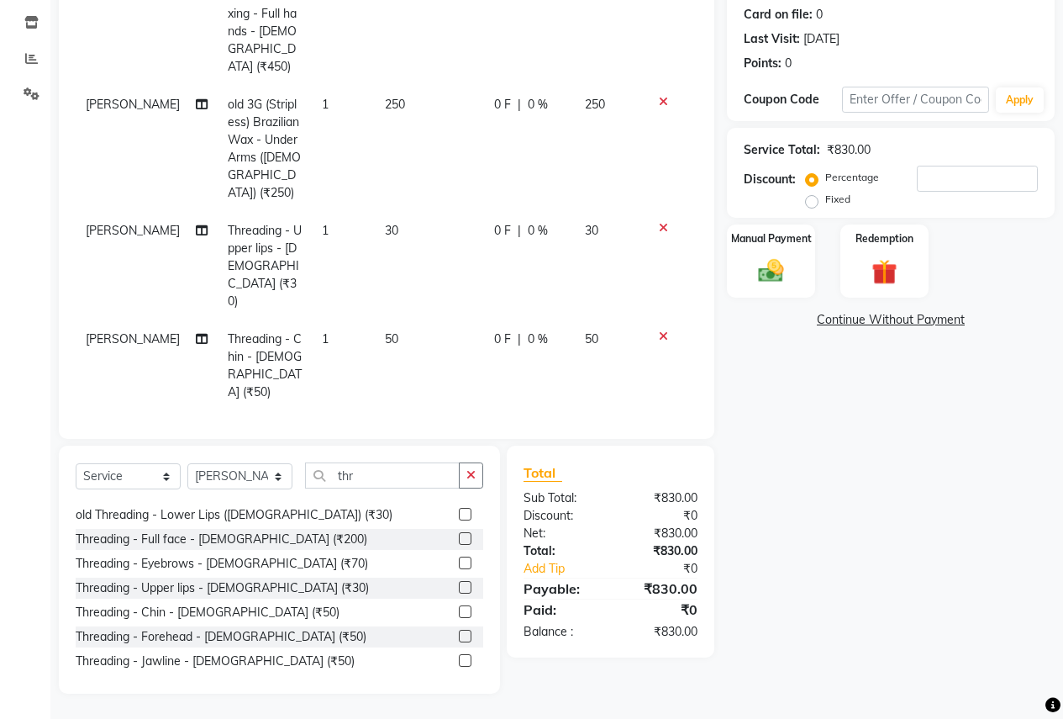
click at [459, 657] on label at bounding box center [465, 660] width 13 height 13
click at [459, 657] on input "checkbox" at bounding box center [464, 661] width 11 height 11
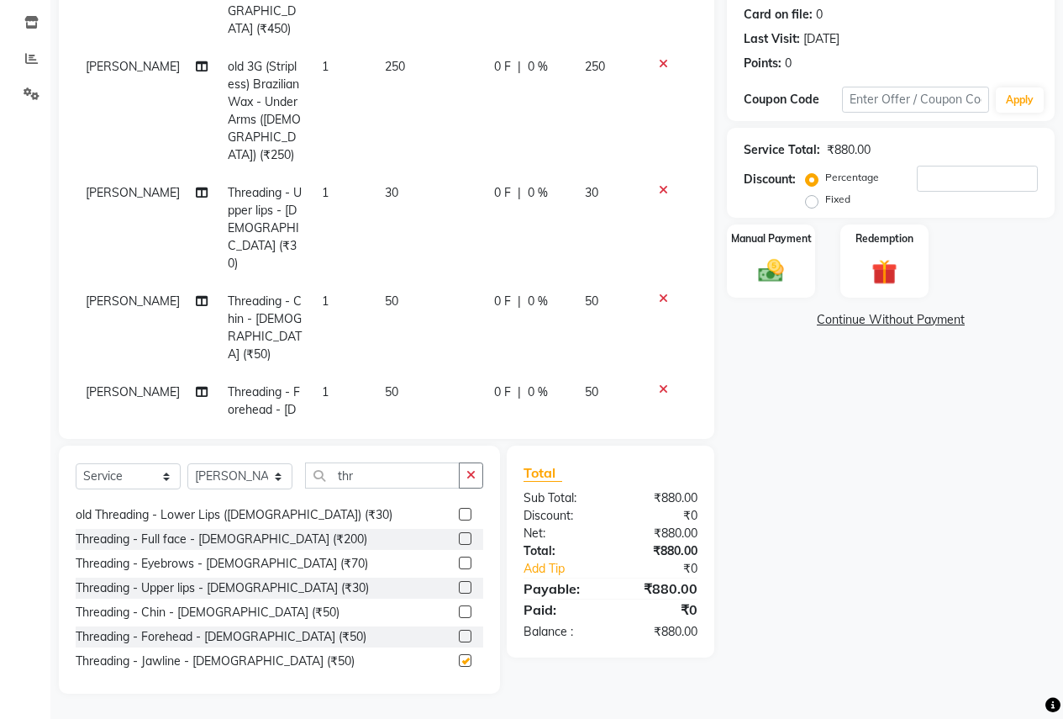
checkbox input "false"
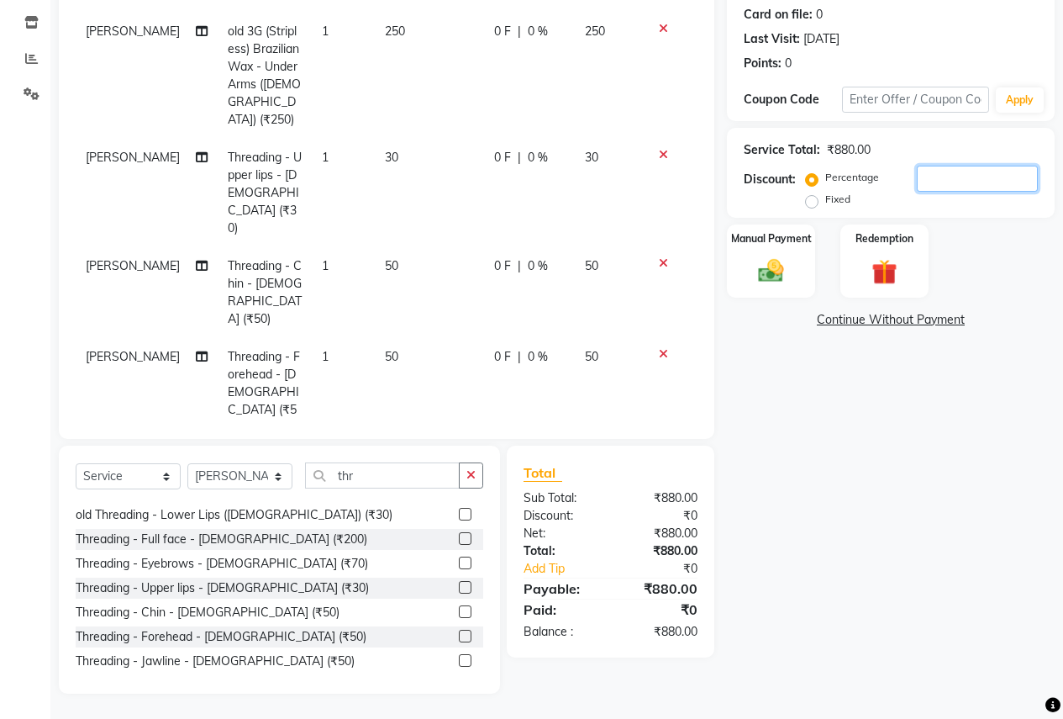
click at [926, 183] on input "number" at bounding box center [977, 179] width 121 height 26
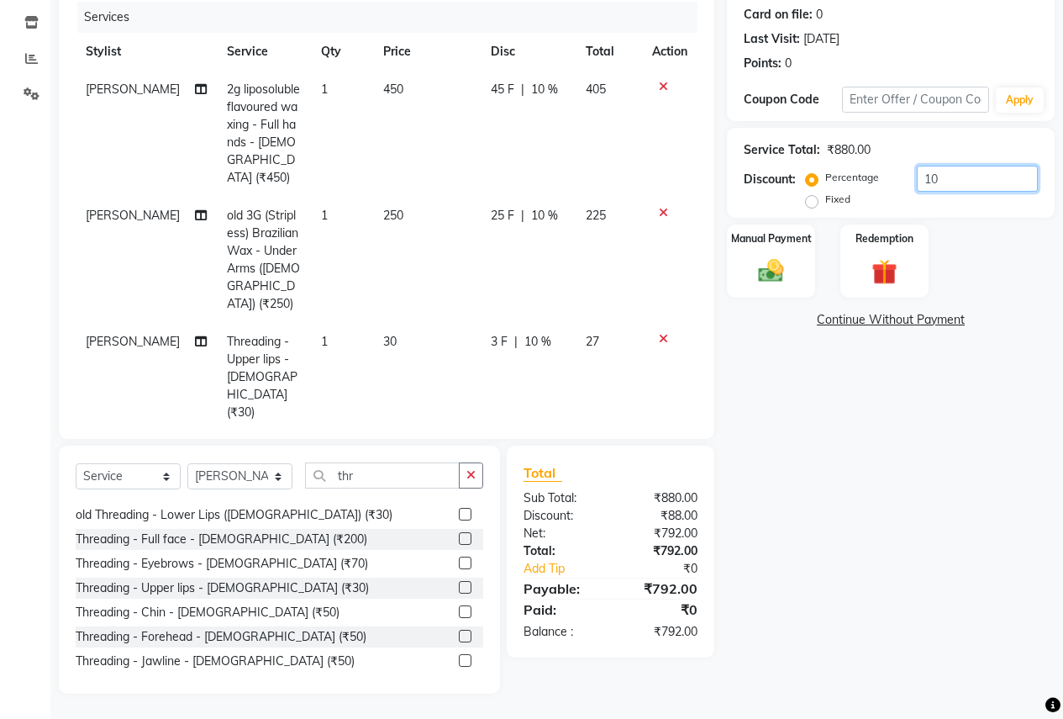
type input "10"
click at [659, 85] on icon at bounding box center [663, 87] width 9 height 12
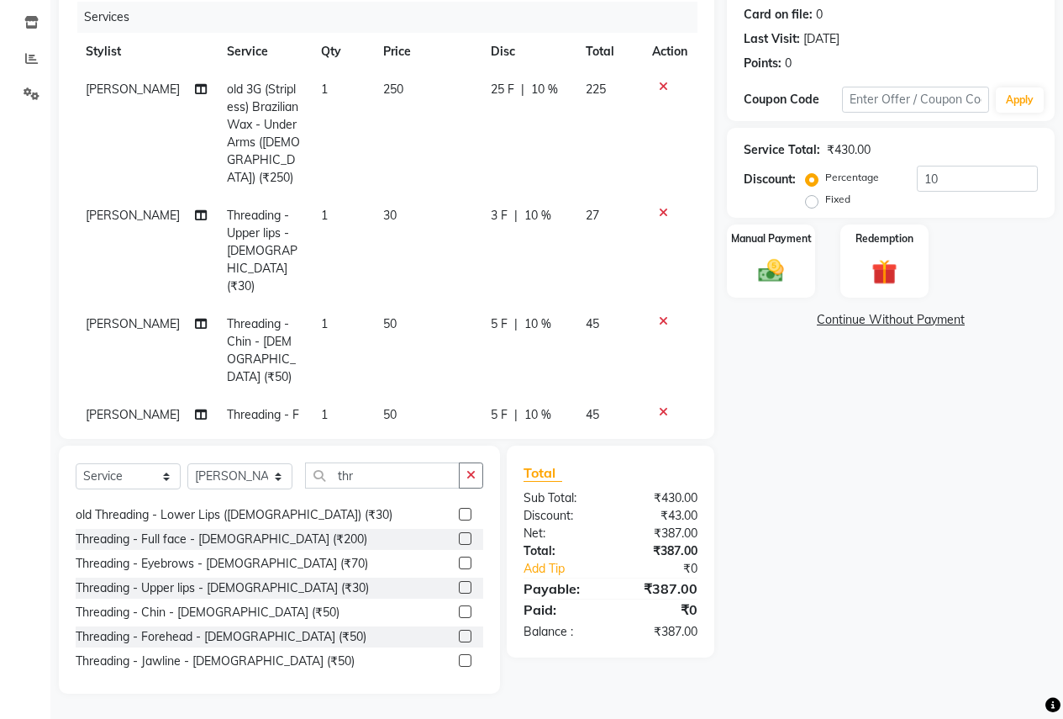
click at [659, 85] on icon at bounding box center [663, 87] width 9 height 12
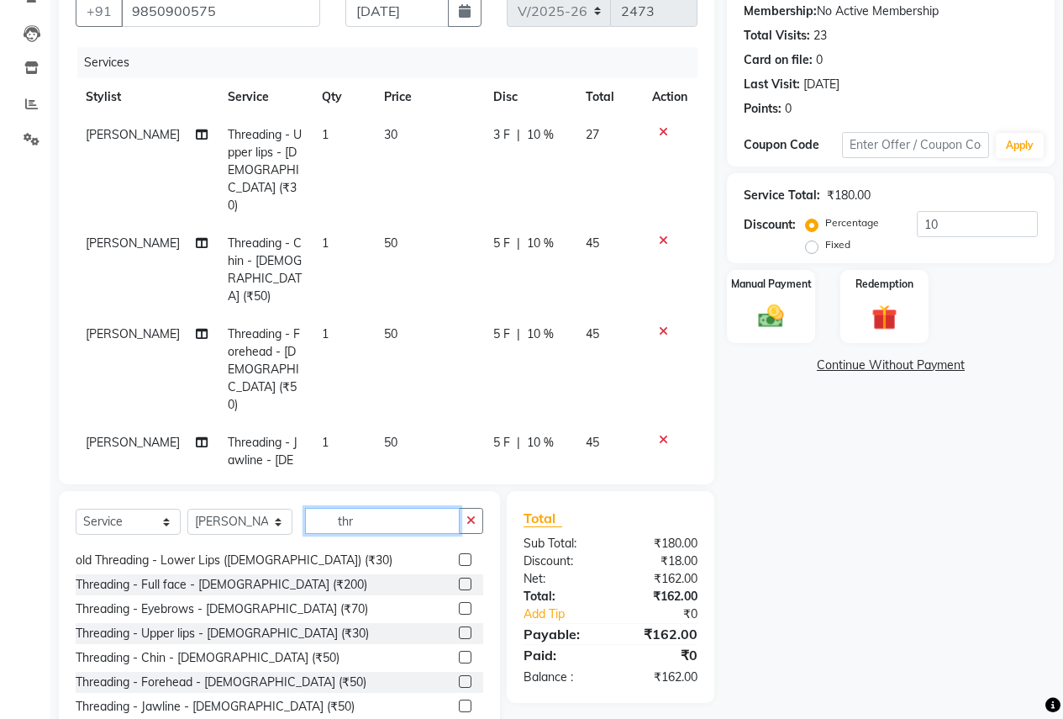
click at [384, 508] on input "thr" at bounding box center [382, 521] width 155 height 26
click at [383, 508] on input "thr" at bounding box center [382, 521] width 155 height 26
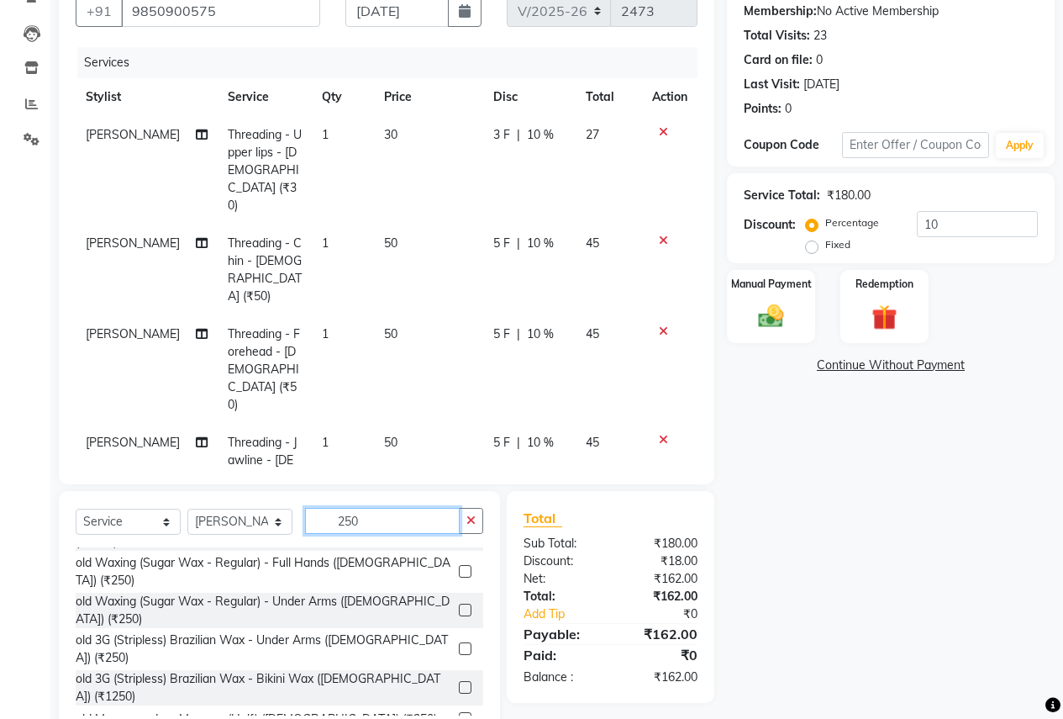
scroll to position [0, 0]
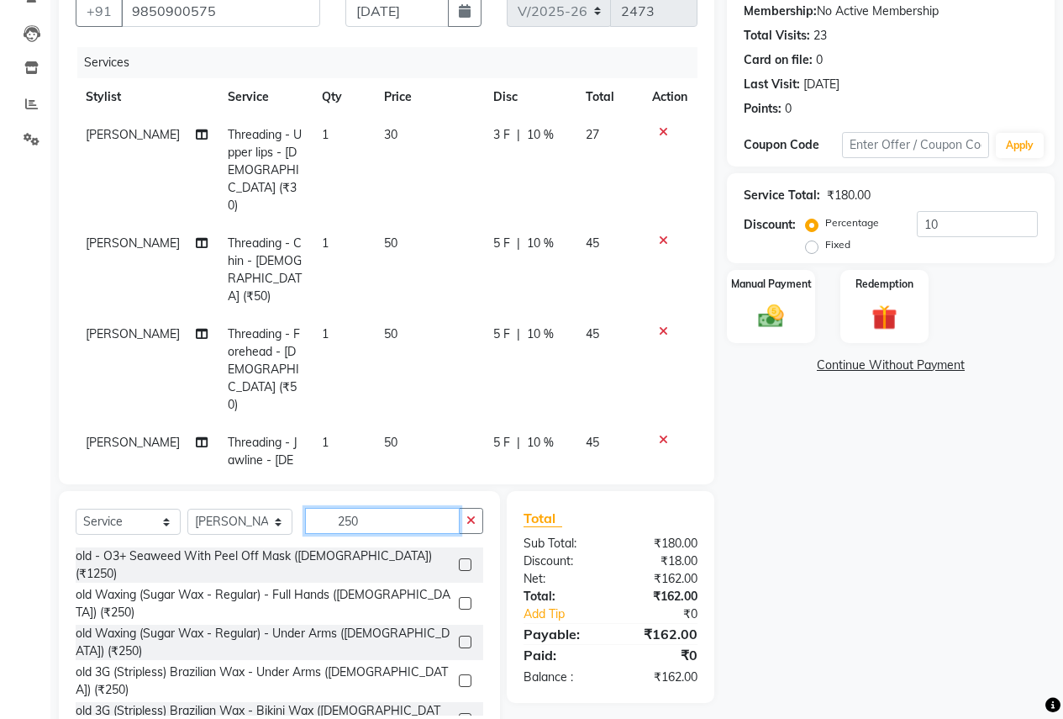
type input "250"
drag, startPoint x: 453, startPoint y: 537, endPoint x: 374, endPoint y: 517, distance: 81.6
click at [459, 597] on label at bounding box center [465, 603] width 13 height 13
click at [459, 599] on input "checkbox" at bounding box center [464, 604] width 11 height 11
checkbox input "false"
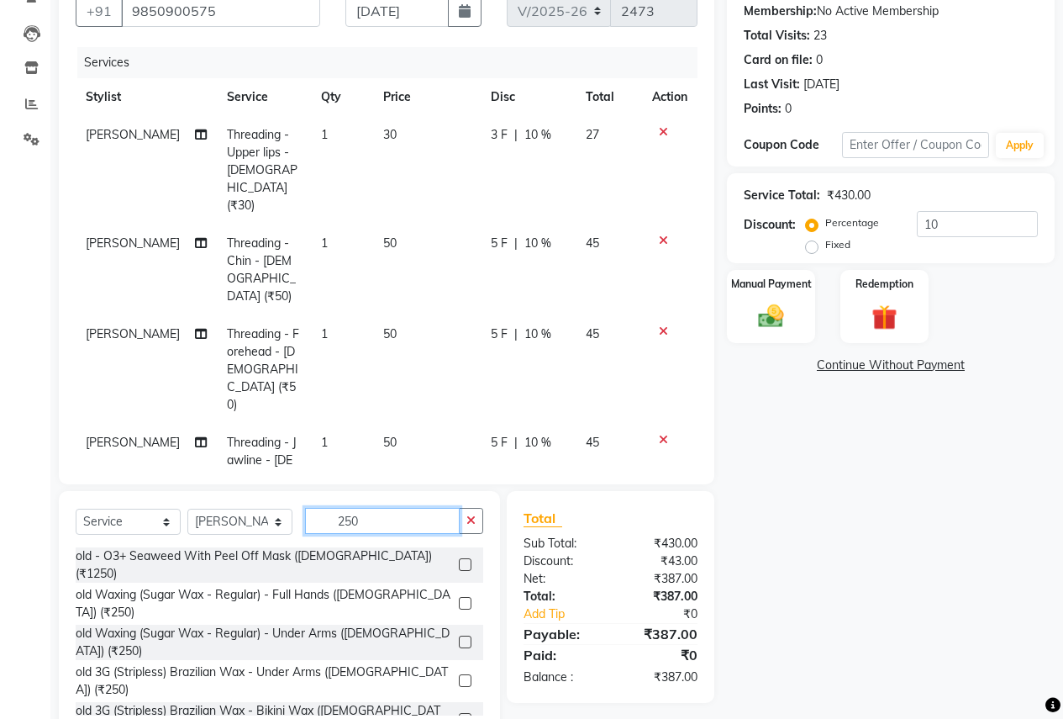
click at [374, 517] on input "250" at bounding box center [382, 521] width 155 height 26
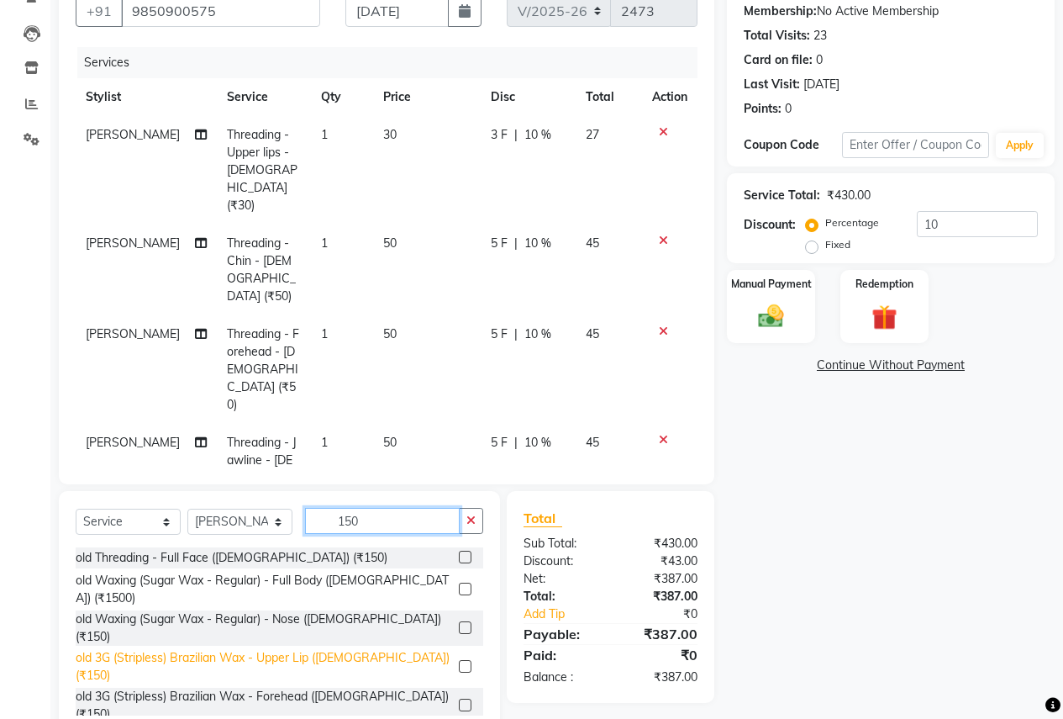
scroll to position [84, 0]
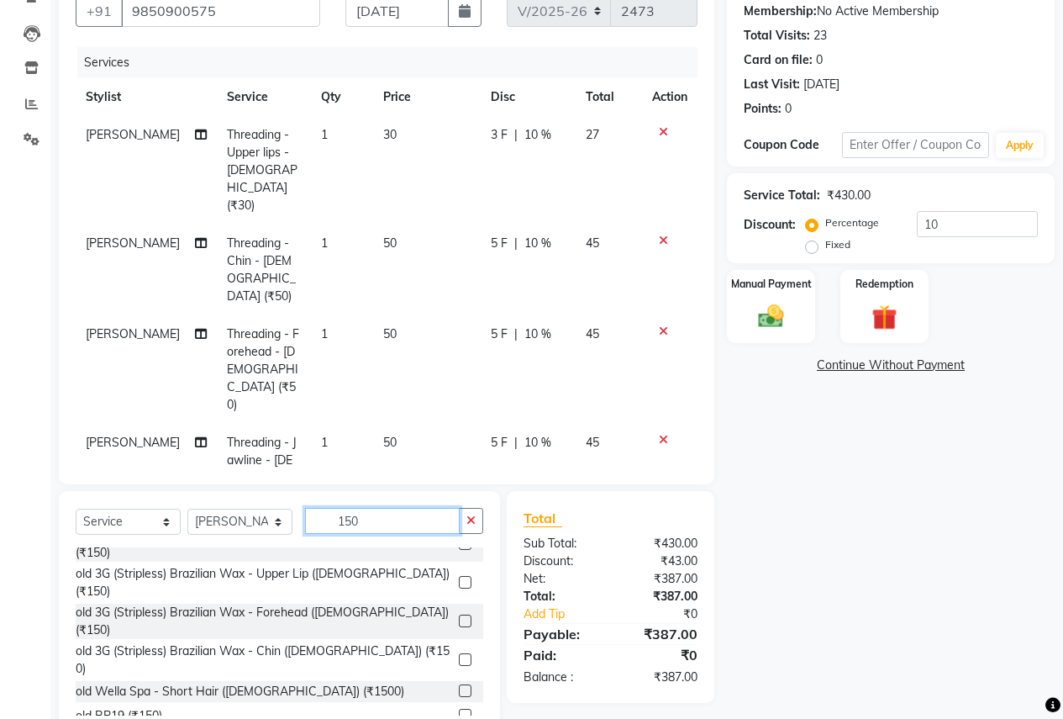
type input "150"
checkbox input "false"
click at [778, 328] on img at bounding box center [771, 316] width 43 height 30
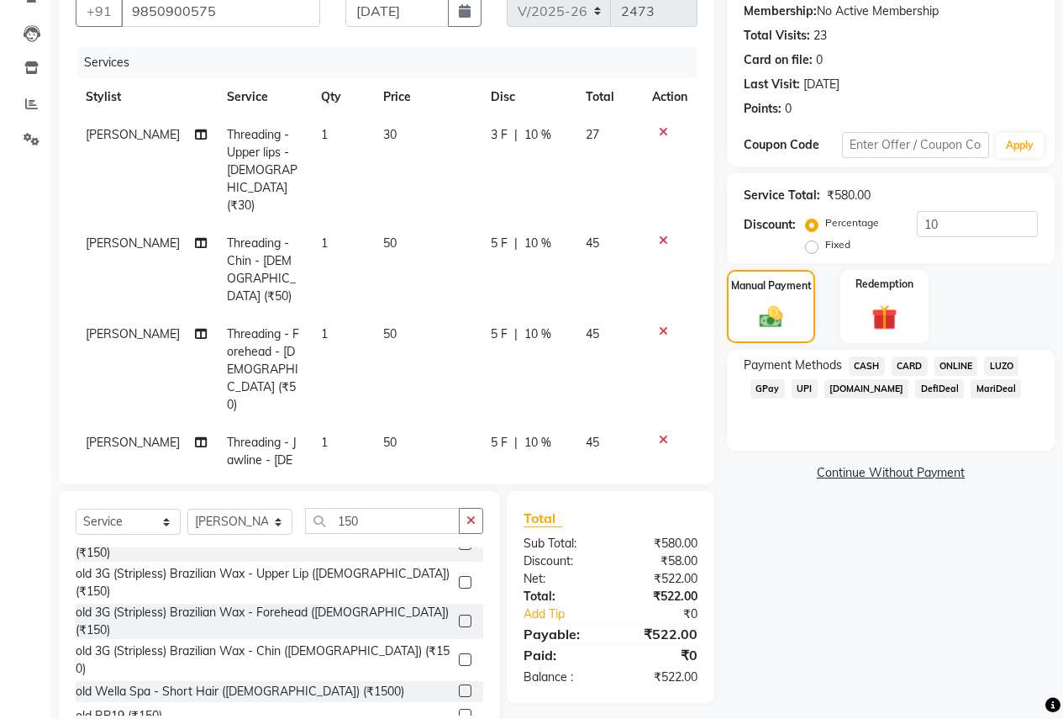
click at [954, 364] on span "ONLINE" at bounding box center [957, 365] width 44 height 19
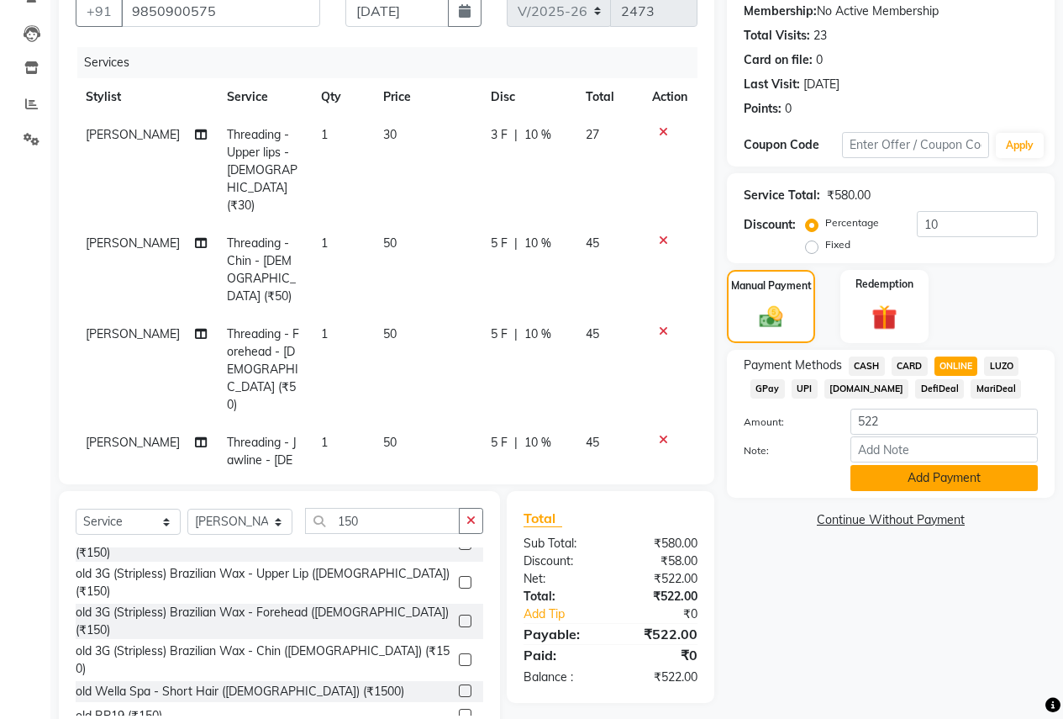
click at [919, 484] on button "Add Payment" at bounding box center [944, 478] width 187 height 26
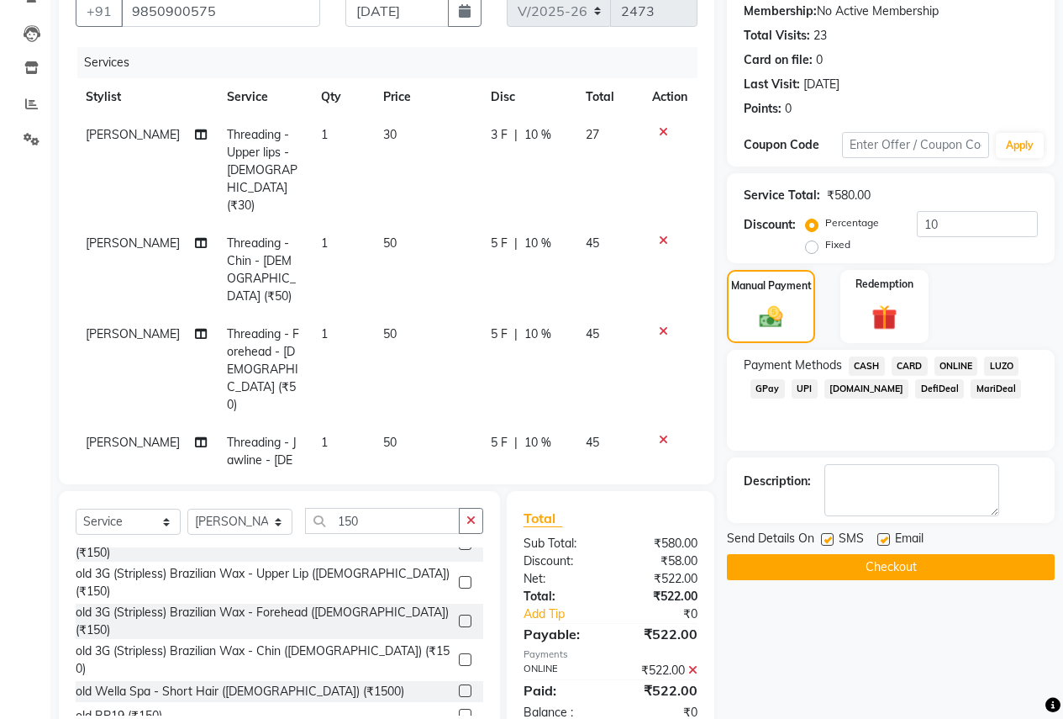
click at [887, 559] on button "Checkout" at bounding box center [891, 567] width 328 height 26
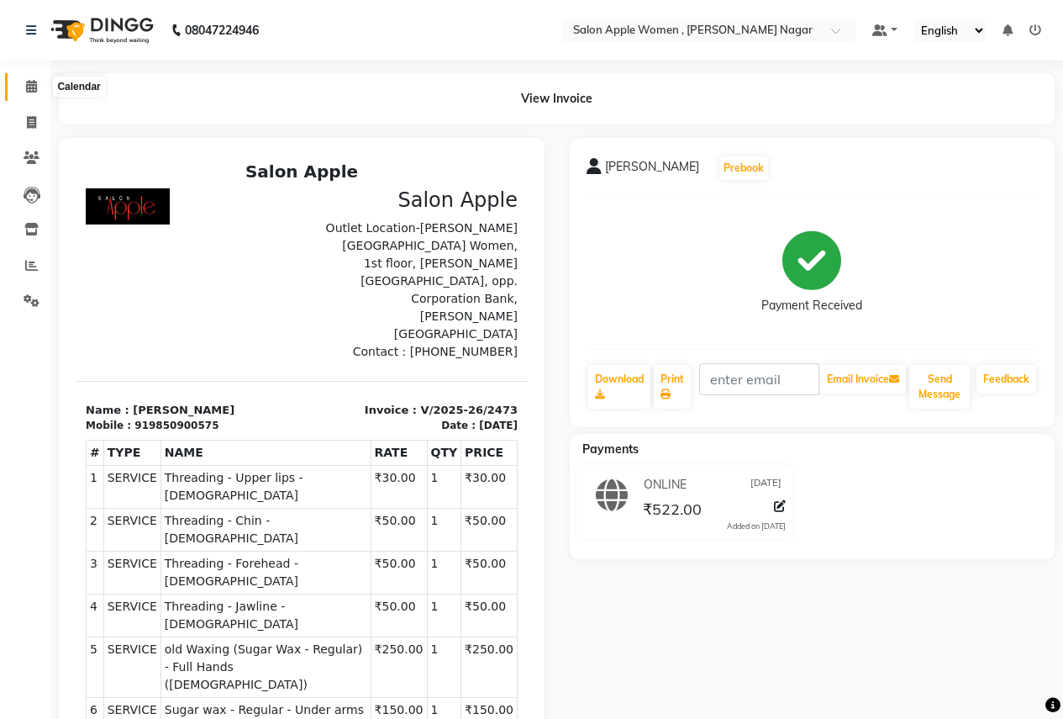
drag, startPoint x: 32, startPoint y: 82, endPoint x: 41, endPoint y: 85, distance: 9.8
click at [32, 82] on icon at bounding box center [31, 86] width 11 height 13
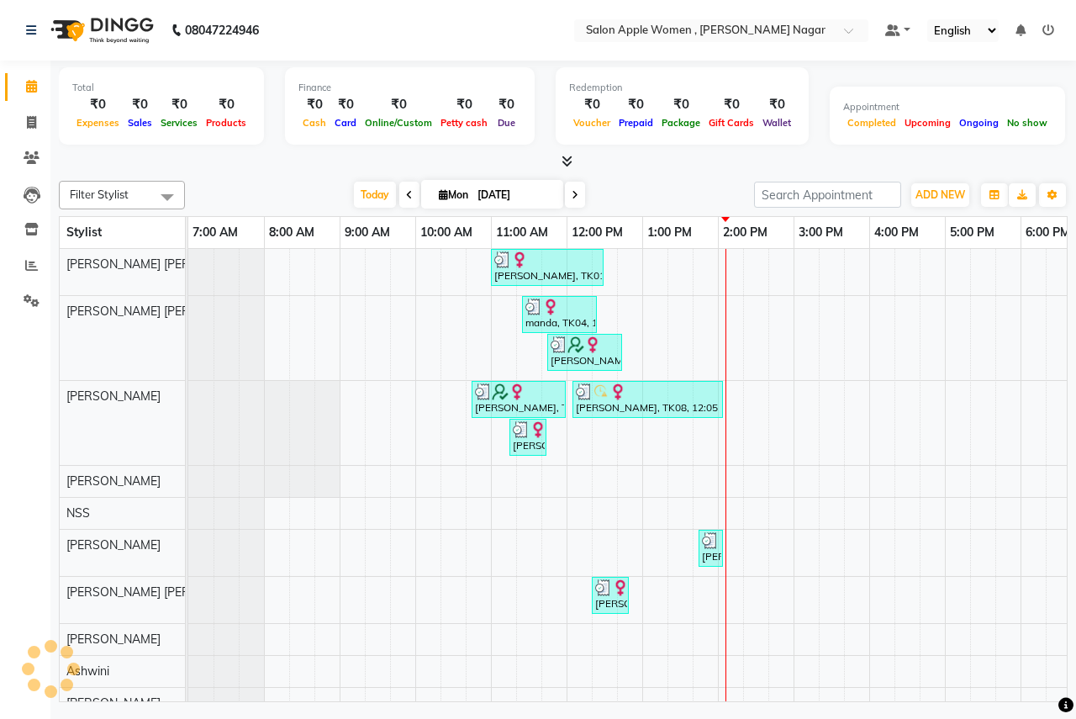
scroll to position [0, 332]
